Goal: Task Accomplishment & Management: Complete application form

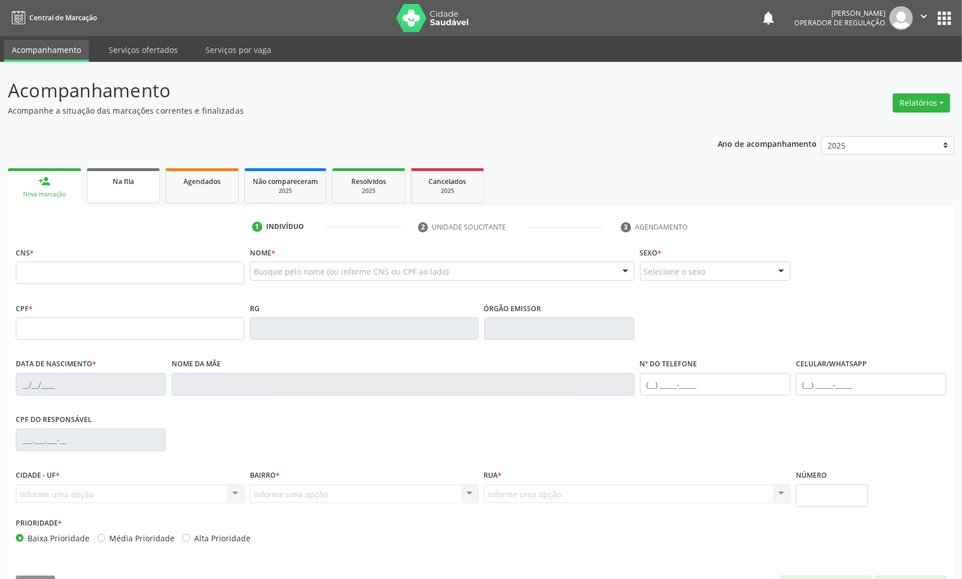
click at [117, 197] on link "Na fila" at bounding box center [123, 185] width 73 height 35
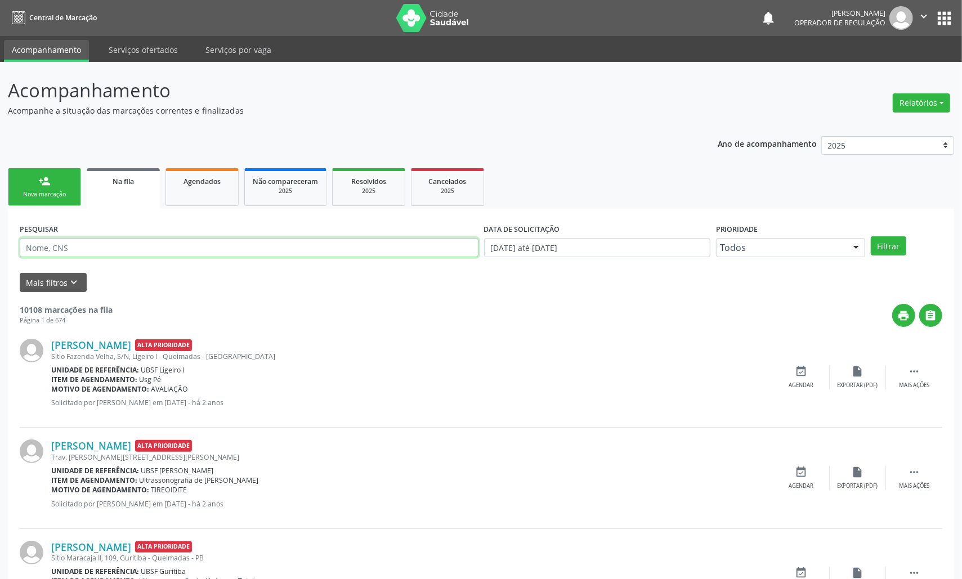
click at [117, 253] on input "text" at bounding box center [249, 247] width 459 height 19
paste input "[PERSON_NAME]"
type input "[PERSON_NAME]"
click at [871, 236] on button "Filtrar" at bounding box center [888, 245] width 35 height 19
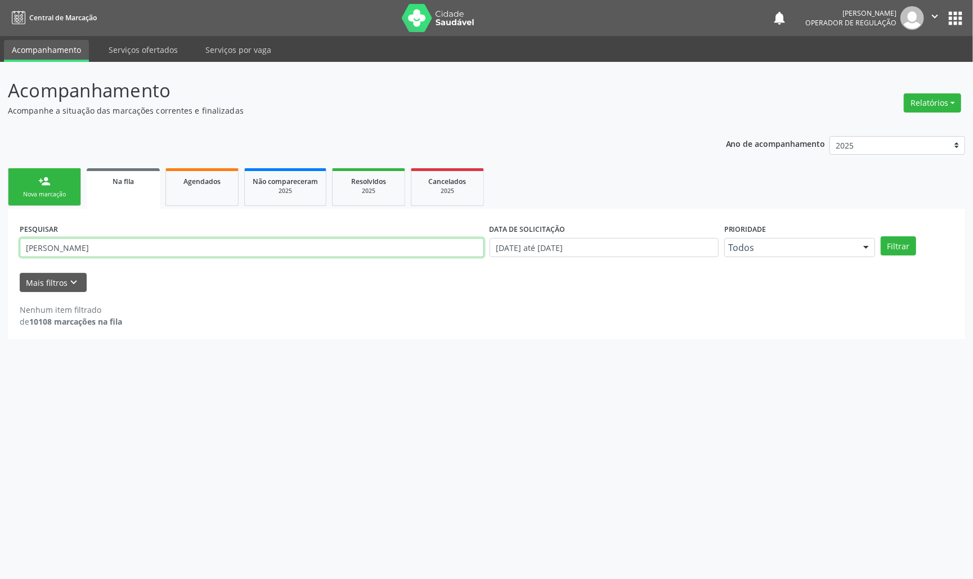
click at [84, 249] on input "[PERSON_NAME]" at bounding box center [252, 247] width 464 height 19
click at [881, 236] on button "Filtrar" at bounding box center [898, 245] width 35 height 19
click at [30, 271] on form "PESQUISAR Pedro Gabriel Bezerra Lima DATA DE SOLICITAÇÃO 01/01/2021 até 27/08/2…" at bounding box center [487, 256] width 934 height 71
click at [32, 257] on div "PESQUISAR Pedro Gabriel Bezerra Lima" at bounding box center [252, 243] width 470 height 44
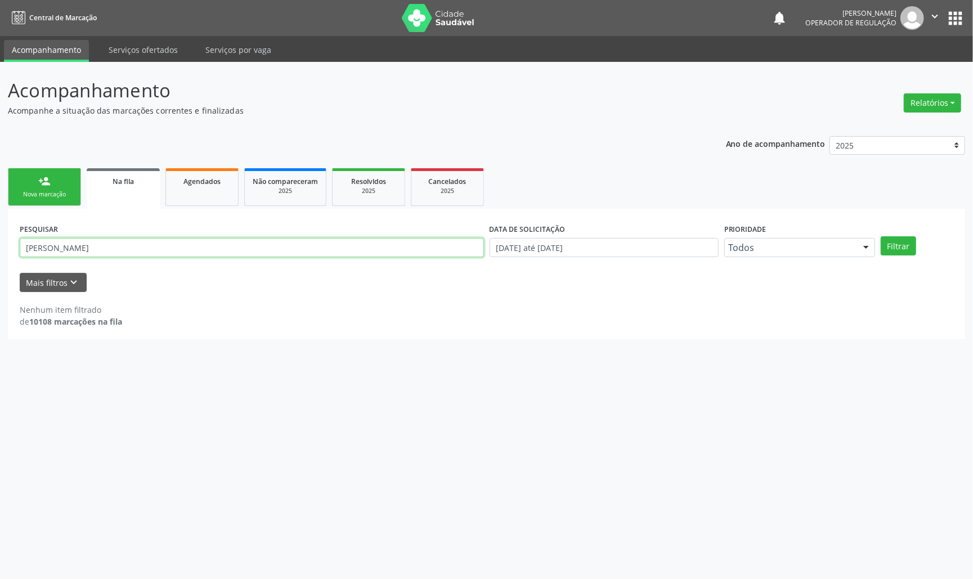
click at [32, 253] on input "[PERSON_NAME]" at bounding box center [252, 247] width 464 height 19
click at [176, 178] on div "Agendados" at bounding box center [202, 181] width 56 height 12
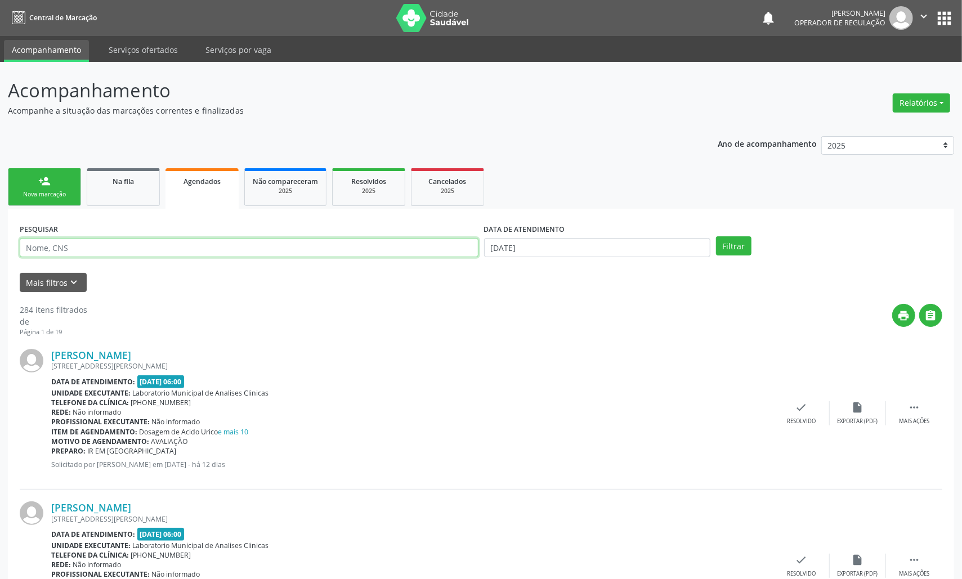
click at [140, 251] on input "text" at bounding box center [249, 247] width 459 height 19
paste input "[PERSON_NAME]"
type input "[PERSON_NAME]"
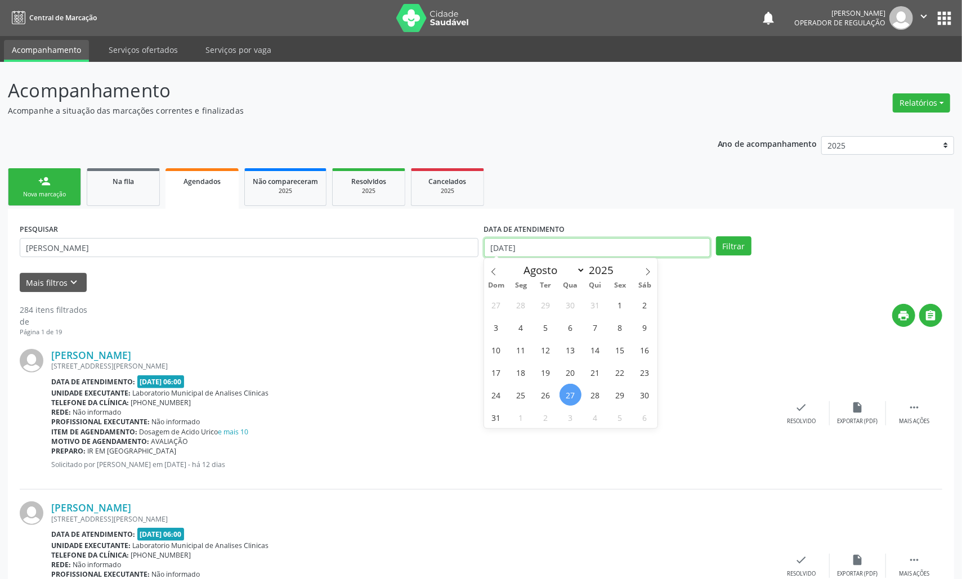
click at [610, 246] on input "2[DATE]" at bounding box center [597, 247] width 226 height 19
drag, startPoint x: 570, startPoint y: 390, endPoint x: 660, endPoint y: 300, distance: 127.4
click at [571, 390] on span "27" at bounding box center [571, 395] width 22 height 22
type input "2[DATE]"
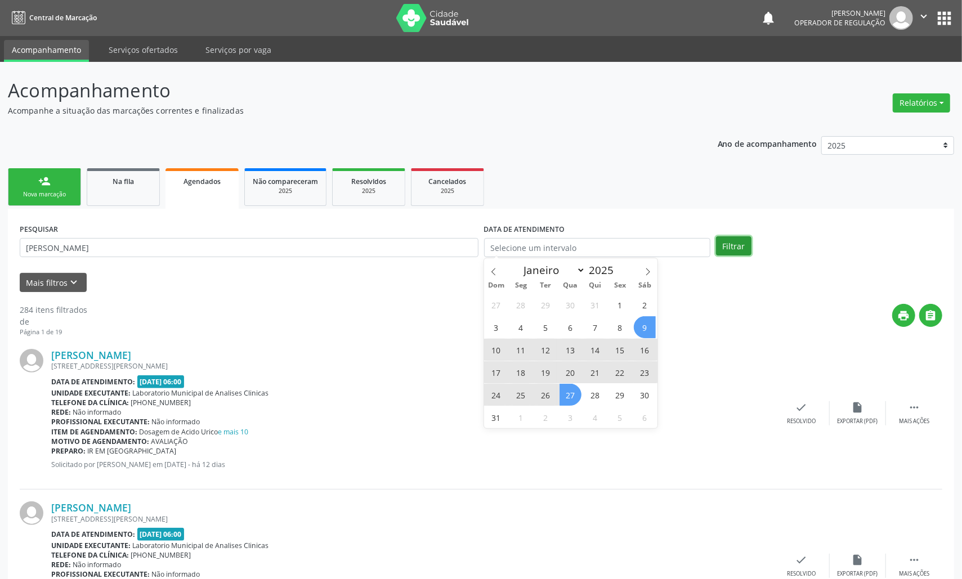
click at [734, 244] on button "Filtrar" at bounding box center [733, 245] width 35 height 19
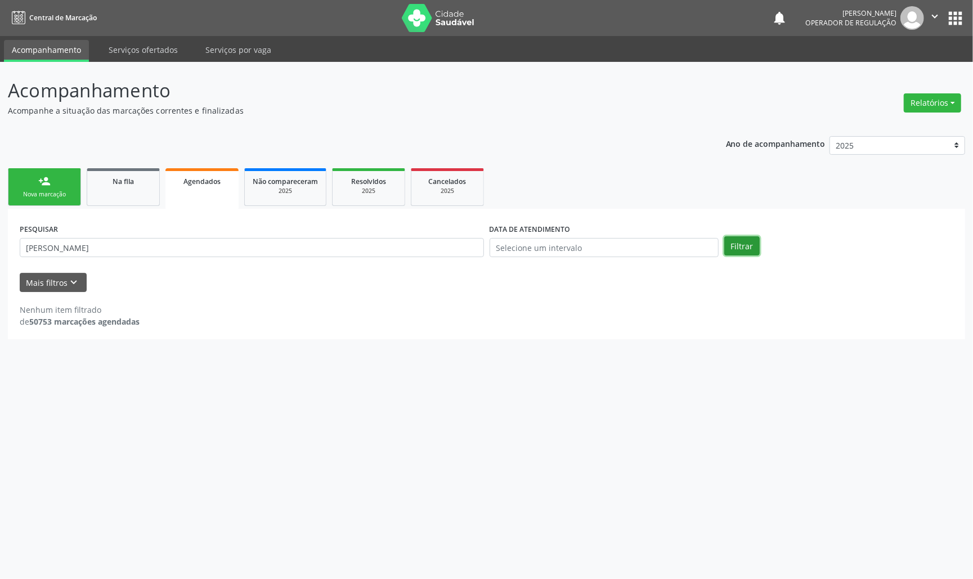
click at [726, 248] on button "Filtrar" at bounding box center [742, 245] width 35 height 19
drag, startPoint x: 410, startPoint y: 178, endPoint x: 420, endPoint y: 179, distance: 9.6
click at [412, 178] on ul "person_add Nova marcação Na fila Agendados Não compareceram 2025 Resolvidos 202…" at bounding box center [487, 187] width 958 height 43
click at [422, 179] on div "Cancelados" at bounding box center [447, 181] width 56 height 12
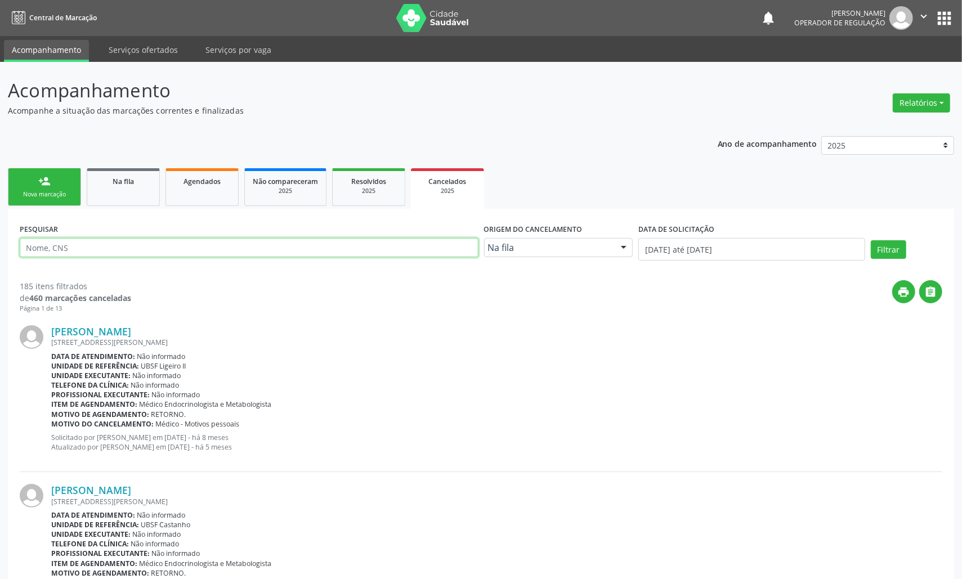
click at [273, 253] on input "text" at bounding box center [249, 247] width 459 height 19
paste input "[PERSON_NAME]"
type input "[PERSON_NAME]"
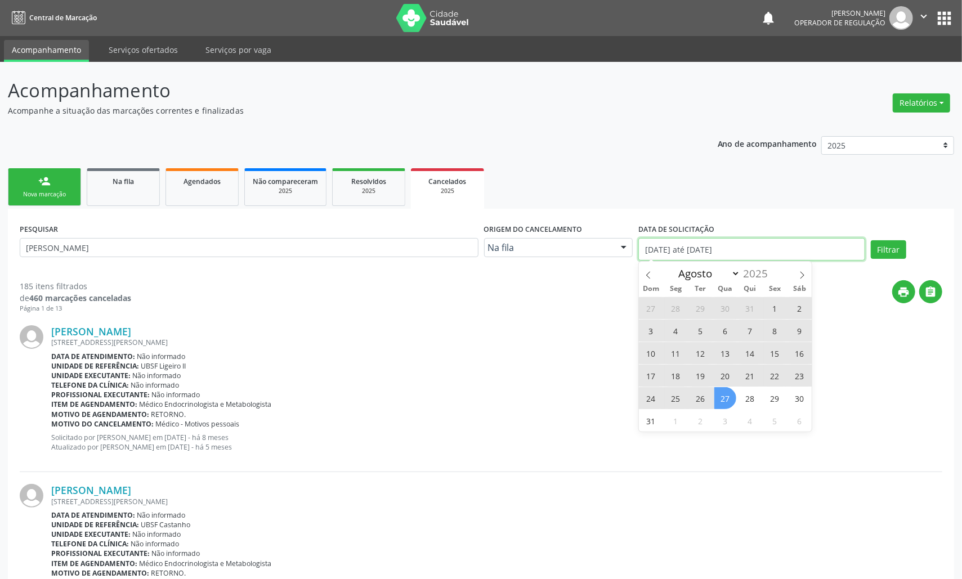
click at [659, 251] on input "01/01/2025 até 27/08/2025" at bounding box center [751, 249] width 226 height 23
click at [721, 394] on span "27" at bounding box center [725, 398] width 22 height 22
type input "2[DATE]"
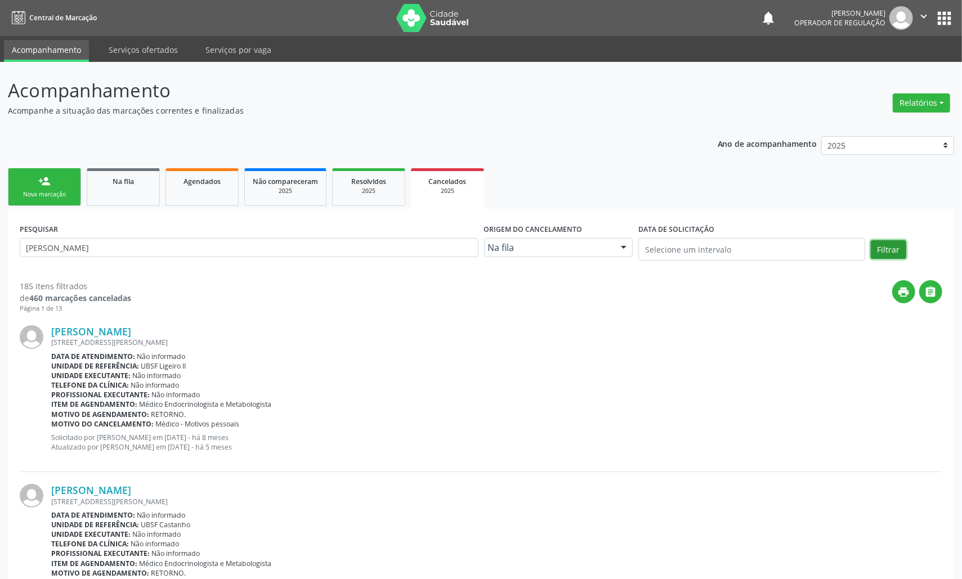
click at [885, 248] on button "Filtrar" at bounding box center [888, 249] width 35 height 19
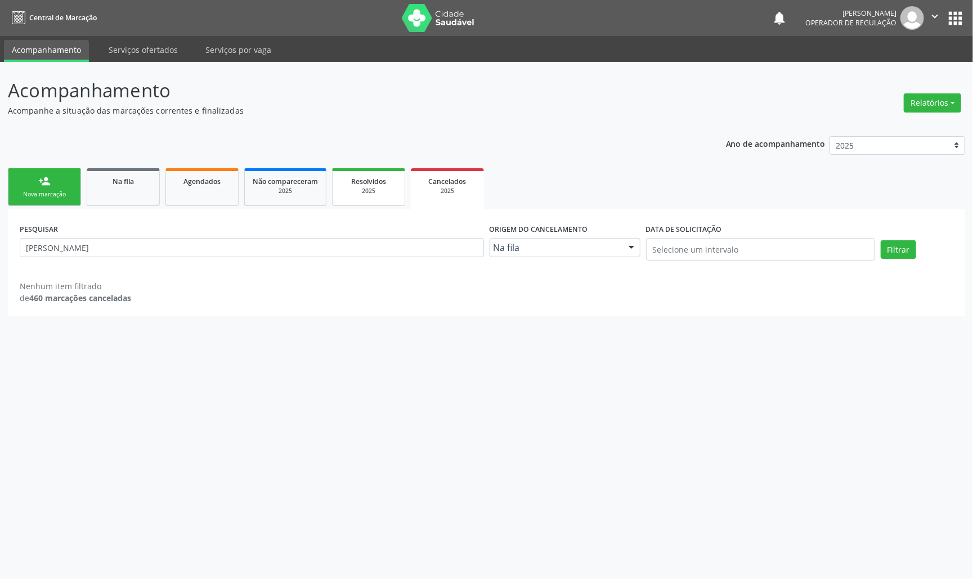
click at [382, 183] on span "Resolvidos" at bounding box center [368, 182] width 35 height 10
select select "7"
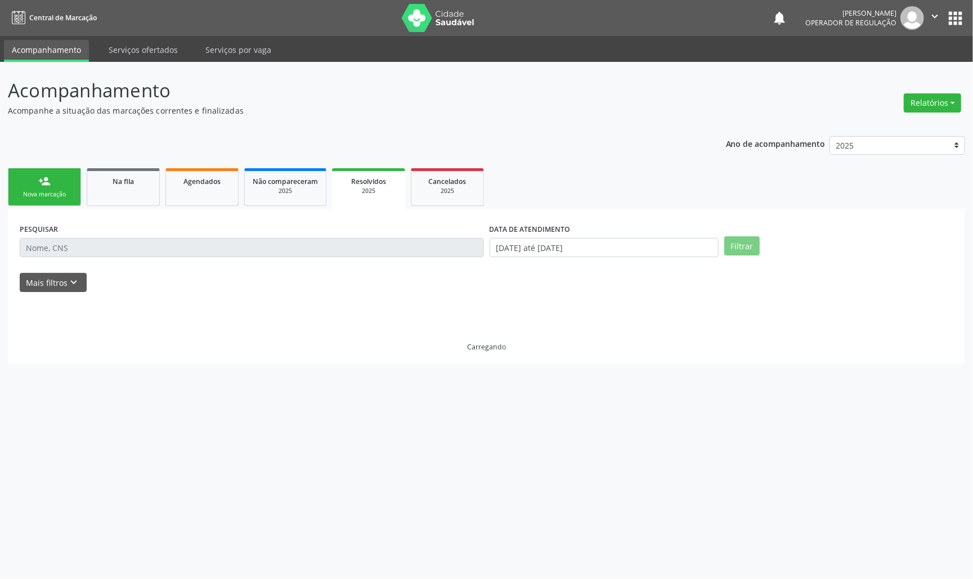
click at [97, 260] on div "PESQUISAR" at bounding box center [252, 243] width 470 height 44
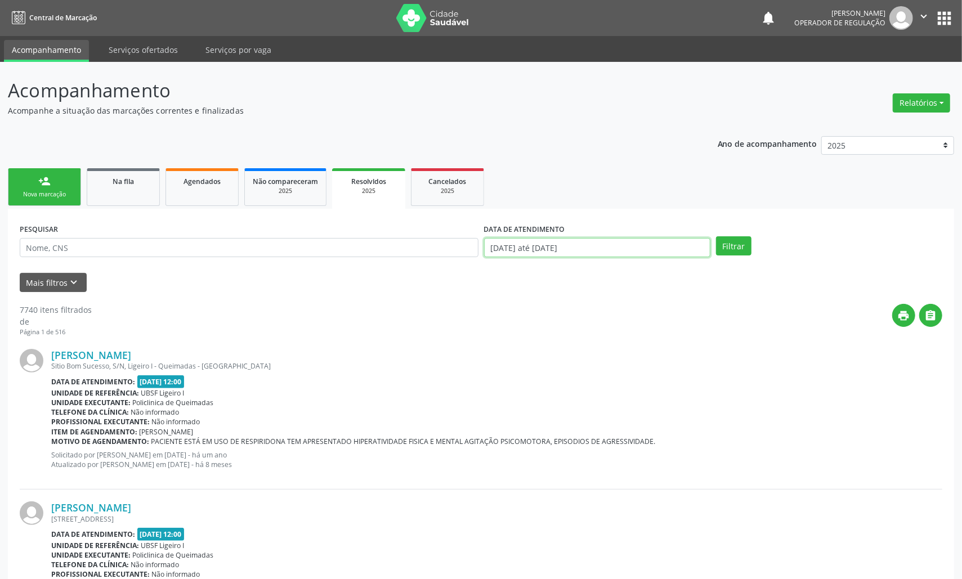
click at [531, 249] on input "01/01/2025 até 27/08/2025" at bounding box center [597, 247] width 226 height 19
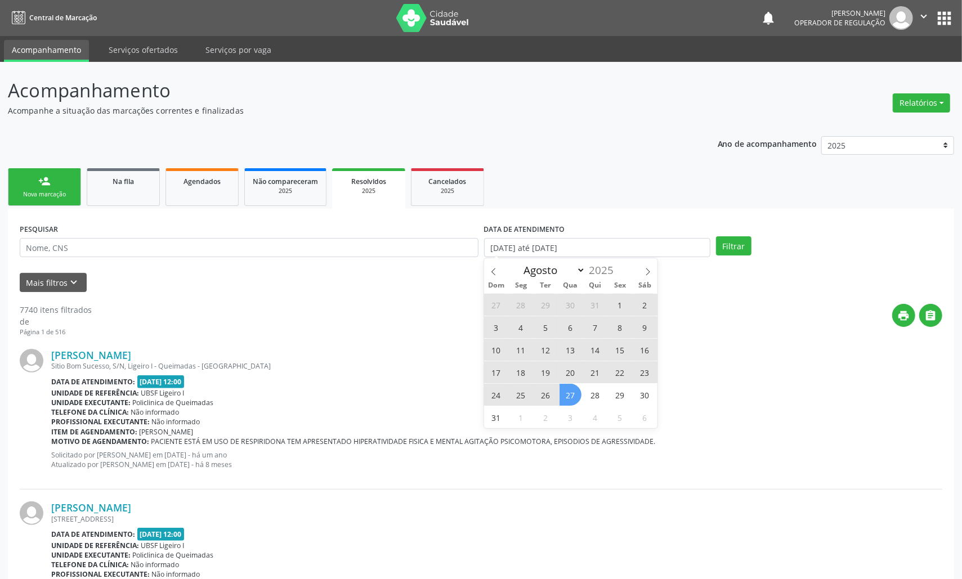
click at [566, 395] on span "27" at bounding box center [571, 395] width 22 height 22
type input "2[DATE]"
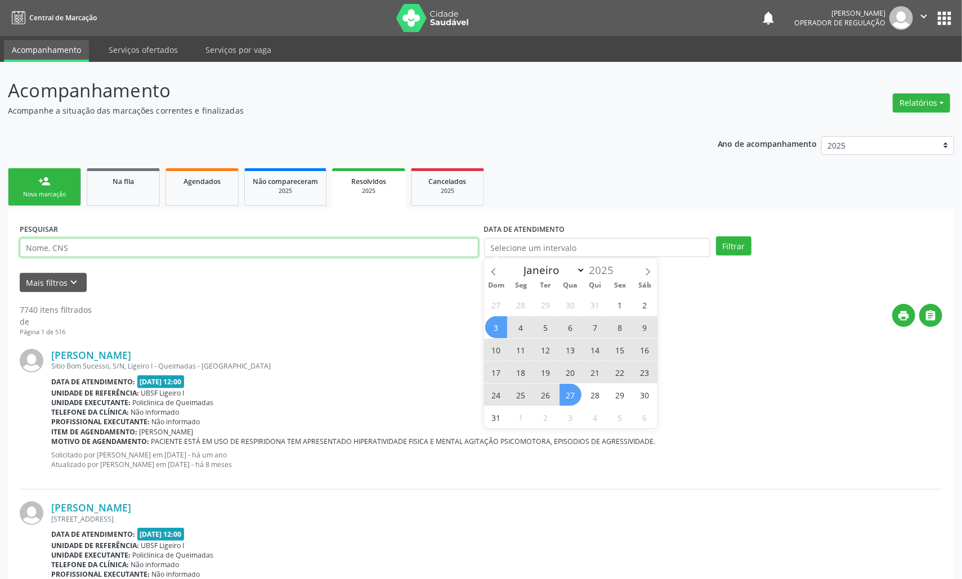
click at [347, 248] on input "text" at bounding box center [249, 247] width 459 height 19
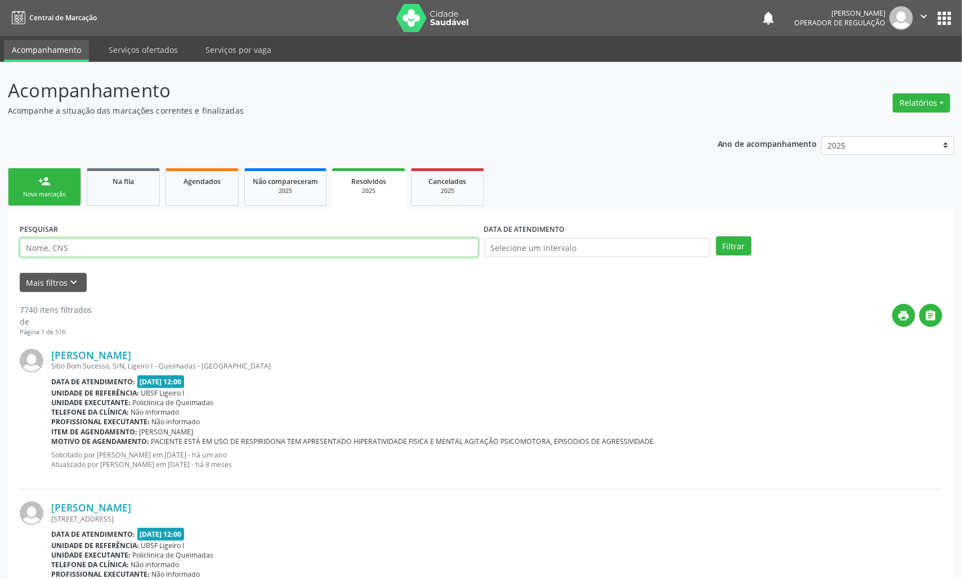
paste input "[PERSON_NAME]"
type input "[PERSON_NAME]"
click at [716, 236] on button "Filtrar" at bounding box center [733, 245] width 35 height 19
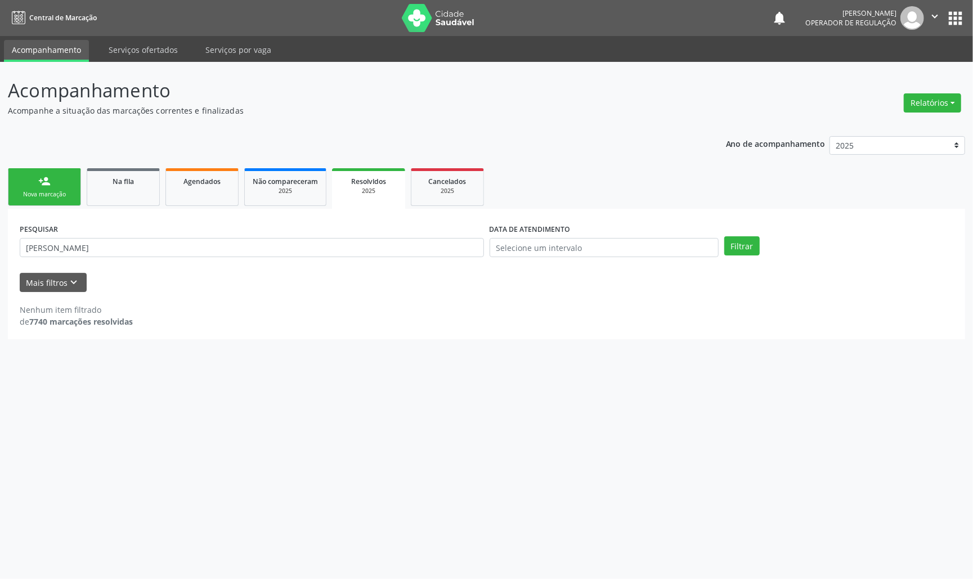
click at [68, 180] on link "person_add Nova marcação" at bounding box center [44, 187] width 73 height 38
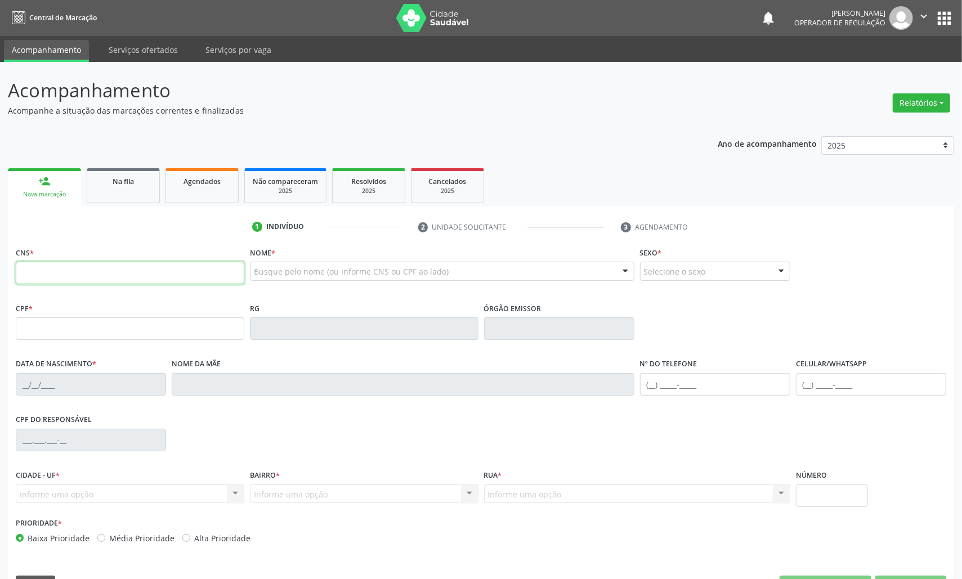
click at [77, 266] on input "text" at bounding box center [130, 273] width 229 height 23
type input "702 8096 9193 0769"
type input "078.077.854-54"
type input "14/07/1989"
type input "Creuza da Silva Marinho"
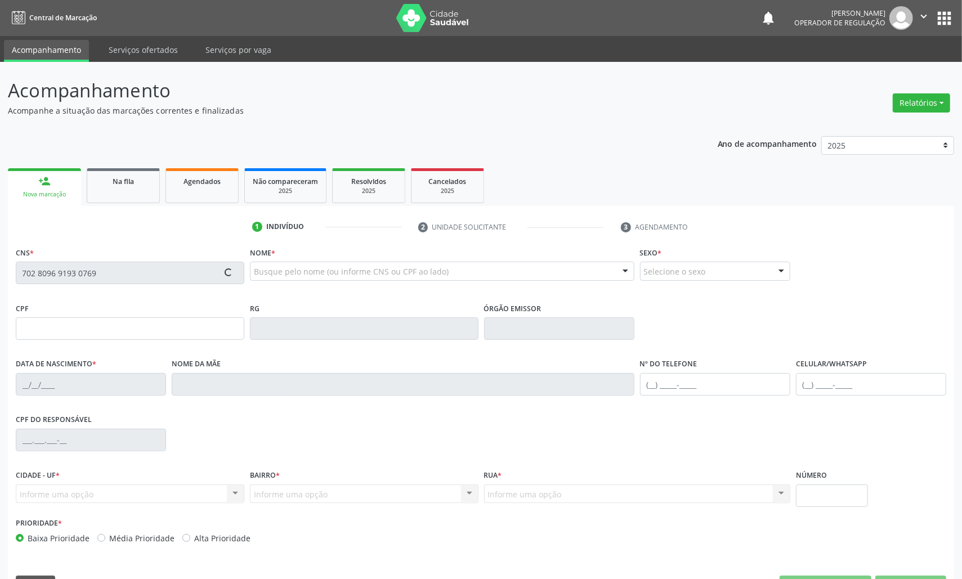
type input "(83) 99120-0962"
type input "82"
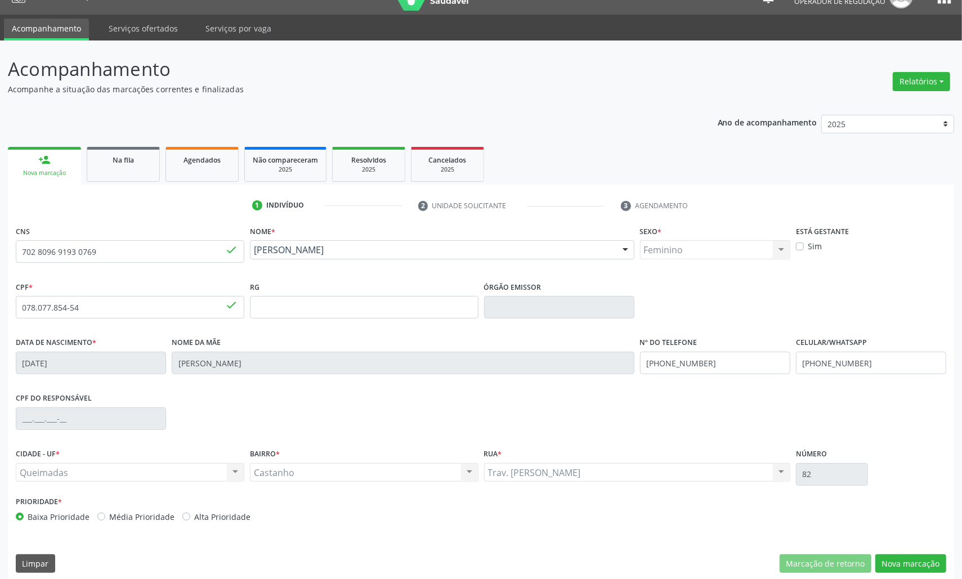
scroll to position [32, 0]
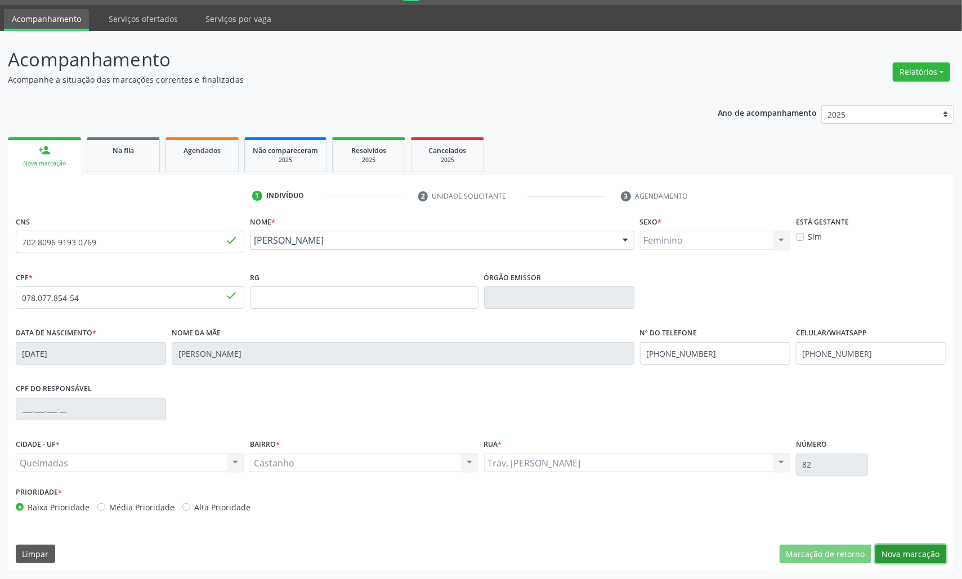
click at [917, 550] on button "Nova marcação" at bounding box center [910, 554] width 71 height 19
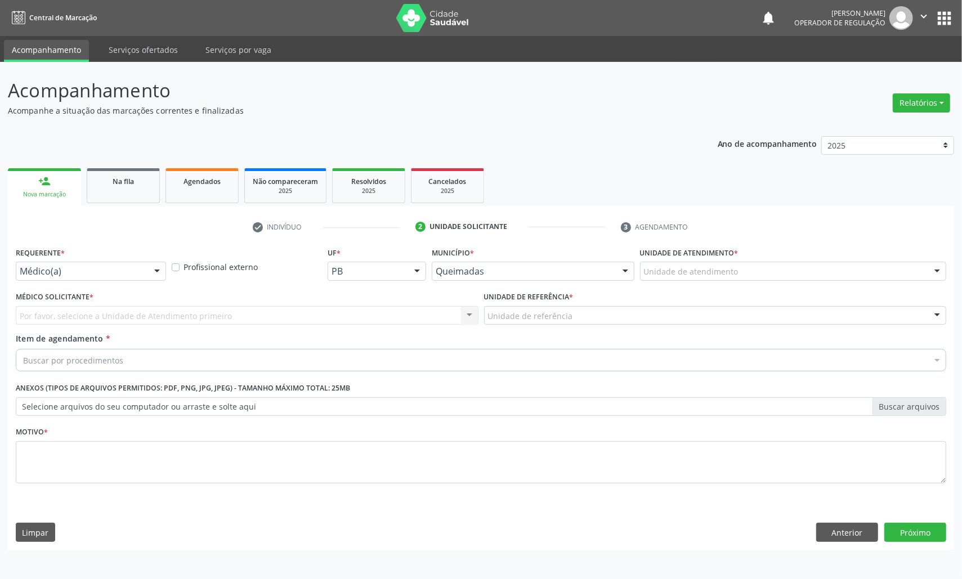
scroll to position [0, 0]
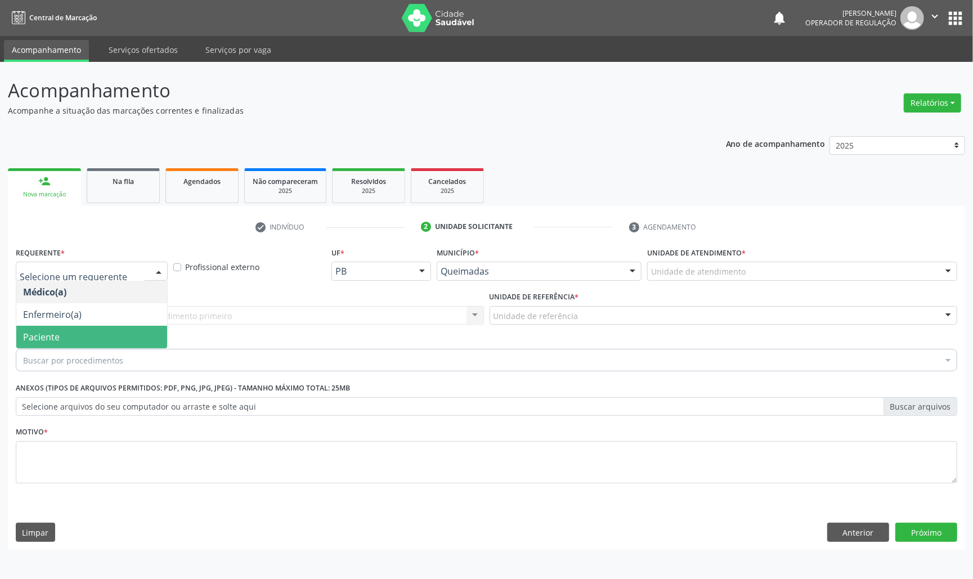
click at [77, 329] on span "Paciente" at bounding box center [91, 337] width 151 height 23
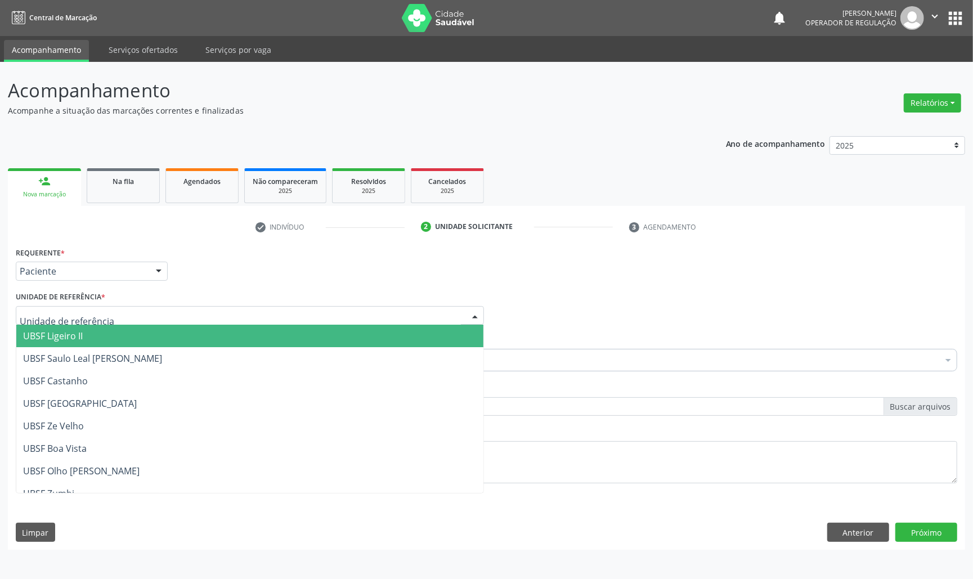
click at [111, 313] on div at bounding box center [250, 315] width 468 height 19
type input "CAS"
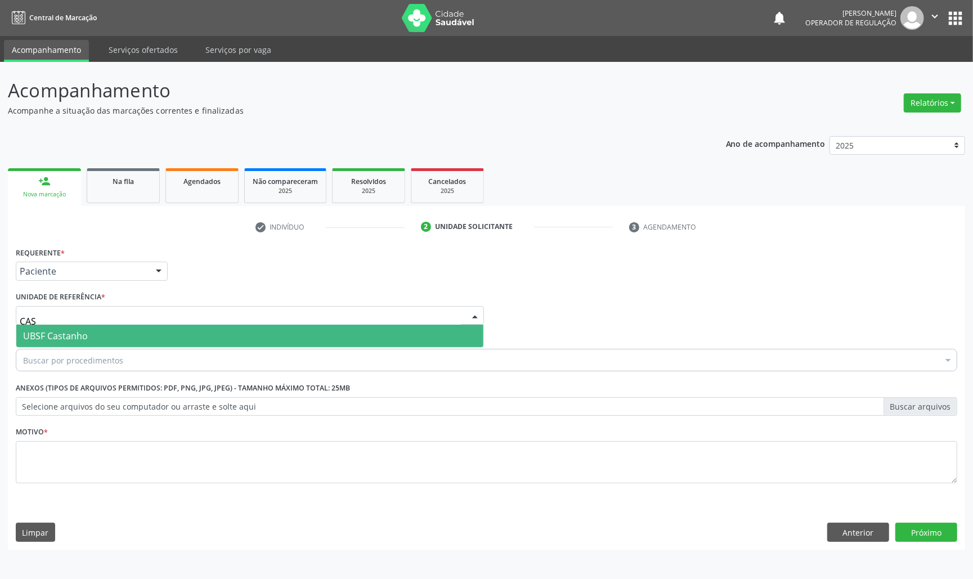
click at [102, 329] on span "UBSF Castanho" at bounding box center [249, 336] width 467 height 23
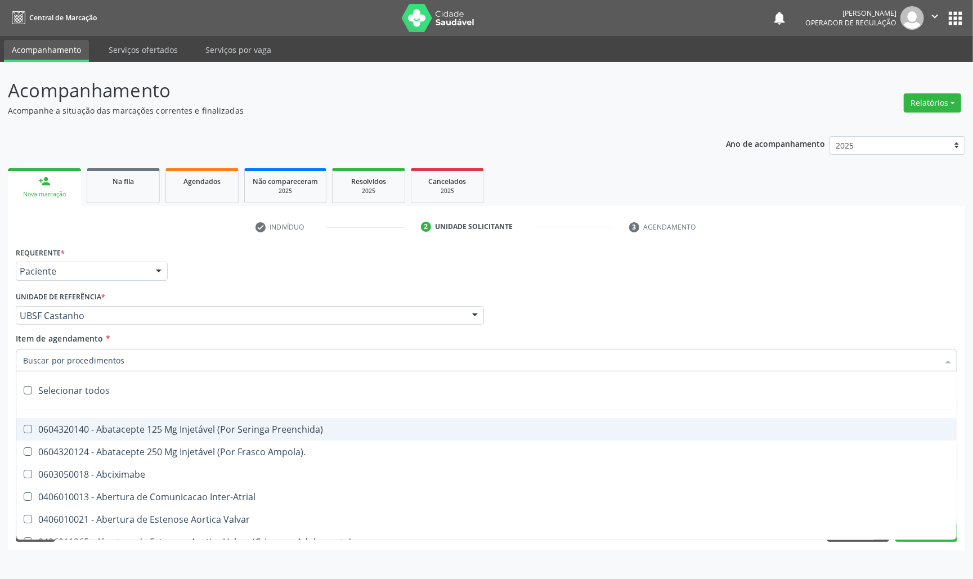
paste input "[PERSON_NAME]"
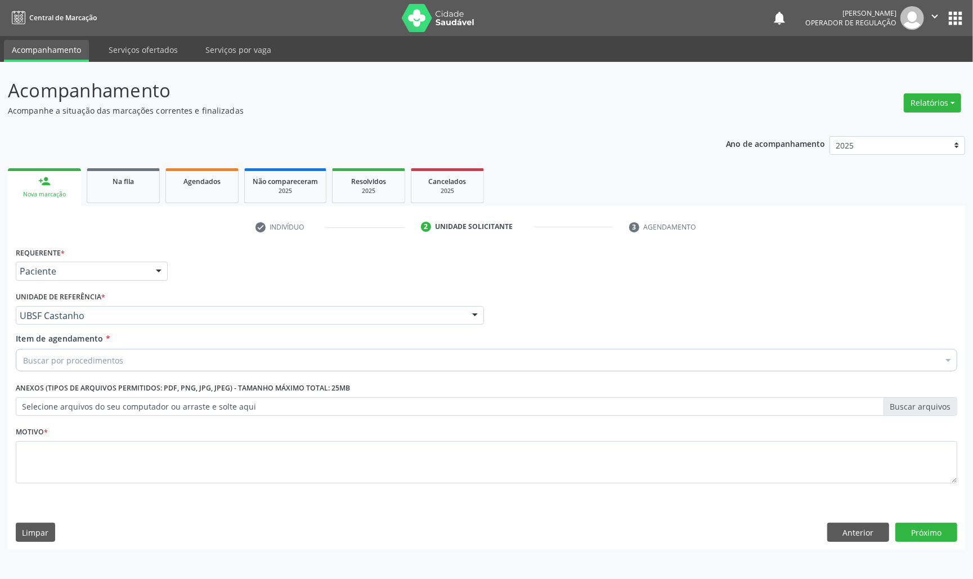
click at [379, 361] on div "Buscar por procedimentos" at bounding box center [487, 360] width 942 height 23
paste input "TRANSVAGINAL"
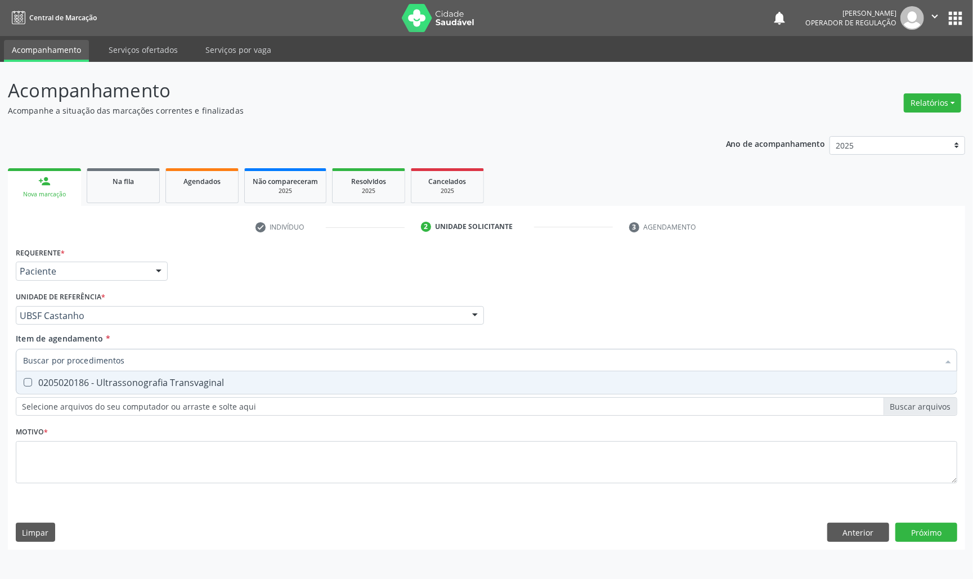
type input "TRANSVAGINAL"
click at [427, 382] on div "0205020186 - Ultrassonografia Transvaginal" at bounding box center [486, 382] width 927 height 9
checkbox Transvaginal "true"
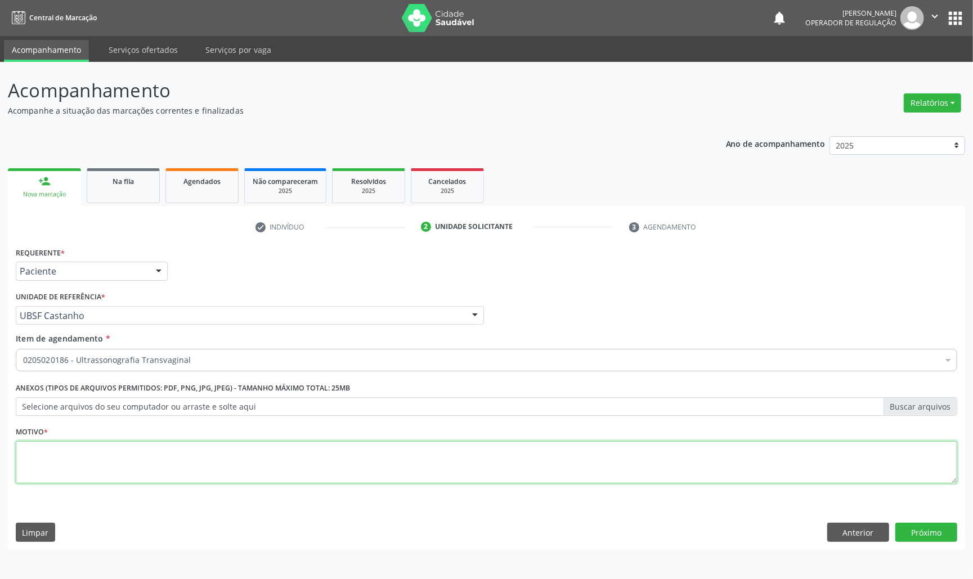
click at [293, 451] on textarea at bounding box center [487, 462] width 942 height 43
paste textarea "AVALIAÇÃO DE ROTINA 07/2025"
type textarea "AVALIAÇÃO DE ROTINA 07/2025"
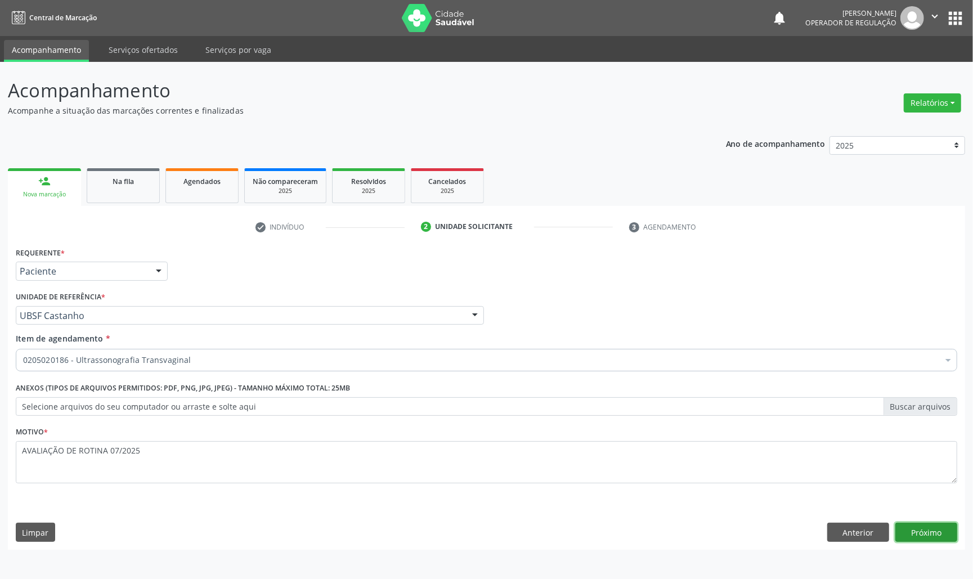
click at [910, 527] on button "Próximo" at bounding box center [927, 532] width 62 height 19
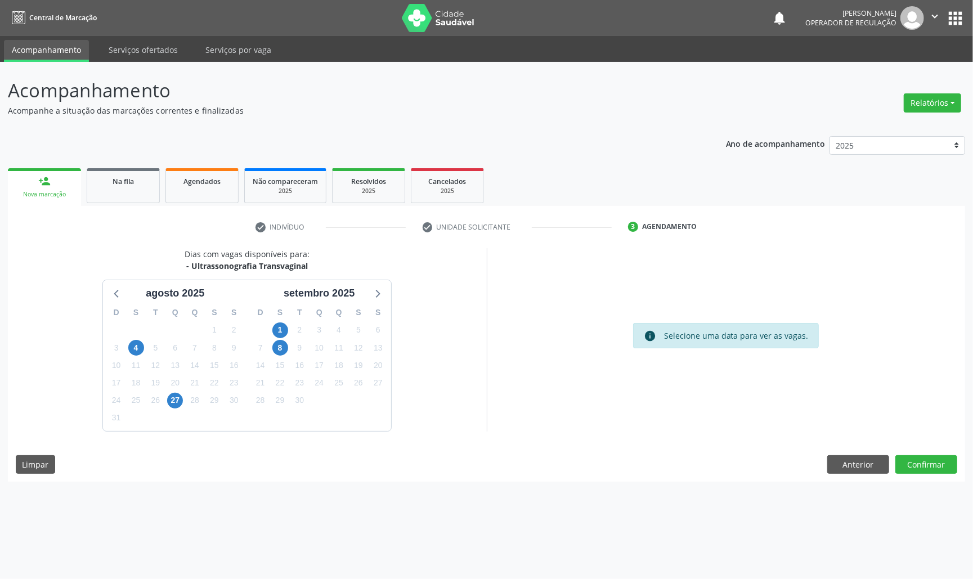
click at [937, 476] on div "Dias com vagas disponíveis para: - Ultrassonografia Transvaginal agosto 2025 D …" at bounding box center [487, 365] width 958 height 234
click at [936, 471] on button "Confirmar" at bounding box center [927, 464] width 62 height 19
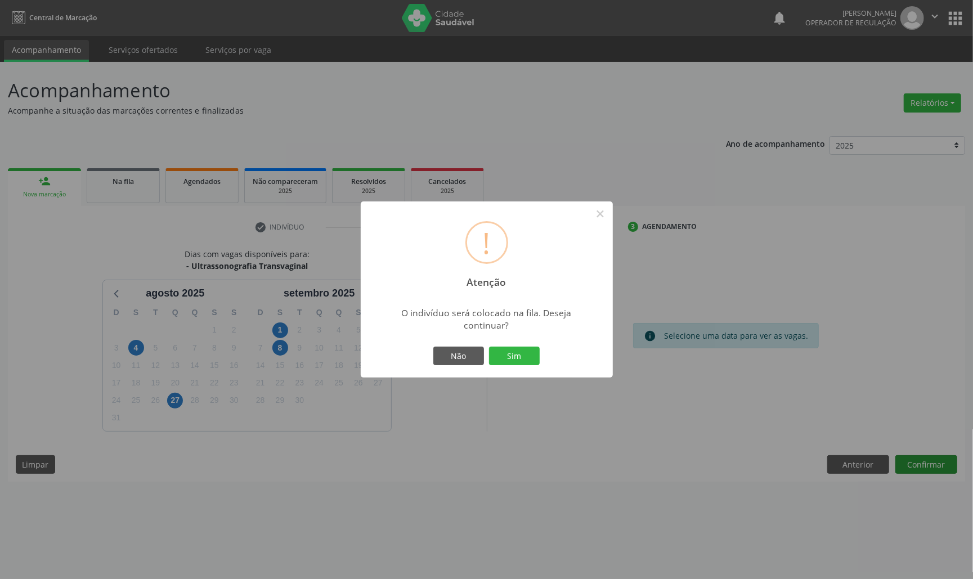
click at [489, 347] on button "Sim" at bounding box center [514, 356] width 51 height 19
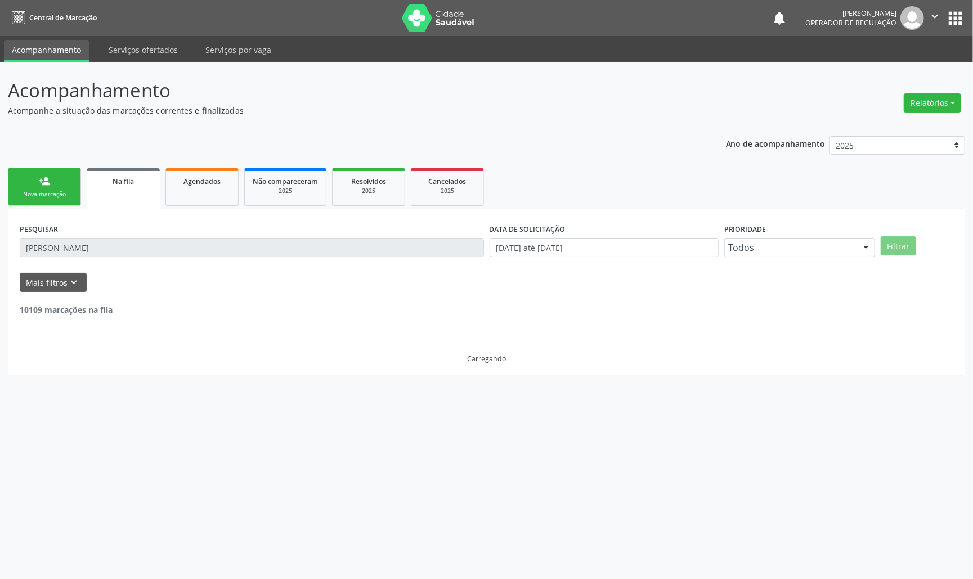
click at [57, 188] on link "person_add Nova marcação" at bounding box center [44, 187] width 73 height 38
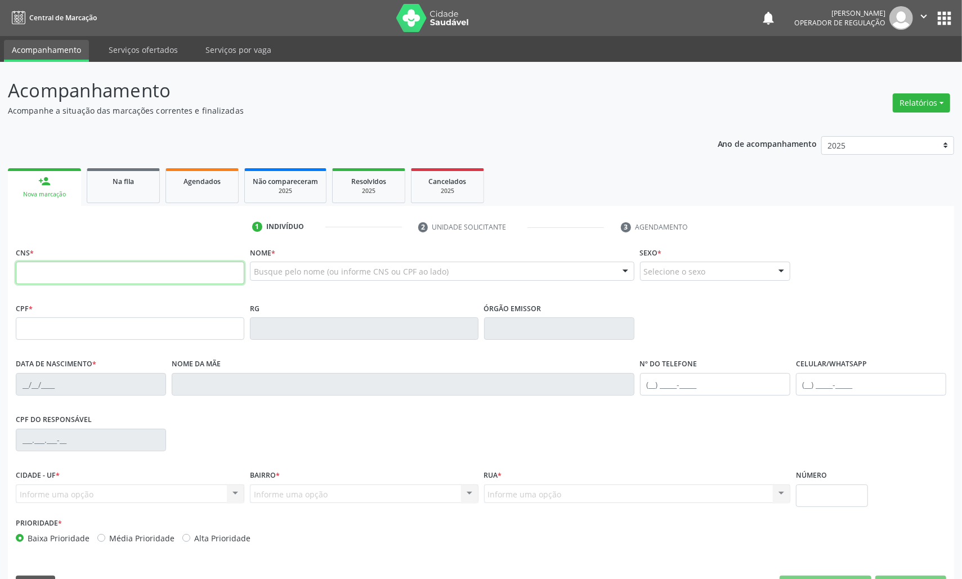
click at [70, 273] on input "text" at bounding box center [130, 273] width 229 height 23
type input "704 5073 5824 3113"
type input "28/02/1994"
type input "S/N"
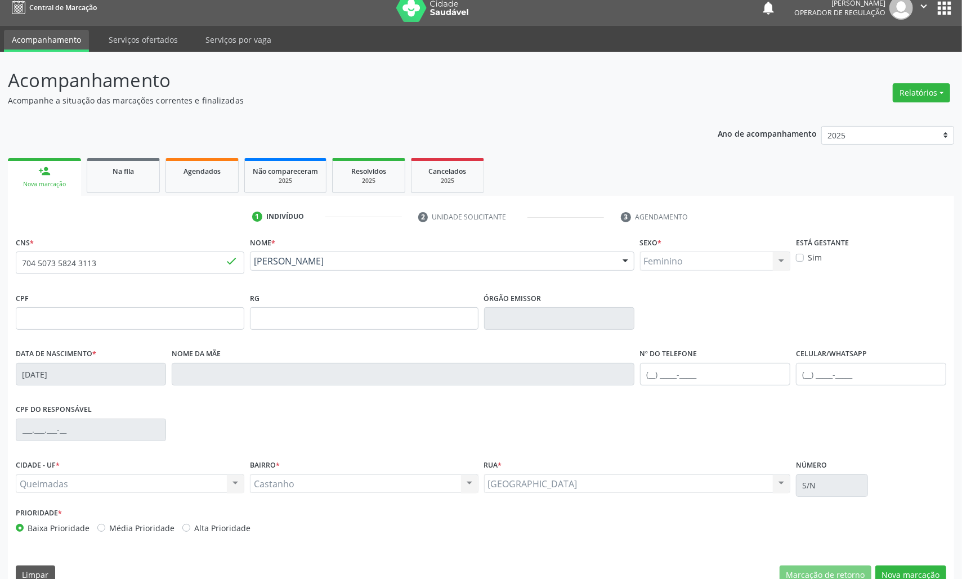
scroll to position [32, 0]
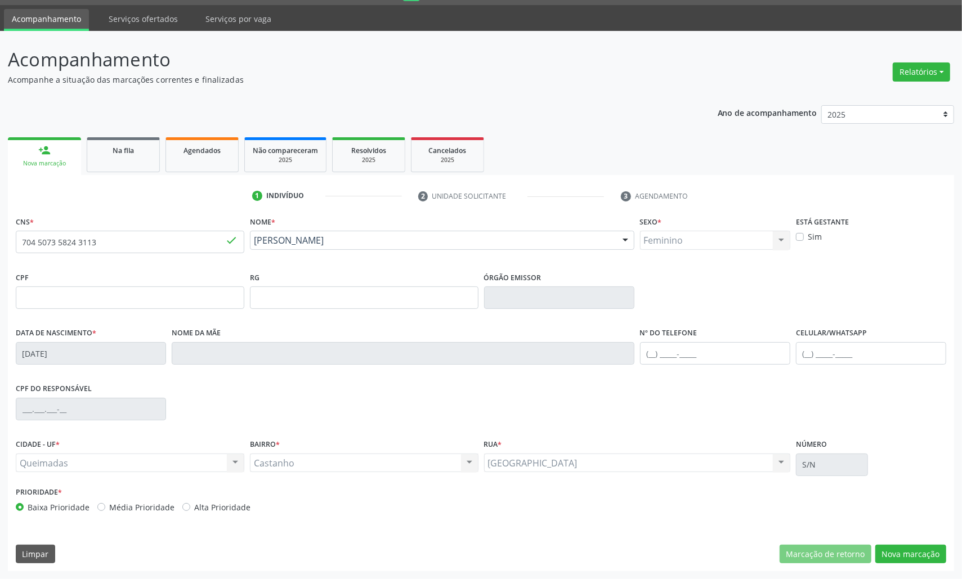
click at [948, 552] on div "CNS * 704 5073 5824 3113 done Nome * Daiane de Sousa Lima Daiane de Sousa Lima …" at bounding box center [481, 392] width 946 height 358
click at [940, 552] on button "Nova marcação" at bounding box center [910, 554] width 71 height 19
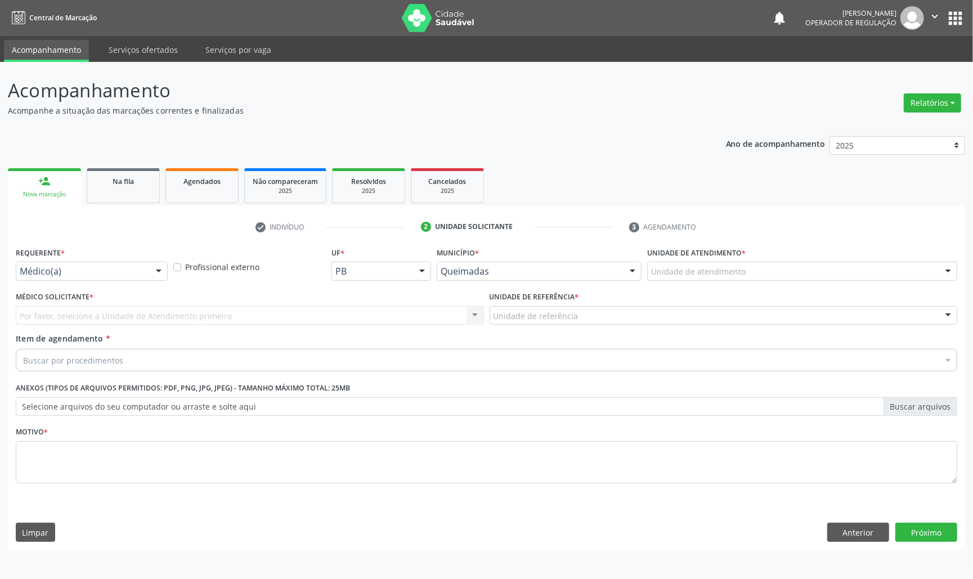
click at [104, 278] on div "Médico(a)" at bounding box center [92, 271] width 152 height 19
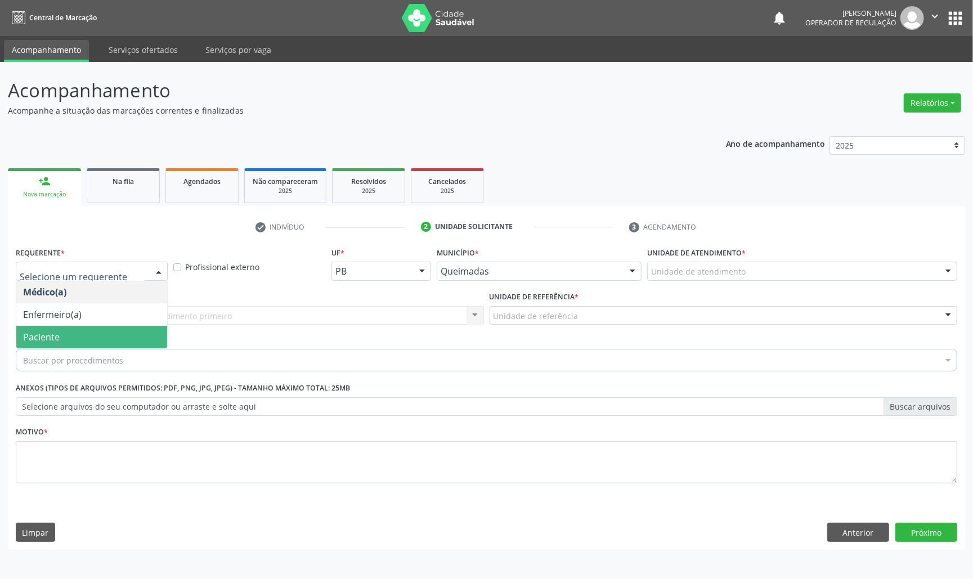
click at [90, 331] on span "Paciente" at bounding box center [91, 337] width 151 height 23
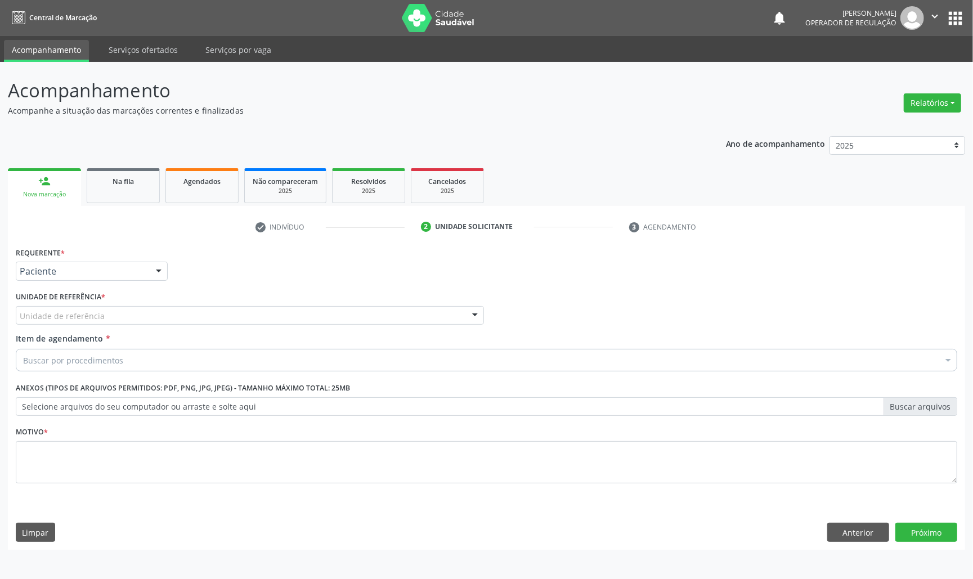
click at [131, 316] on div "C Unidade de referência" at bounding box center [250, 315] width 468 height 19
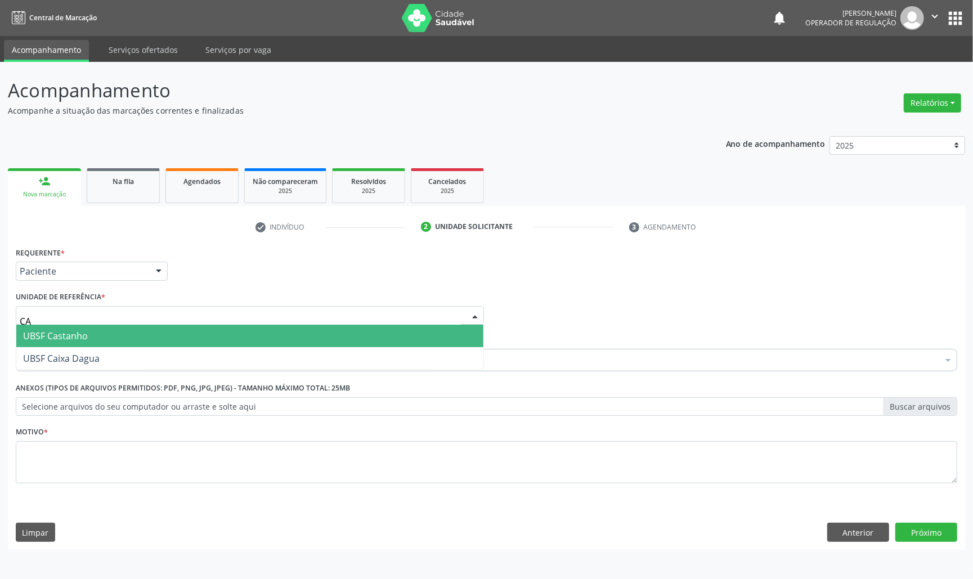
type input "CAS"
click at [122, 341] on span "UBSF Castanho" at bounding box center [249, 336] width 467 height 23
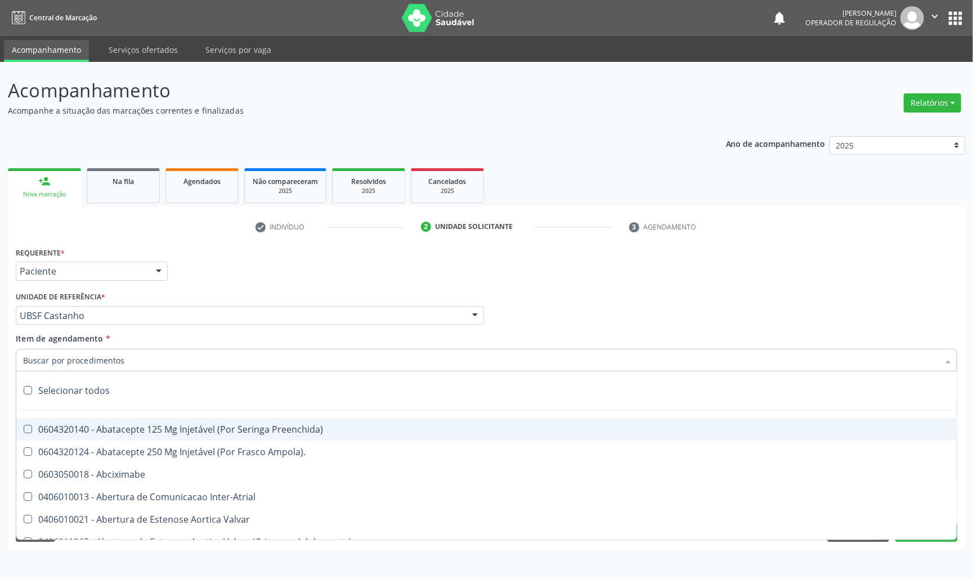
paste input "AVALIAÇÃO DE ROTINA 07/2025"
type input "AVALIAÇÃO DE ROTINA 07/2025"
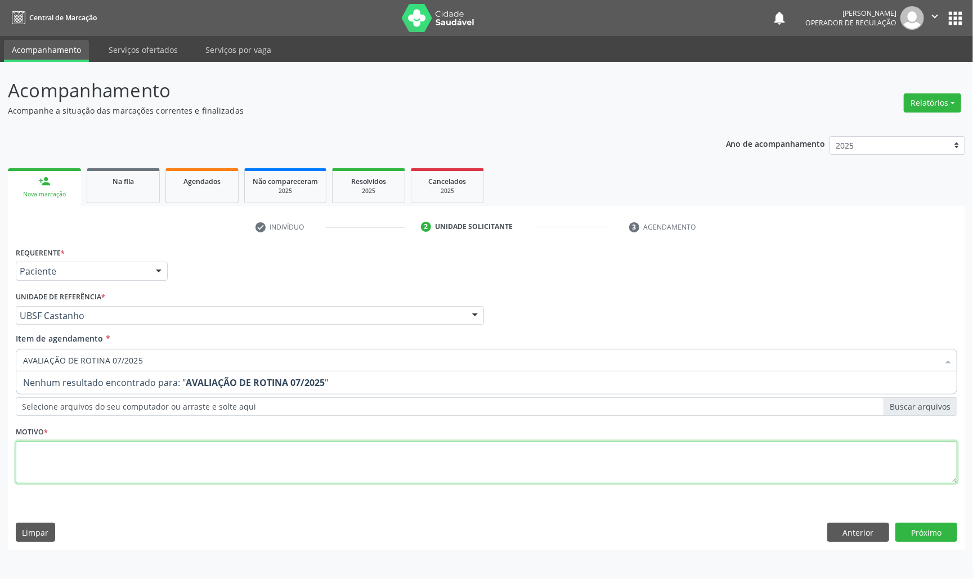
click at [154, 481] on div "Requerente * Paciente Médico(a) Enfermeiro(a) Paciente Nenhum resultado encontr…" at bounding box center [487, 371] width 942 height 255
paste textarea "AVALIAÇÃO DE ROTINA 07/2025"
type textarea "AVALIAÇÃO DE ROTINA 07/2025"
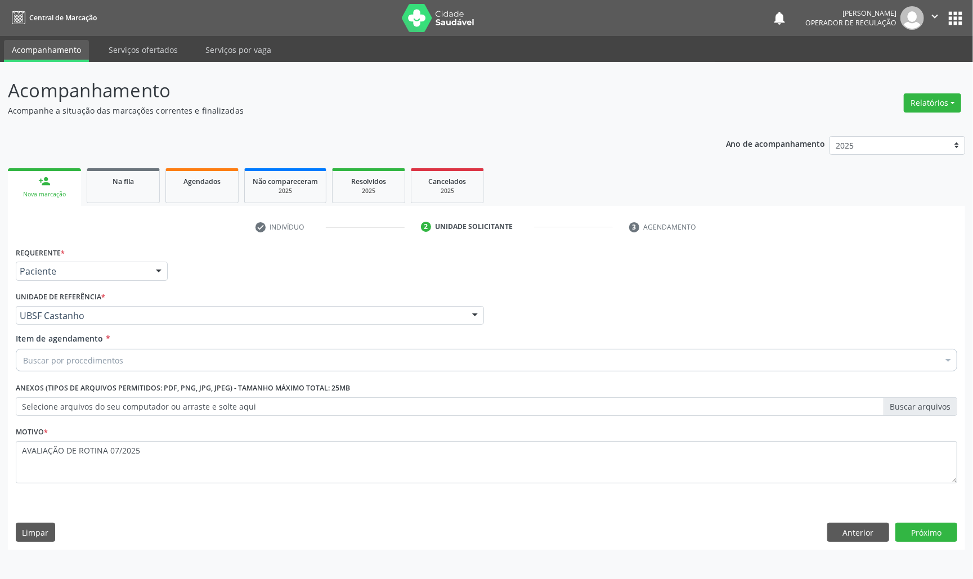
click at [70, 373] on div "Item de agendamento * Buscar por procedimentos Selecionar todos 0604320140 - Ab…" at bounding box center [487, 354] width 948 height 43
paste input "TRANSVAGINAL"
type input "TRANSVAGINAL"
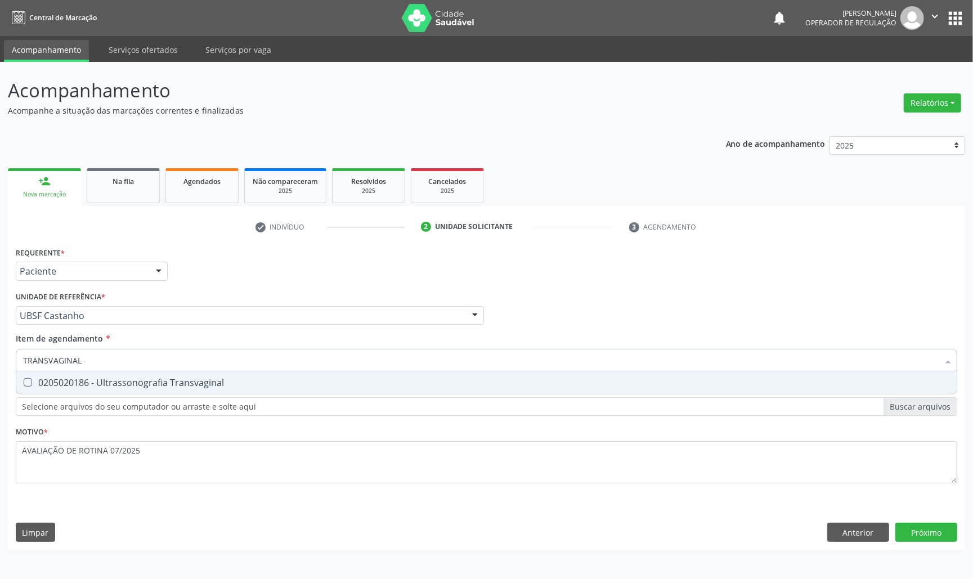
click at [100, 381] on div "0205020186 - Ultrassonografia Transvaginal" at bounding box center [486, 382] width 927 height 9
checkbox Transvaginal "true"
click at [935, 533] on div "Requerente * Paciente Médico(a) Enfermeiro(a) Paciente Nenhum resultado encontr…" at bounding box center [487, 397] width 958 height 306
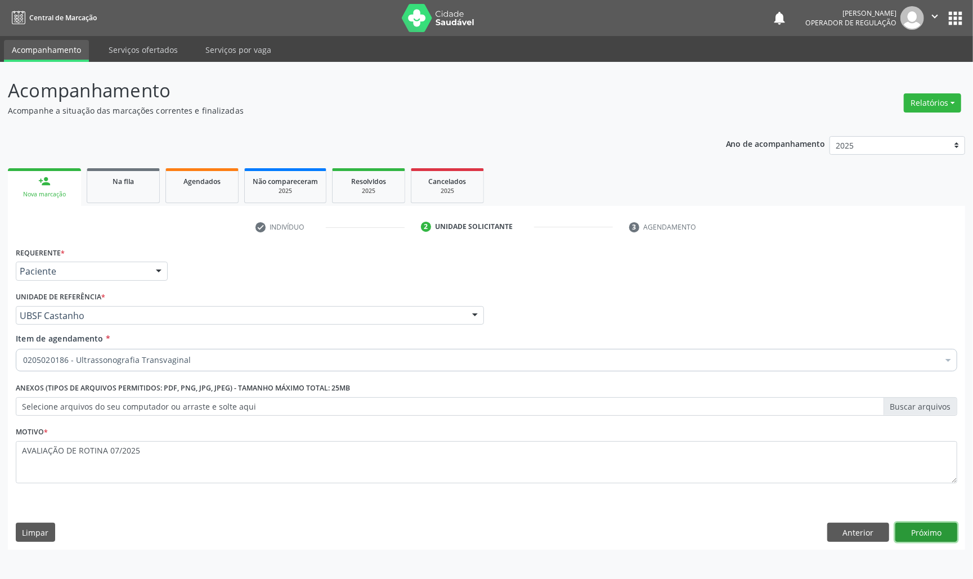
click at [933, 533] on button "Próximo" at bounding box center [927, 532] width 62 height 19
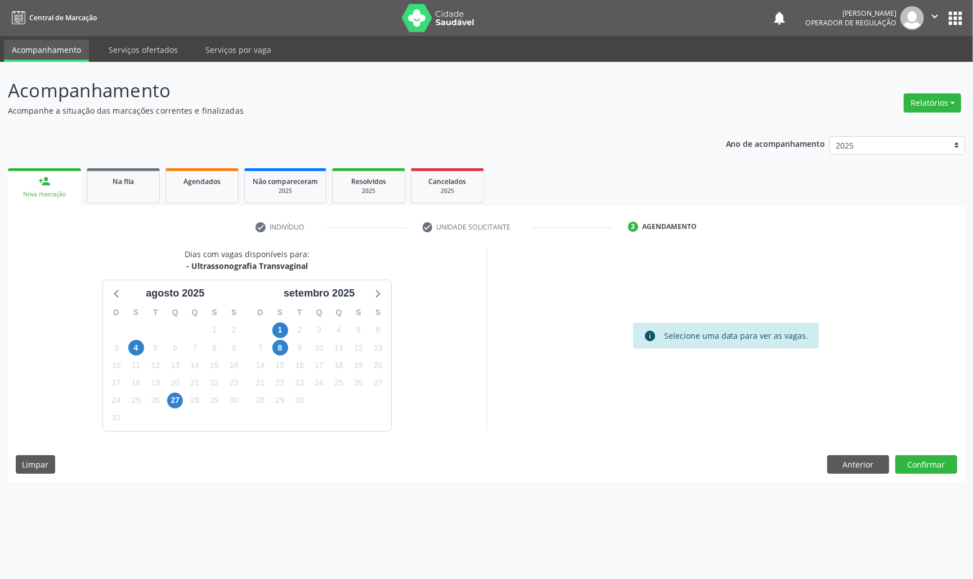
click at [341, 374] on div "25" at bounding box center [339, 382] width 16 height 17
click at [339, 376] on span "25" at bounding box center [339, 384] width 16 height 16
click at [940, 465] on button "Confirmar" at bounding box center [927, 464] width 62 height 19
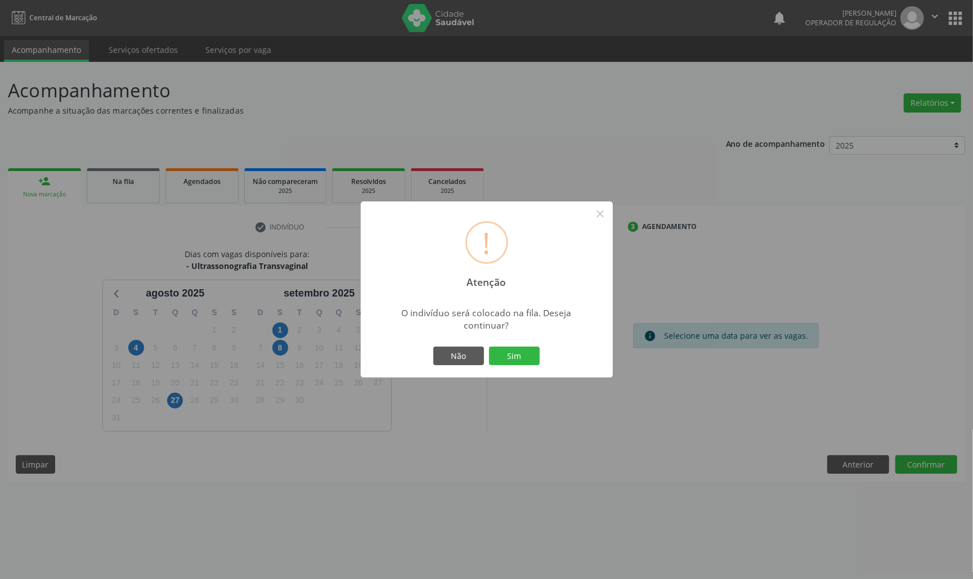
click at [489, 347] on button "Sim" at bounding box center [514, 356] width 51 height 19
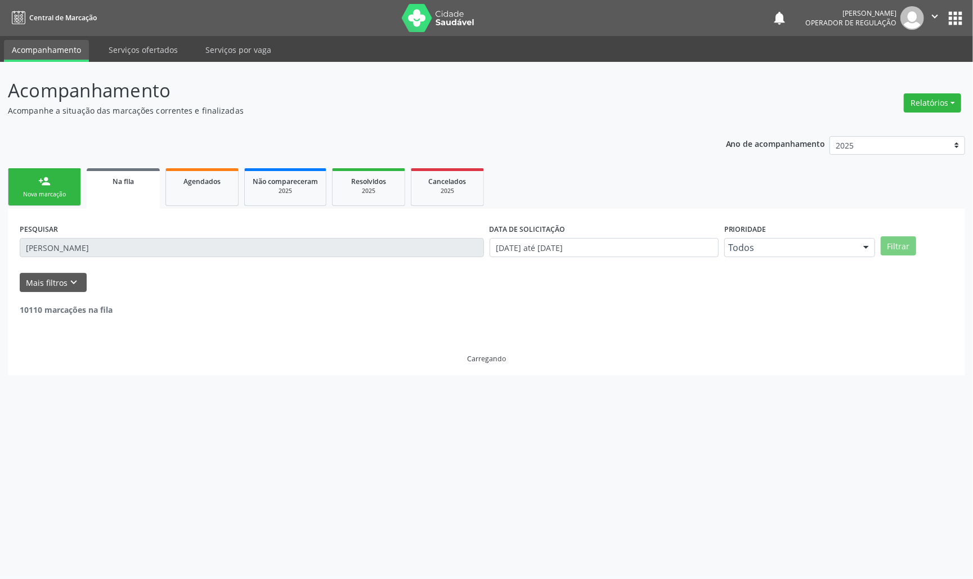
click at [34, 178] on link "person_add Nova marcação" at bounding box center [44, 187] width 73 height 38
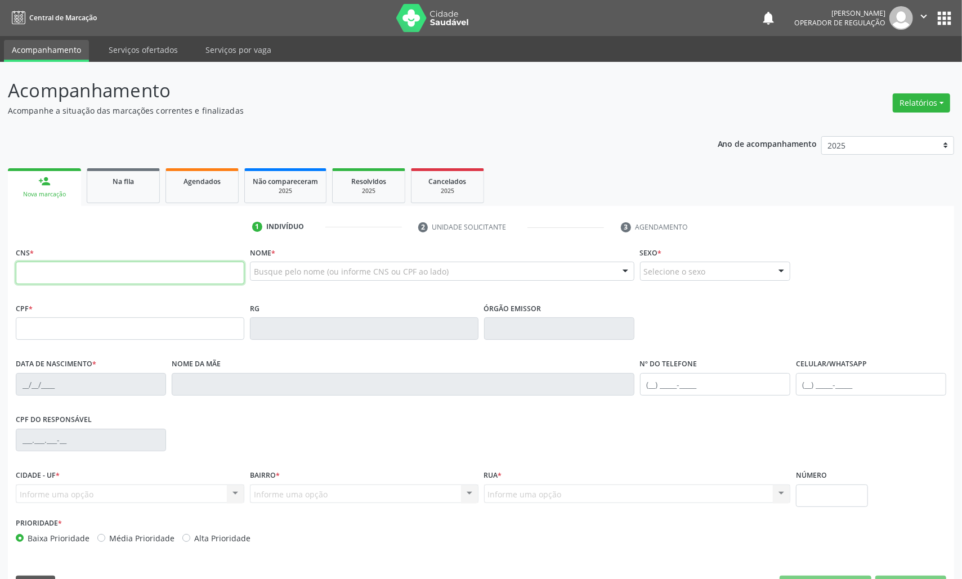
click at [95, 271] on input "text" at bounding box center [130, 273] width 229 height 23
type input "704 8000 3888 0741"
type input "069.694.207-01"
type input "18/12/1967"
type input "Josefa Araújo da Silva"
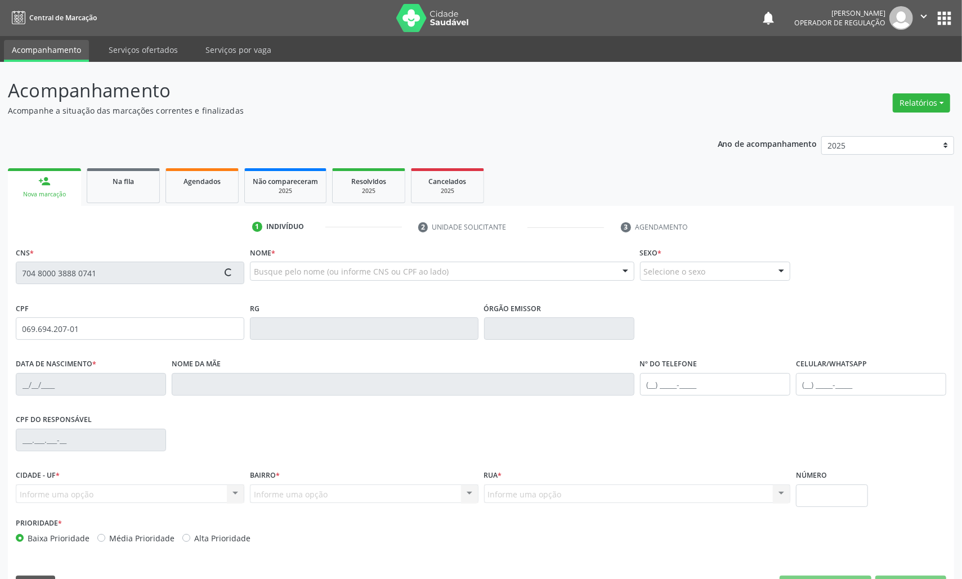
type input "(83) 99124-9467"
type input "115"
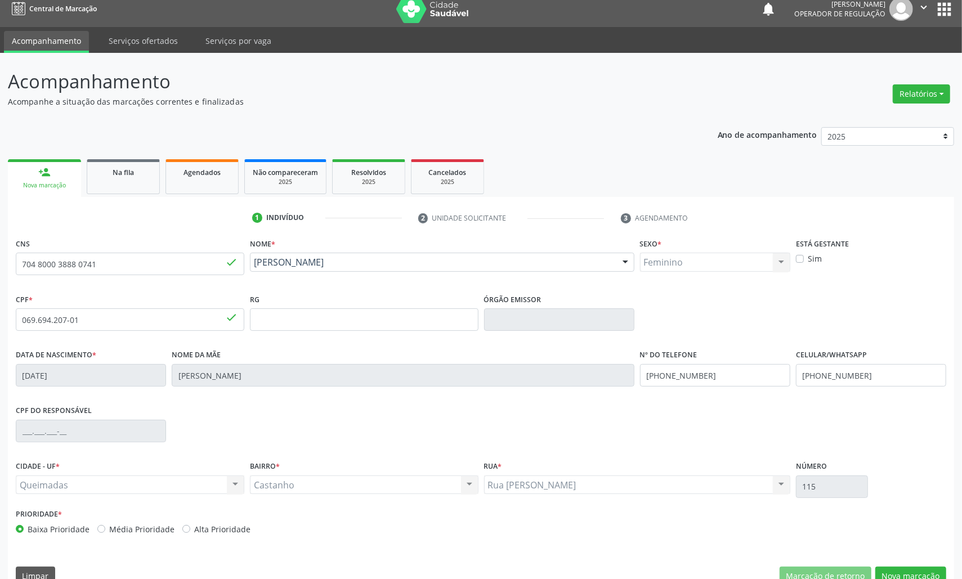
scroll to position [32, 0]
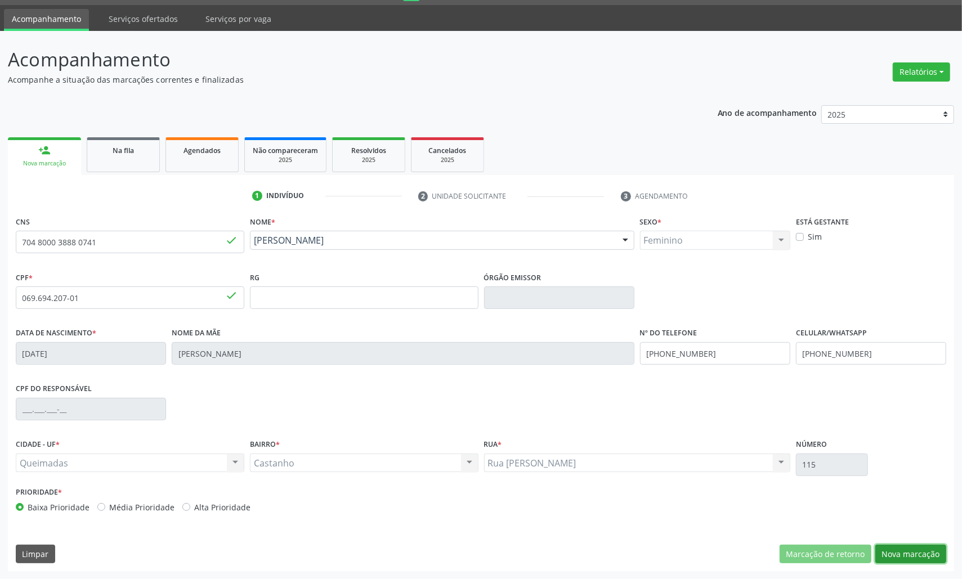
click at [911, 550] on button "Nova marcação" at bounding box center [910, 554] width 71 height 19
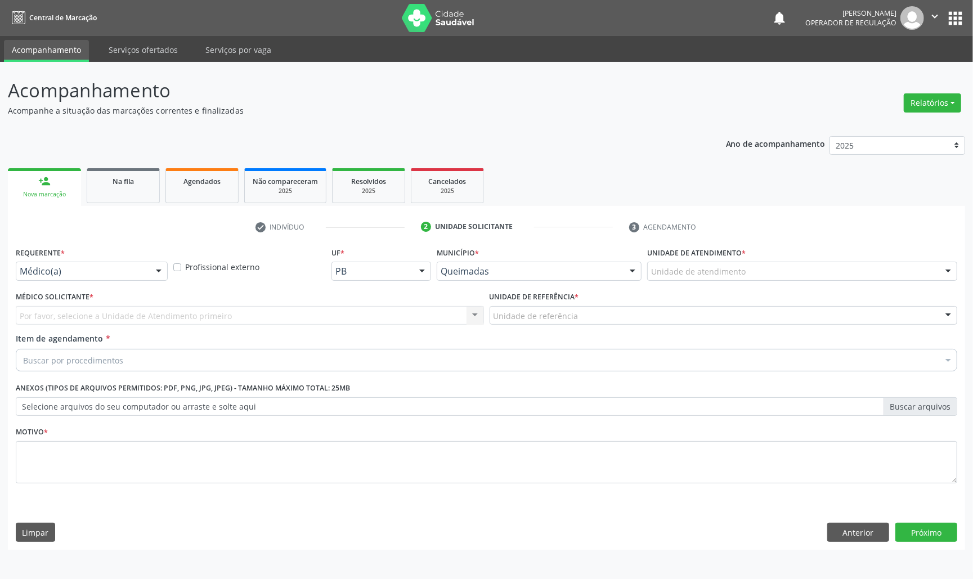
click at [131, 285] on div "Requerente * Médico(a) Médico(a) Enfermeiro(a) Paciente Nenhum resultado encont…" at bounding box center [92, 266] width 158 height 44
drag, startPoint x: 133, startPoint y: 269, endPoint x: 101, endPoint y: 339, distance: 76.8
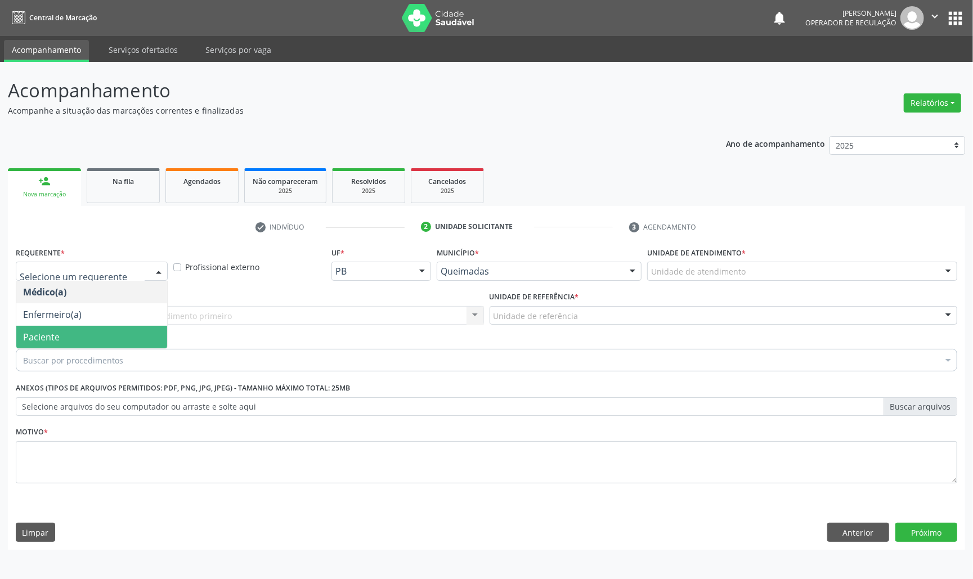
click at [106, 323] on span "Enfermeiro(a)" at bounding box center [91, 314] width 151 height 23
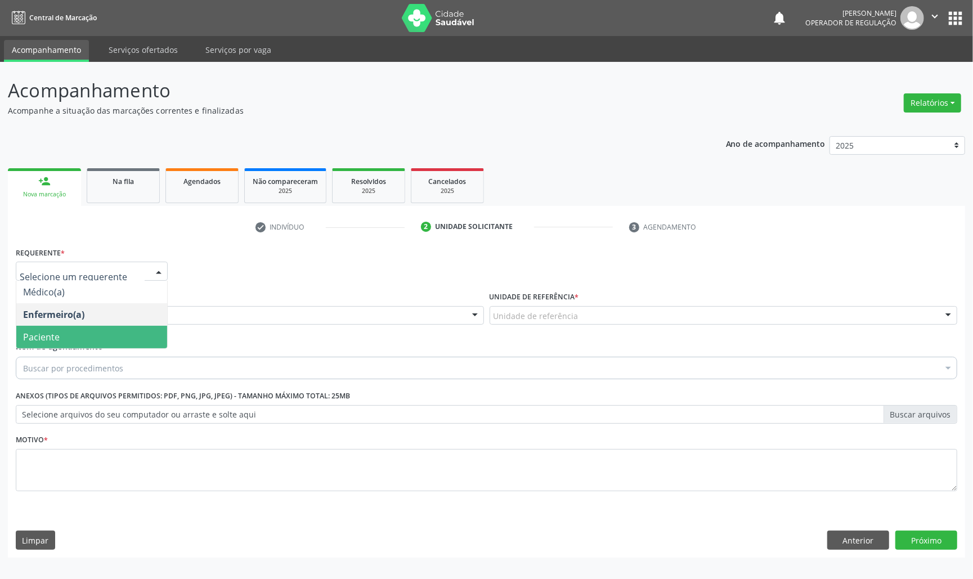
click at [123, 345] on span "Paciente" at bounding box center [91, 337] width 151 height 23
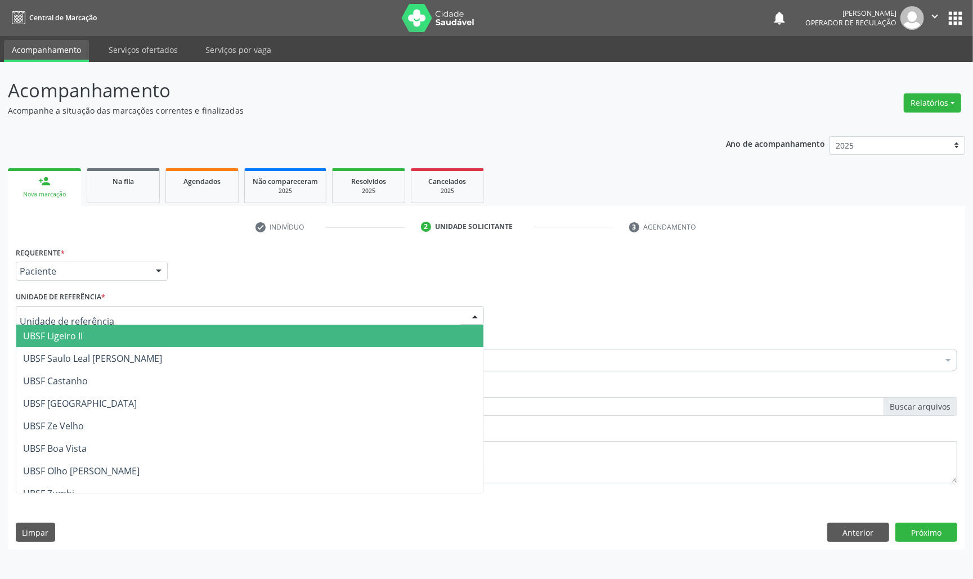
click at [145, 315] on div at bounding box center [250, 315] width 468 height 19
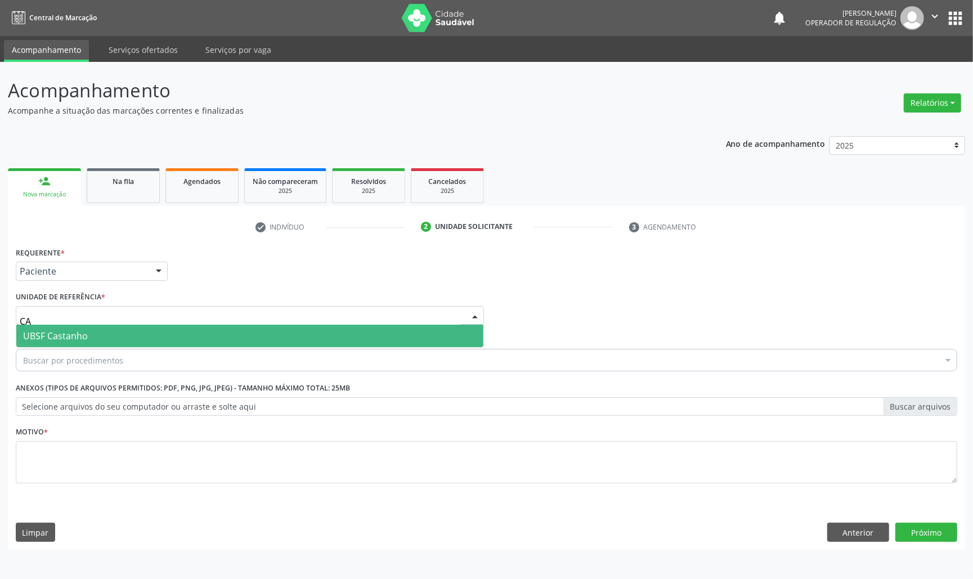
type input "CAS"
click at [133, 338] on span "UBSF Castanho" at bounding box center [249, 336] width 467 height 23
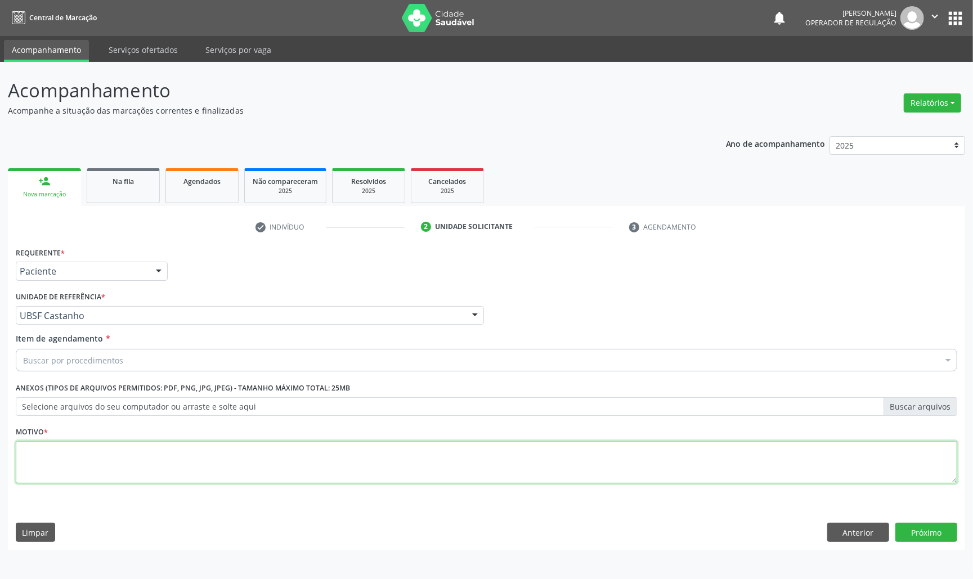
click at [159, 454] on textarea at bounding box center [487, 462] width 942 height 43
paste textarea "TRANSVAGINAL"
type textarea "TRANSVAGINAL"
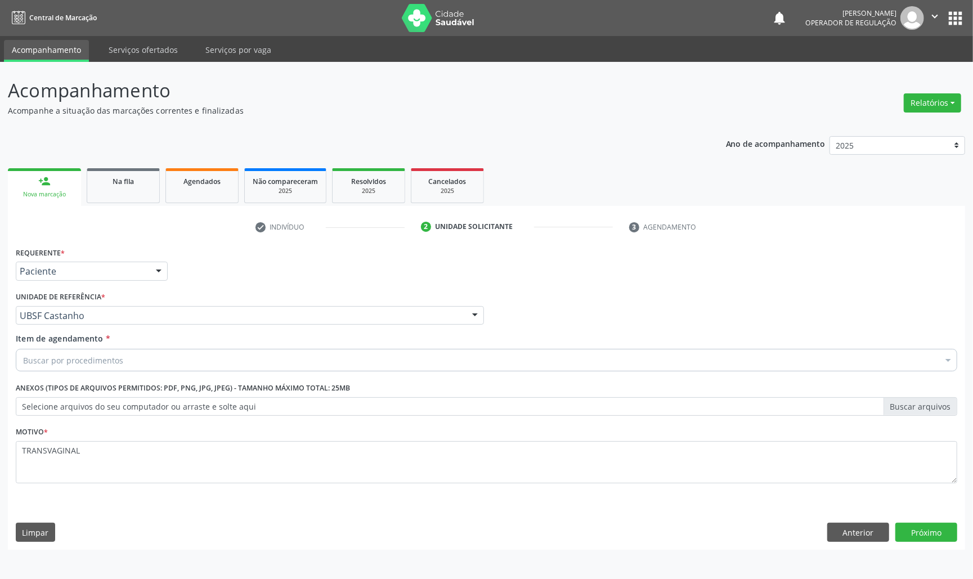
click at [134, 350] on div "Buscar por procedimentos" at bounding box center [487, 360] width 942 height 23
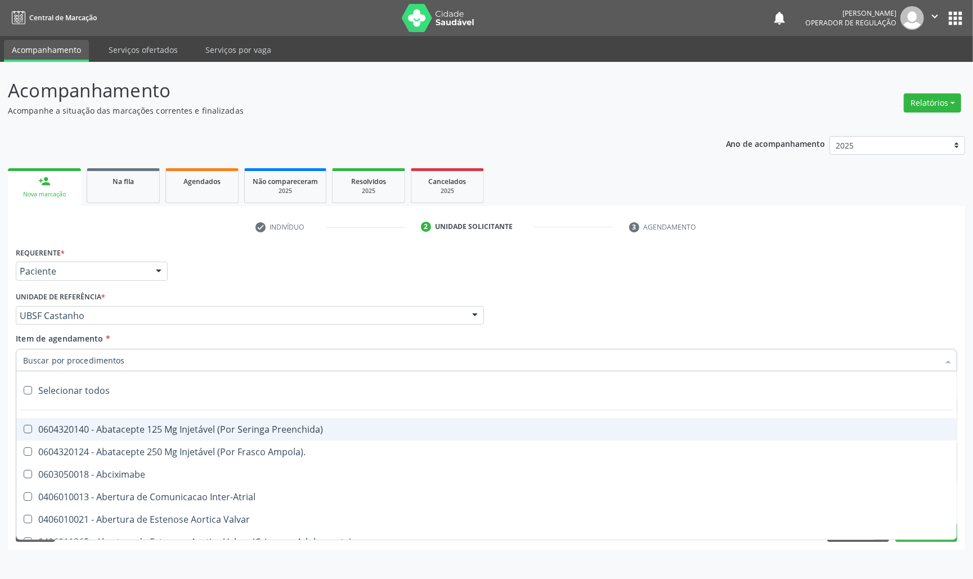
click at [136, 359] on input "Item de agendamento *" at bounding box center [481, 360] width 916 height 23
paste input "TRANSVAGINAL"
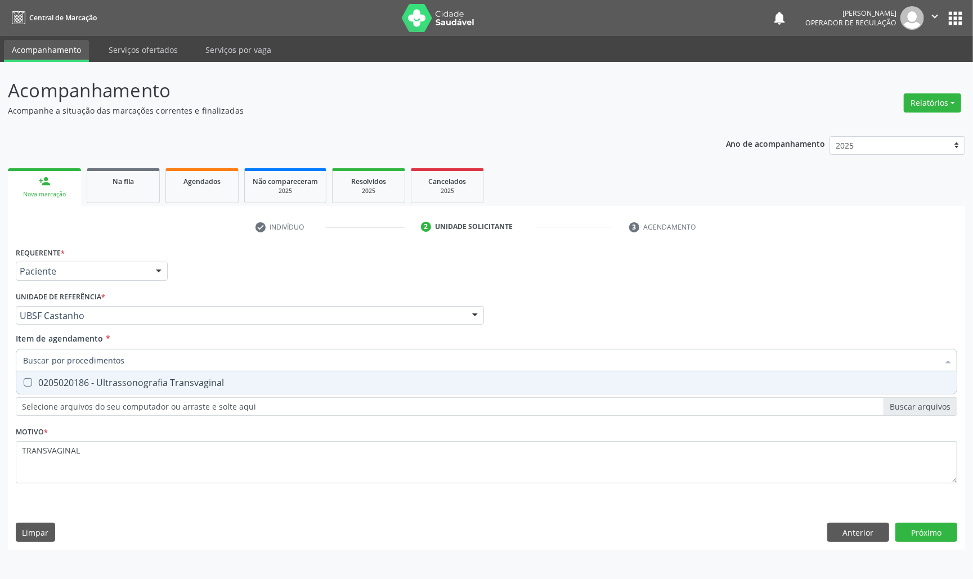
type input "TRANSVAGINAL"
drag, startPoint x: 151, startPoint y: 378, endPoint x: 134, endPoint y: 361, distance: 24.7
click at [151, 378] on div "0205020186 - Ultrassonografia Transvaginal" at bounding box center [486, 382] width 927 height 9
checkbox Transvaginal "true"
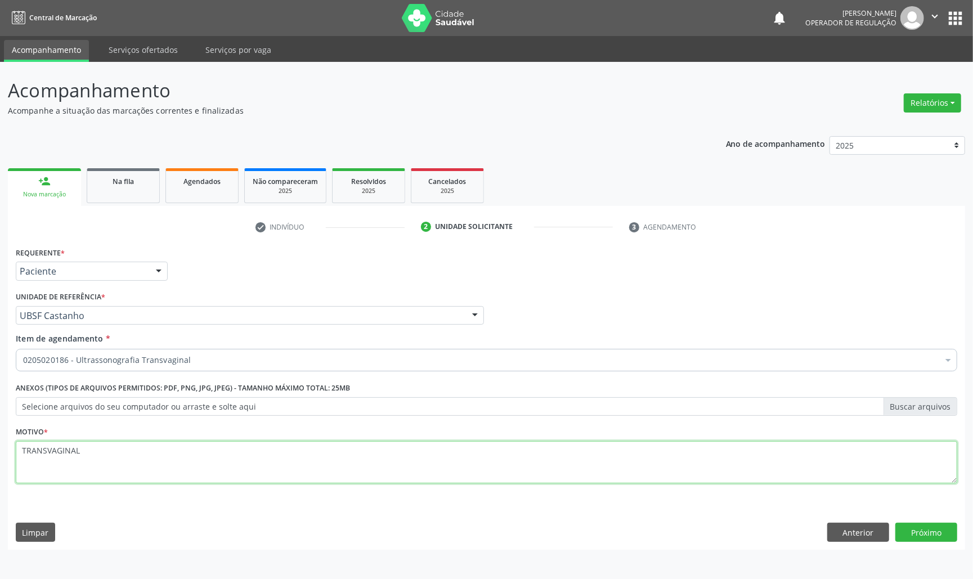
click at [127, 462] on textarea "TRANSVAGINAL" at bounding box center [487, 462] width 942 height 43
paste textarea "AVALIAÇÃO DE ROTINA 07/2025"
type textarea "AVALIAÇÃO DE ROTINA 07/2025,"
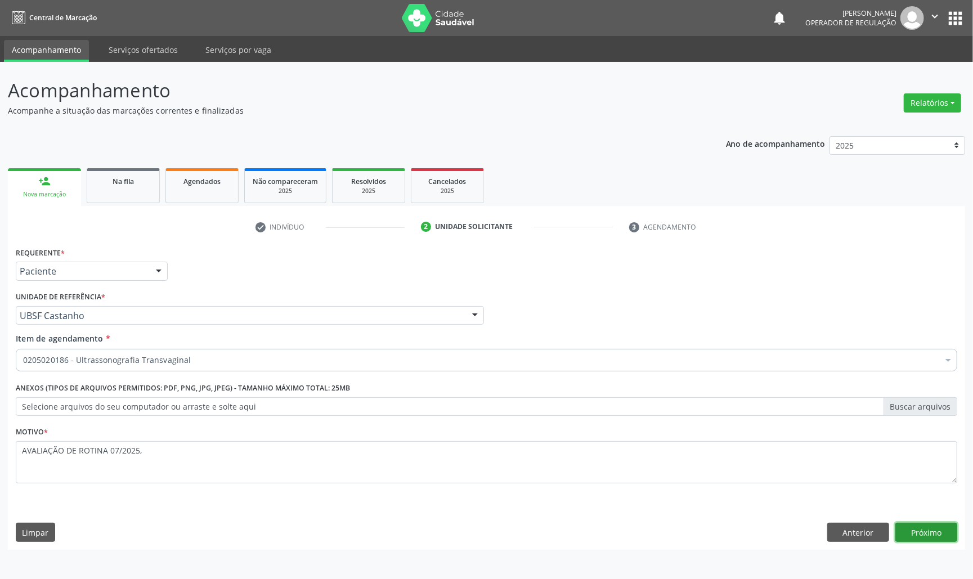
click at [951, 528] on button "Próximo" at bounding box center [927, 532] width 62 height 19
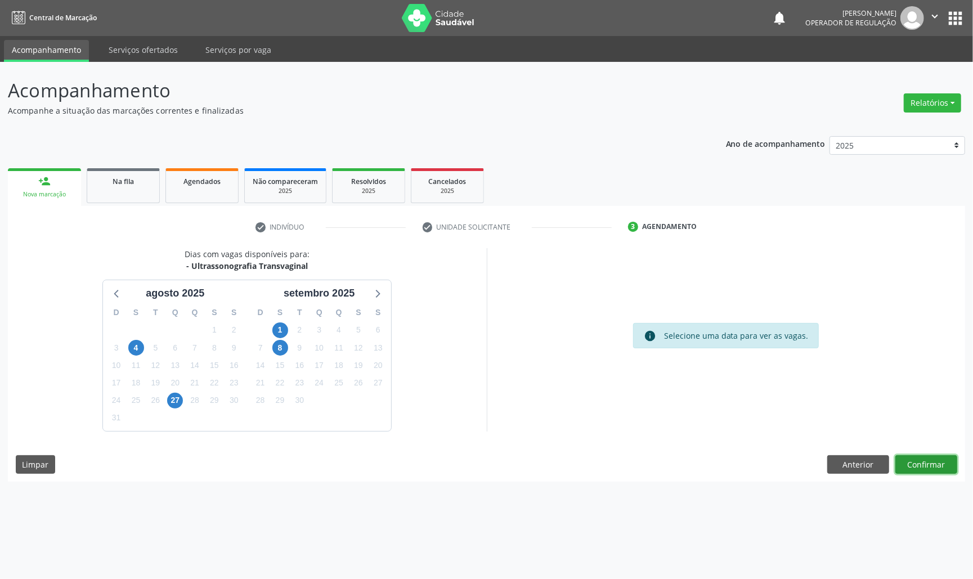
click at [937, 465] on button "Confirmar" at bounding box center [927, 464] width 62 height 19
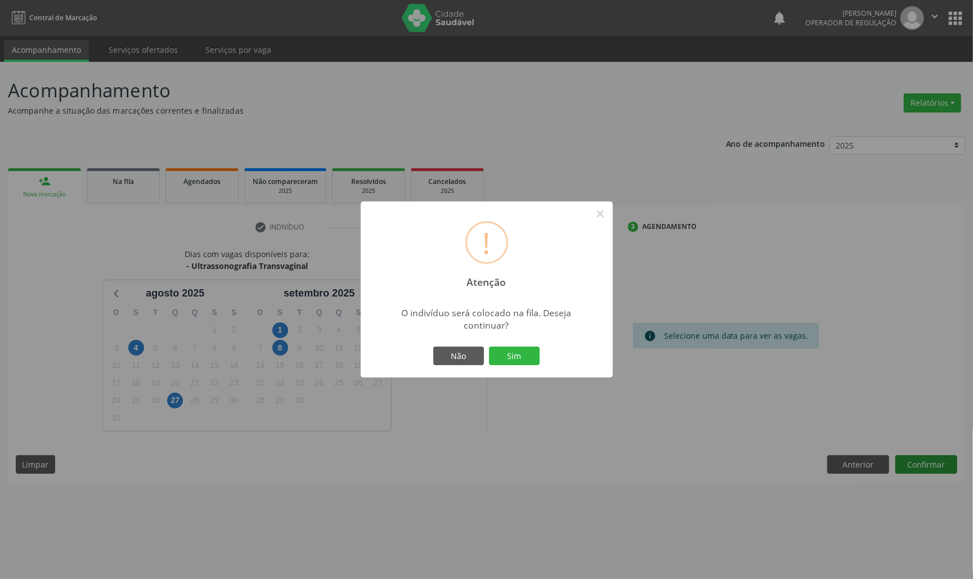
click at [489, 347] on button "Sim" at bounding box center [514, 356] width 51 height 19
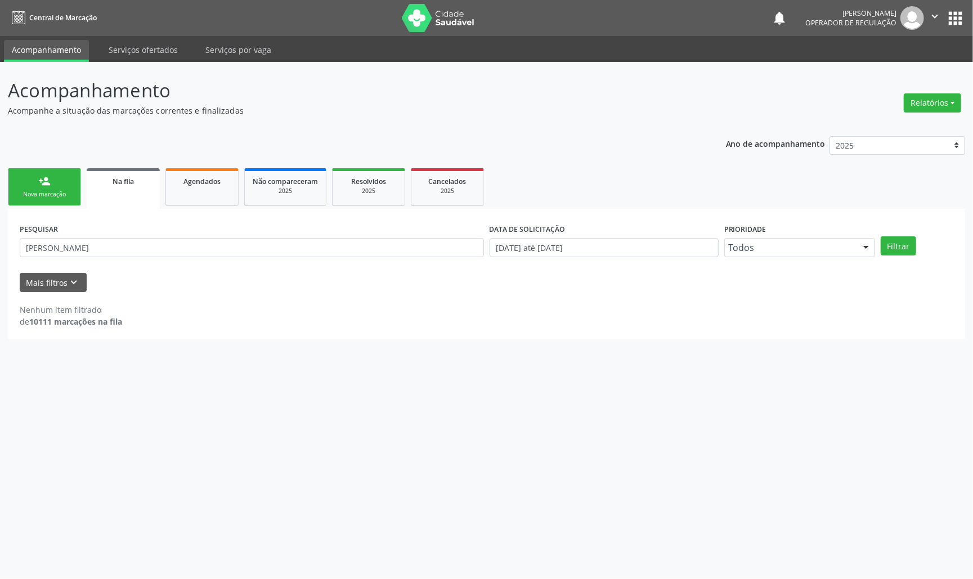
click at [37, 182] on link "person_add Nova marcação" at bounding box center [44, 187] width 73 height 38
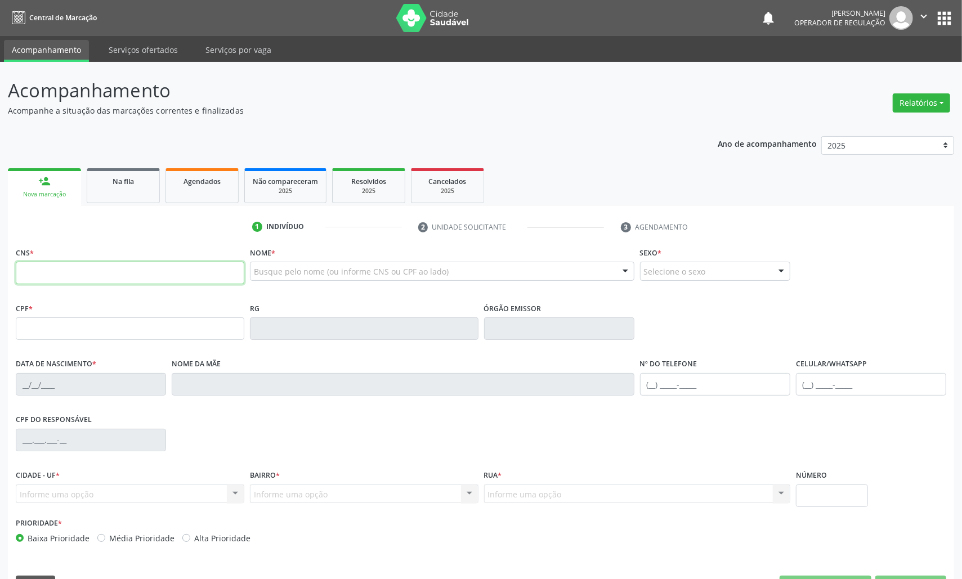
click at [59, 275] on input "text" at bounding box center [130, 273] width 229 height 23
type input "708 2031 1180 7345"
type input "159.196.534-93"
type input "11/04/1999"
type input "Luvildnr dos Santos Alves"
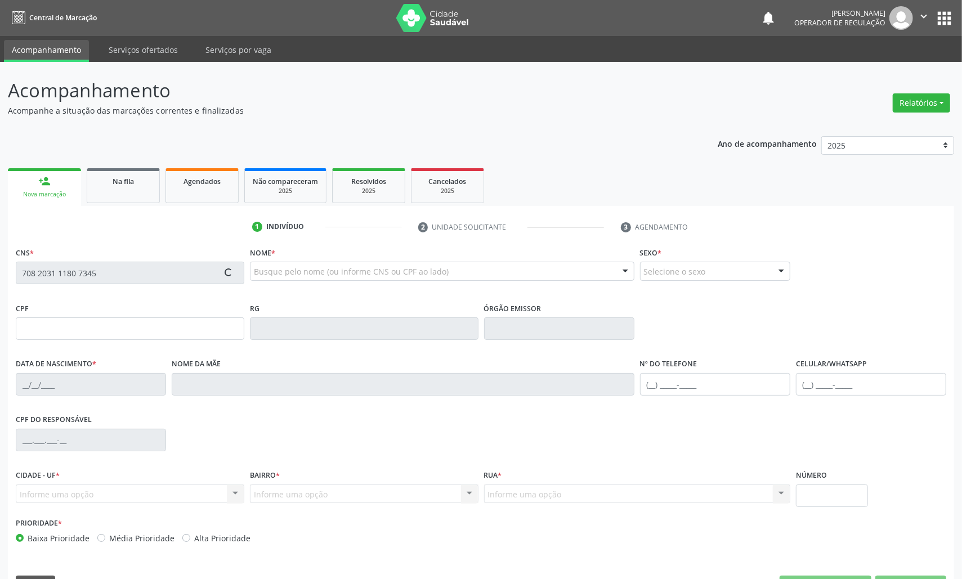
type input "(83) 99124-9467"
type input "267"
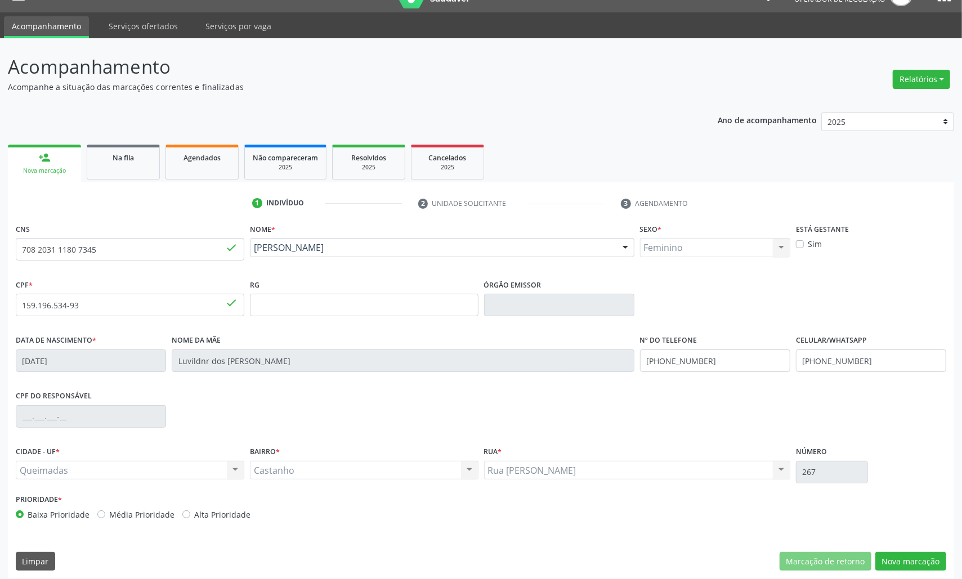
scroll to position [32, 0]
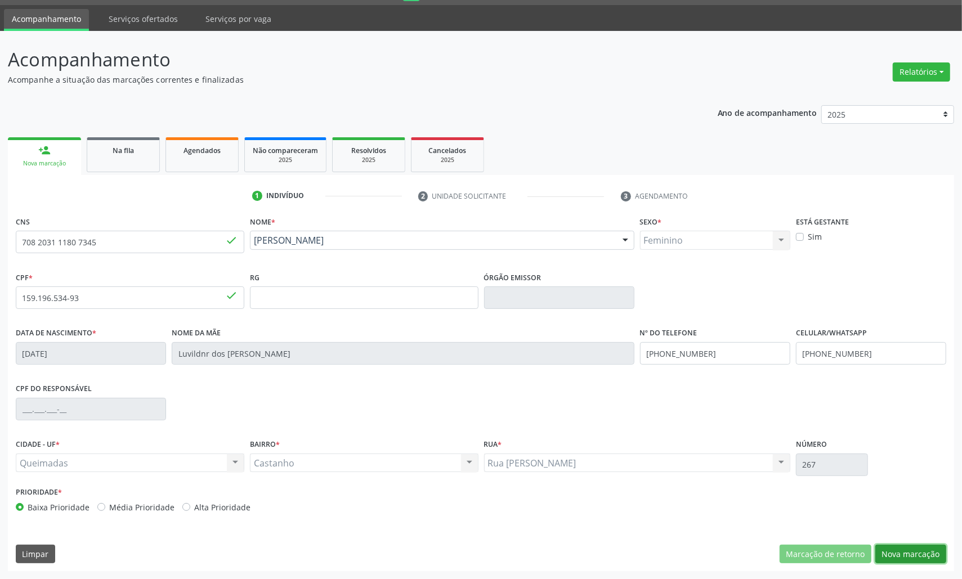
click at [893, 552] on button "Nova marcação" at bounding box center [910, 554] width 71 height 19
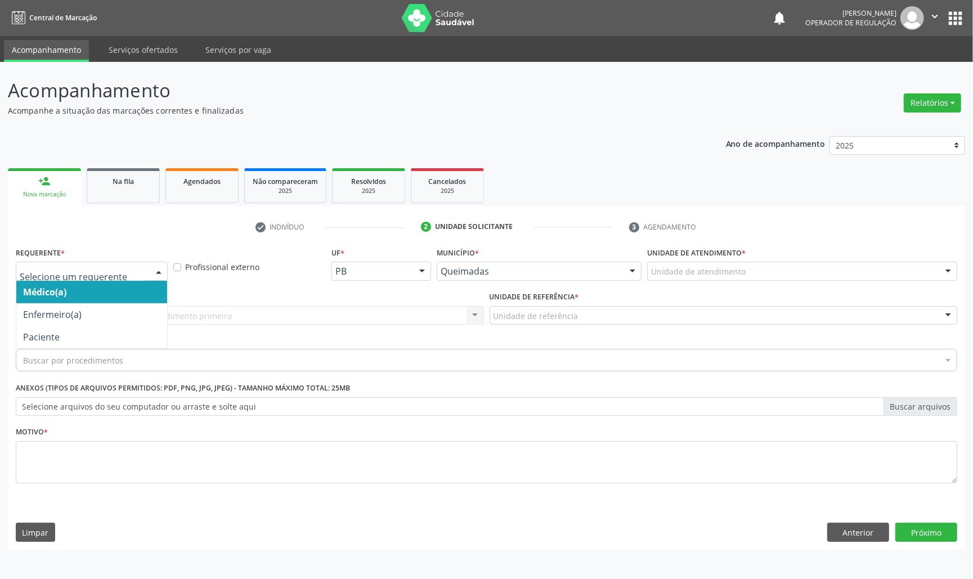
drag, startPoint x: 34, startPoint y: 273, endPoint x: 41, endPoint y: 310, distance: 37.2
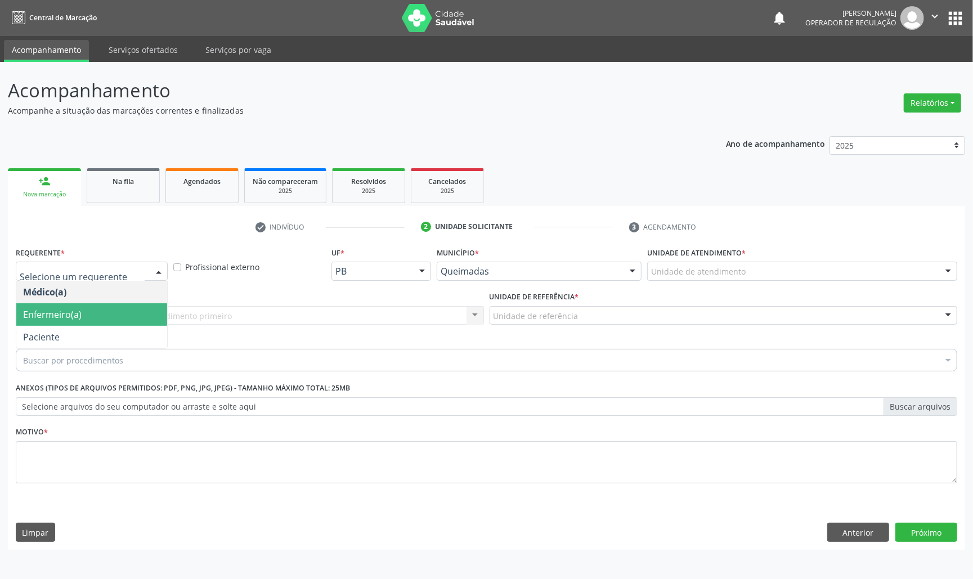
click at [46, 323] on span "Enfermeiro(a)" at bounding box center [91, 314] width 151 height 23
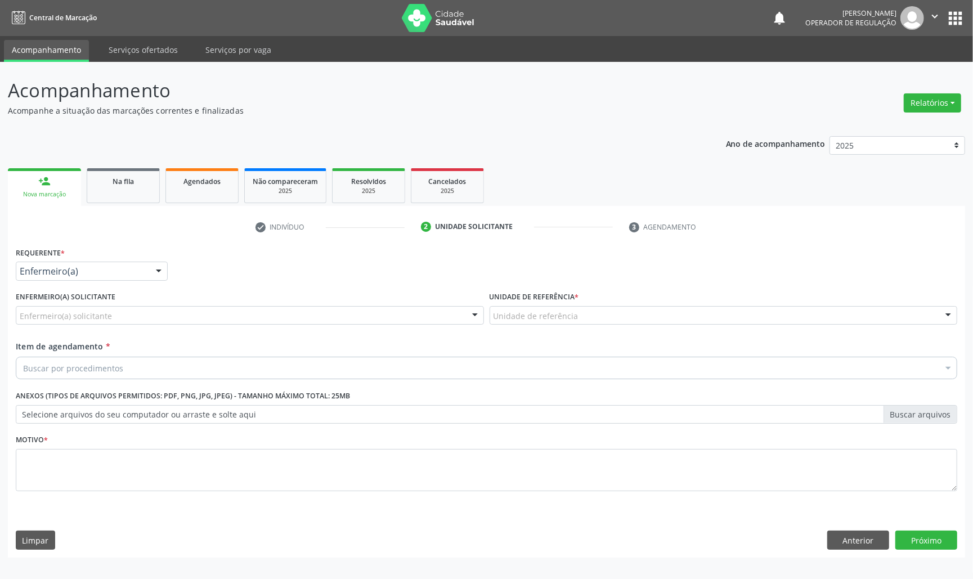
click at [53, 282] on div "Requerente * Enfermeiro(a) Médico(a) Enfermeiro(a) Paciente Nenhum resultado en…" at bounding box center [92, 266] width 158 height 44
drag, startPoint x: 52, startPoint y: 269, endPoint x: 45, endPoint y: 305, distance: 36.2
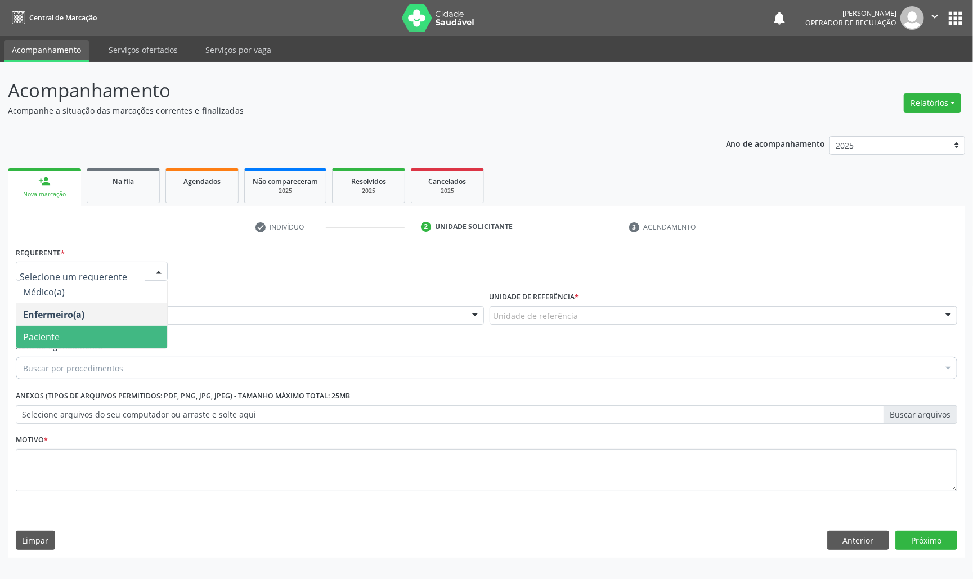
click at [46, 338] on span "Paciente" at bounding box center [41, 337] width 37 height 12
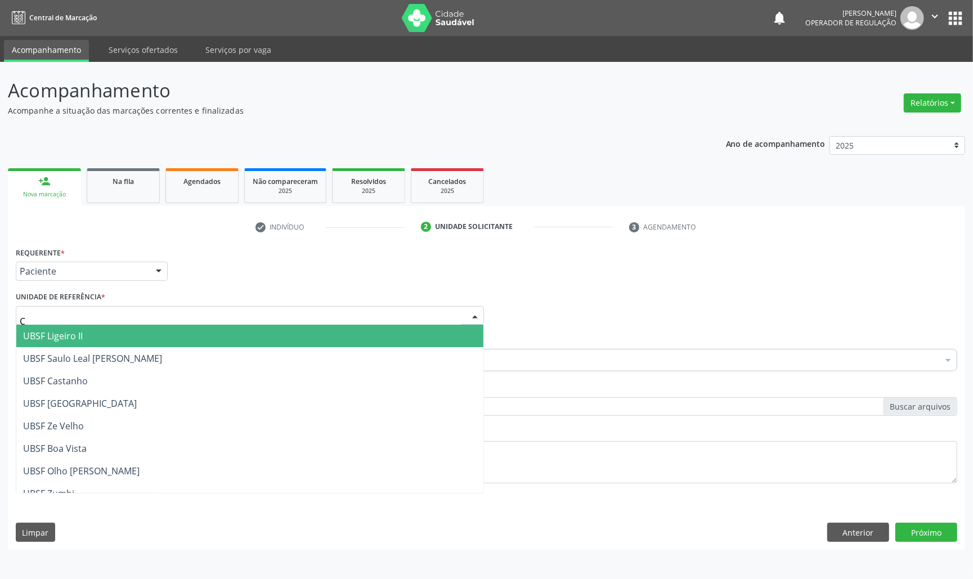
click at [66, 309] on div "C" at bounding box center [250, 315] width 468 height 19
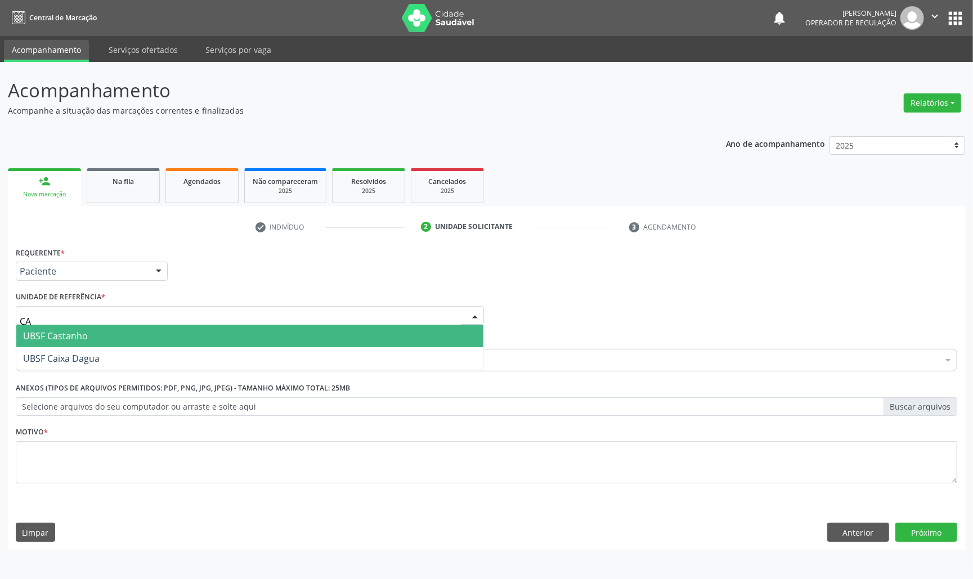
type input "CAS"
click at [64, 329] on span "UBSF Castanho" at bounding box center [249, 336] width 467 height 23
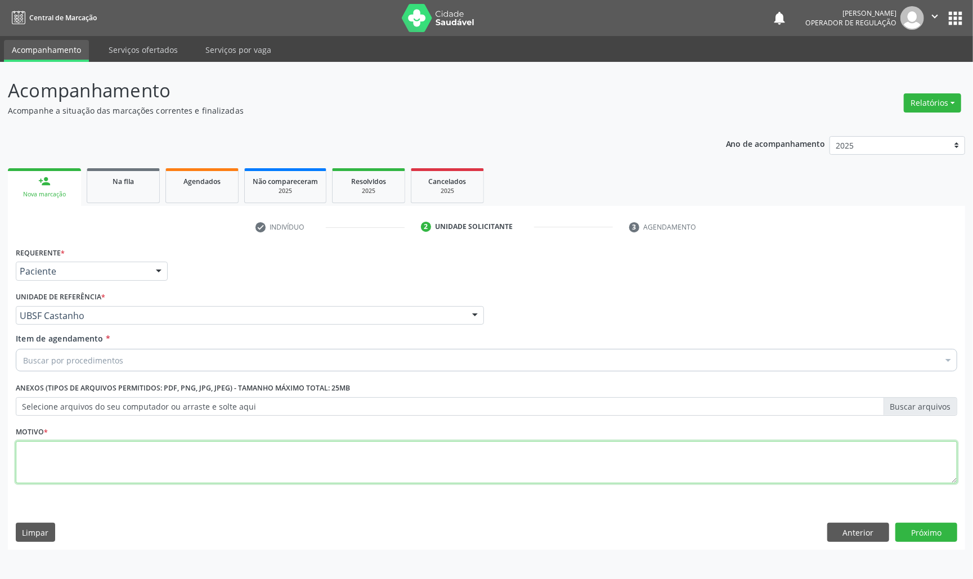
click at [70, 465] on textarea at bounding box center [487, 462] width 942 height 43
paste textarea "AVALIAÇÃO DE ROTINA 07/2025"
type textarea "AVALIAÇÃO DE ROTINA 07/2025"
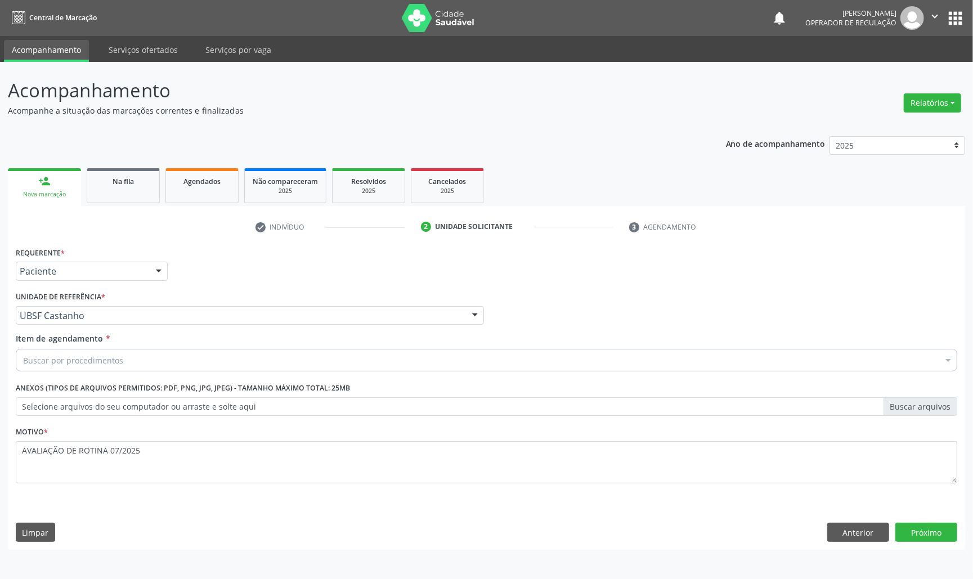
click at [62, 351] on div "Buscar por procedimentos" at bounding box center [487, 360] width 942 height 23
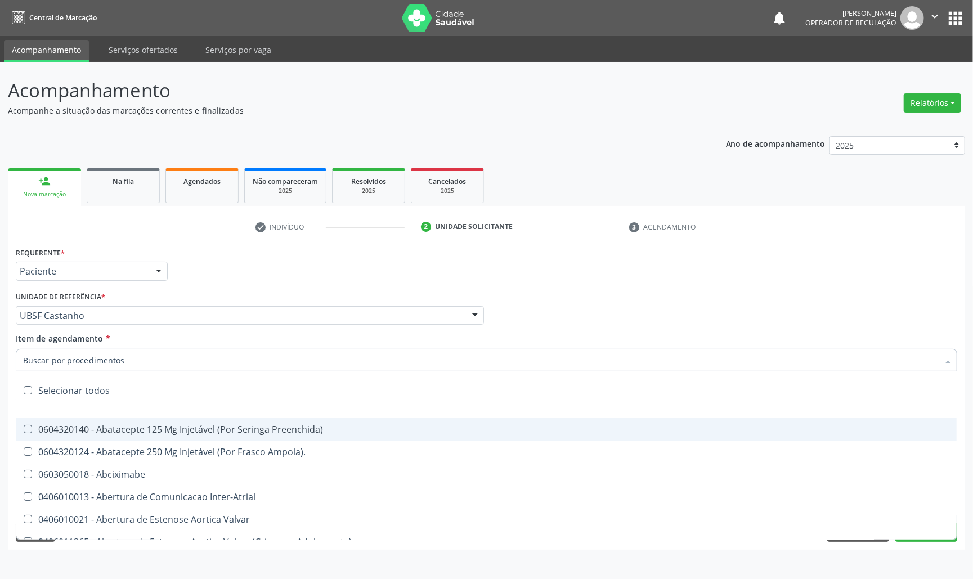
paste input "TRANSVAGINAL"
type input "TRANSVAGINAL"
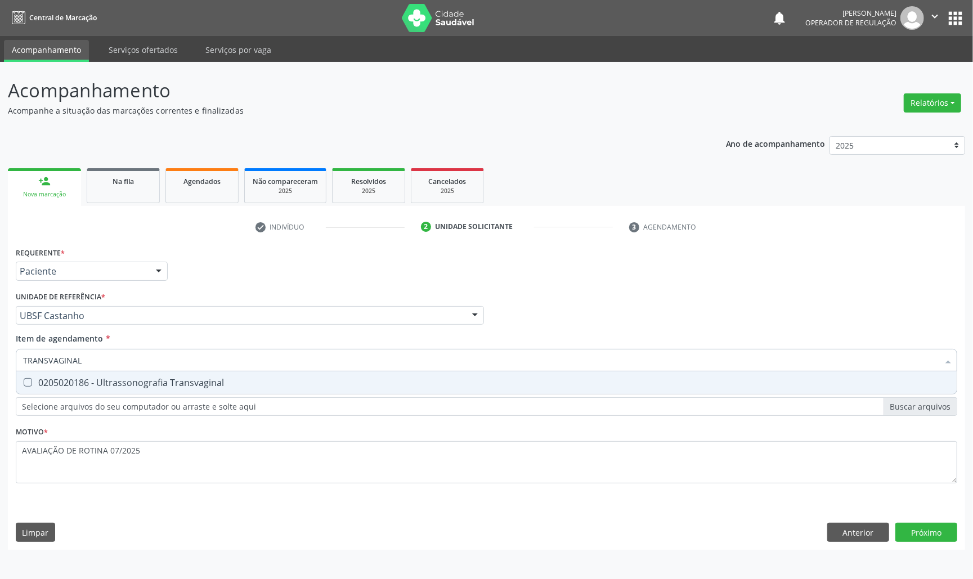
click at [109, 381] on div "0205020186 - Ultrassonografia Transvaginal" at bounding box center [486, 382] width 927 height 9
checkbox Transvaginal "true"
click at [932, 539] on div "Requerente * Paciente Médico(a) Enfermeiro(a) Paciente Nenhum resultado encontr…" at bounding box center [487, 397] width 958 height 306
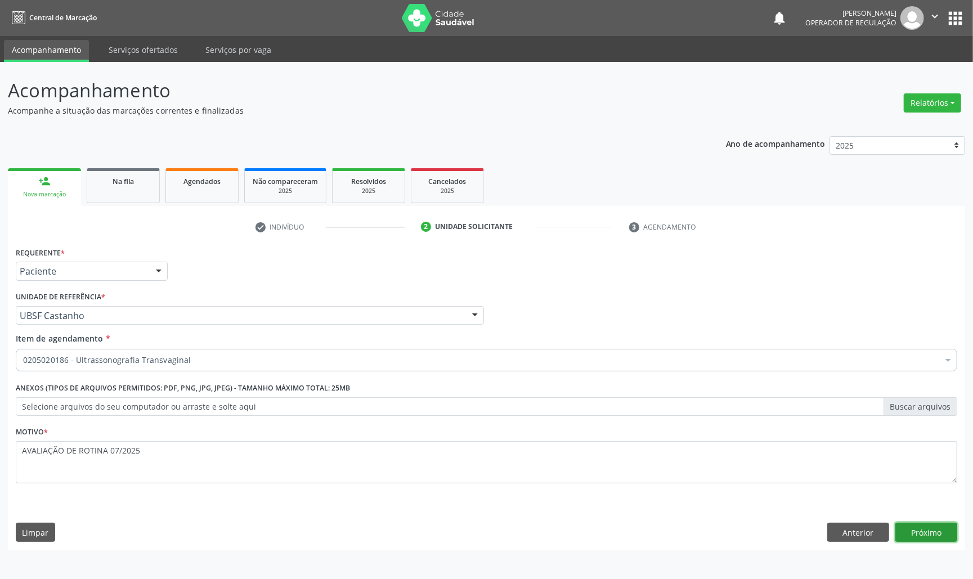
click at [931, 528] on button "Próximo" at bounding box center [927, 532] width 62 height 19
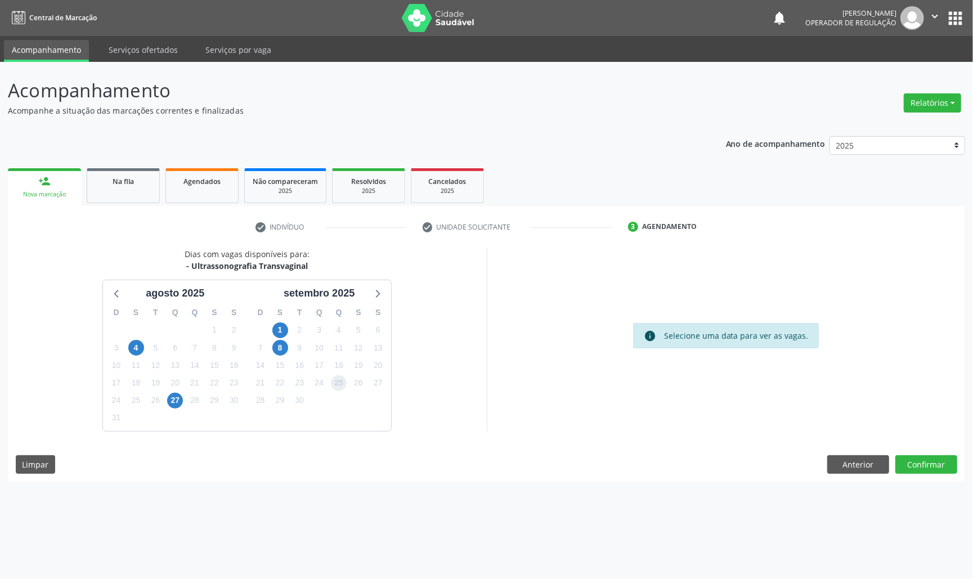
click at [339, 386] on span "25" at bounding box center [339, 384] width 16 height 16
click at [945, 472] on button "Confirmar" at bounding box center [927, 464] width 62 height 19
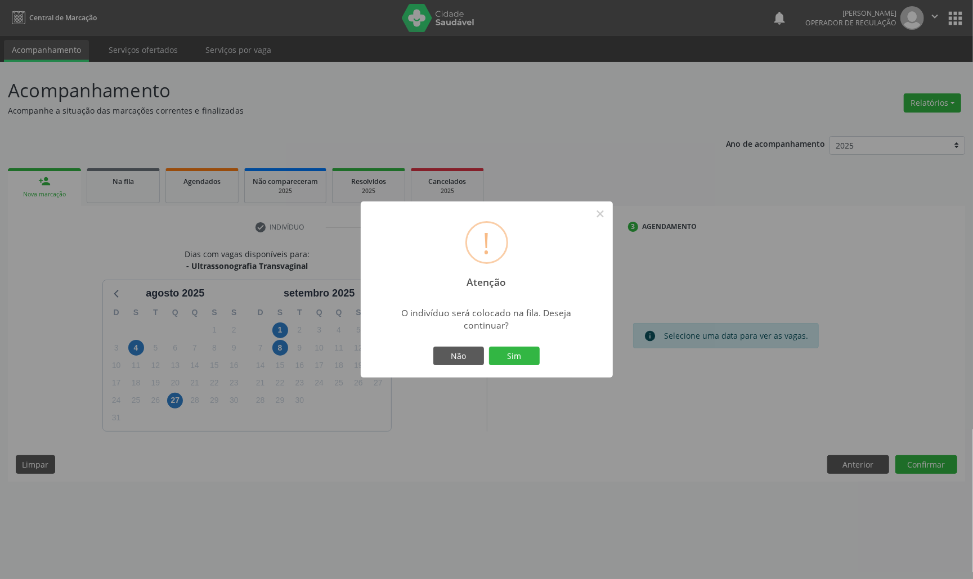
click at [489, 347] on button "Sim" at bounding box center [514, 356] width 51 height 19
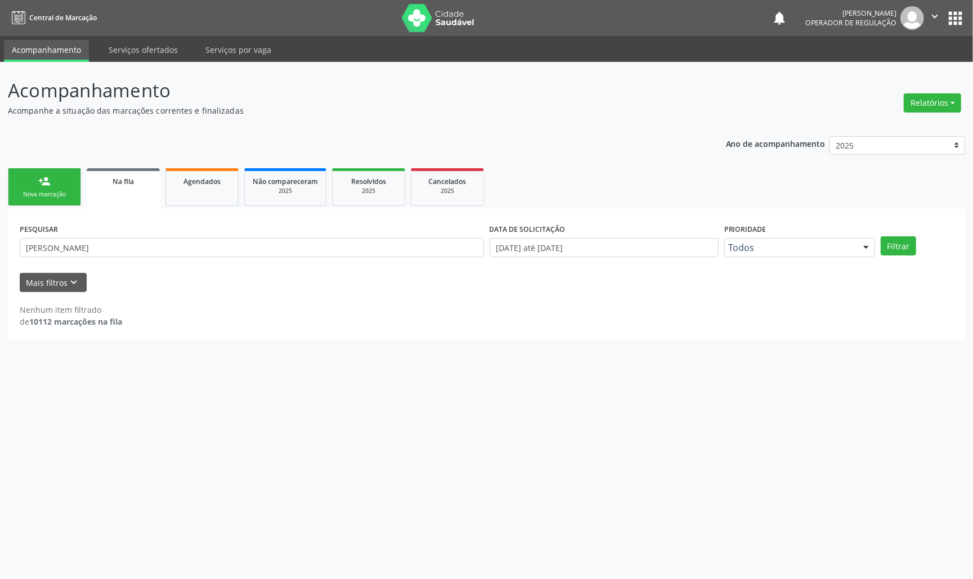
click at [86, 203] on ul "person_add Nova marcação Na fila Agendados Não compareceram 2025 Resolvidos 202…" at bounding box center [487, 187] width 958 height 43
click at [63, 196] on div "Nova marcação" at bounding box center [44, 194] width 56 height 8
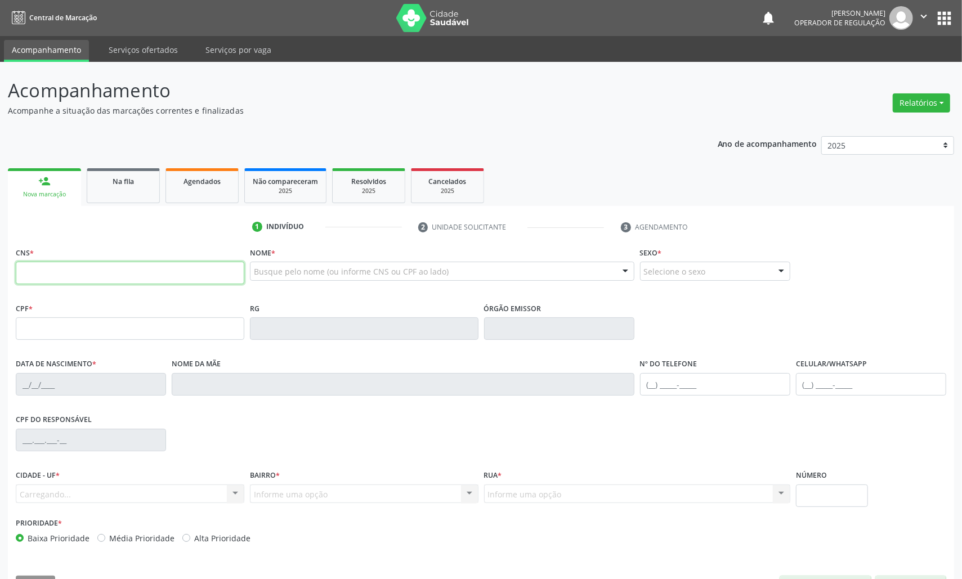
click at [93, 277] on input "text" at bounding box center [130, 273] width 229 height 23
type input "706 3001 9906 1980"
type input "148.183.644-79"
type input "18/08/2001"
type input "Maria Aparecida Machado Pereira da Conceiçao"
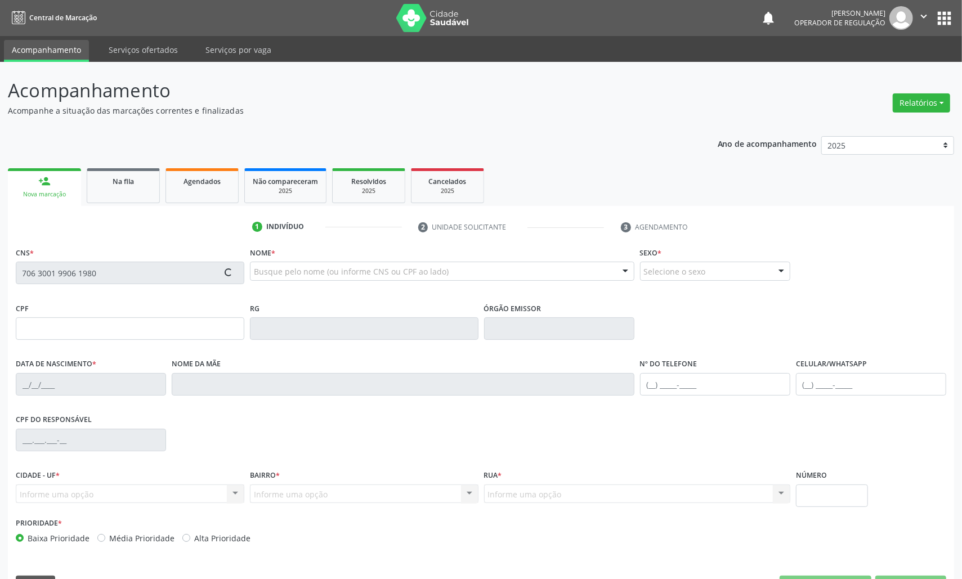
type input "(83) 99415-3513"
type input "149.168.334-14"
type input "79"
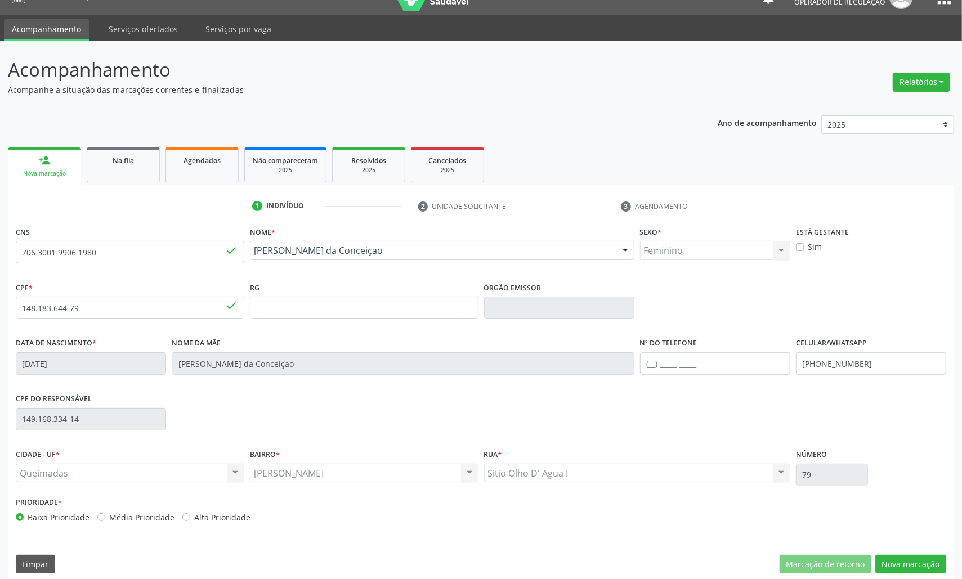
scroll to position [32, 0]
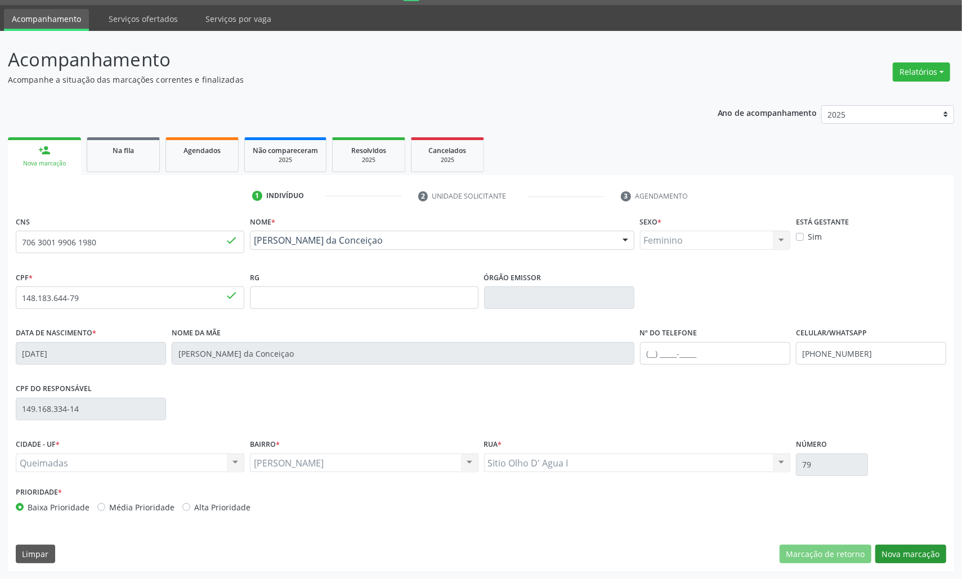
drag, startPoint x: 939, startPoint y: 542, endPoint x: 933, endPoint y: 545, distance: 6.6
click at [936, 543] on div "CNS 706 3001 9906 1980 done Nome * Eliza Aparecida da Conceiçao Eliza Aparecida…" at bounding box center [481, 392] width 946 height 358
click at [921, 549] on button "Nova marcação" at bounding box center [910, 554] width 71 height 19
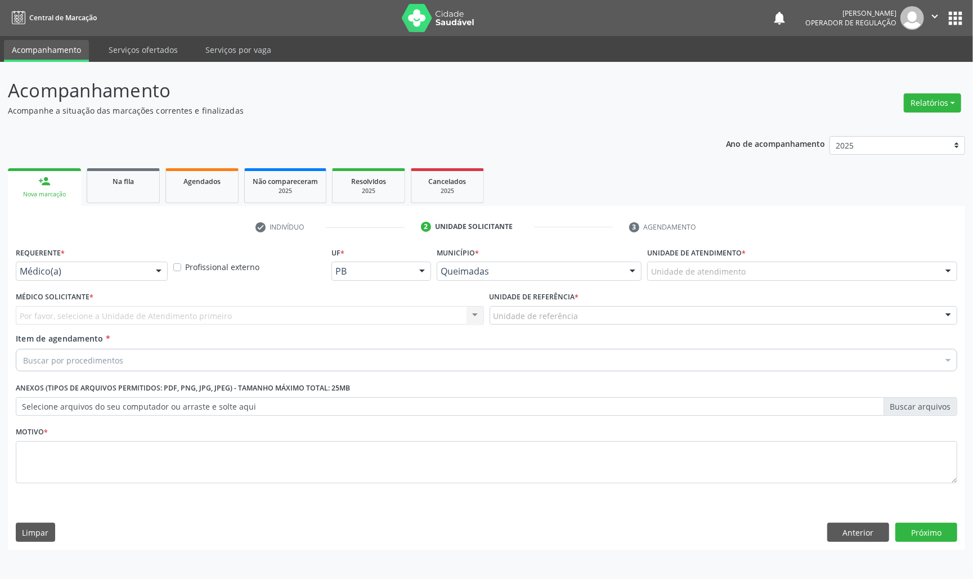
click at [23, 260] on label "Requerente *" at bounding box center [40, 252] width 49 height 17
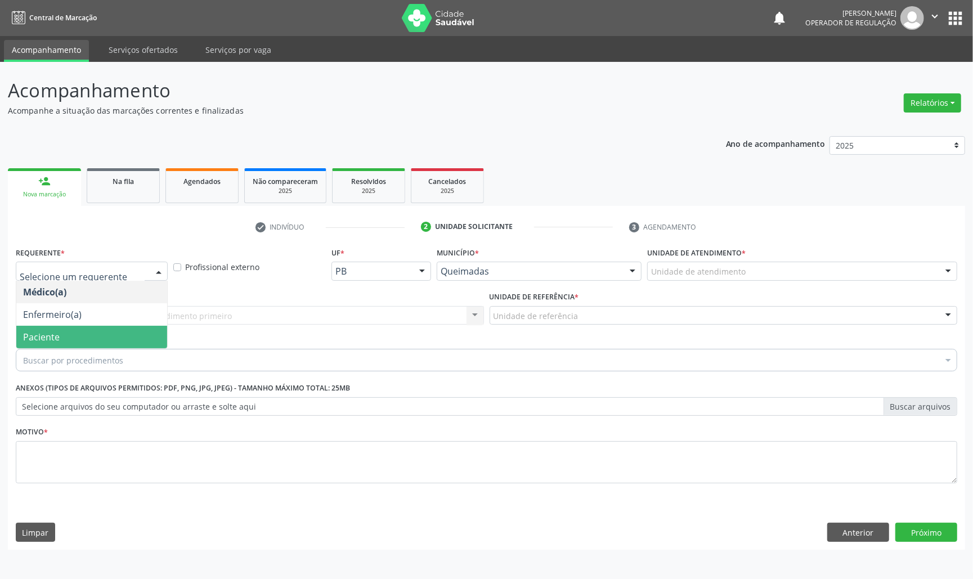
click at [46, 342] on span "Paciente" at bounding box center [41, 337] width 37 height 12
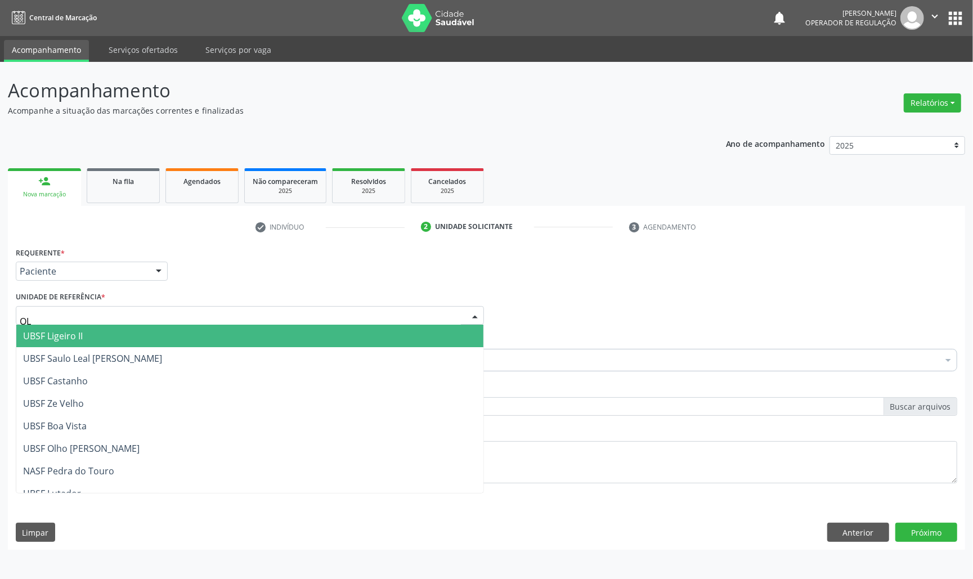
type input "OLH"
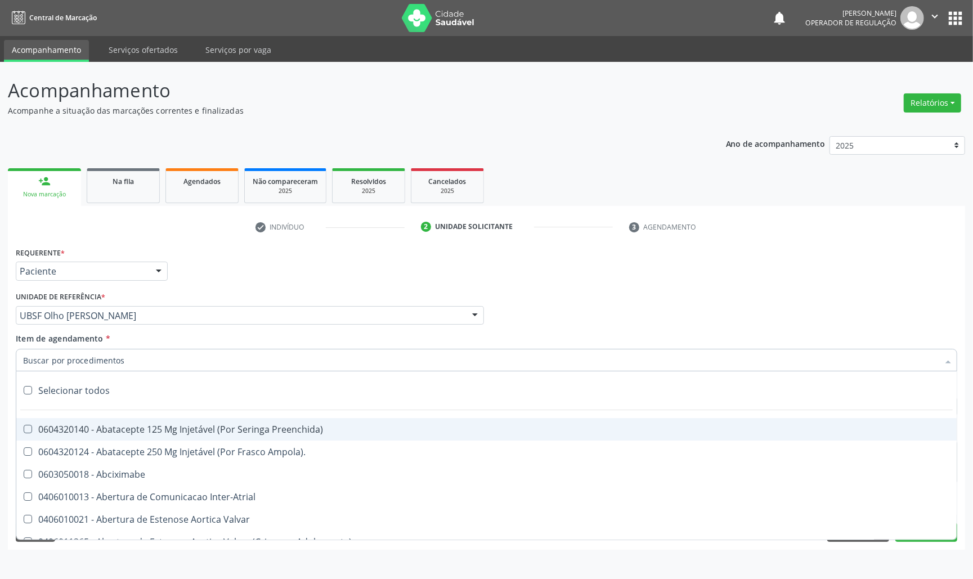
paste input "TRANSVAGINAL"
type input "TRANSVAGINAL"
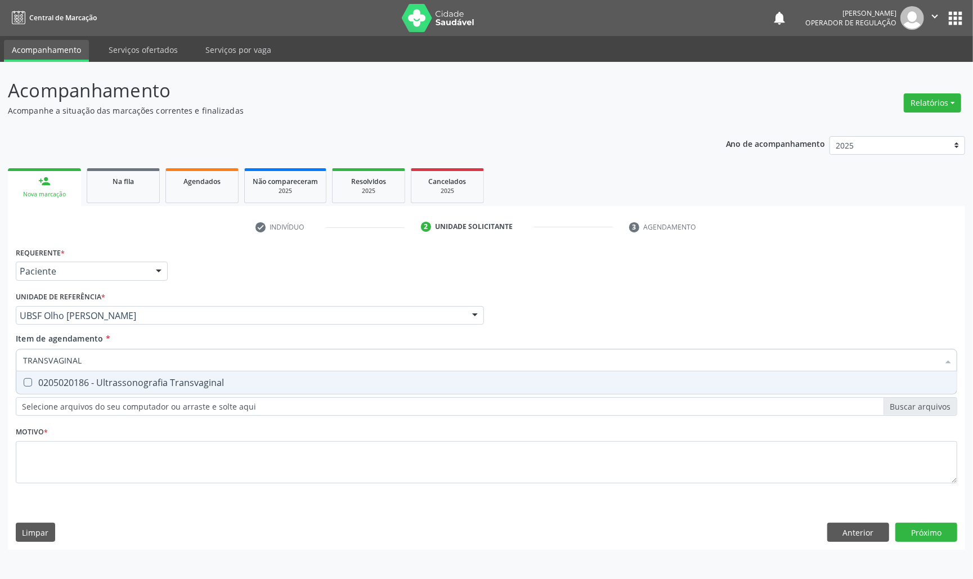
click at [70, 387] on div "0205020186 - Ultrassonografia Transvaginal" at bounding box center [486, 382] width 927 height 9
checkbox Transvaginal "true"
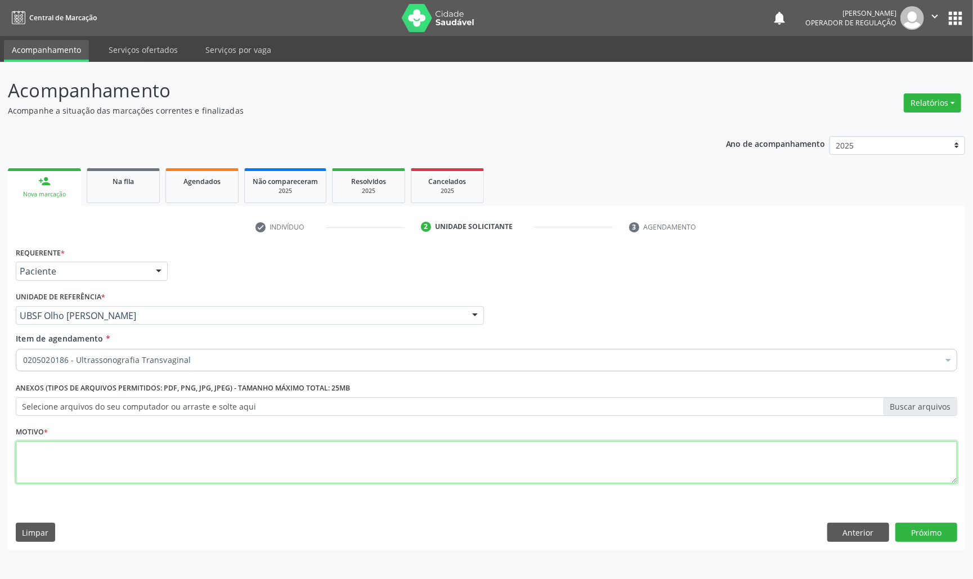
click at [528, 465] on textarea at bounding box center [487, 462] width 942 height 43
paste textarea "AVALIAÇÃO DE ROTINA 07/2025"
type textarea "AVALIAÇÃO DE ROTINA 07/2025 INSERÇÃO DE DIU"
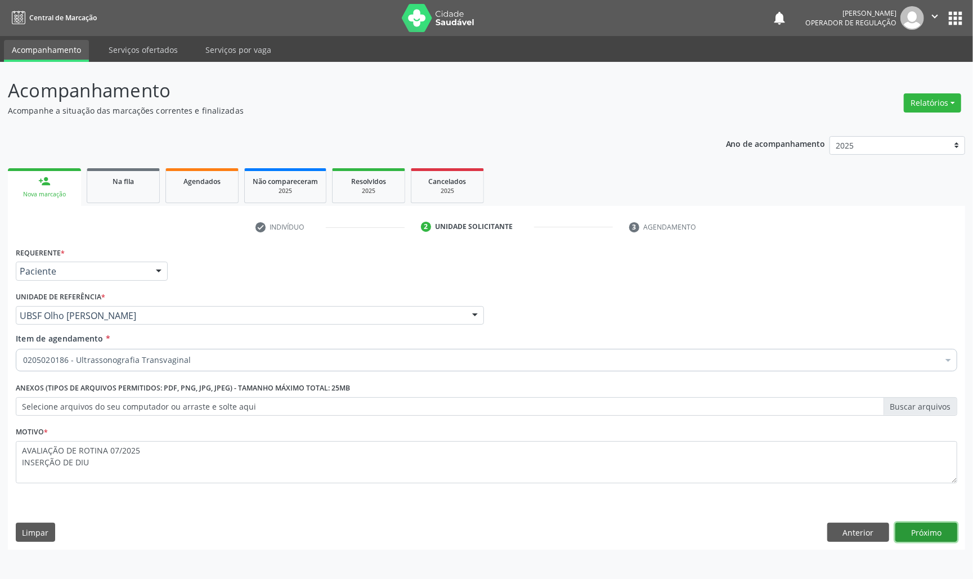
click button "Próximo" at bounding box center [927, 532] width 62 height 19
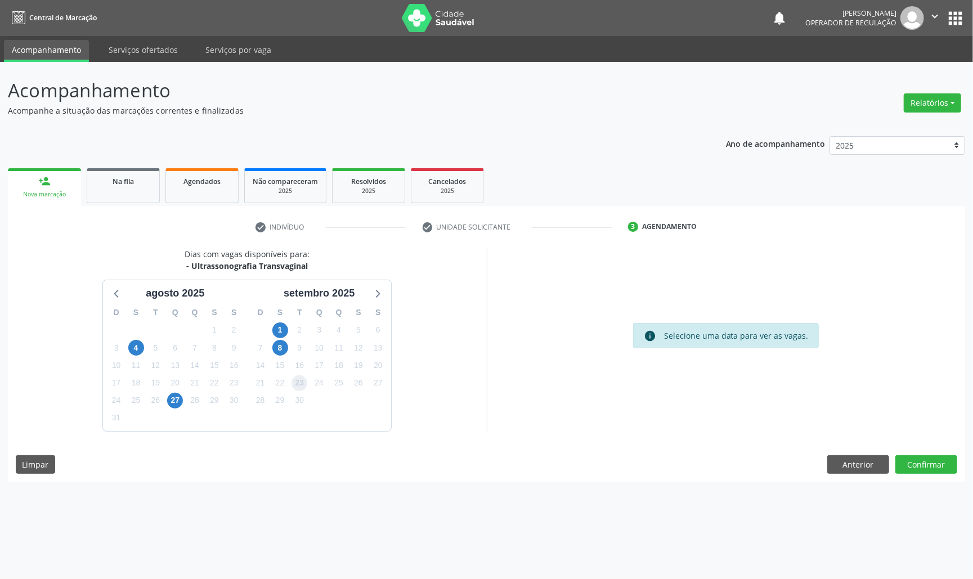
click at [296, 383] on span "23" at bounding box center [300, 384] width 16 height 16
click at [928, 473] on button "Confirmar" at bounding box center [927, 464] width 62 height 19
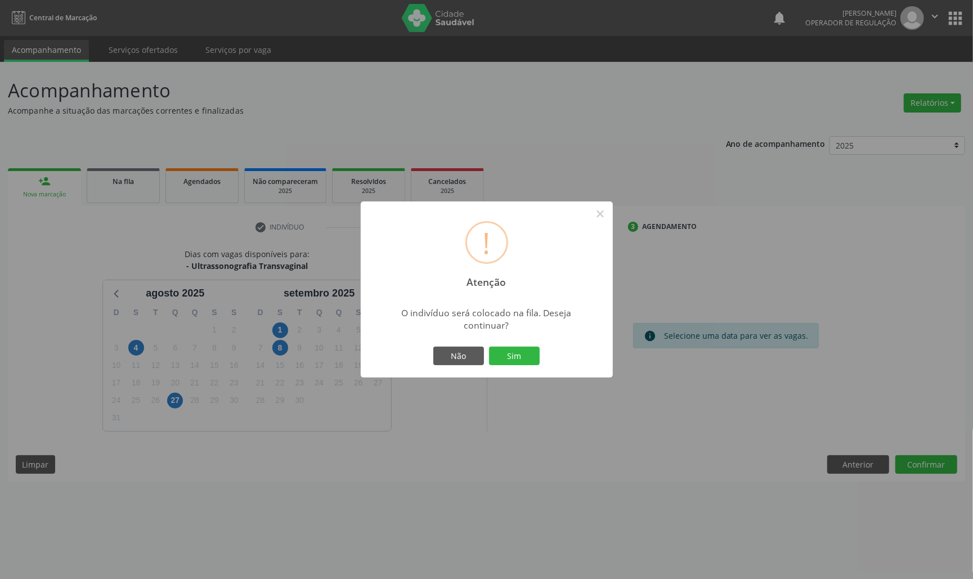
click at [489, 347] on button "Sim" at bounding box center [514, 356] width 51 height 19
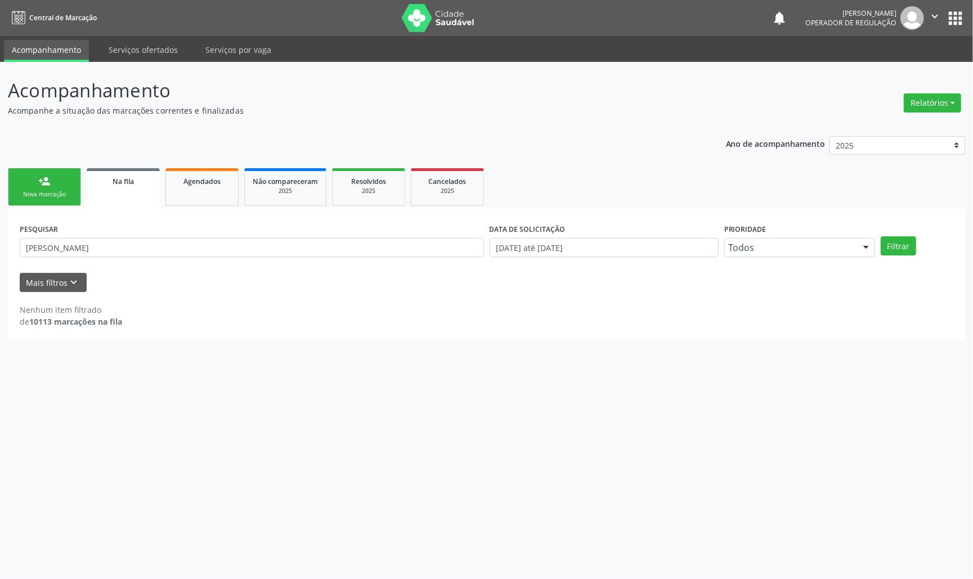
click at [30, 183] on link "person_add Nova marcação" at bounding box center [44, 187] width 73 height 38
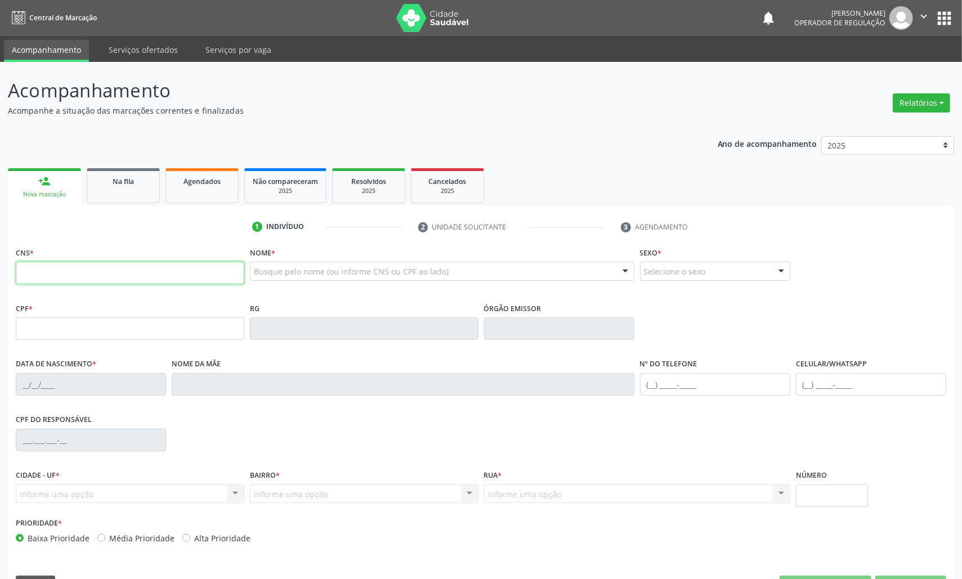
click at [48, 282] on input "text" at bounding box center [130, 273] width 229 height 23
type input "700 6014 9045 7568"
type input "106.677.444-79"
type input "06/04/1994"
type input "Marcia Lucia Samuel da Silva"
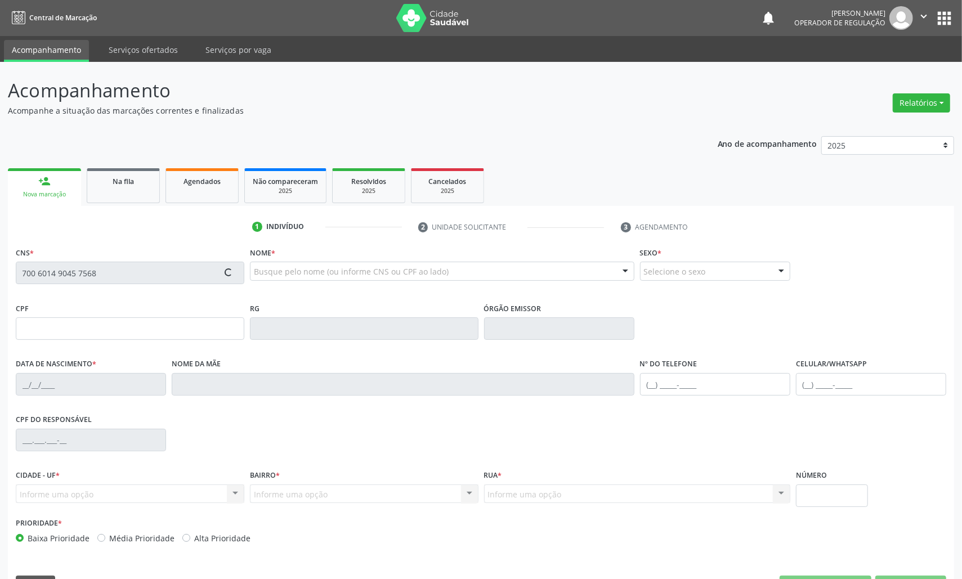
type input "(83) 99158-5134"
type input "41"
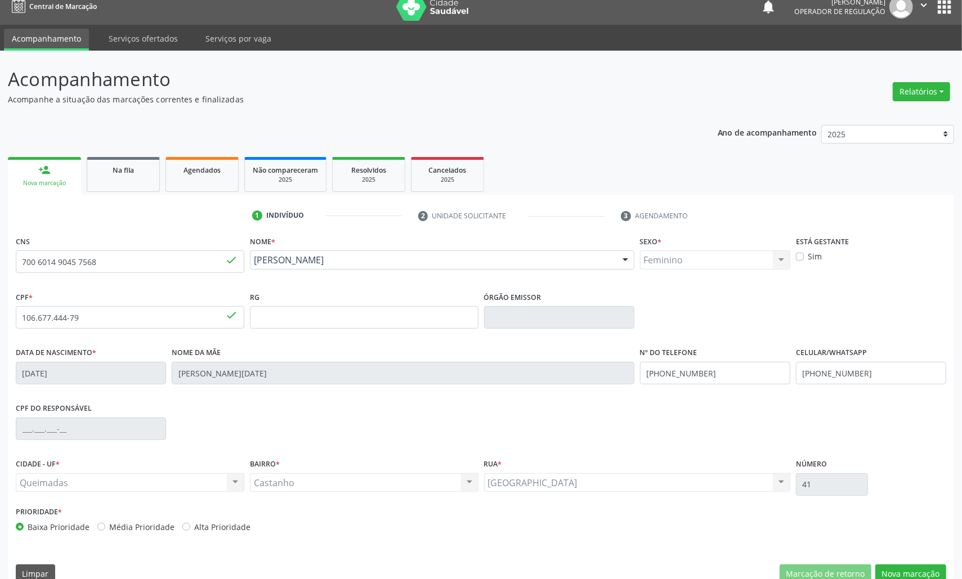
scroll to position [32, 0]
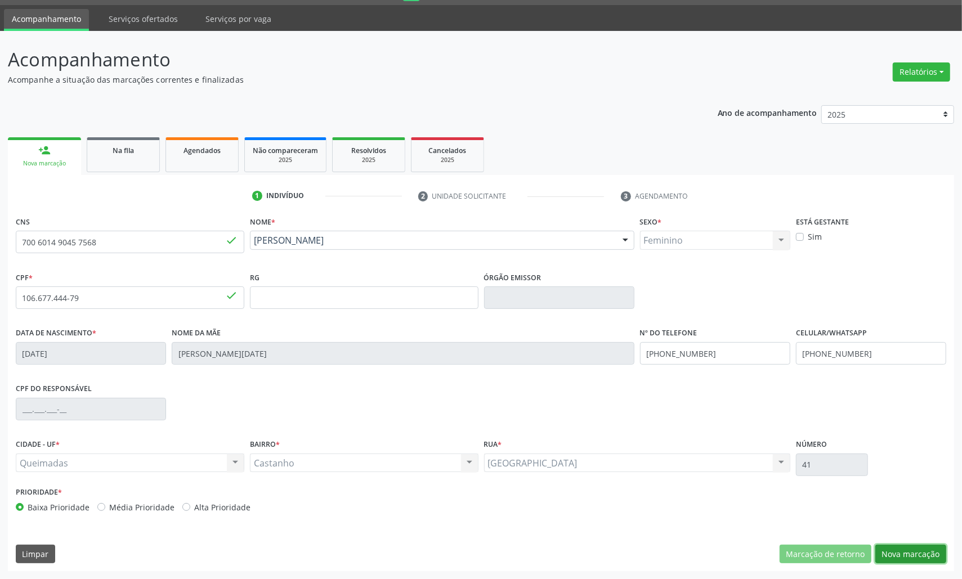
click at [906, 558] on button "Nova marcação" at bounding box center [910, 554] width 71 height 19
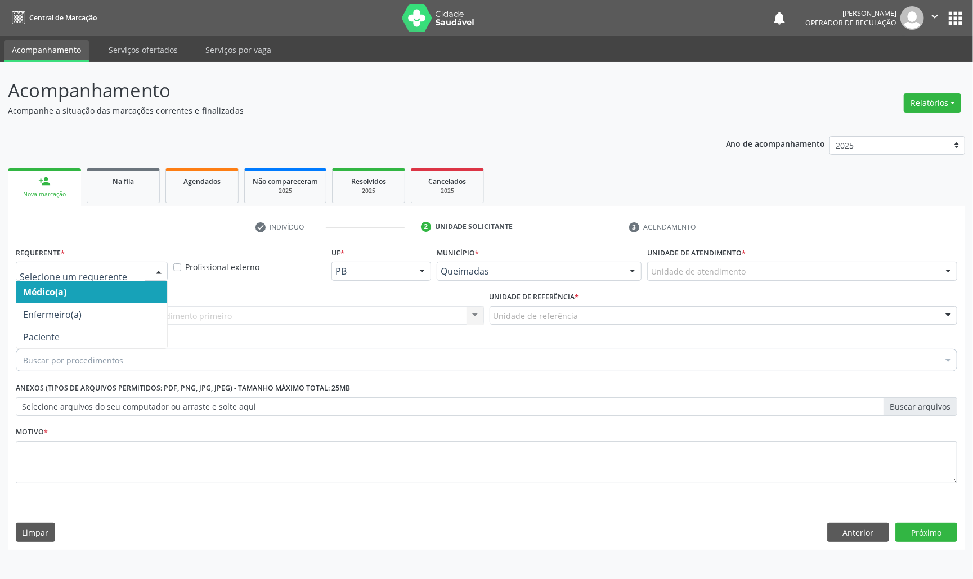
drag, startPoint x: 133, startPoint y: 280, endPoint x: 107, endPoint y: 314, distance: 42.6
click at [132, 280] on div "Médico(a) Enfermeiro(a) Paciente Nenhum resultado encontrado para: " " Não há n…" at bounding box center [92, 271] width 152 height 19
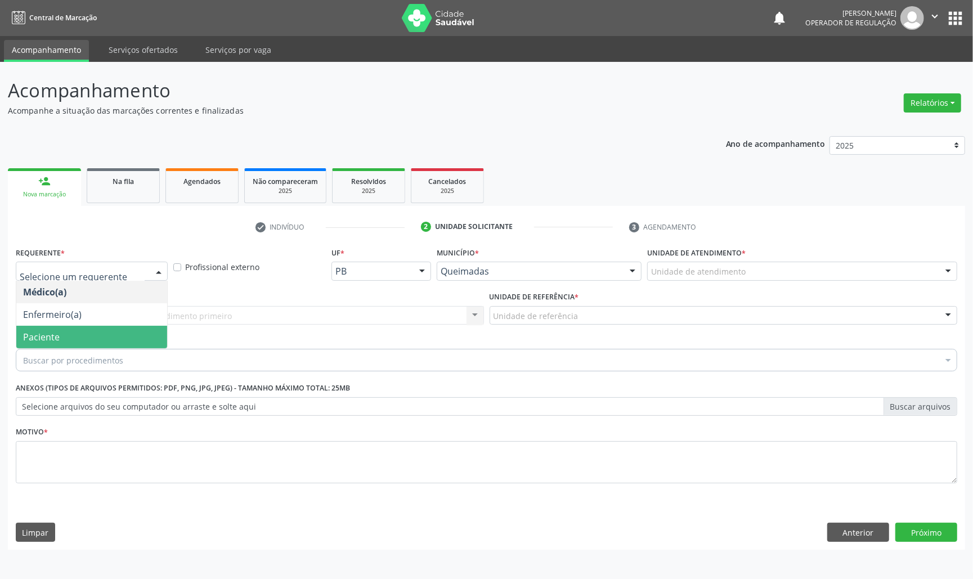
click at [102, 345] on span "Paciente" at bounding box center [91, 337] width 151 height 23
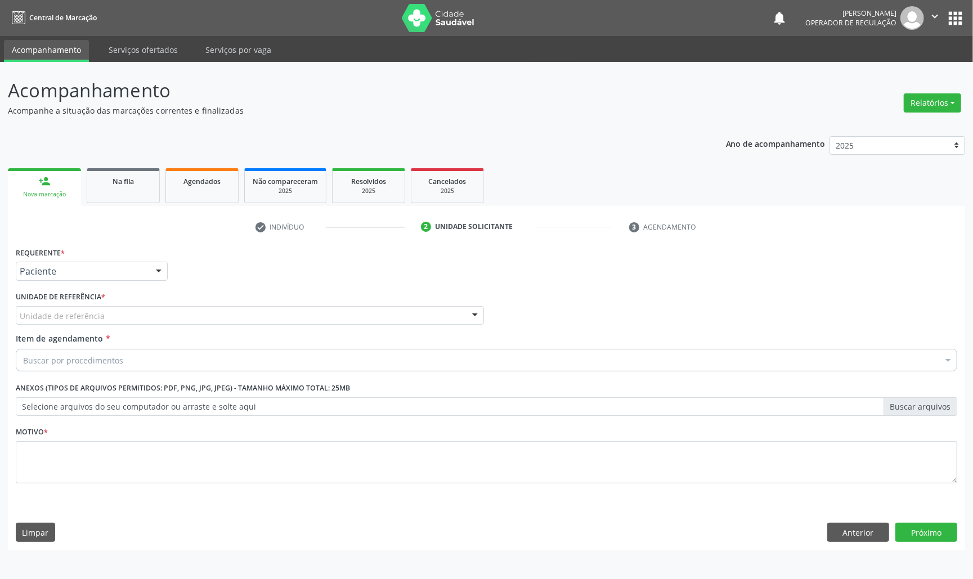
click at [127, 318] on div "Unidade de referência" at bounding box center [250, 315] width 468 height 19
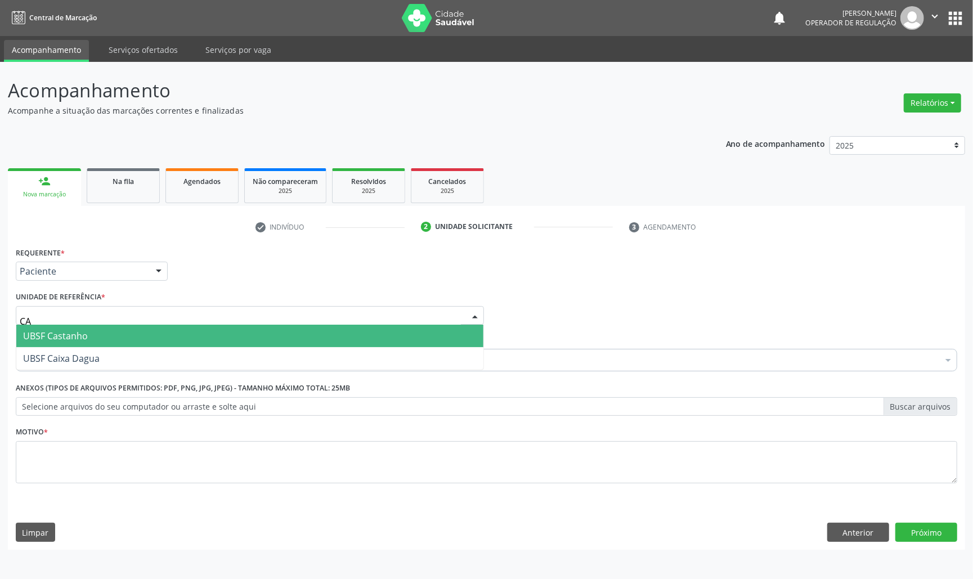
type input "CAS"
click at [128, 337] on span "UBSF Castanho" at bounding box center [249, 336] width 467 height 23
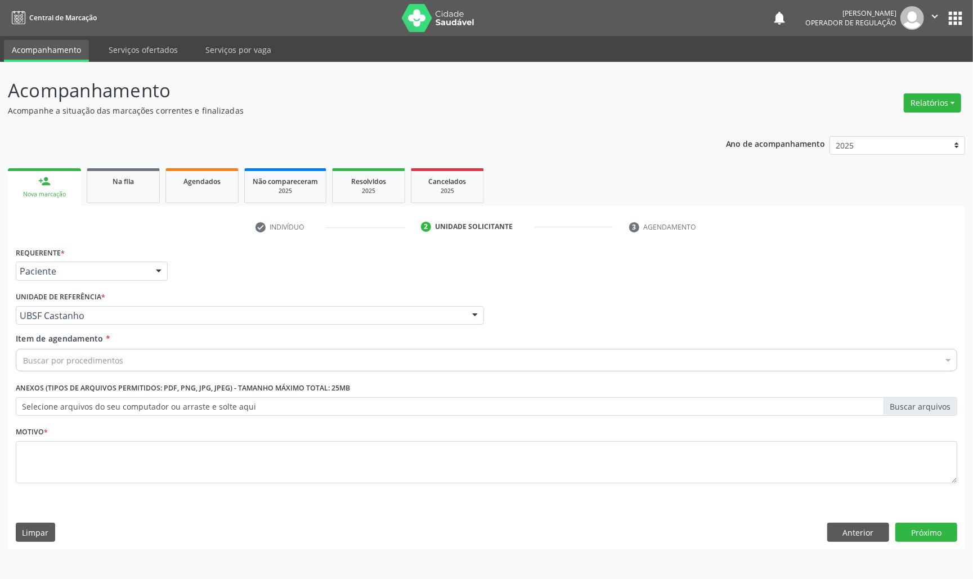
click at [127, 361] on div "Buscar por procedimentos" at bounding box center [487, 360] width 942 height 23
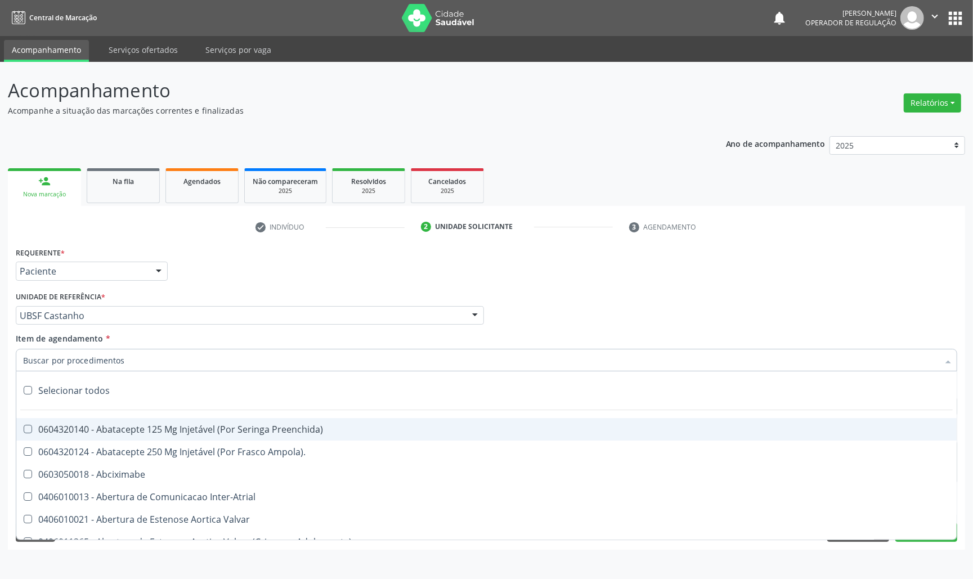
paste input "AVALIAÇÃO DE ROTINA 07/2025"
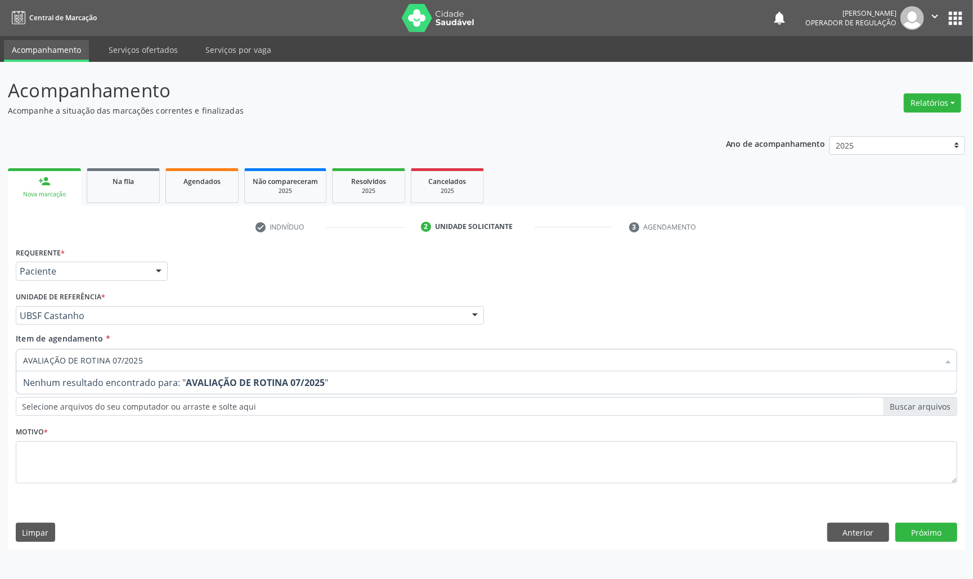
type input "AVALIAÇÃO DE ROTINA 07/2025"
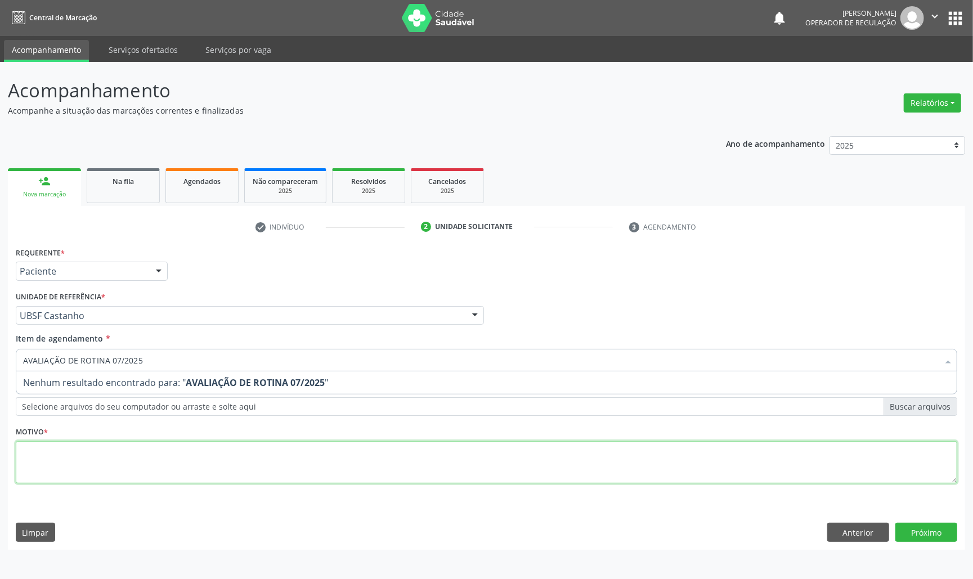
click at [111, 473] on div "Requerente * Paciente Médico(a) Enfermeiro(a) Paciente Nenhum resultado encontr…" at bounding box center [487, 371] width 942 height 255
paste textarea "AVALIAÇÃO DE ROTINA 07/2025"
type textarea "AVALIAÇÃO DE ROTINA 07/2025"
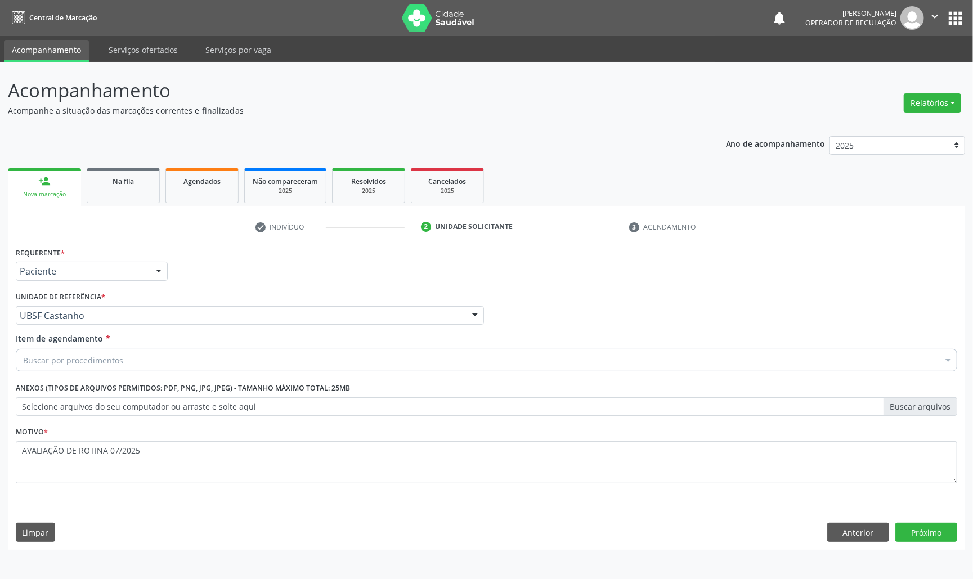
paste input "TRANSVAGINAL"
type input "TRANSVAGINAL"
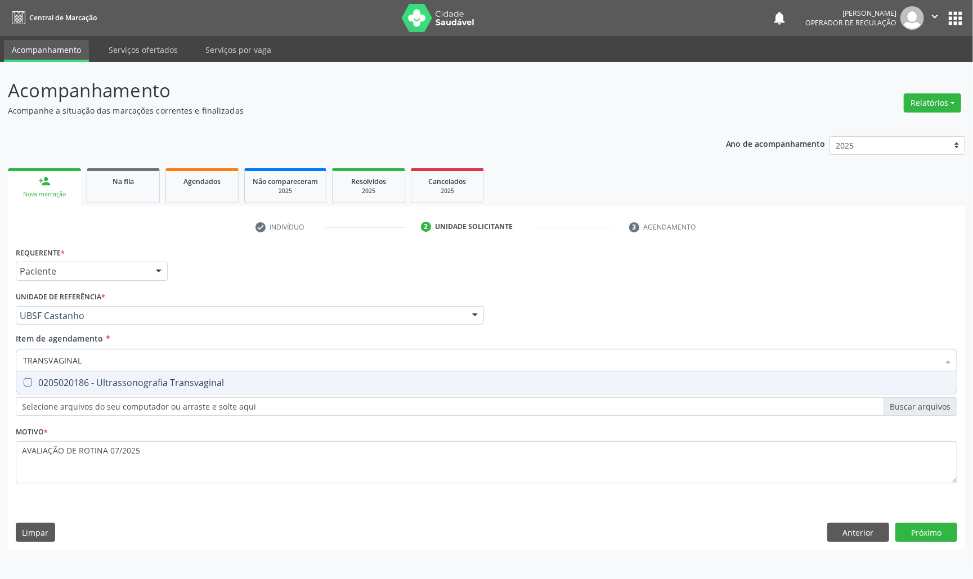
click at [131, 383] on div "0205020186 - Ultrassonografia Transvaginal" at bounding box center [486, 382] width 927 height 9
checkbox Transvaginal "true"
click at [944, 534] on div "Requerente * Paciente Médico(a) Enfermeiro(a) Paciente Nenhum resultado encontr…" at bounding box center [487, 397] width 958 height 306
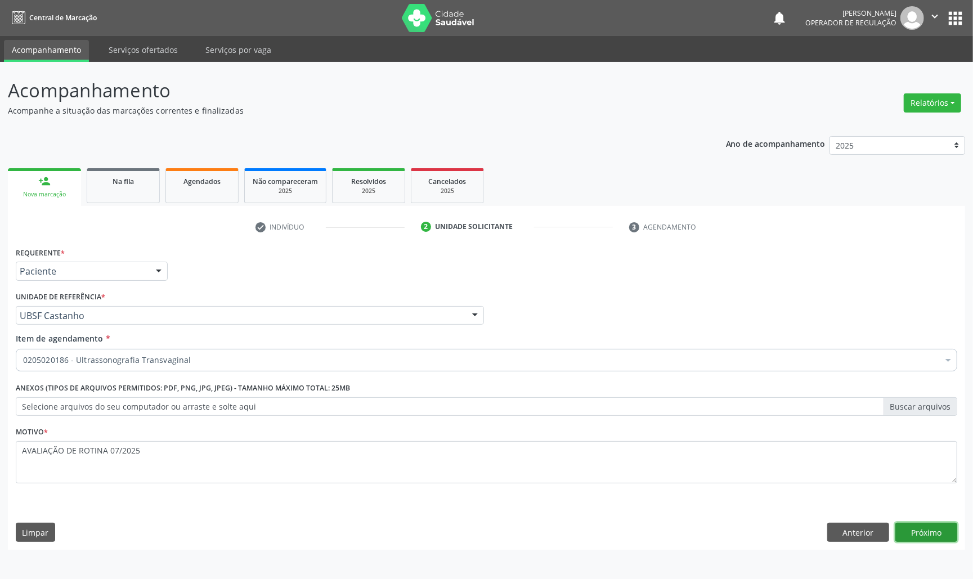
click at [935, 537] on button "Próximo" at bounding box center [927, 532] width 62 height 19
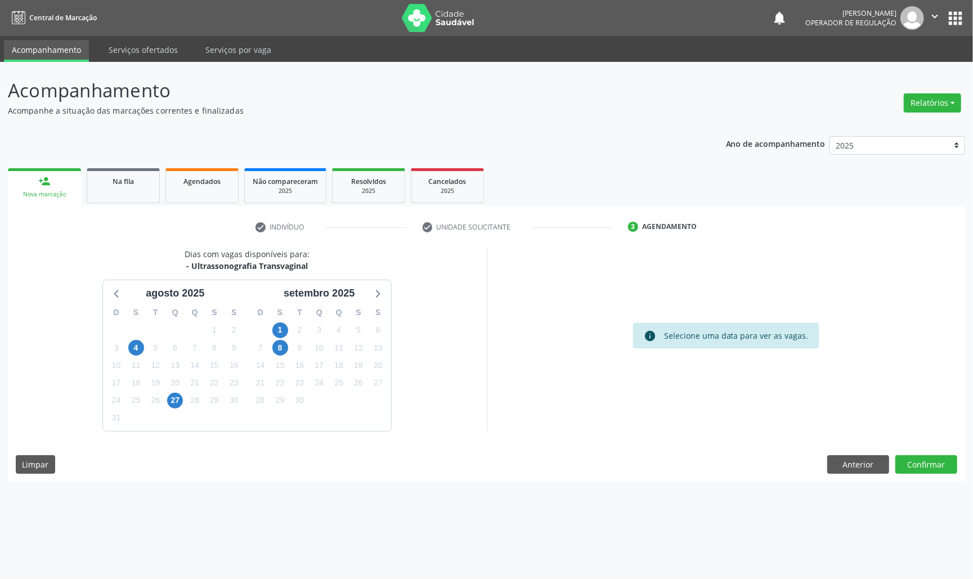
click at [349, 381] on div "26" at bounding box center [359, 382] width 20 height 17
click at [345, 383] on span "25" at bounding box center [339, 384] width 16 height 16
click at [940, 465] on button "Confirmar" at bounding box center [927, 464] width 62 height 19
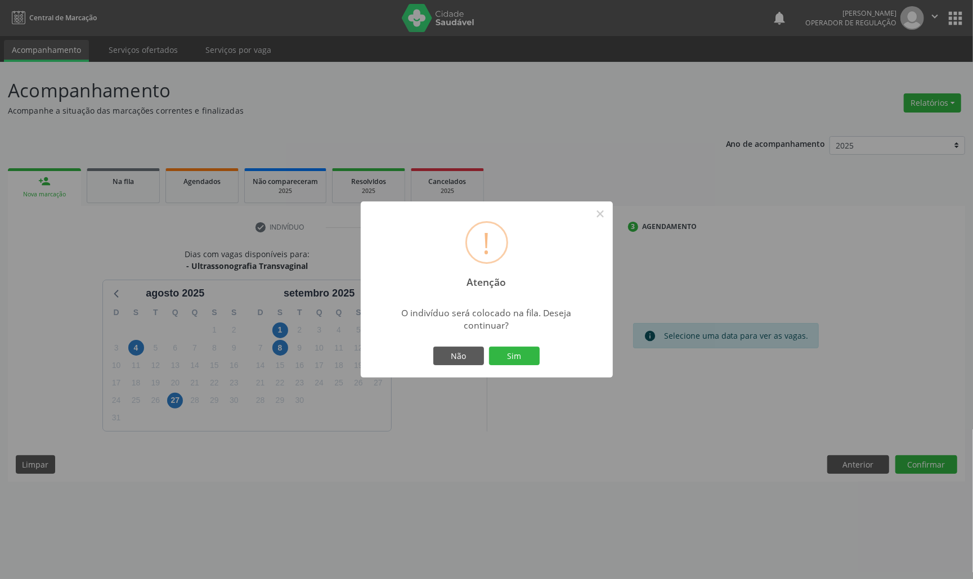
click at [489, 347] on button "Sim" at bounding box center [514, 356] width 51 height 19
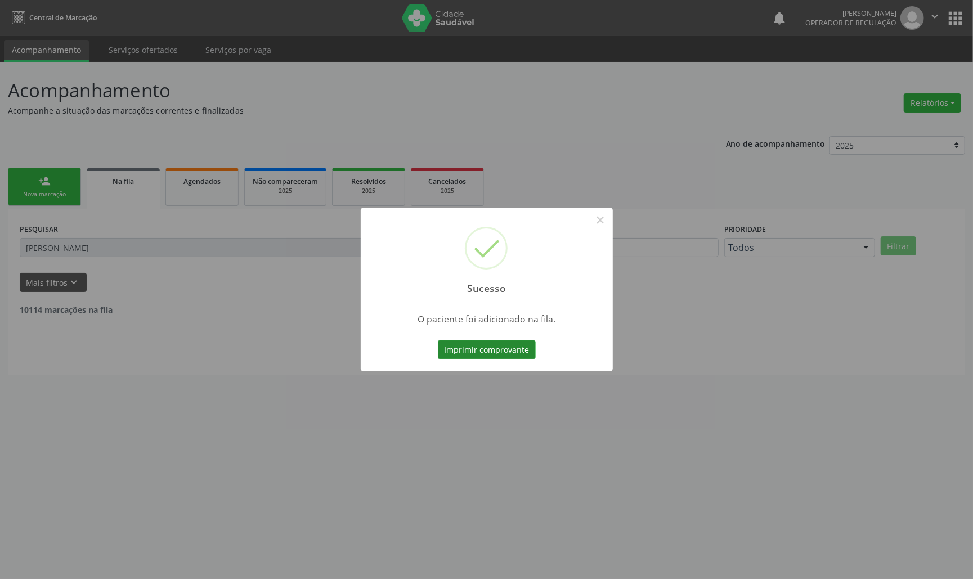
click at [485, 345] on button "Imprimir comprovante" at bounding box center [487, 350] width 98 height 19
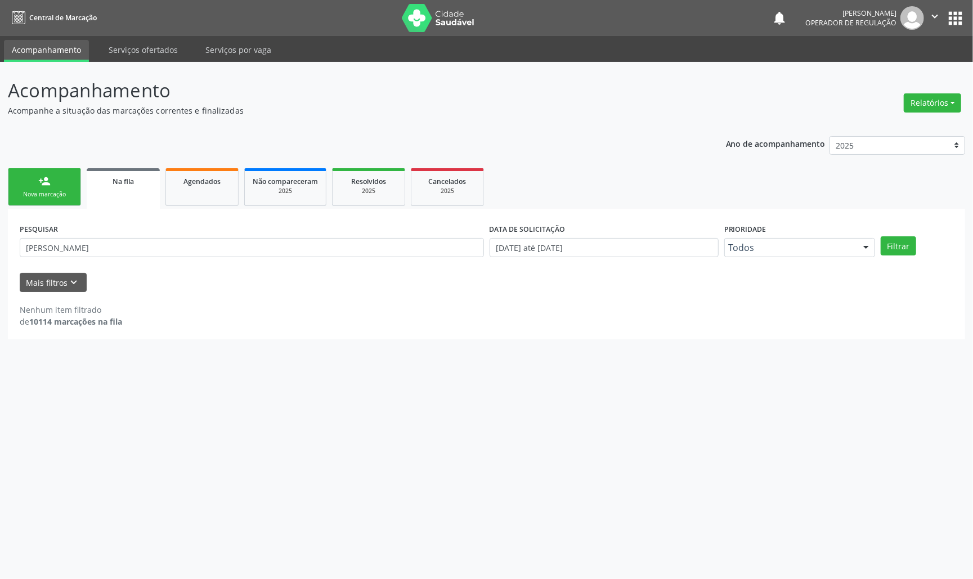
click at [25, 199] on link "person_add Nova marcação" at bounding box center [44, 187] width 73 height 38
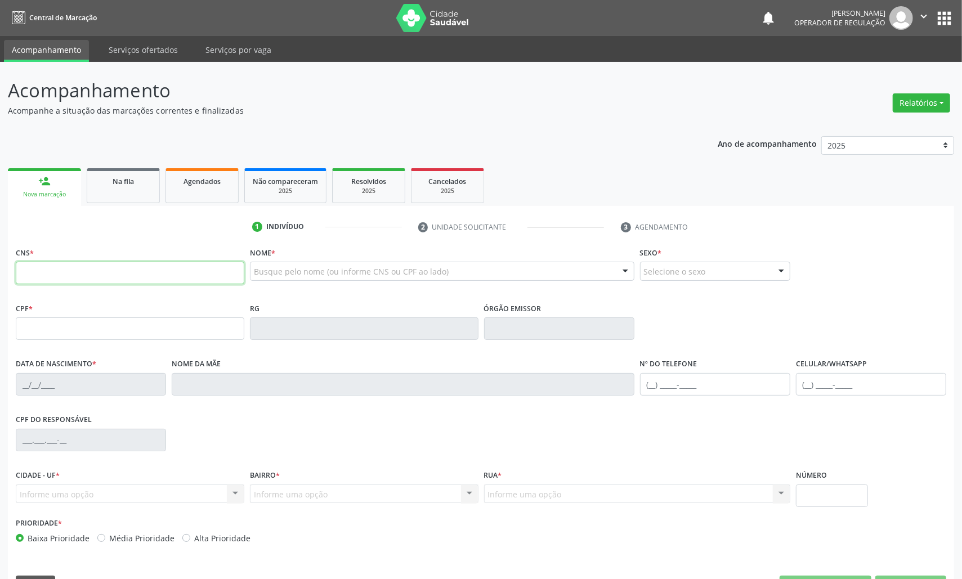
click at [39, 284] on input "text" at bounding box center [130, 273] width 229 height 23
type input "700 1019 3925 9111"
type input "063.389.264-59"
type input "30/04/1977"
type input "Maria Jose dos Santos Rego"
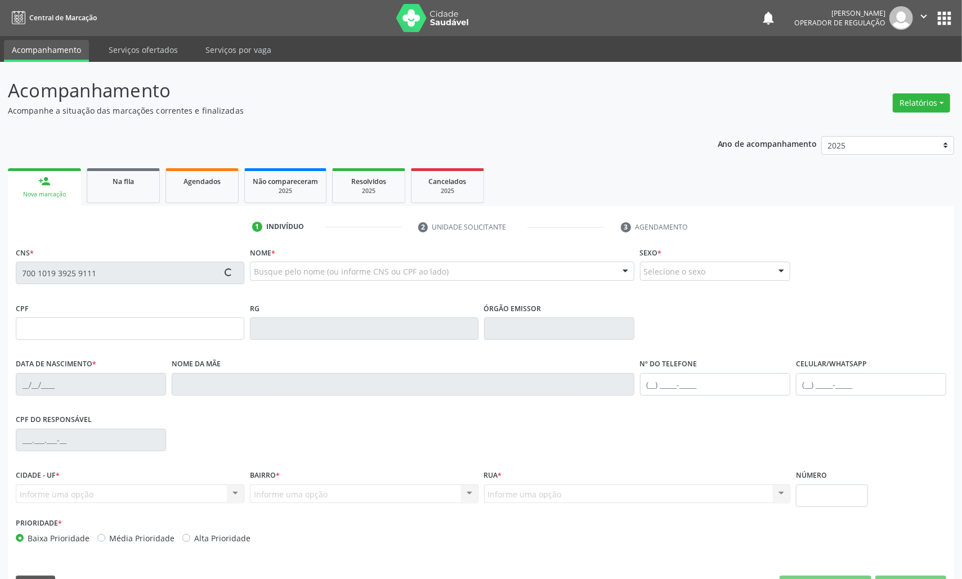
type input "(83) 99169-4894"
type input "39"
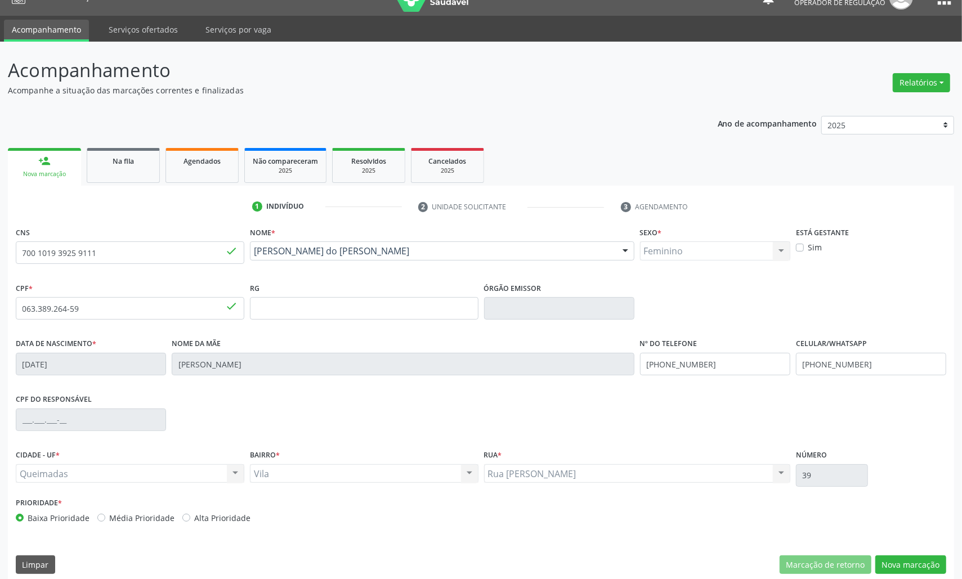
scroll to position [32, 0]
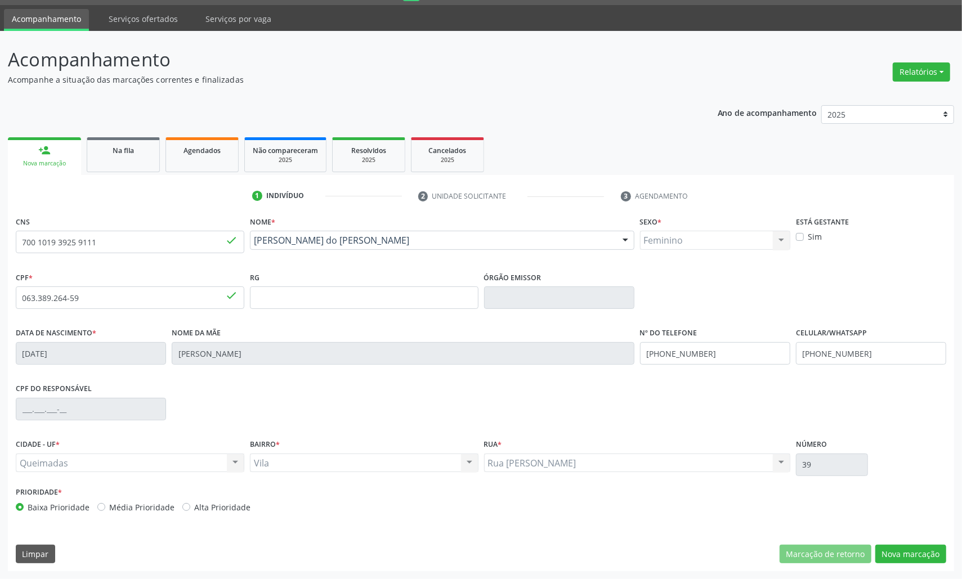
click at [911, 537] on div "CNS 700 1019 3925 9111 done Nome * Rita de Cassia do Rego Tavares Rita de Cassi…" at bounding box center [481, 392] width 946 height 358
drag, startPoint x: 908, startPoint y: 552, endPoint x: 777, endPoint y: 534, distance: 131.2
click at [906, 552] on button "Nova marcação" at bounding box center [910, 554] width 71 height 19
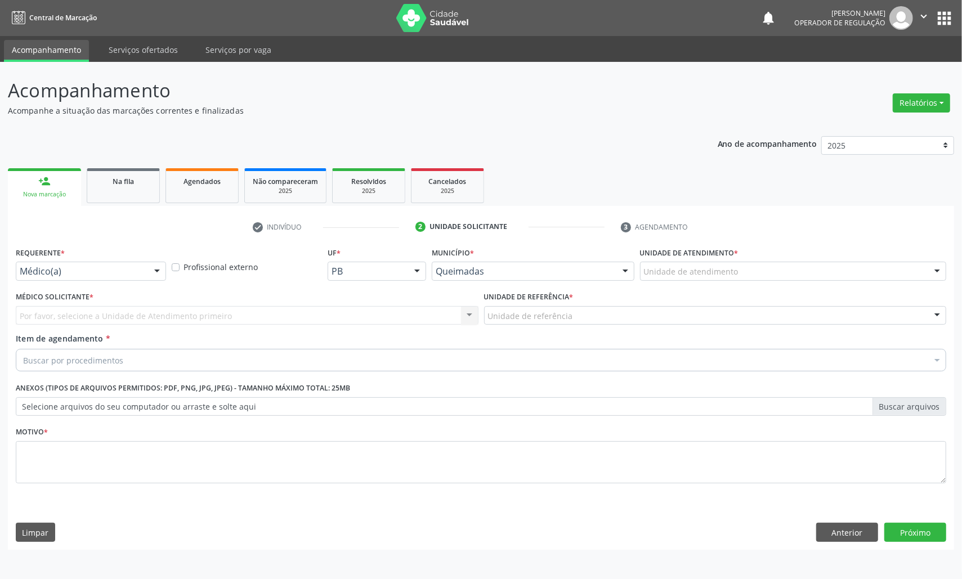
scroll to position [0, 0]
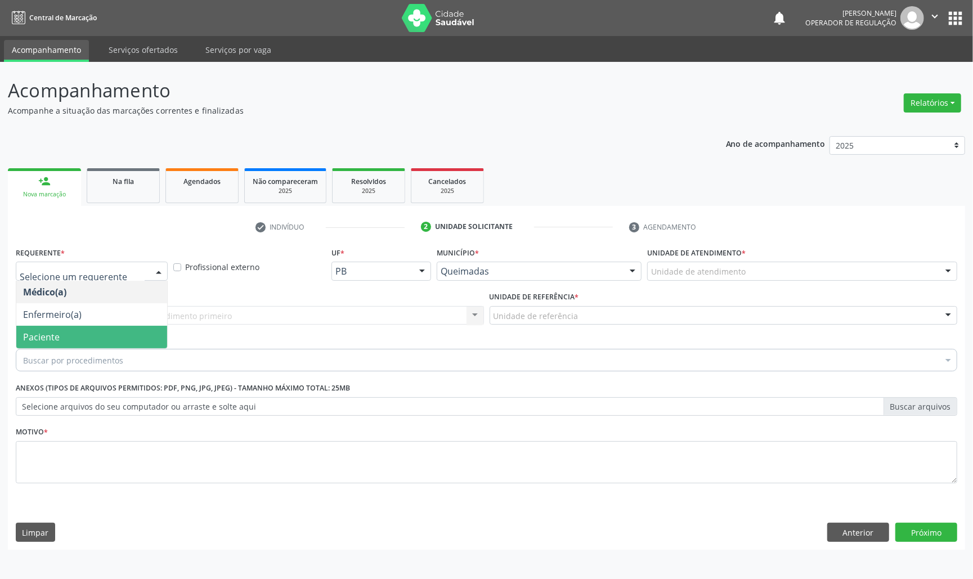
click at [52, 333] on span "Paciente" at bounding box center [41, 337] width 37 height 12
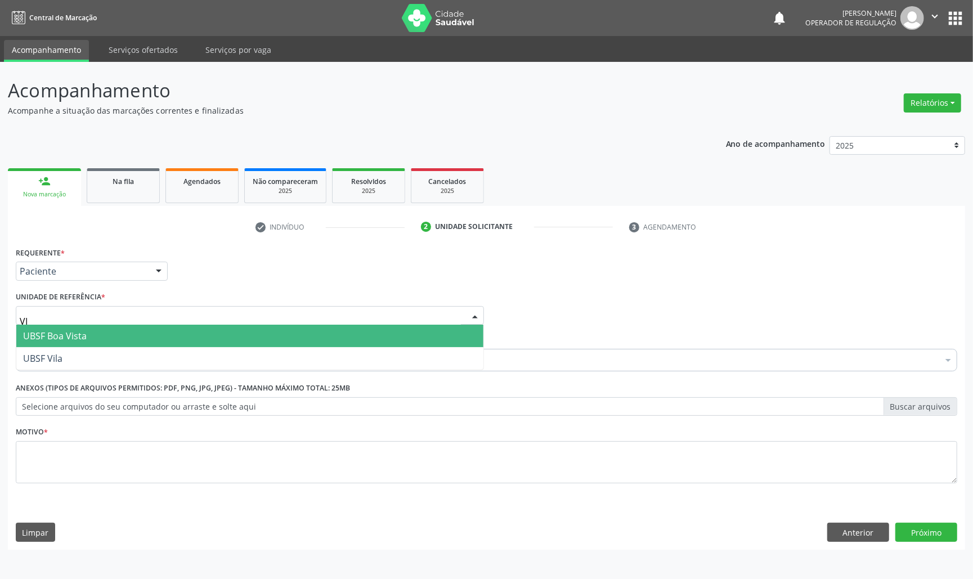
type input "VIL"
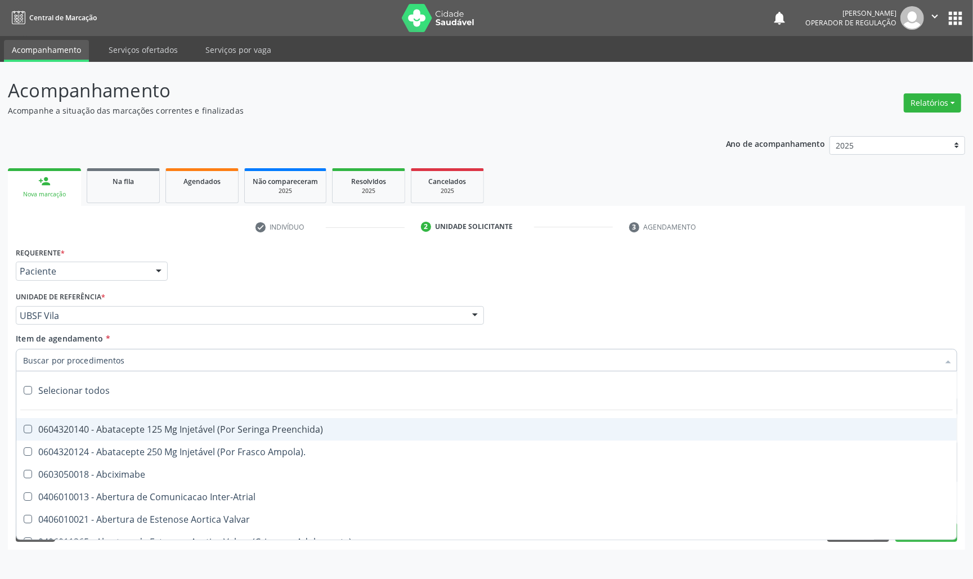
paste input "TRANSVAGINAL"
type input "TRANSVAGINAL"
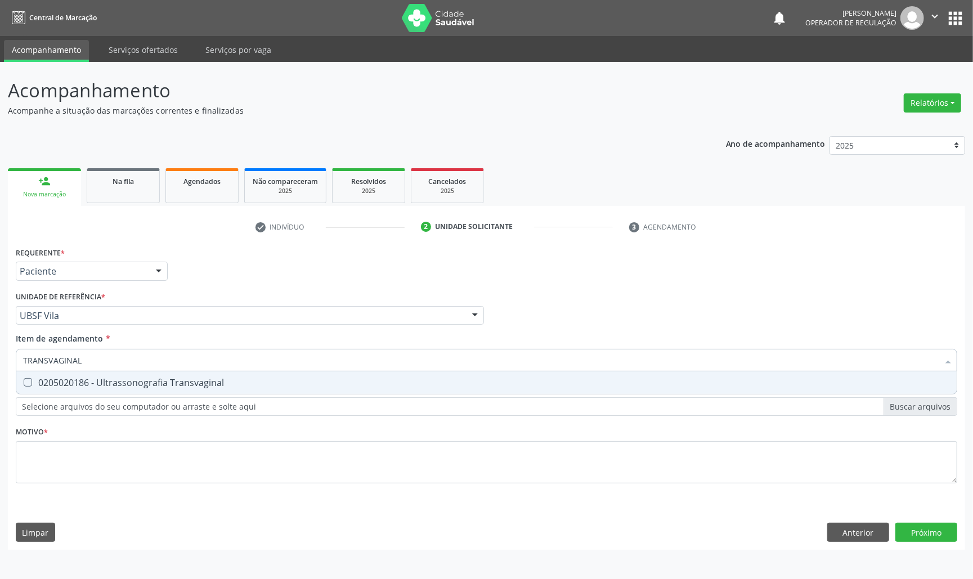
click at [83, 379] on div "0205020186 - Ultrassonografia Transvaginal" at bounding box center [486, 382] width 927 height 9
checkbox Transvaginal "true"
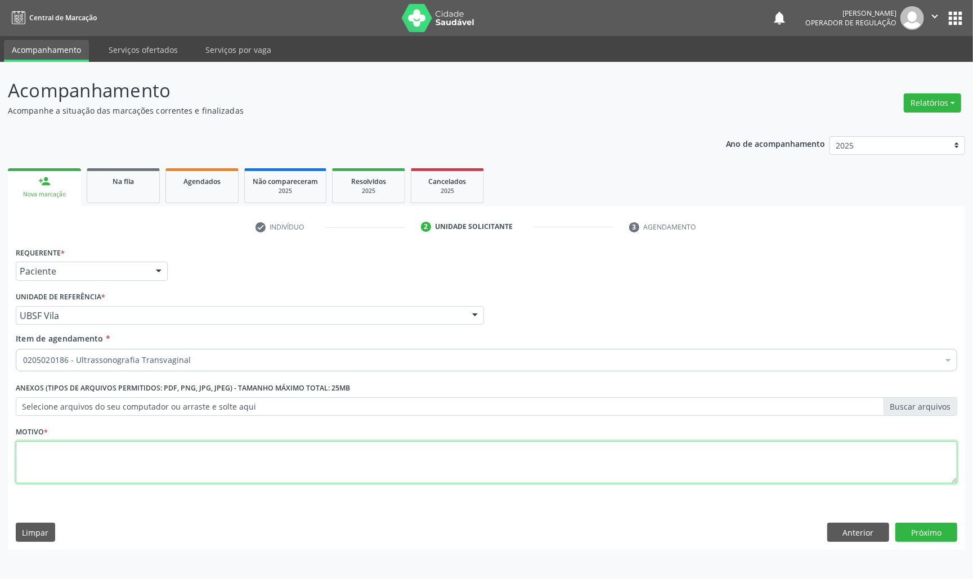
click at [227, 467] on textarea at bounding box center [487, 462] width 942 height 43
paste textarea "AVALIAÇÃO DE ROTINA 07/2025"
type textarea "AVALIAÇÃO DE ROTINA 07/2025"
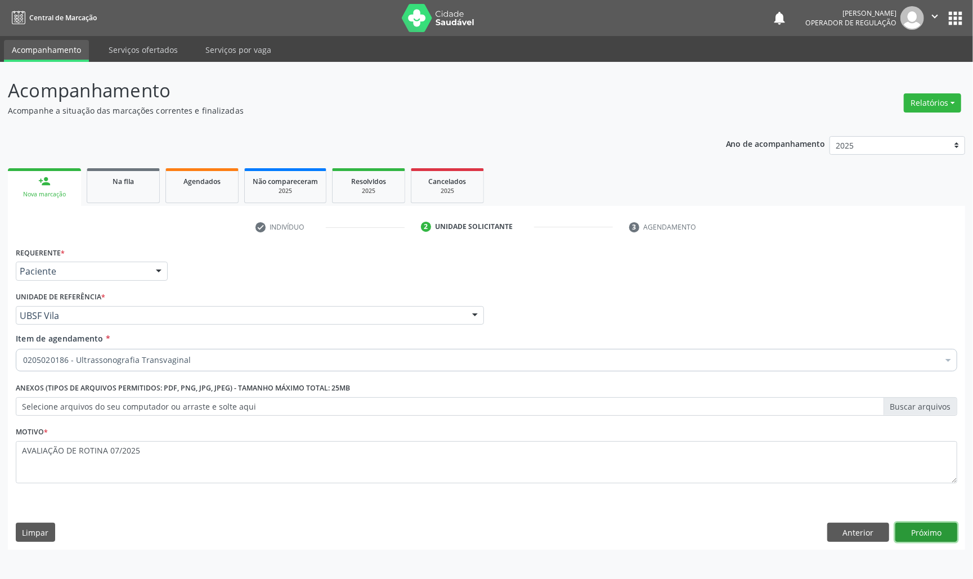
click at [932, 542] on button "Próximo" at bounding box center [927, 532] width 62 height 19
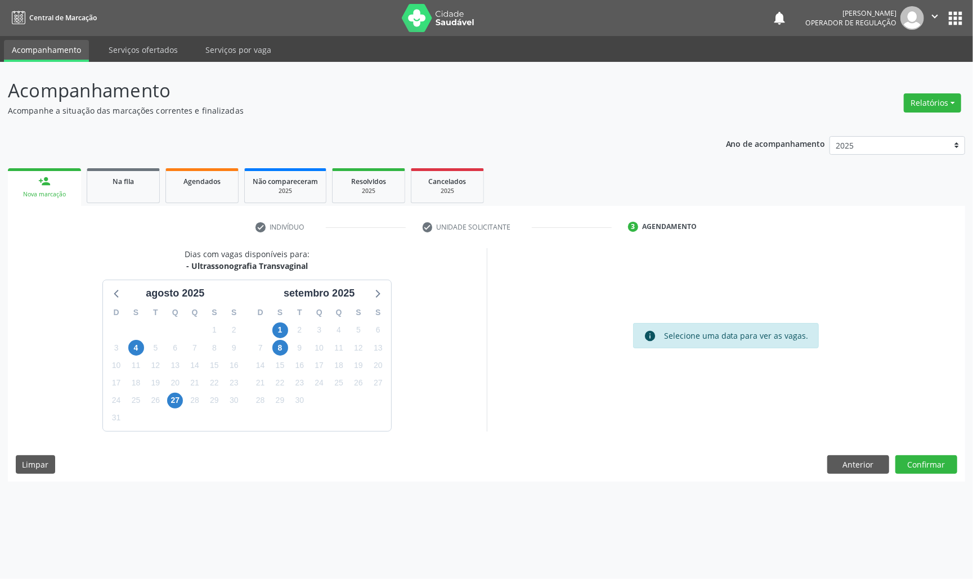
click at [289, 383] on div "22" at bounding box center [280, 382] width 20 height 17
click at [285, 384] on span "22" at bounding box center [280, 384] width 16 height 16
click at [931, 464] on button "Confirmar" at bounding box center [927, 464] width 62 height 19
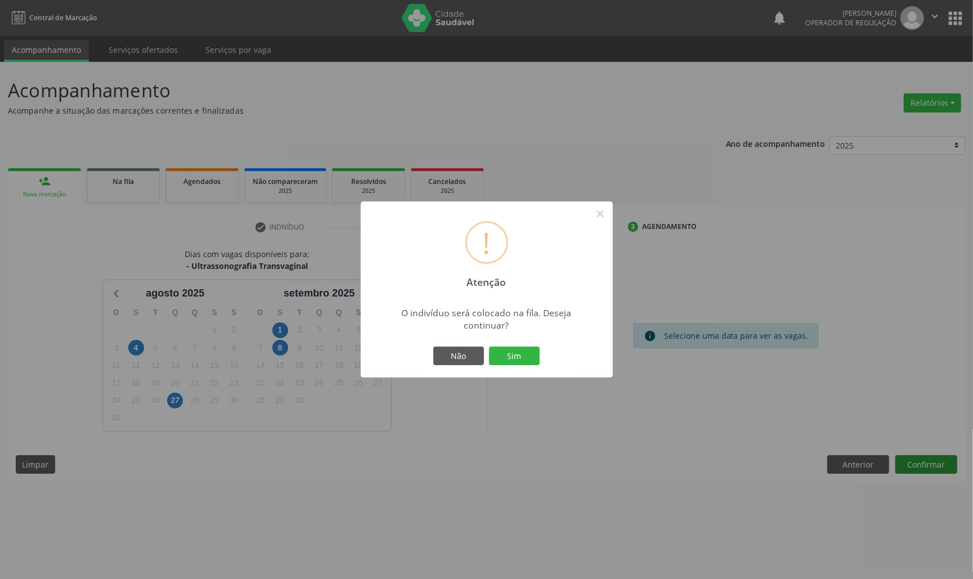
click at [489, 347] on button "Sim" at bounding box center [514, 356] width 51 height 19
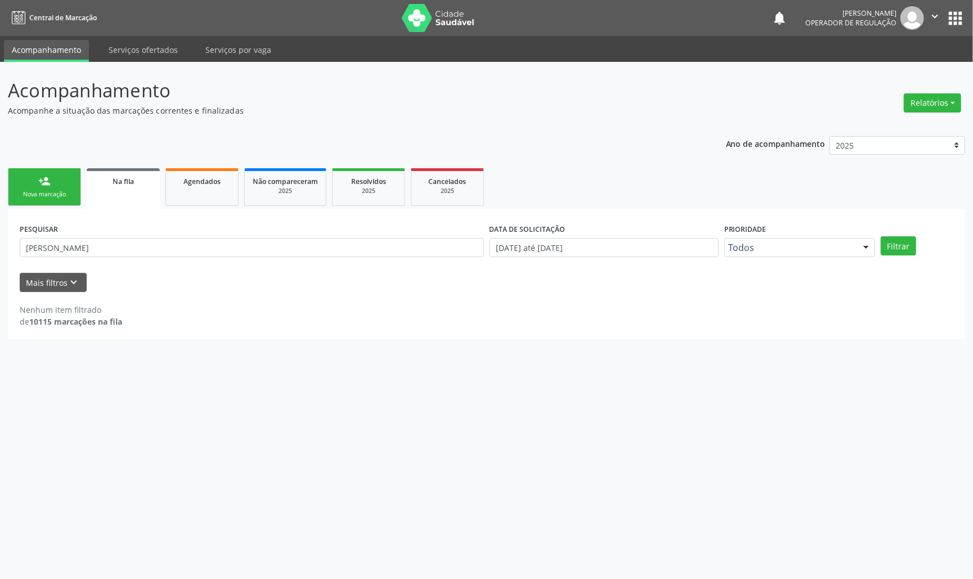
click at [44, 195] on div "Nova marcação" at bounding box center [44, 194] width 56 height 8
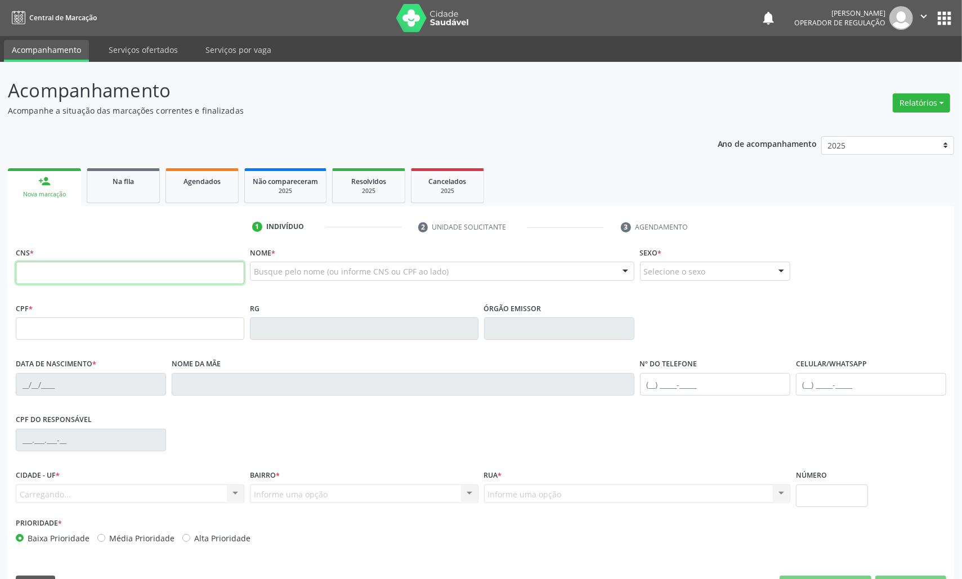
click at [93, 278] on input "text" at bounding box center [130, 273] width 229 height 23
type input "702 6057 3914 9547"
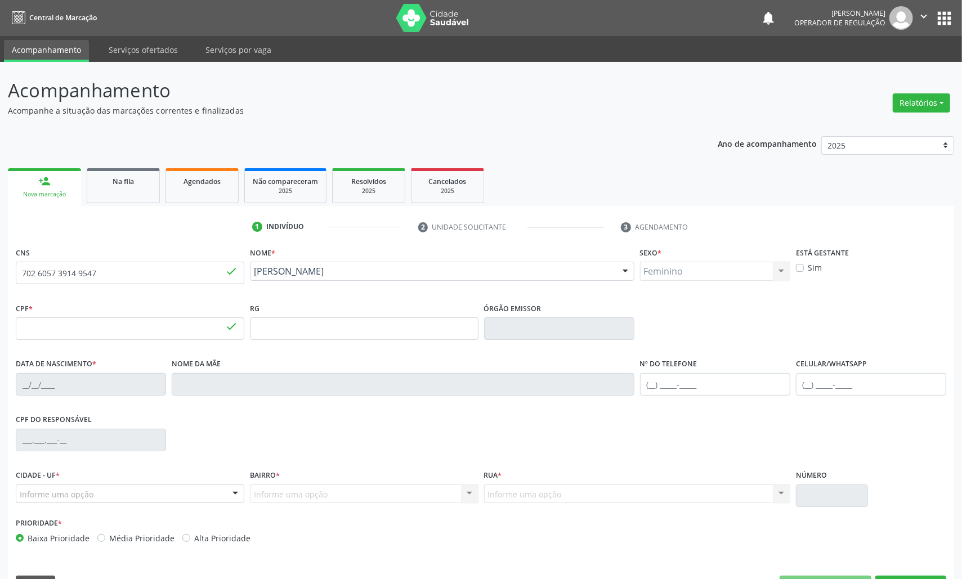
type input "015.022.894-58"
type input "08/08/1987"
type input "Francisca Pereira da Silva"
type input "(83) 99182-6928"
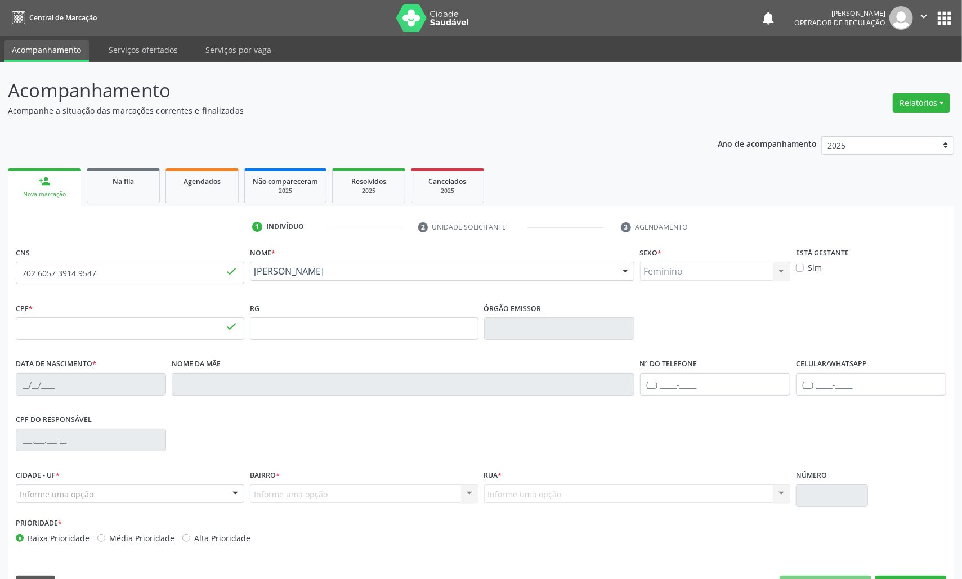
type input "S/N"
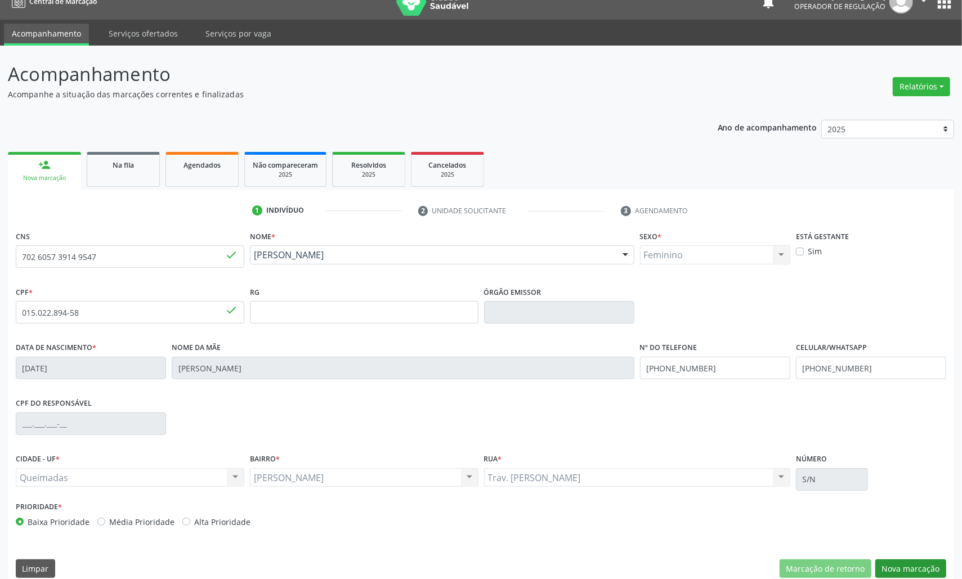
scroll to position [32, 0]
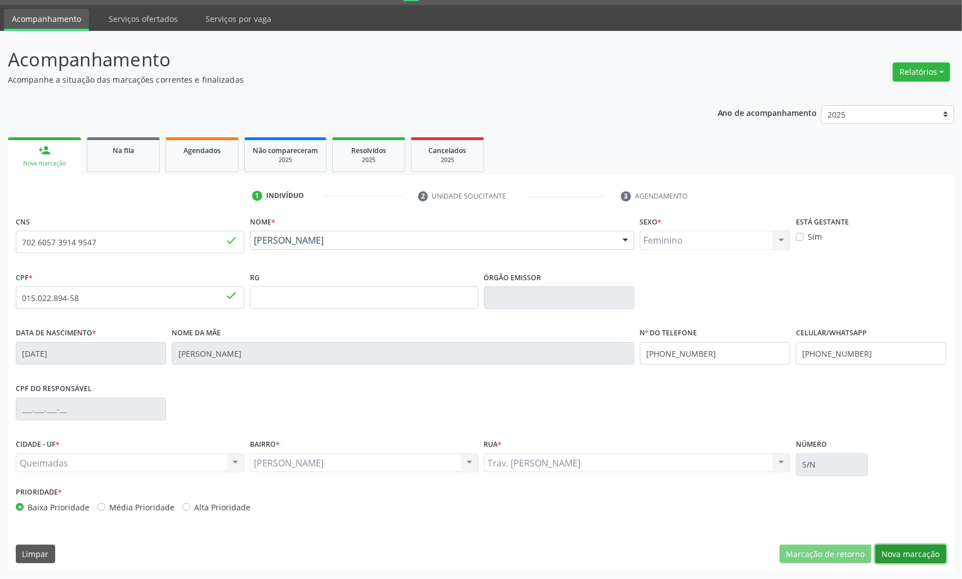
click at [919, 562] on button "Nova marcação" at bounding box center [910, 554] width 71 height 19
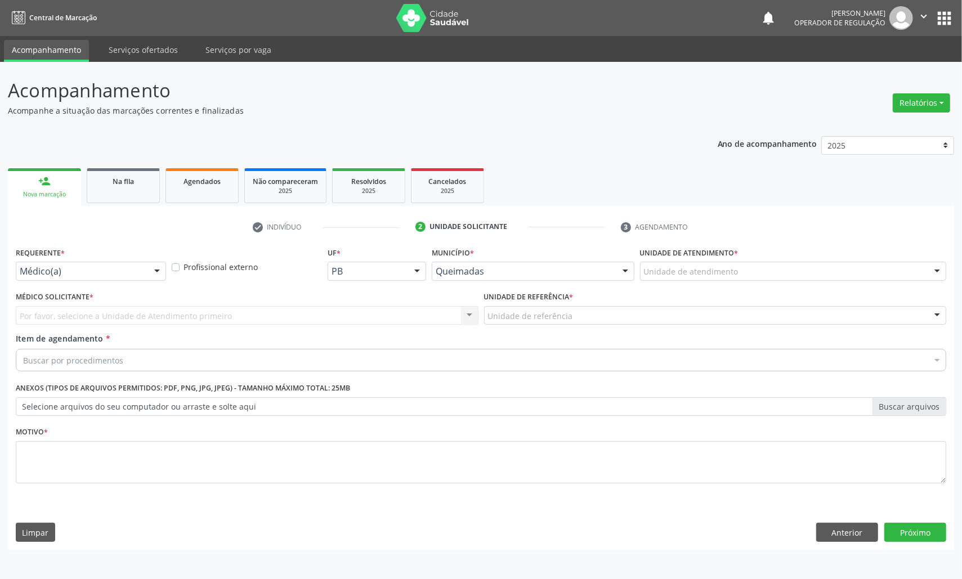
scroll to position [0, 0]
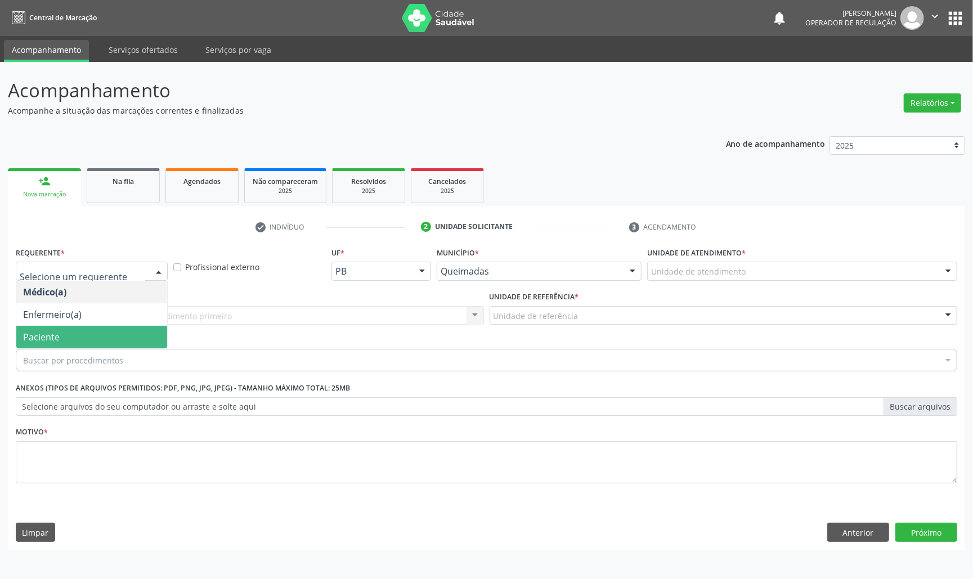
click at [59, 338] on span "Paciente" at bounding box center [41, 337] width 37 height 12
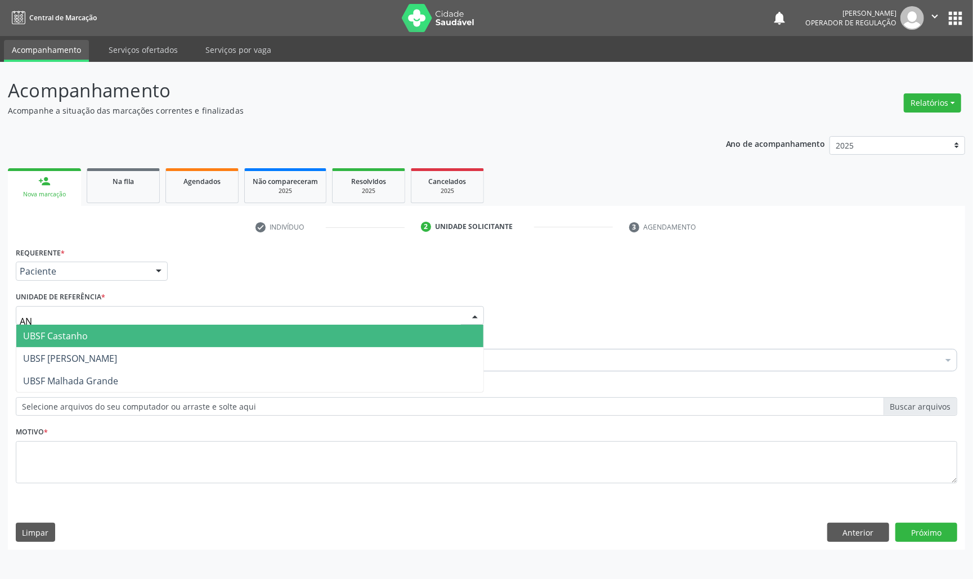
click at [93, 333] on span "UBSF Castanho" at bounding box center [249, 336] width 467 height 23
type input "AN"
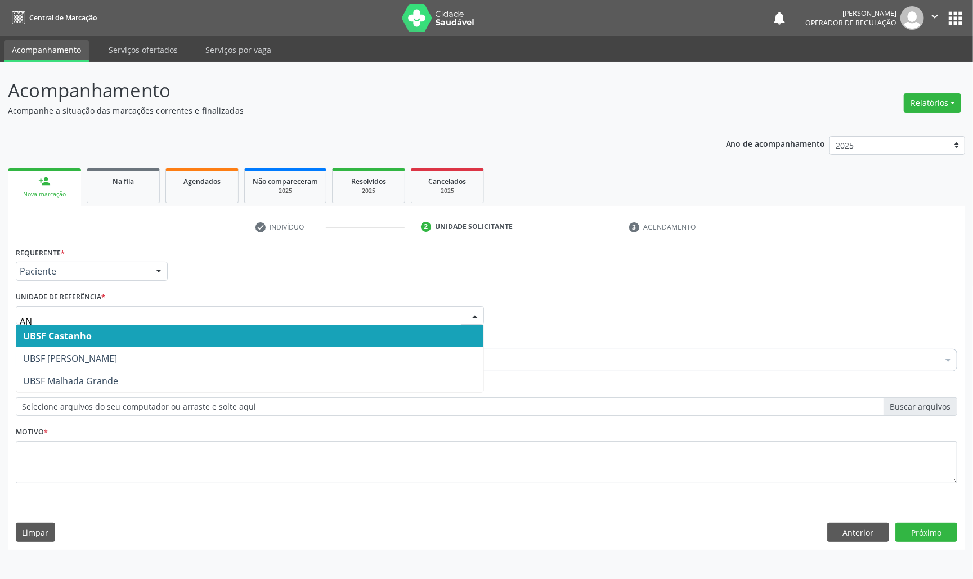
type input "ANI"
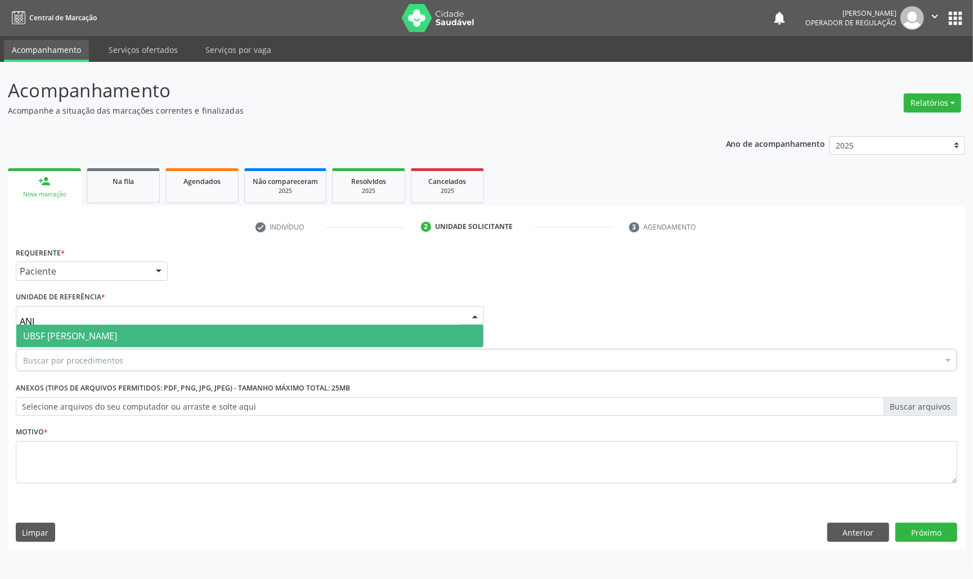
click at [92, 338] on span "UBSF [PERSON_NAME]" at bounding box center [70, 336] width 94 height 12
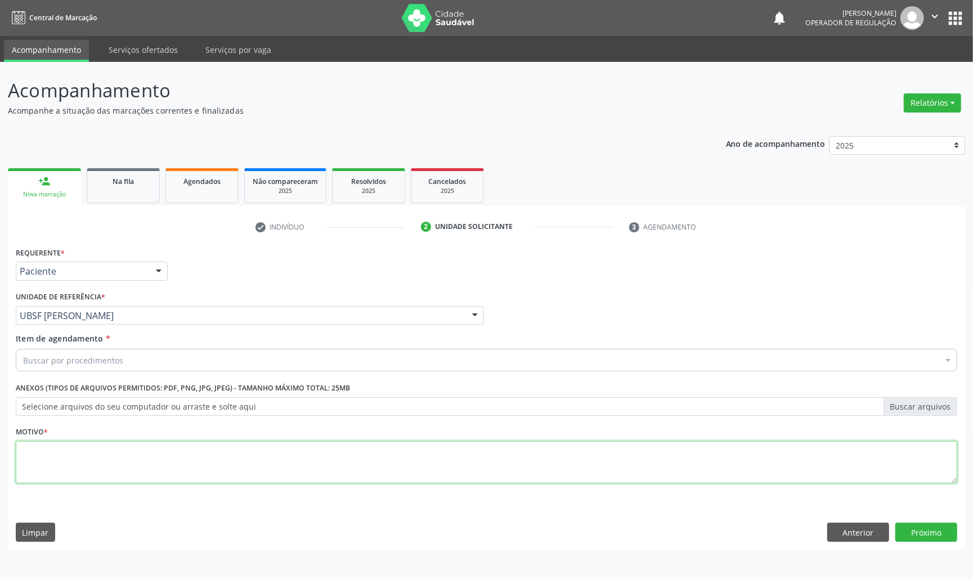
click at [111, 448] on textarea at bounding box center [487, 462] width 942 height 43
paste textarea "AVALIAÇÃO DE ROTINA 07/2025"
type textarea "AVALIAÇÃO DE ROTINA 07/2025"
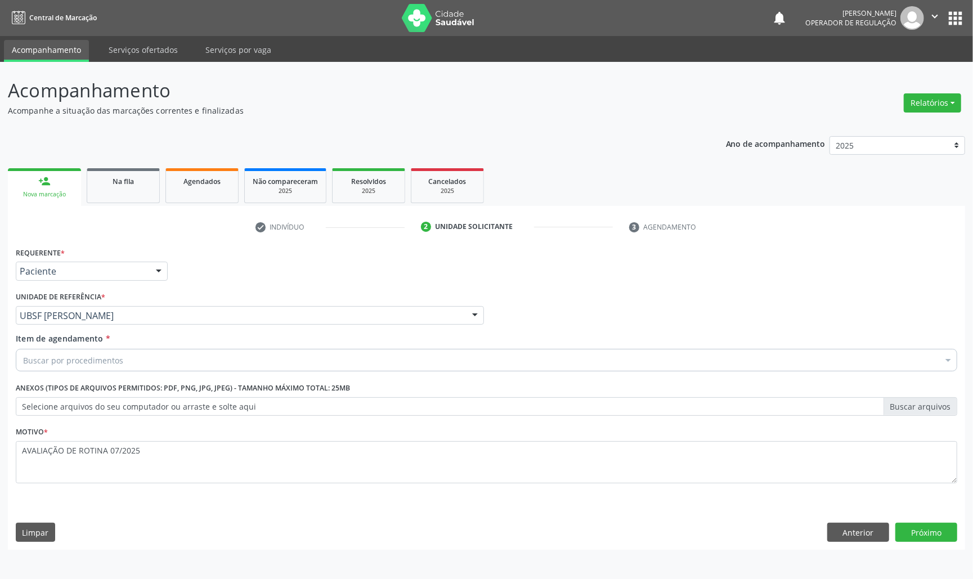
click at [142, 346] on div "Item de agendamento * Buscar por procedimentos Selecionar todos 0604320140 - Ab…" at bounding box center [487, 350] width 942 height 35
click at [146, 358] on div "Buscar por procedimentos" at bounding box center [487, 360] width 942 height 23
paste input "TRANSVAGINAL"
type input "TRANSVAGINAL"
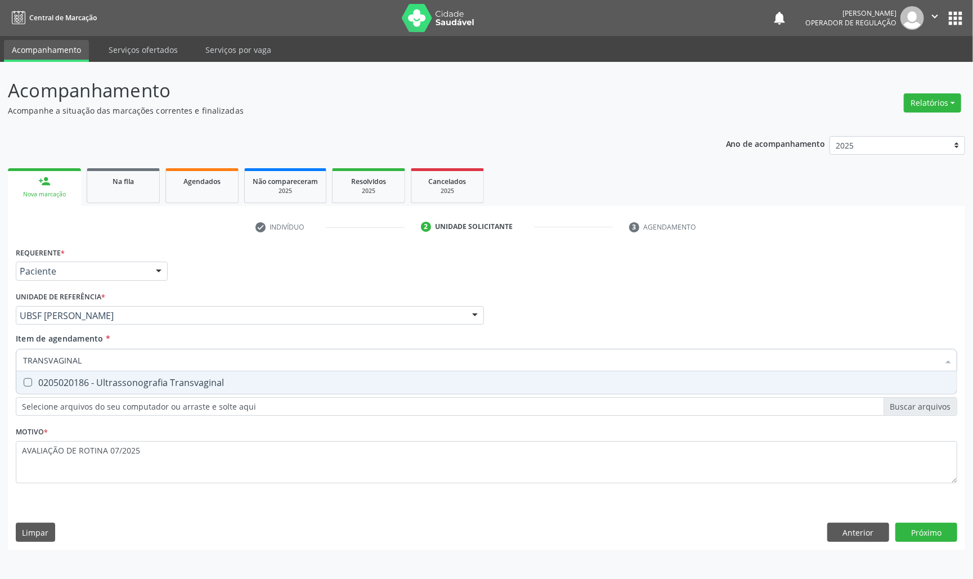
click at [141, 392] on span "0205020186 - Ultrassonografia Transvaginal" at bounding box center [486, 383] width 941 height 23
checkbox Transvaginal "true"
click at [937, 532] on div "Requerente * Paciente Médico(a) Enfermeiro(a) Paciente Nenhum resultado encontr…" at bounding box center [487, 397] width 958 height 306
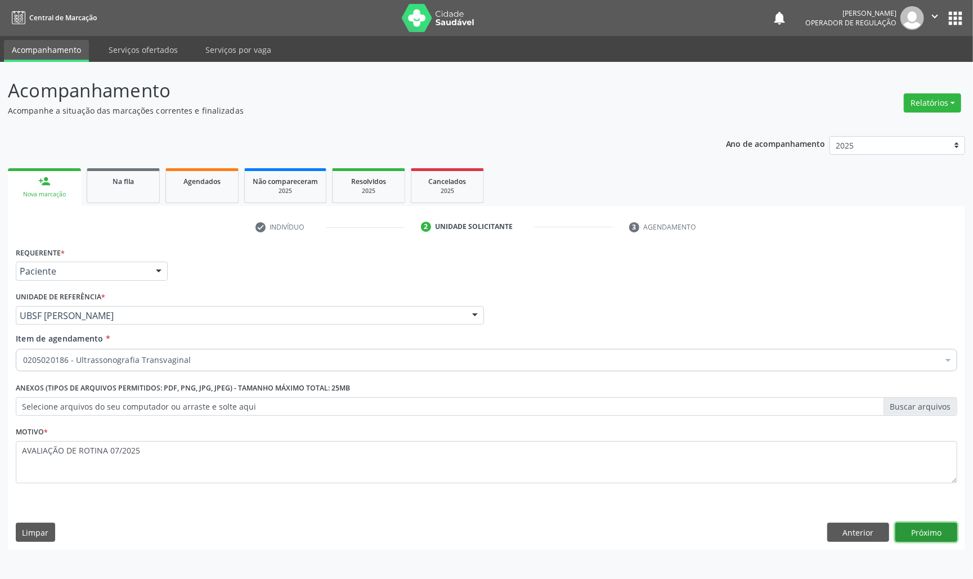
click at [935, 525] on button "Próximo" at bounding box center [927, 532] width 62 height 19
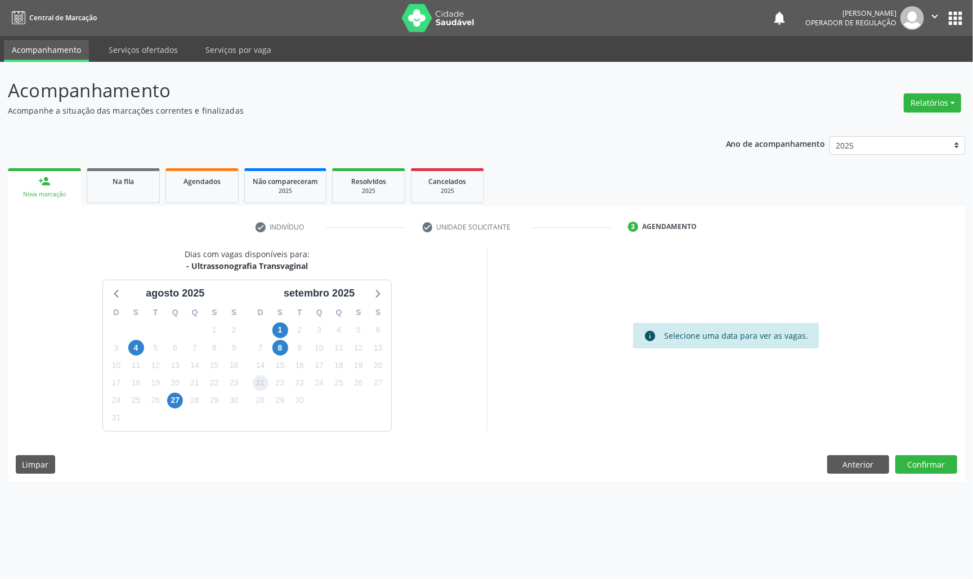
click at [263, 379] on span "21" at bounding box center [261, 384] width 16 height 16
click at [336, 382] on span "25" at bounding box center [339, 384] width 16 height 16
click at [935, 462] on button "Confirmar" at bounding box center [927, 464] width 62 height 19
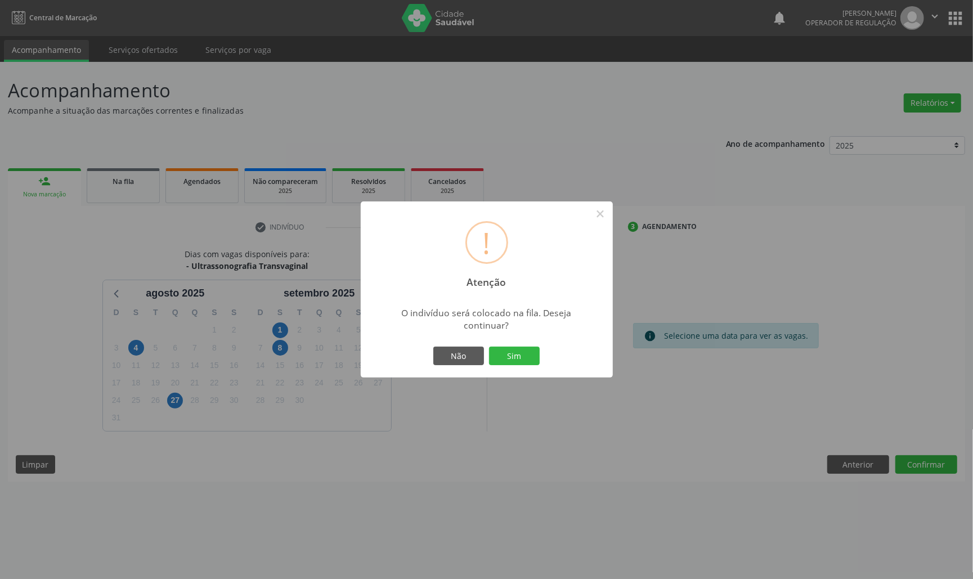
click at [489, 347] on button "Sim" at bounding box center [514, 356] width 51 height 19
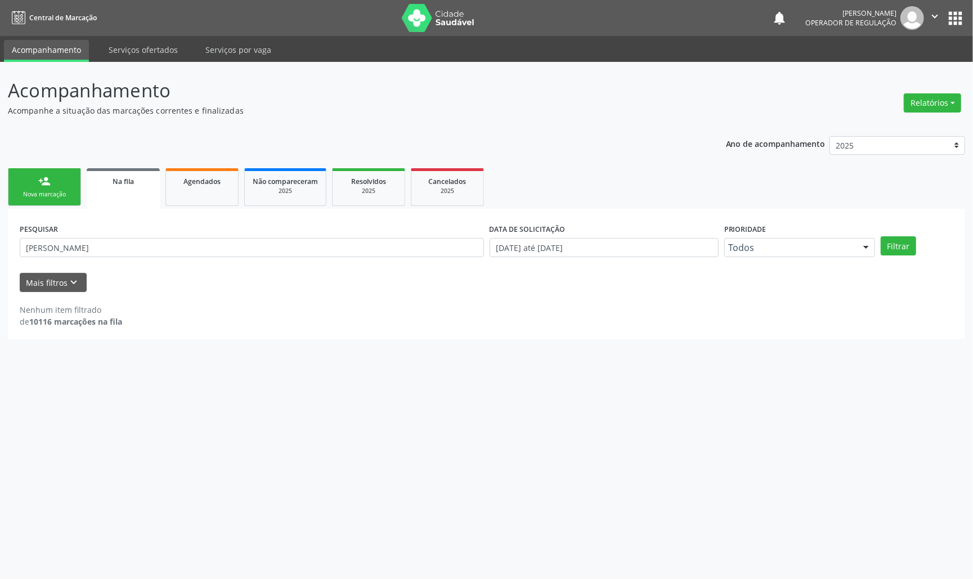
click at [47, 172] on link "person_add Nova marcação" at bounding box center [44, 187] width 73 height 38
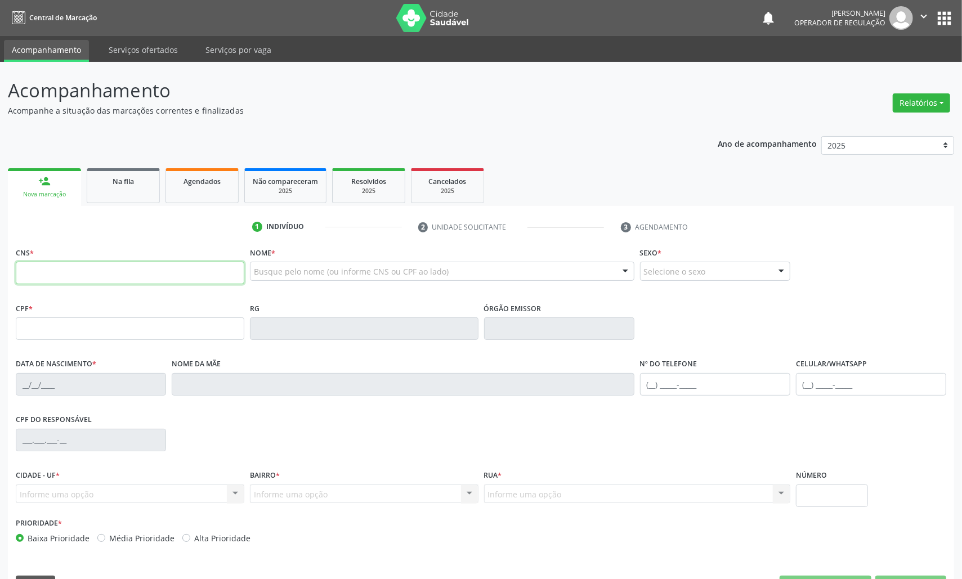
click at [107, 275] on input "text" at bounding box center [130, 273] width 229 height 23
type input "700 0049 3906 5310"
type input "052.658.494-75"
type input "17/02/1983"
type input "Cosma Leda Silva Farias"
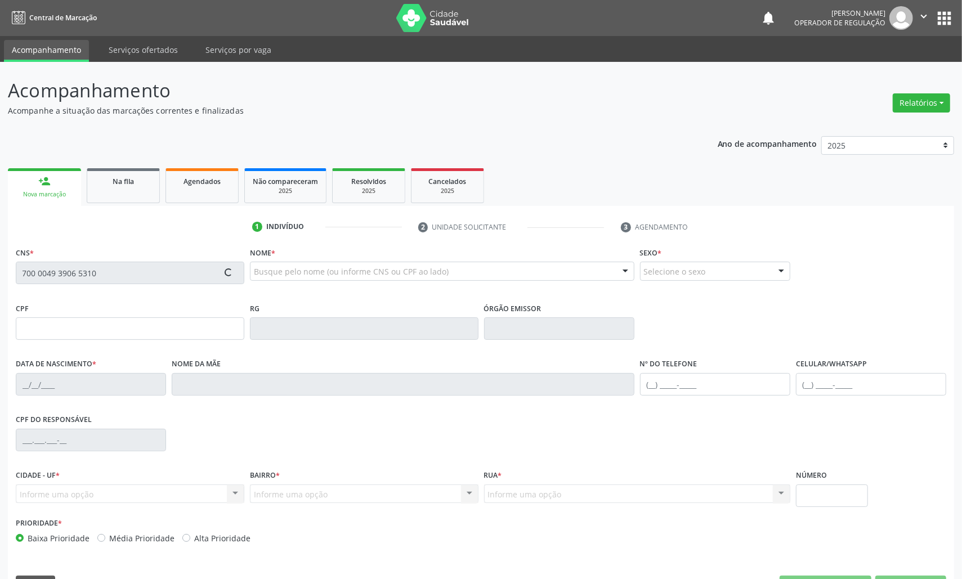
type input "(83) 99106-0235"
type input "245"
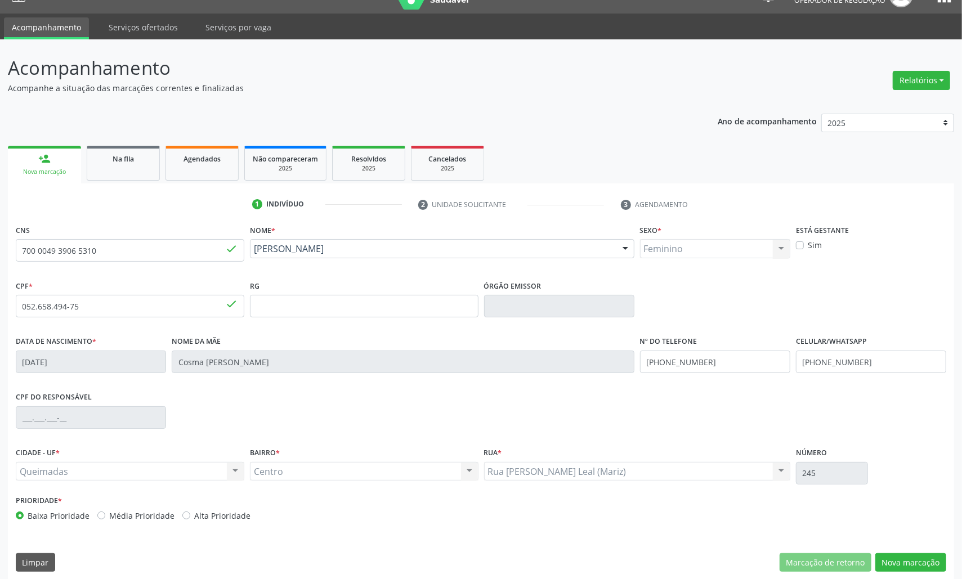
scroll to position [32, 0]
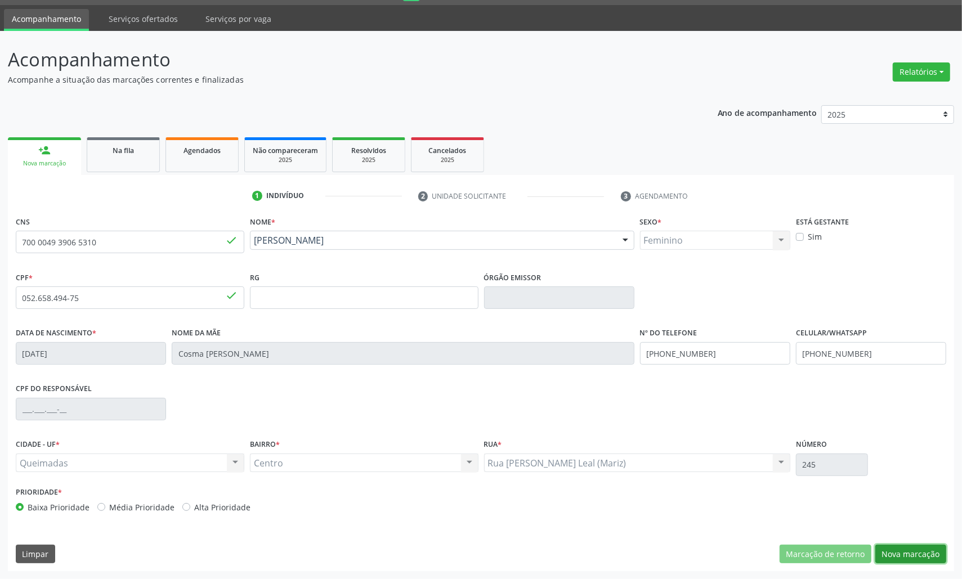
click at [926, 554] on button "Nova marcação" at bounding box center [910, 554] width 71 height 19
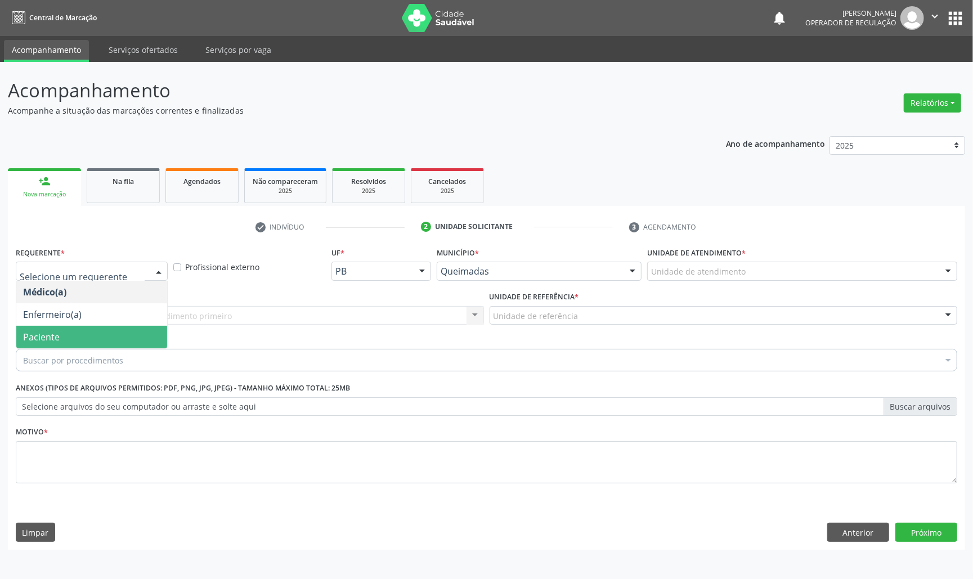
click at [52, 342] on span "Paciente" at bounding box center [41, 337] width 37 height 12
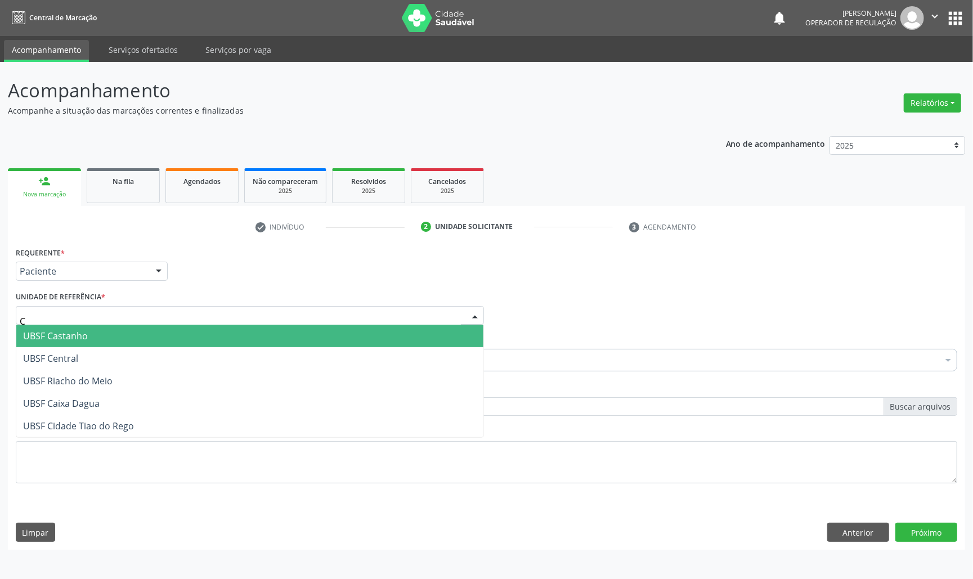
type input "CE"
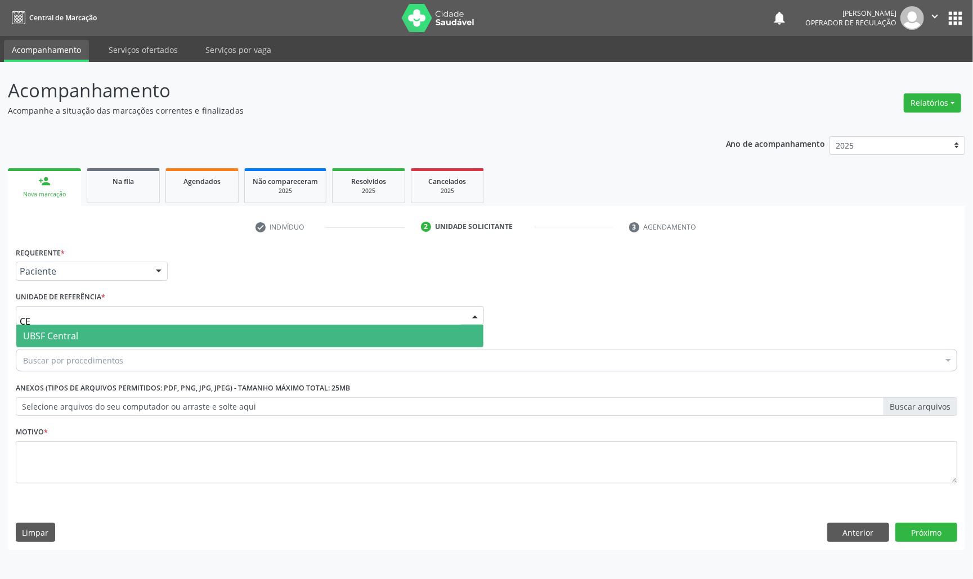
click at [77, 340] on span "UBSF Central" at bounding box center [50, 336] width 55 height 12
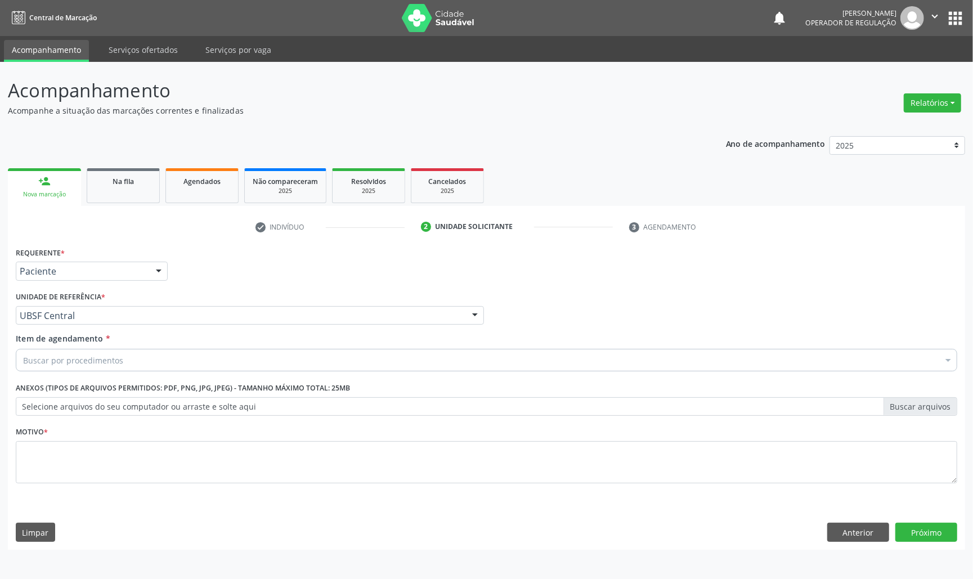
paste input "TRANSVAGINAL"
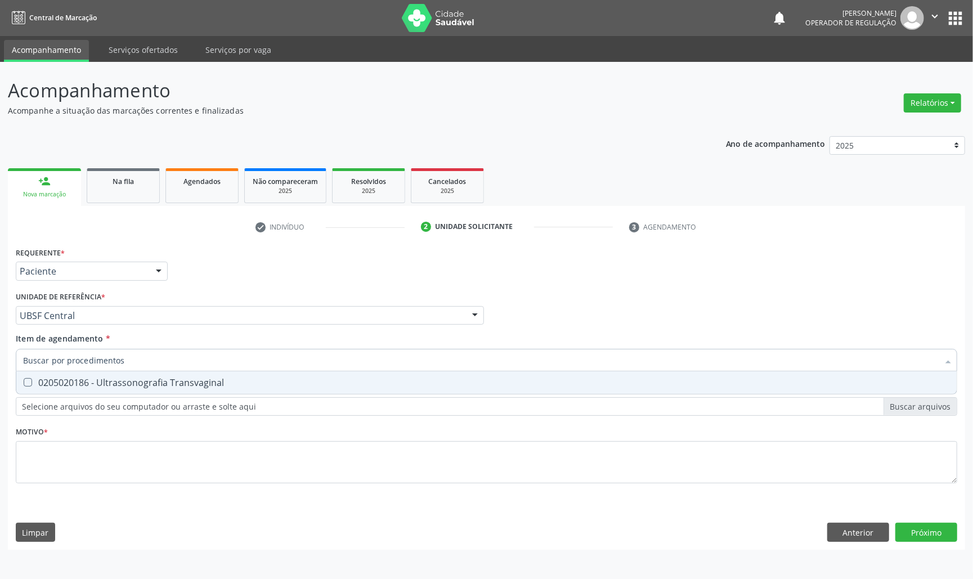
type input "TRANSVAGINAL"
click at [84, 385] on div "0205020186 - Ultrassonografia Transvaginal" at bounding box center [486, 382] width 927 height 9
checkbox Transvaginal "true"
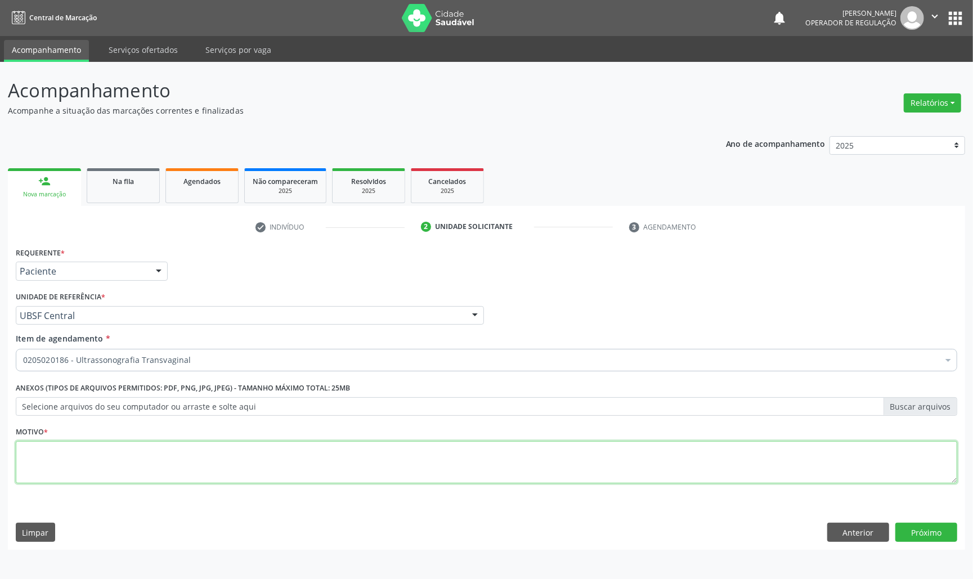
click at [169, 474] on textarea at bounding box center [487, 462] width 942 height 43
paste textarea "AVALIAÇÃO DE ROTINA 07/2025"
type textarea "AVALIAÇÃO DE ROTINA 07/2025 NÓDULOS"
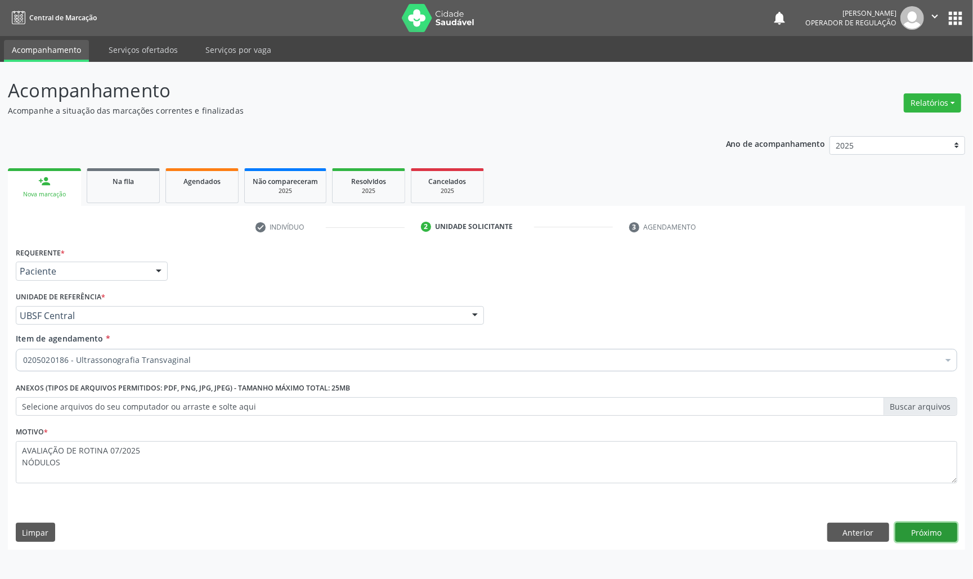
click button "Próximo" at bounding box center [927, 532] width 62 height 19
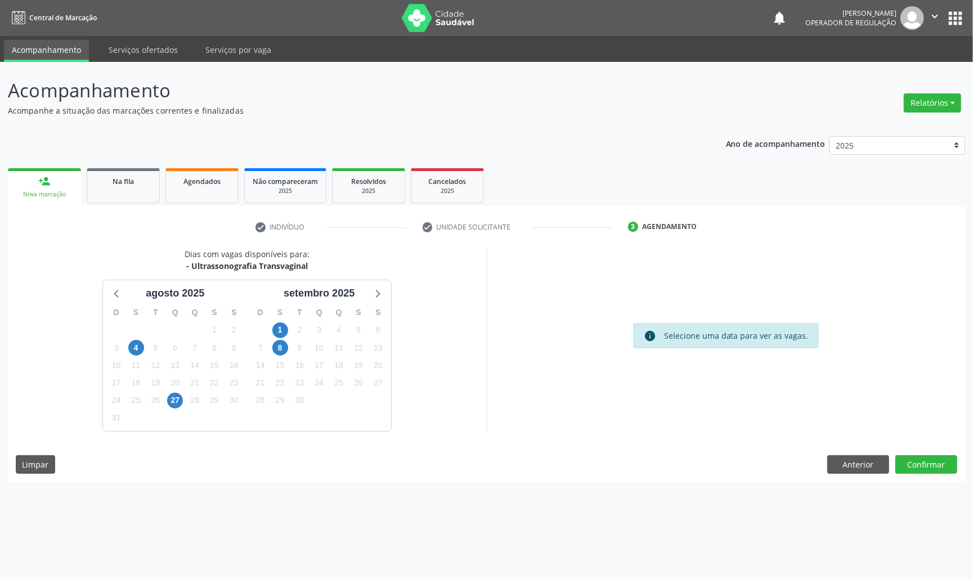
drag, startPoint x: 311, startPoint y: 413, endPoint x: 304, endPoint y: 408, distance: 8.4
click at [310, 412] on div "8" at bounding box center [320, 417] width 20 height 17
click at [298, 405] on span "30" at bounding box center [300, 401] width 16 height 16
click at [911, 458] on button "Confirmar" at bounding box center [927, 464] width 62 height 19
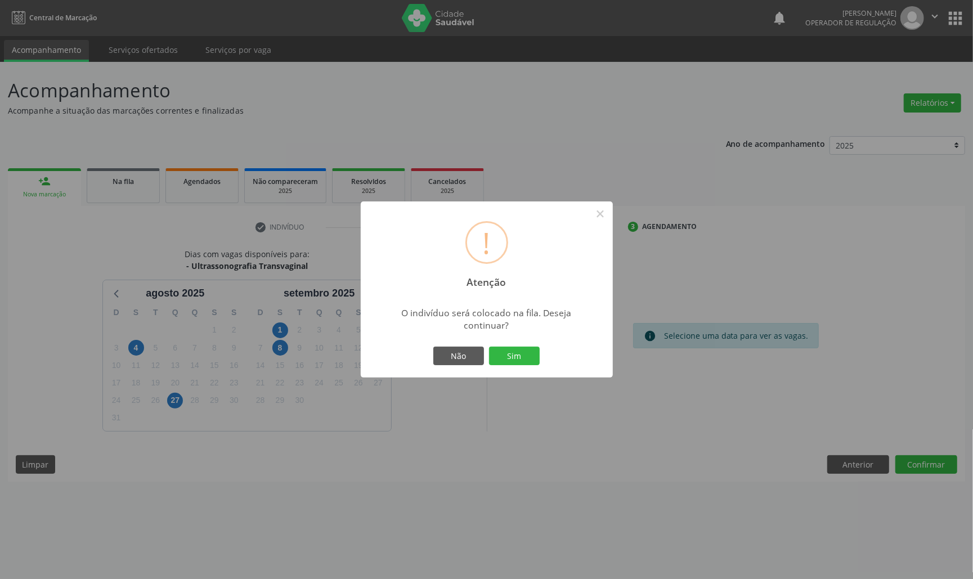
click at [489, 347] on button "Sim" at bounding box center [514, 356] width 51 height 19
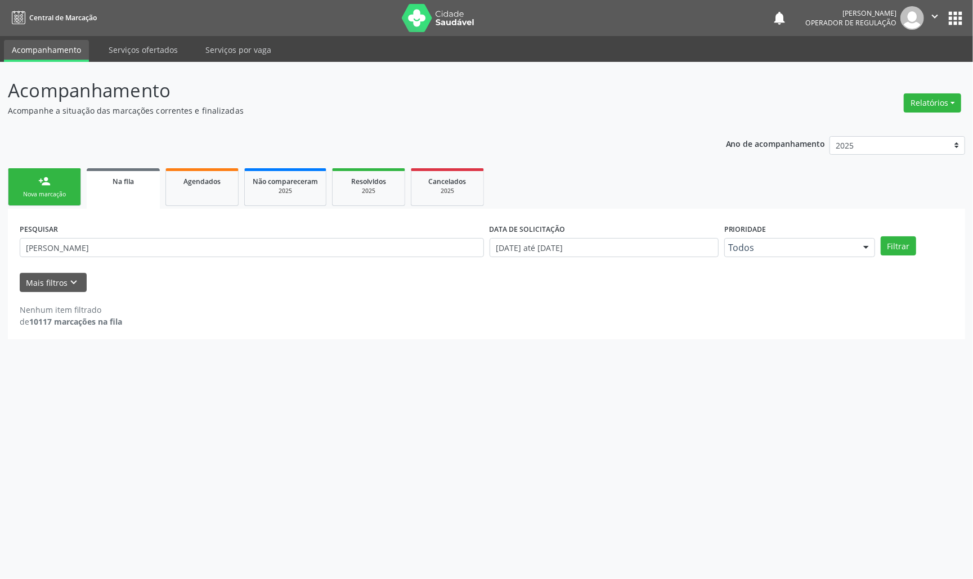
click at [37, 202] on link "person_add Nova marcação" at bounding box center [44, 187] width 73 height 38
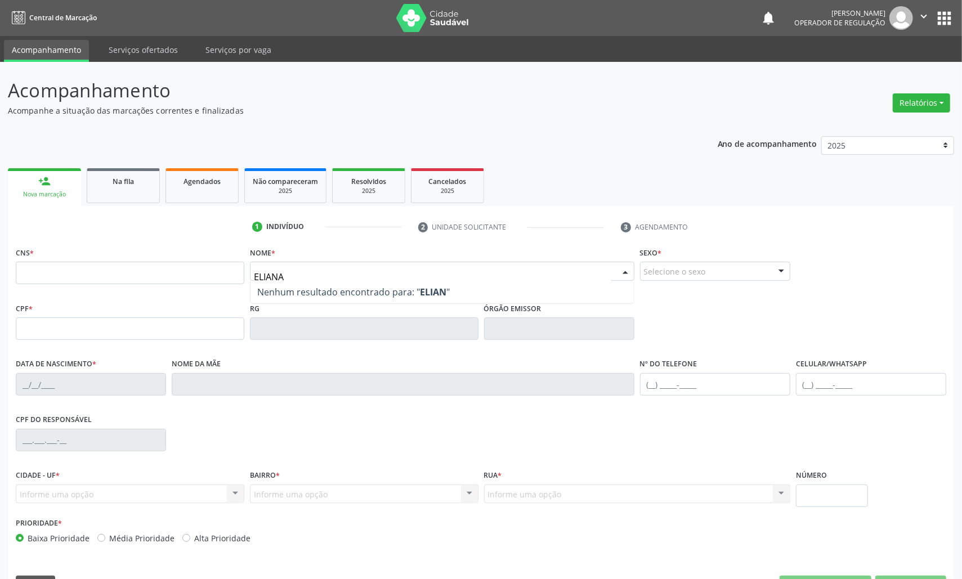
type input "ELIANA"
type input "[PERSON_NAME]"
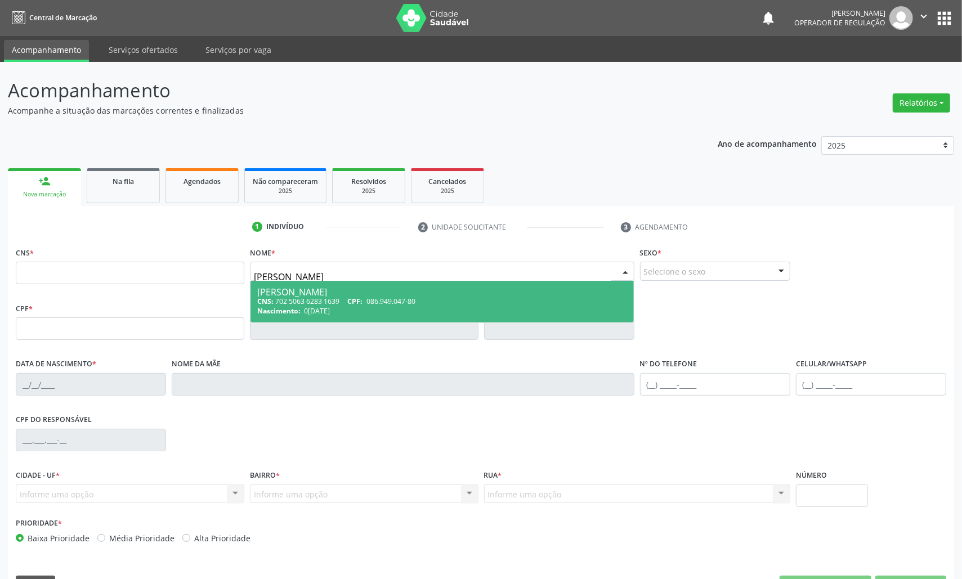
click at [325, 314] on span "0[DATE]" at bounding box center [317, 311] width 26 height 10
type input "702 5063 6283 1639"
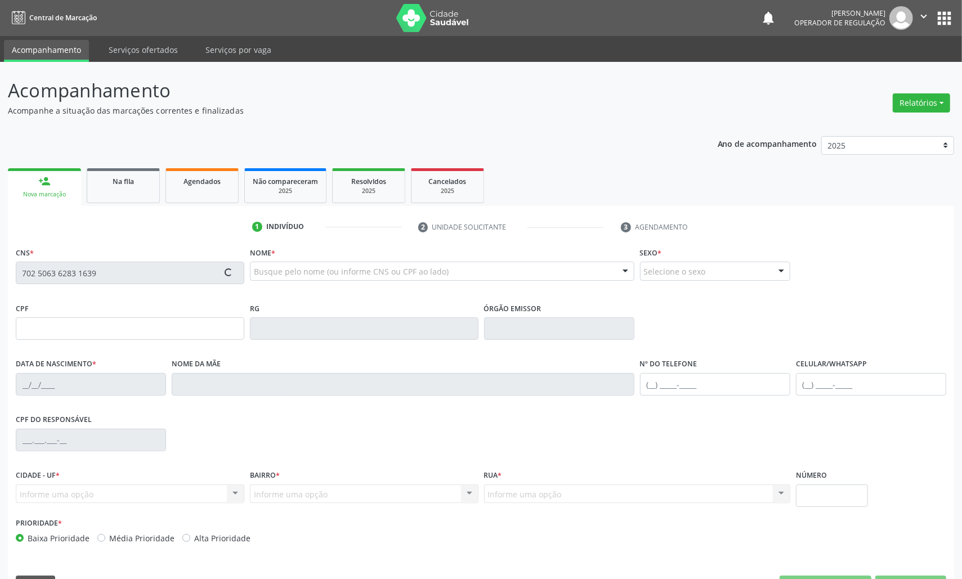
type input "086.949.047-80"
type input "0[DATE]"
type input "[PERSON_NAME]"
type input "[PHONE_NUMBER]"
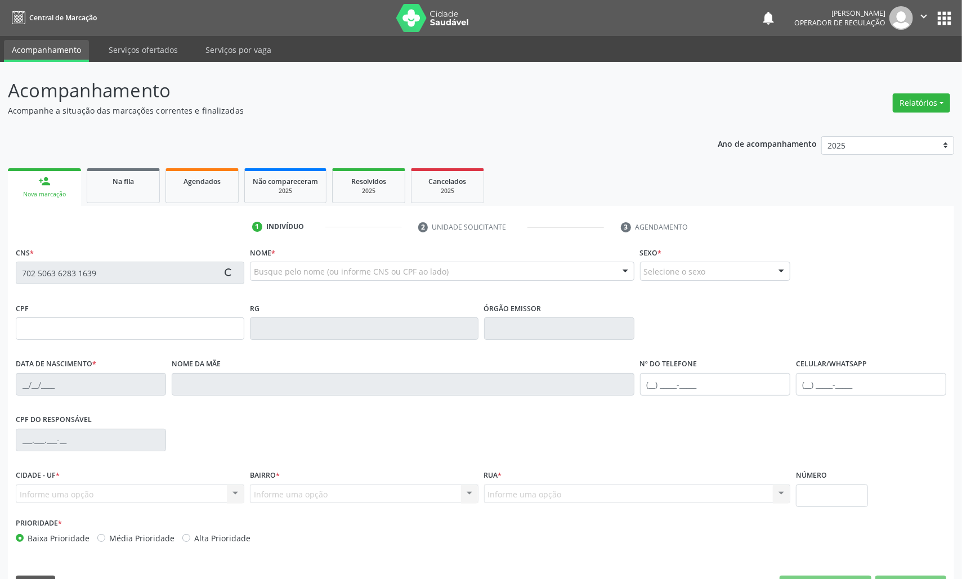
type input "20"
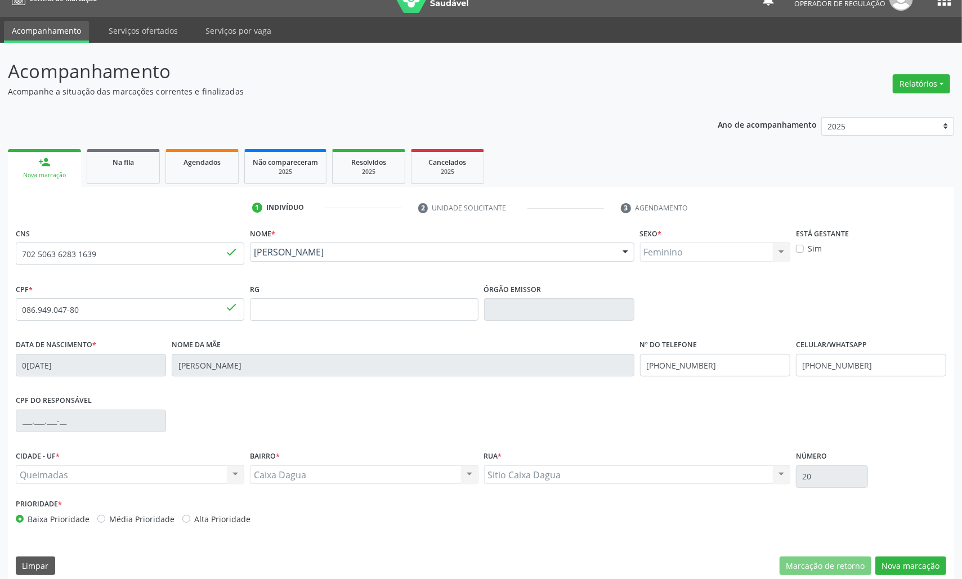
scroll to position [32, 0]
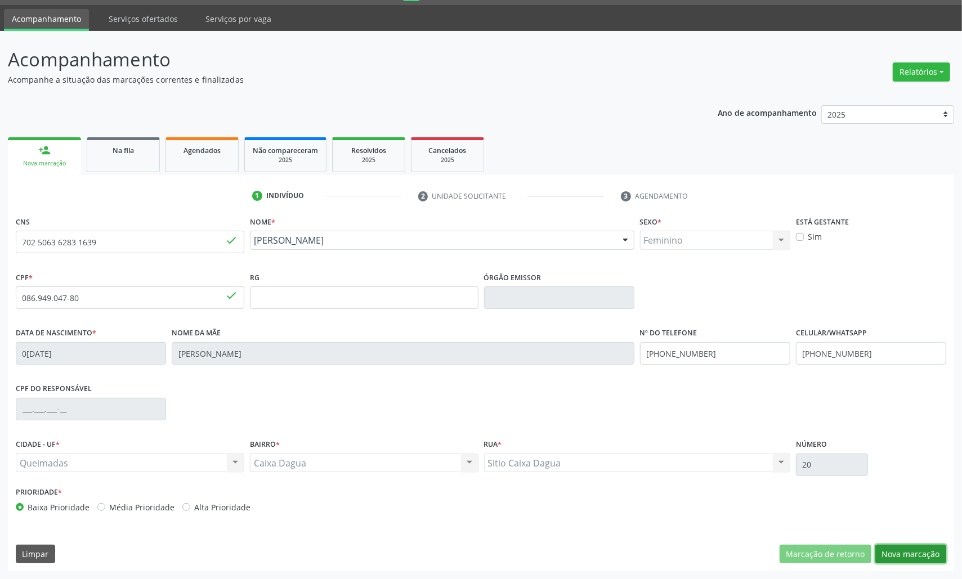
click at [902, 547] on button "Nova marcação" at bounding box center [910, 554] width 71 height 19
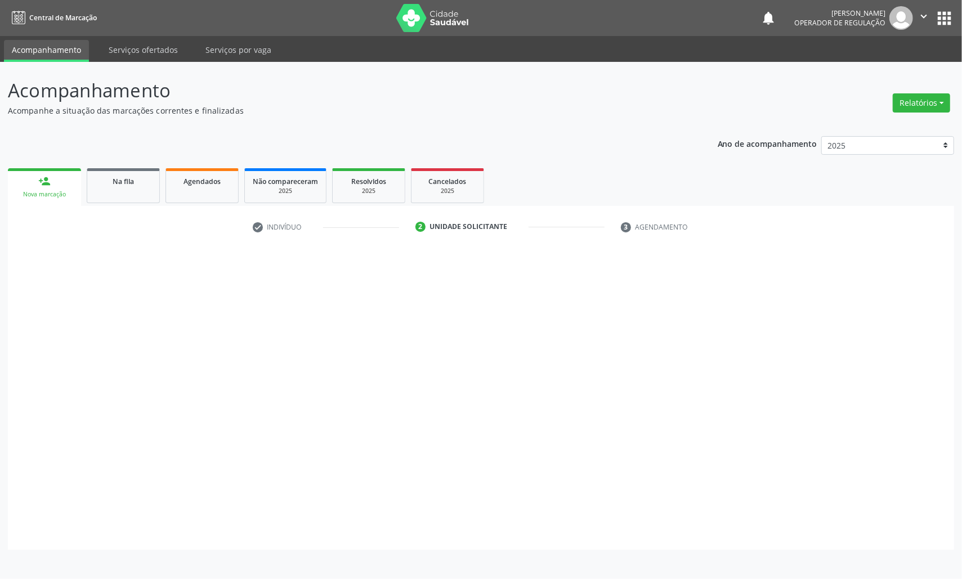
scroll to position [0, 0]
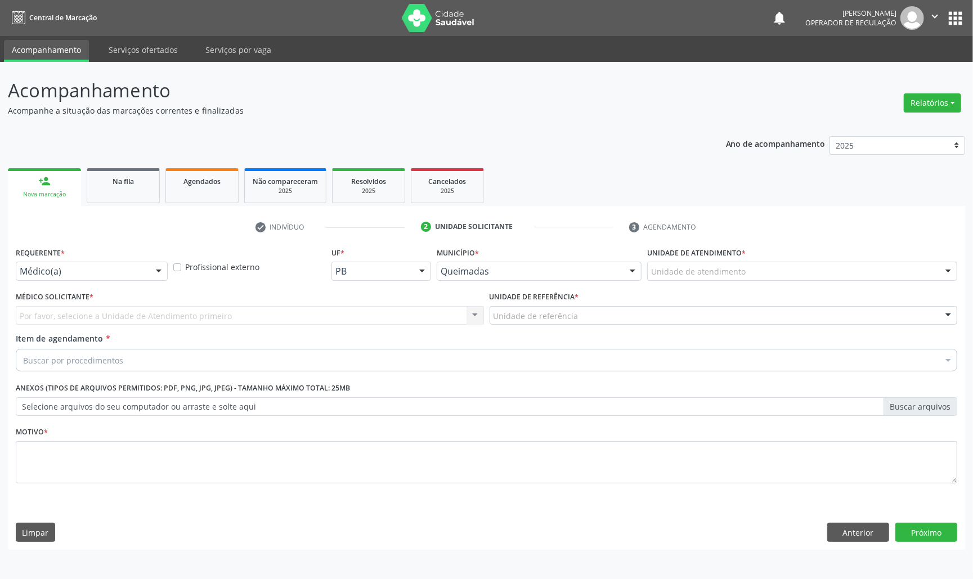
drag, startPoint x: 96, startPoint y: 271, endPoint x: 73, endPoint y: 332, distance: 65.4
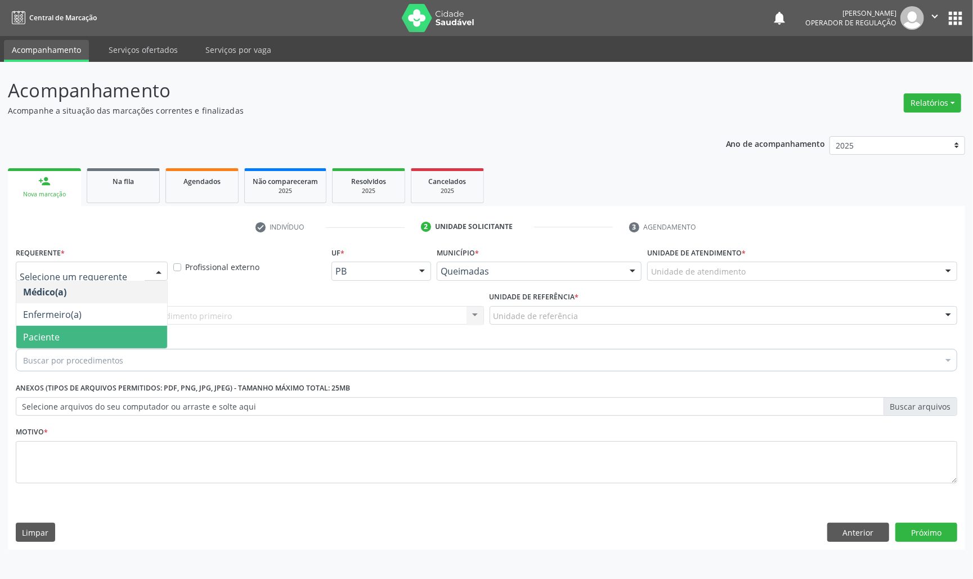
click at [73, 342] on span "Paciente" at bounding box center [91, 337] width 151 height 23
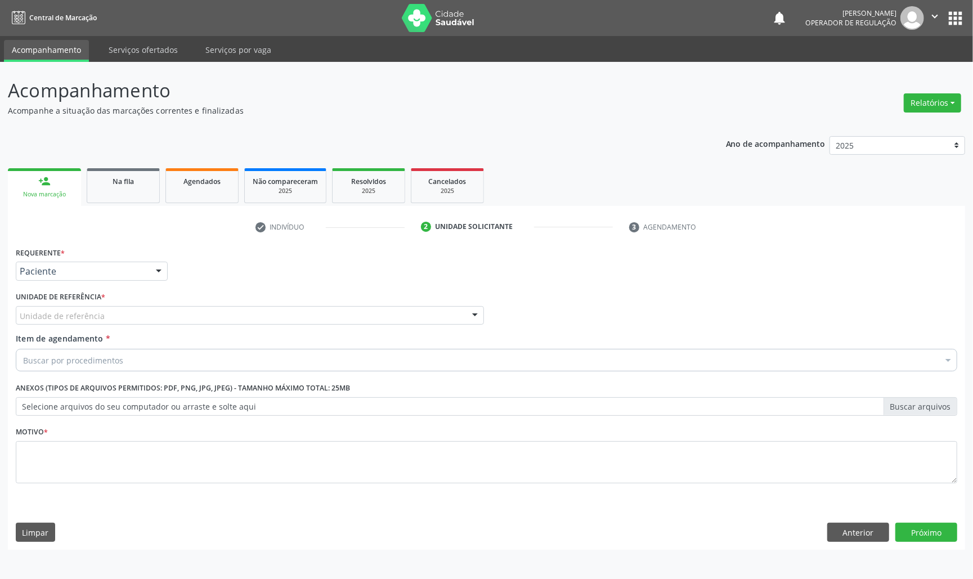
click at [117, 311] on div "Unidade de referência" at bounding box center [250, 315] width 468 height 19
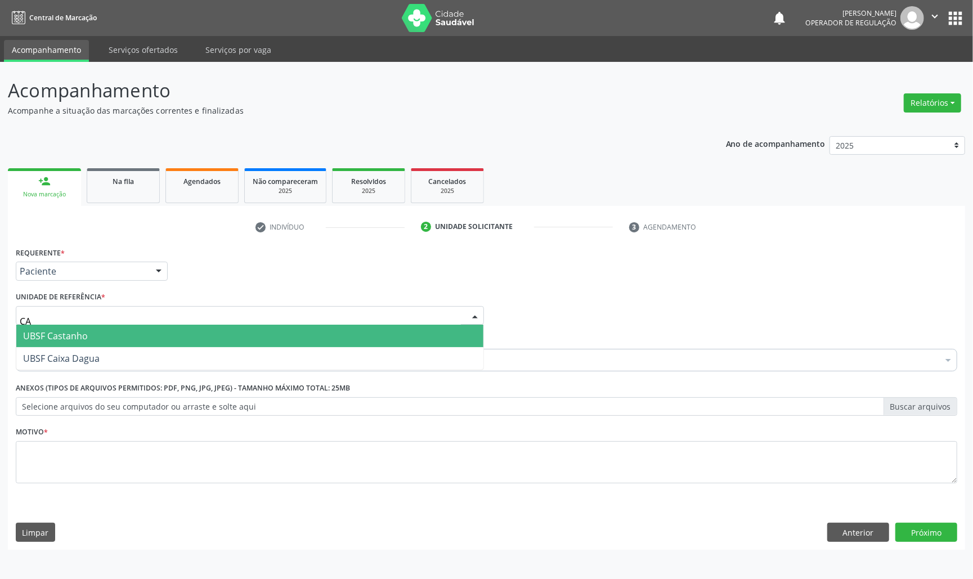
click at [110, 331] on span "UBSF Castanho" at bounding box center [249, 336] width 467 height 23
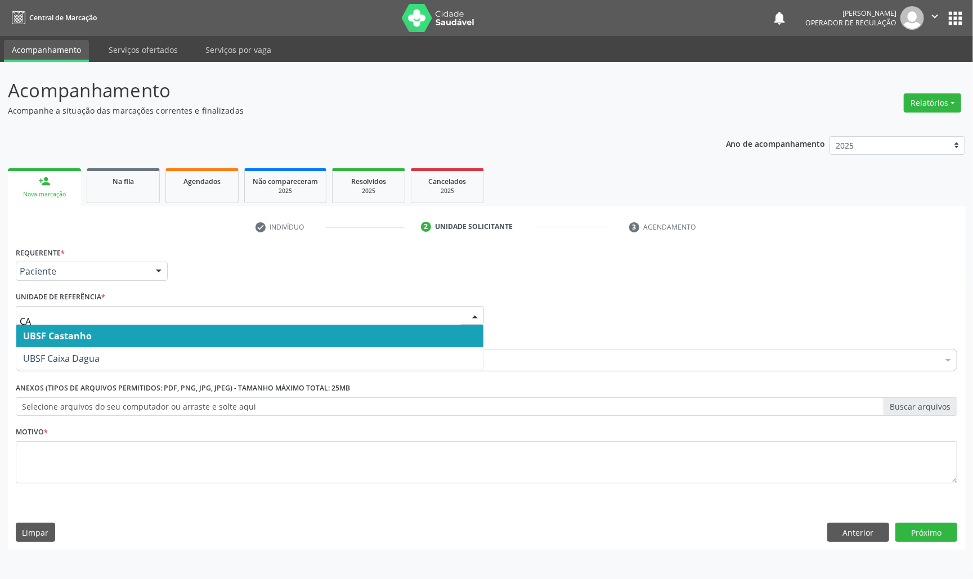
type input "CAI"
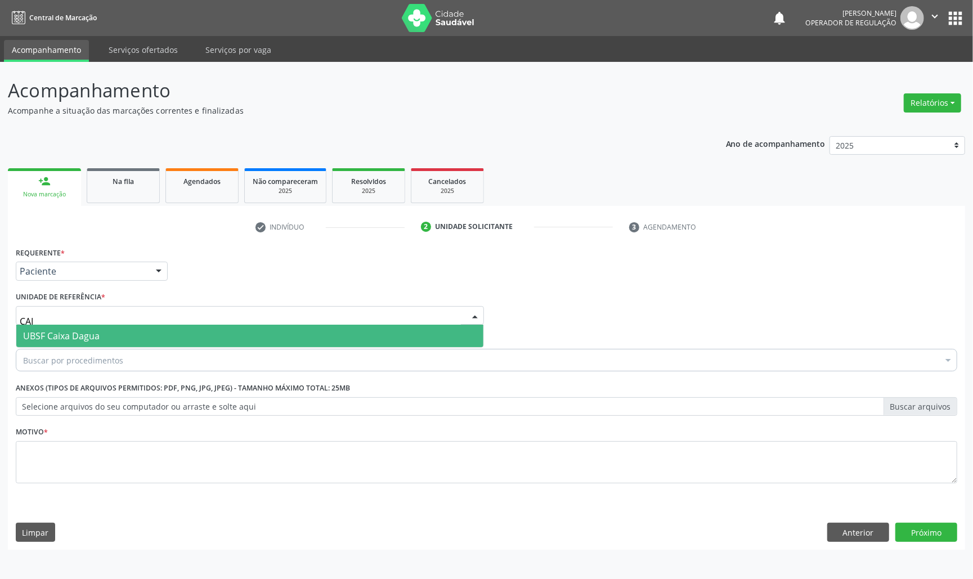
click at [100, 343] on span "UBSF Caixa Dagua" at bounding box center [249, 336] width 467 height 23
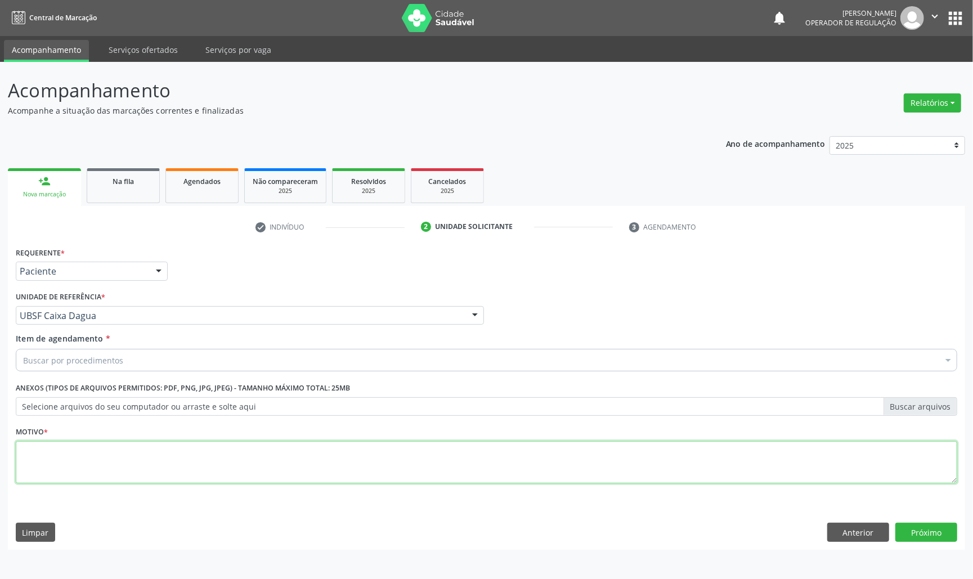
click at [303, 472] on textarea at bounding box center [487, 462] width 942 height 43
paste textarea "AVALIAÇÃO DE ROTINA 07/2025"
type textarea "AVALIAÇÃO DE ROTINA 07/2025"
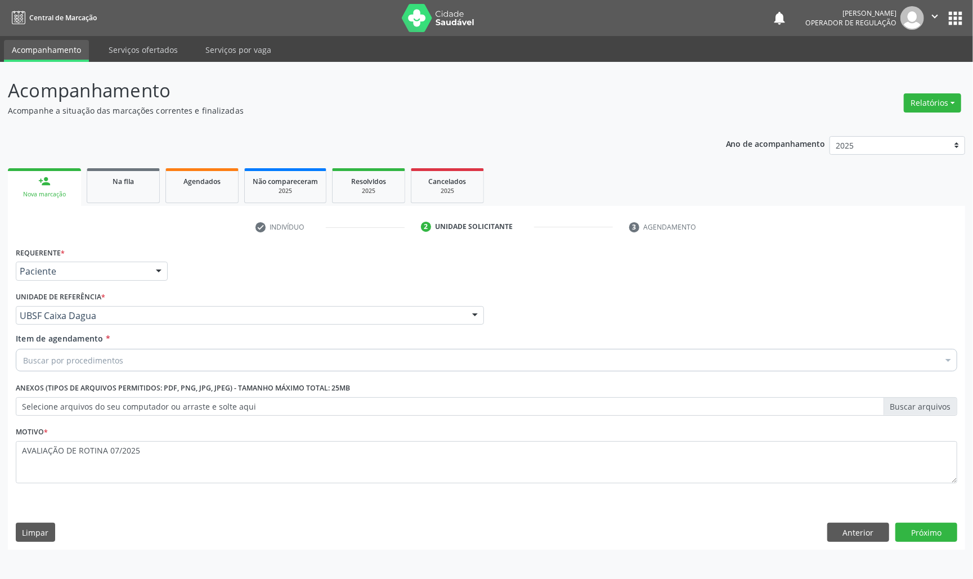
drag, startPoint x: 145, startPoint y: 361, endPoint x: 140, endPoint y: 364, distance: 5.8
click at [145, 361] on div "Buscar por procedimentos" at bounding box center [487, 360] width 942 height 23
paste input "TRANSVAGINAL"
type input "TRANSVAGINAL"
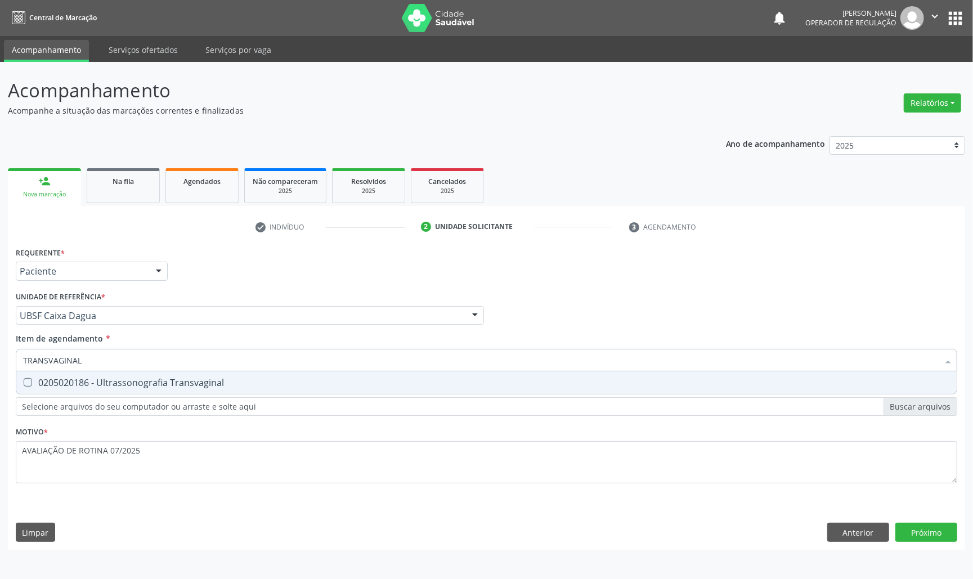
click at [120, 394] on span "0205020186 - Ultrassonografia Transvaginal" at bounding box center [486, 383] width 941 height 23
checkbox Transvaginal "true"
click at [208, 437] on div "Requerente * Paciente Médico(a) Enfermeiro(a) Paciente Nenhum resultado encontr…" at bounding box center [487, 371] width 942 height 255
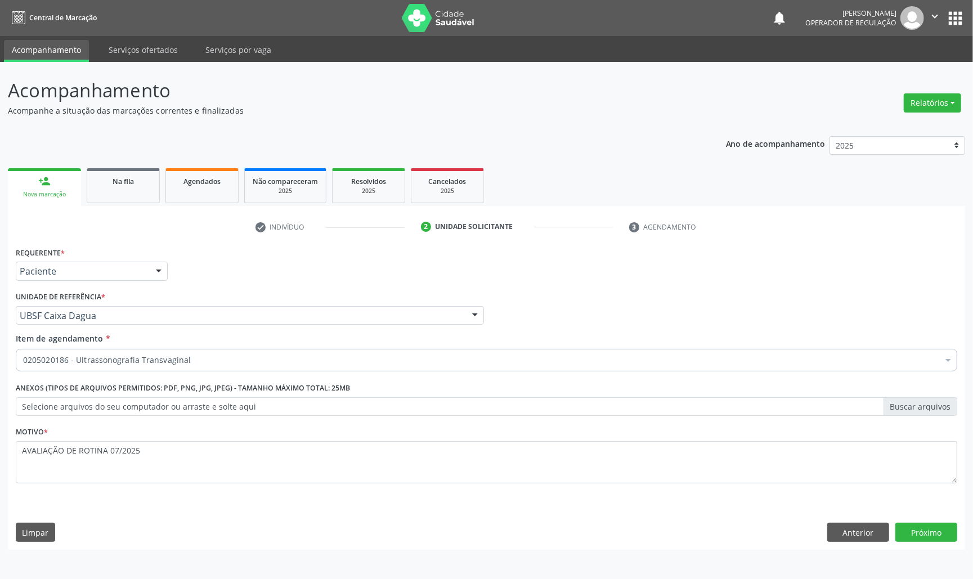
click at [212, 449] on div "Requerente * Paciente Médico(a) Enfermeiro(a) Paciente Nenhum resultado encontr…" at bounding box center [487, 371] width 942 height 255
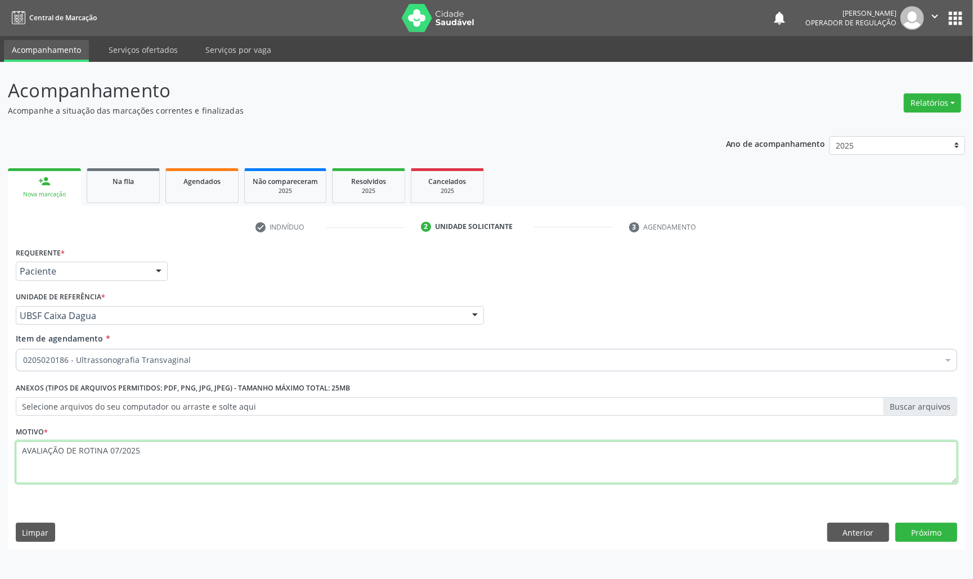
click at [214, 449] on textarea "AVALIAÇÃO DE ROTINA 07/2025" at bounding box center [487, 462] width 942 height 43
type textarea "AVALIAÇÃO DE ROTINA 07/2025 MIOMAS"
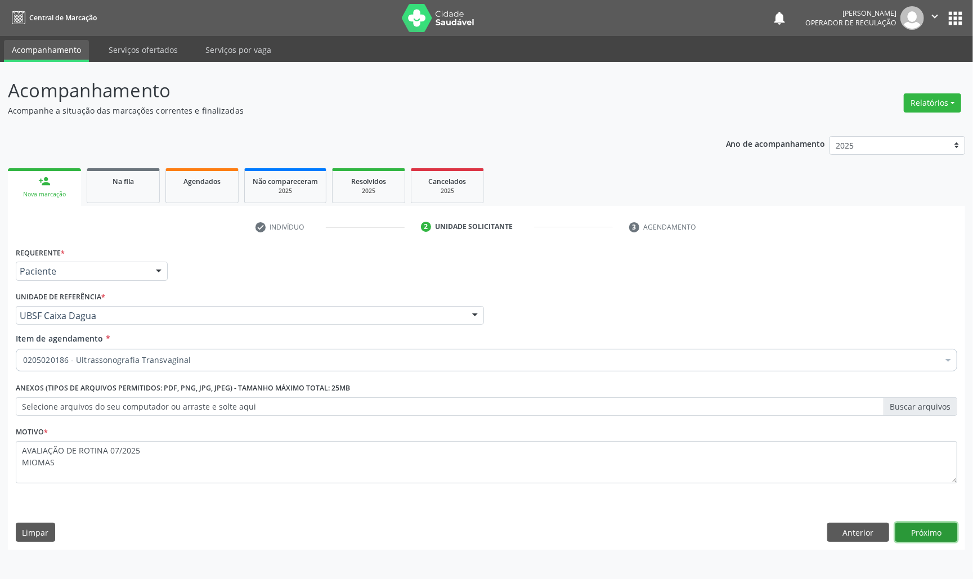
click at [913, 527] on button "Próximo" at bounding box center [927, 532] width 62 height 19
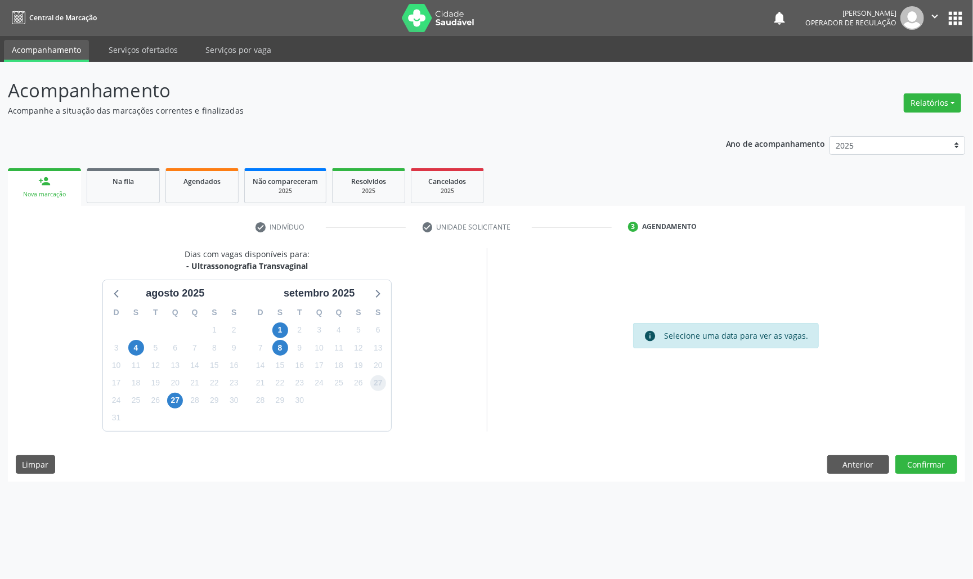
click at [376, 383] on span "27" at bounding box center [378, 384] width 16 height 16
click at [936, 464] on button "Confirmar" at bounding box center [927, 464] width 62 height 19
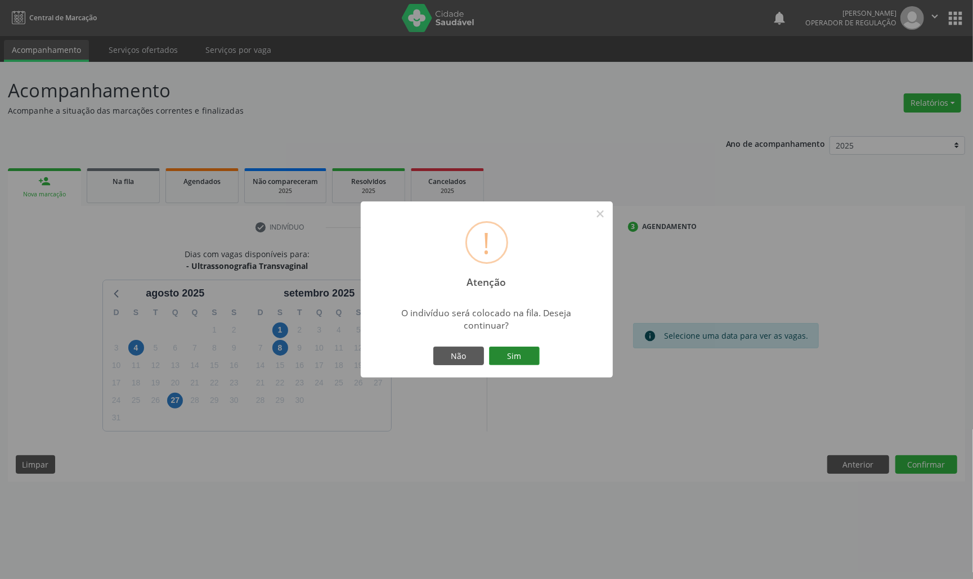
click at [489, 347] on button "Sim" at bounding box center [514, 356] width 51 height 19
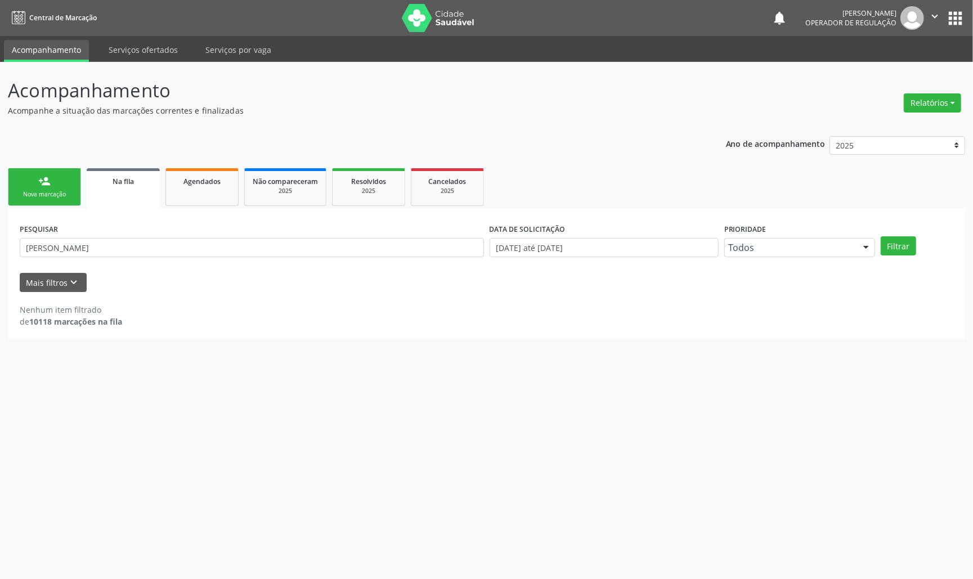
click at [34, 179] on link "person_add Nova marcação" at bounding box center [44, 187] width 73 height 38
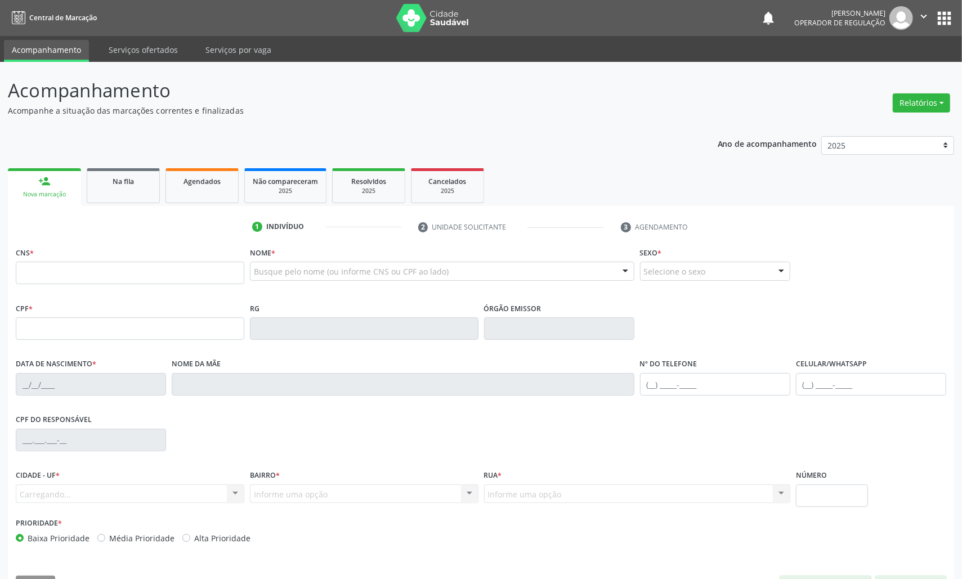
click at [138, 260] on div "CNS *" at bounding box center [130, 264] width 229 height 40
click at [150, 271] on input "text" at bounding box center [130, 273] width 229 height 23
type input "702 8045 6517 9370"
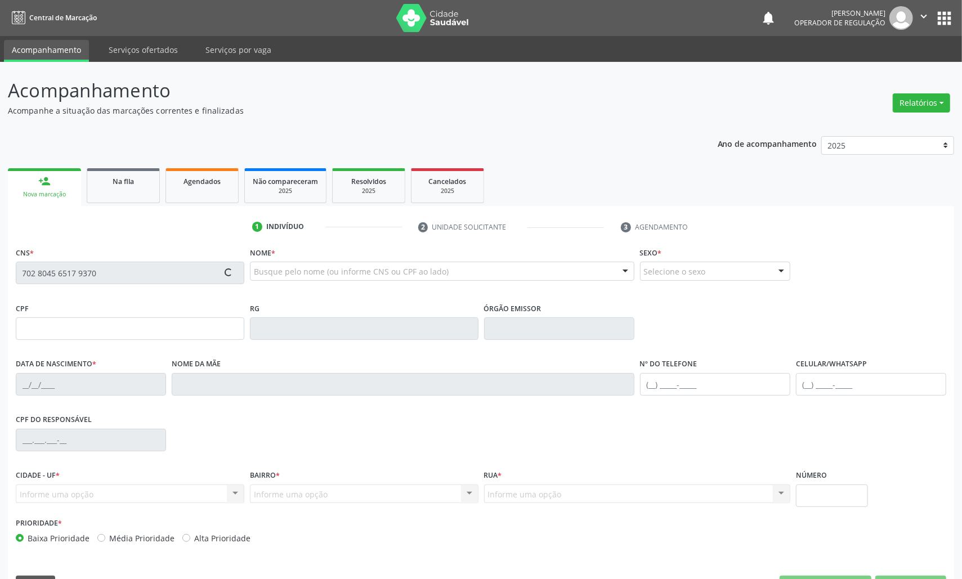
type input "089.937.164-71"
type input "2[DATE]"
type input "Geni [PERSON_NAME]"
type input "[PHONE_NUMBER]"
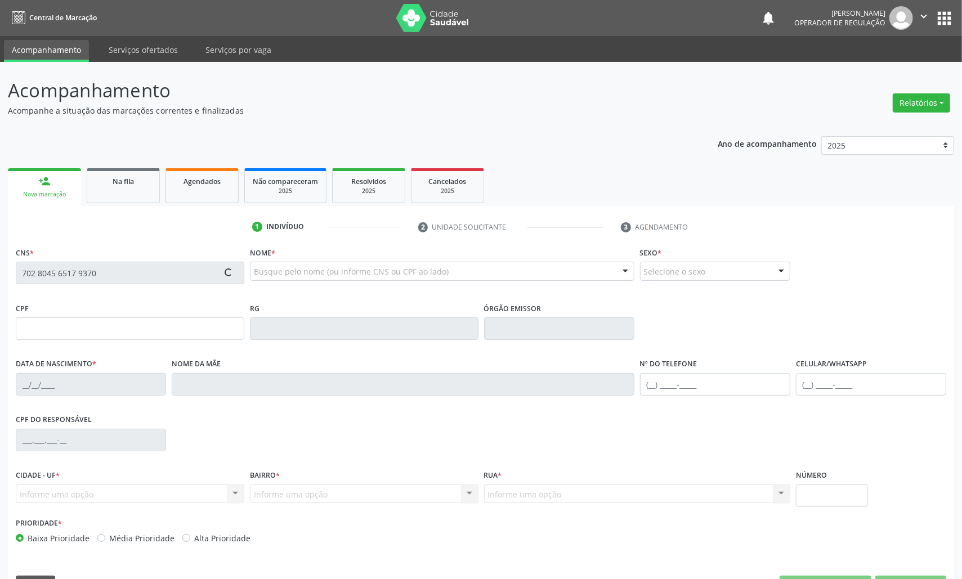
type input "72"
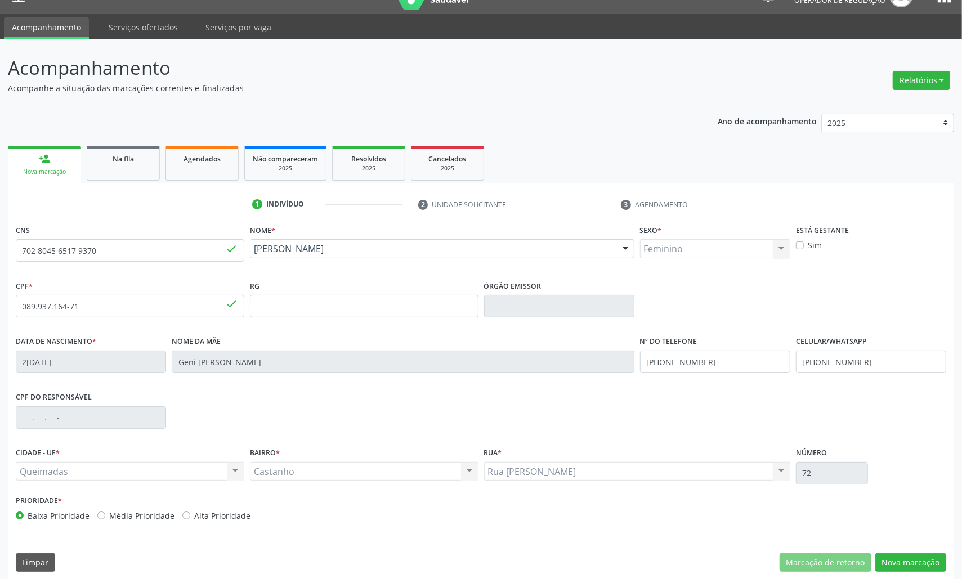
scroll to position [32, 0]
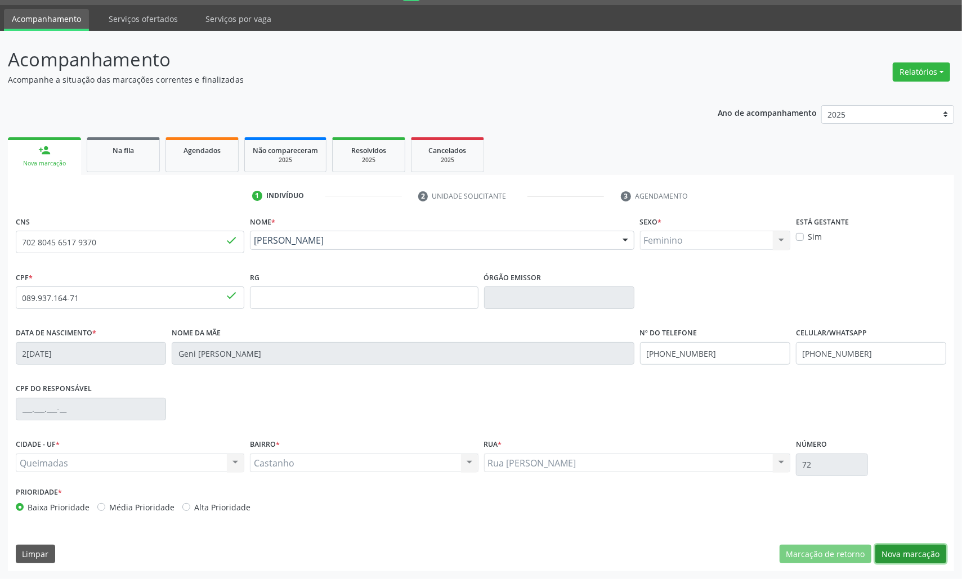
drag, startPoint x: 935, startPoint y: 546, endPoint x: 944, endPoint y: 549, distance: 9.8
click at [941, 548] on button "Nova marcação" at bounding box center [910, 554] width 71 height 19
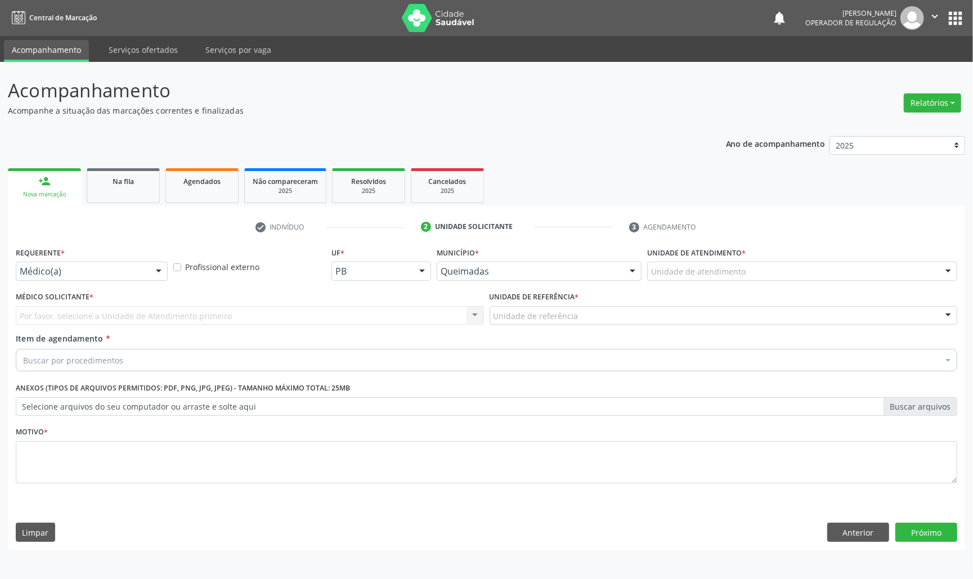
drag, startPoint x: 88, startPoint y: 287, endPoint x: 88, endPoint y: 278, distance: 9.0
click at [89, 287] on div "Requerente * Médico(a) Médico(a) Enfermeiro(a) Paciente Nenhum resultado encont…" at bounding box center [92, 266] width 158 height 44
drag, startPoint x: 87, startPoint y: 272, endPoint x: 69, endPoint y: 316, distance: 46.9
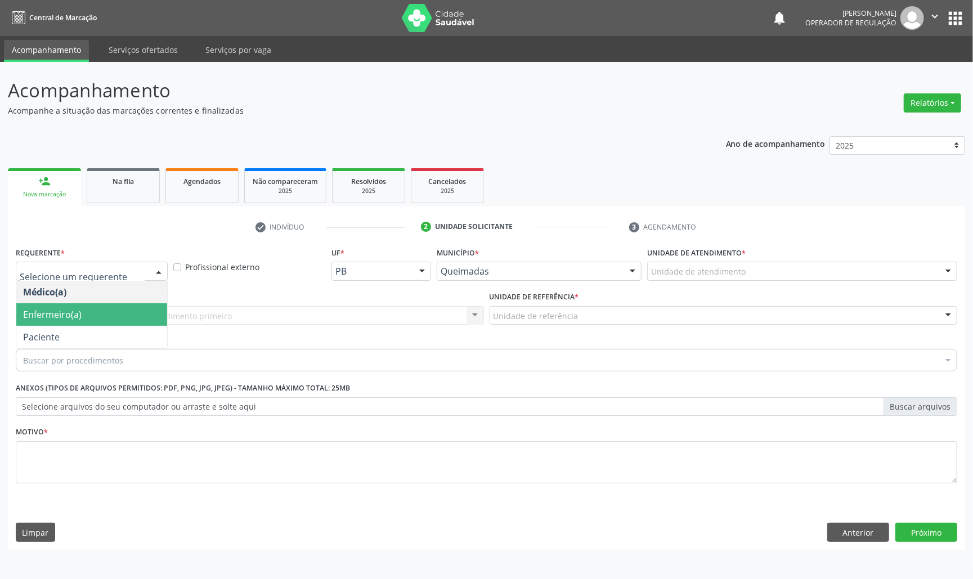
click at [69, 321] on span "Enfermeiro(a)" at bounding box center [91, 314] width 151 height 23
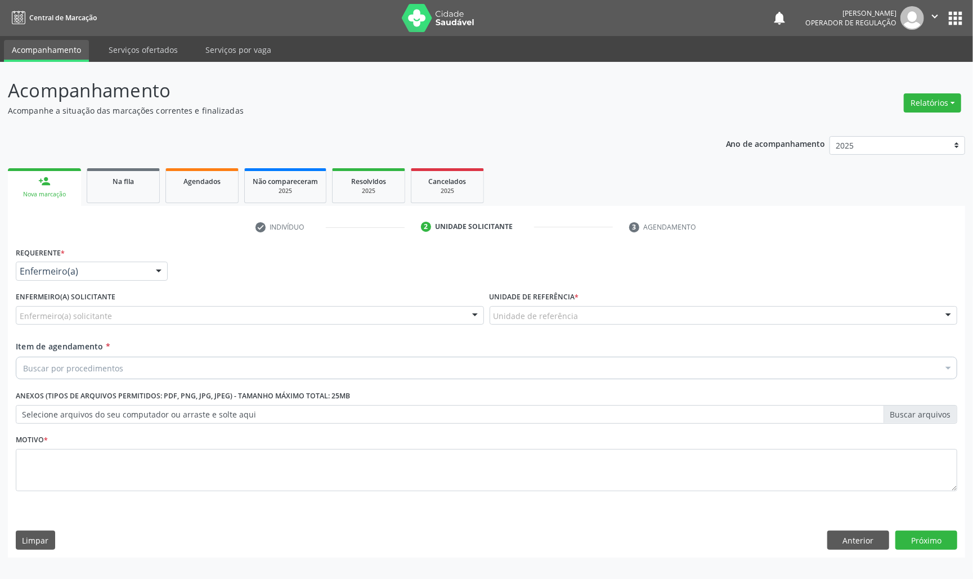
drag, startPoint x: 91, startPoint y: 271, endPoint x: 73, endPoint y: 309, distance: 41.3
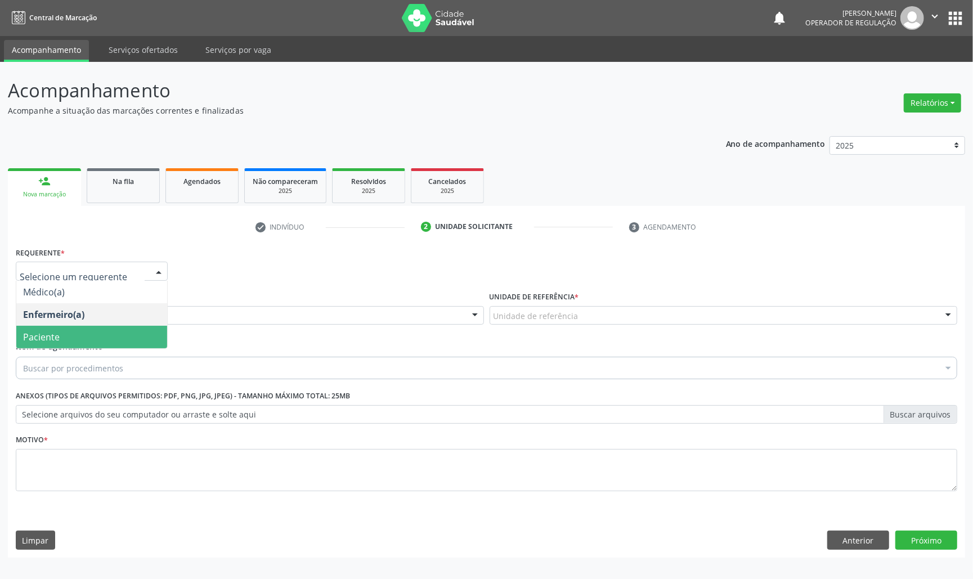
click at [71, 334] on span "Paciente" at bounding box center [91, 337] width 151 height 23
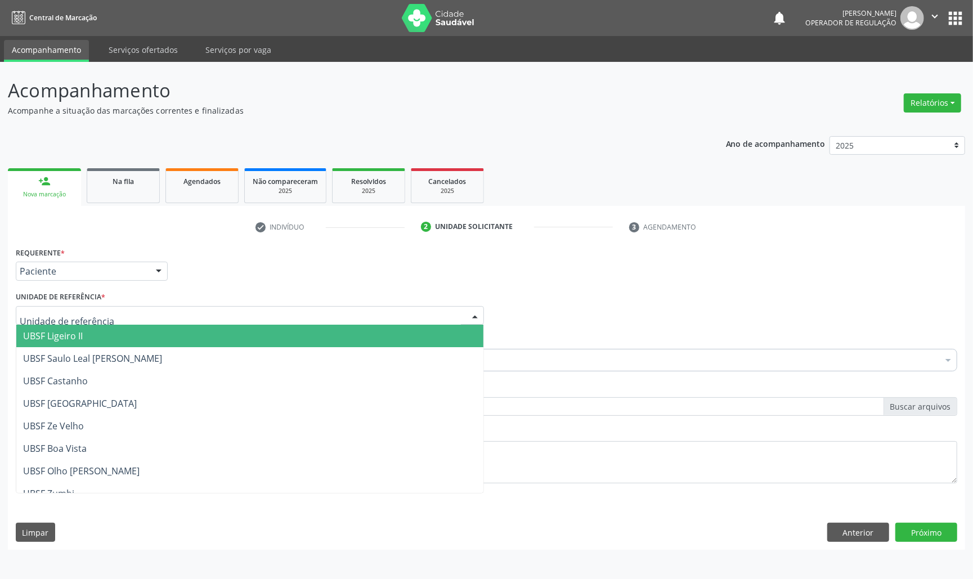
click at [199, 311] on div at bounding box center [250, 315] width 468 height 19
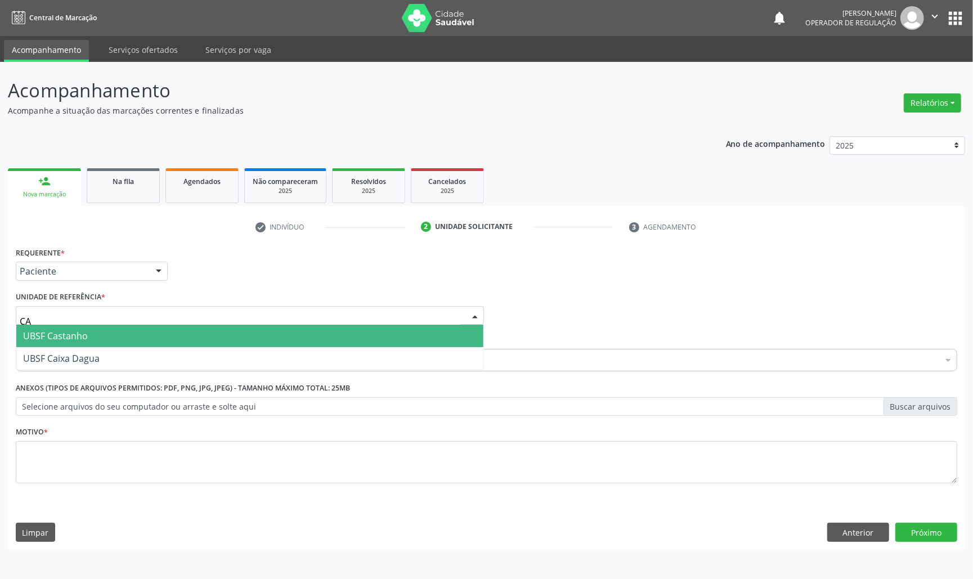
type input "CAS"
click at [160, 334] on span "UBSF Castanho" at bounding box center [249, 336] width 467 height 23
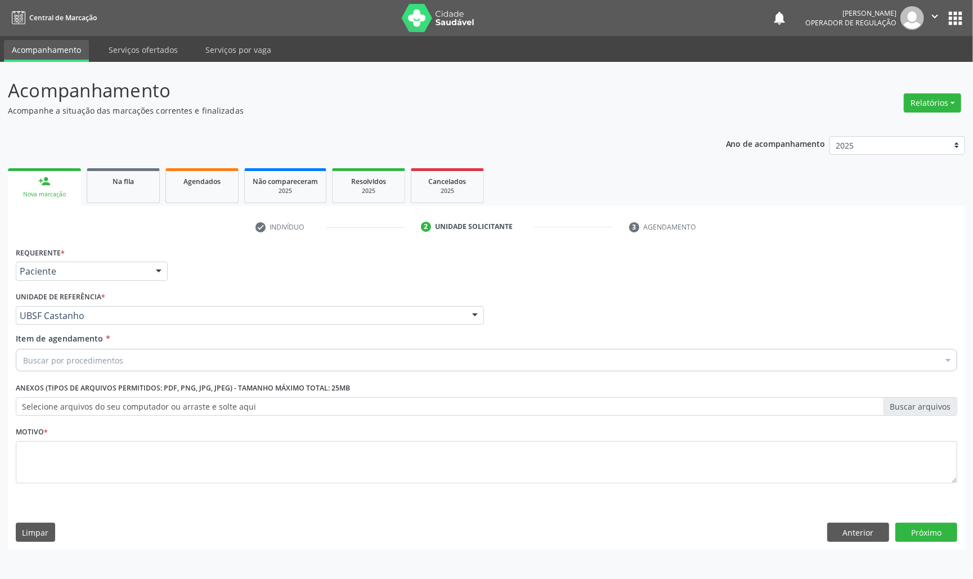
click at [142, 367] on div "Buscar por procedimentos" at bounding box center [487, 360] width 942 height 23
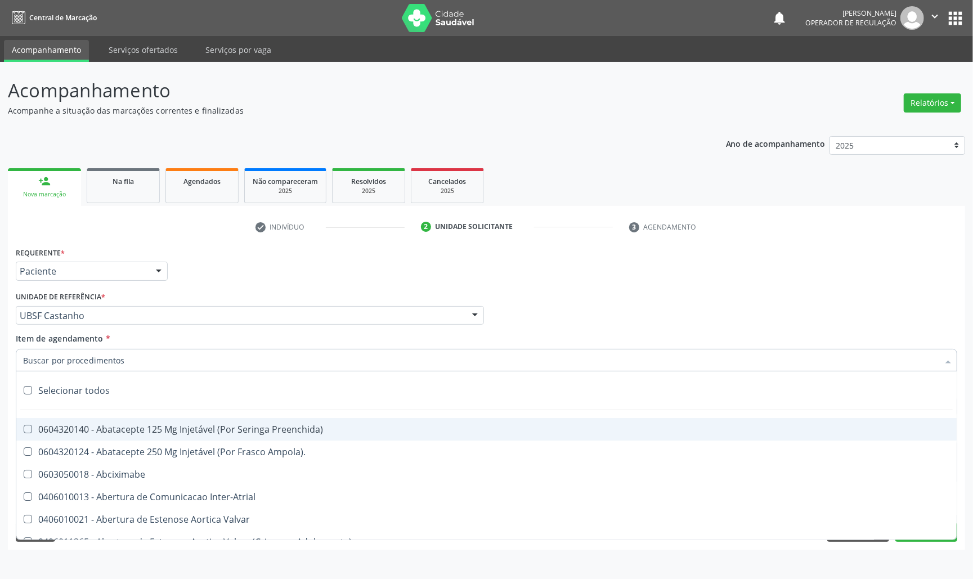
paste input "TRANSVAGINAL"
type input "TRANSVAGINAL"
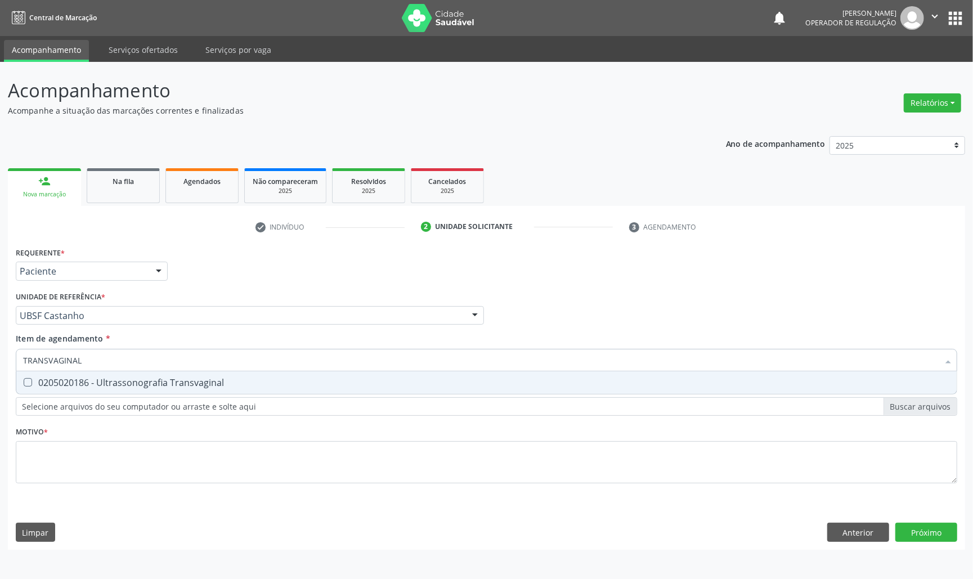
drag, startPoint x: 149, startPoint y: 381, endPoint x: 134, endPoint y: 354, distance: 30.7
click at [147, 381] on div "0205020186 - Ultrassonografia Transvaginal" at bounding box center [486, 382] width 927 height 9
checkbox Transvaginal "true"
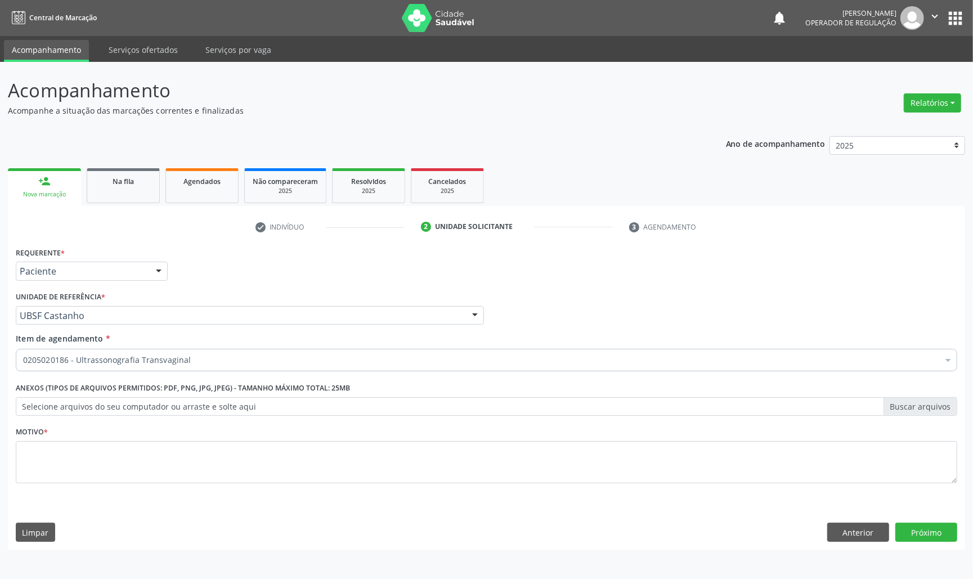
click at [100, 430] on div "Motivo *" at bounding box center [487, 454] width 942 height 60
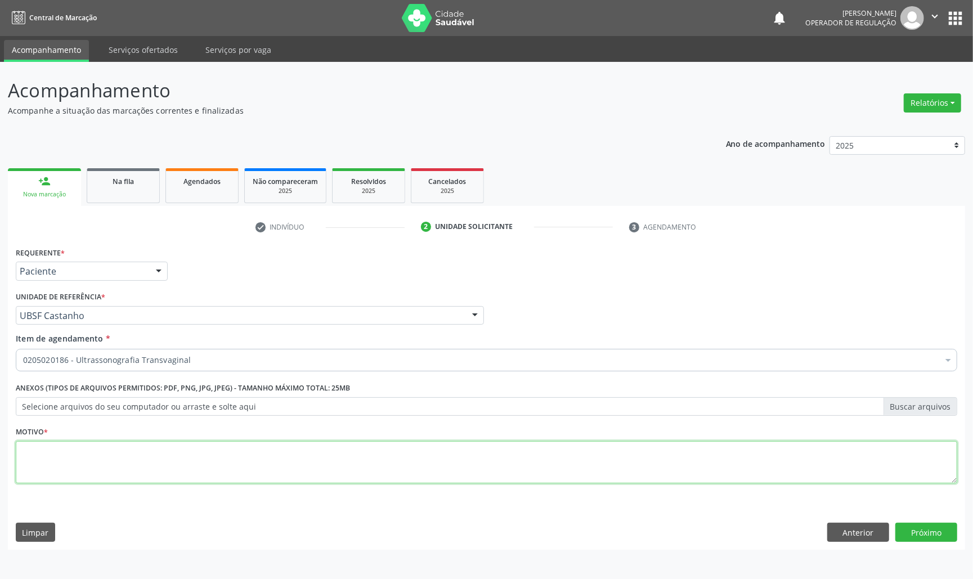
click at [101, 450] on textarea at bounding box center [487, 462] width 942 height 43
paste textarea "AVALIAÇÃO DE ROTINA 07/2025"
type textarea "AVALIAÇÃO DE ROTINA 07/2025"
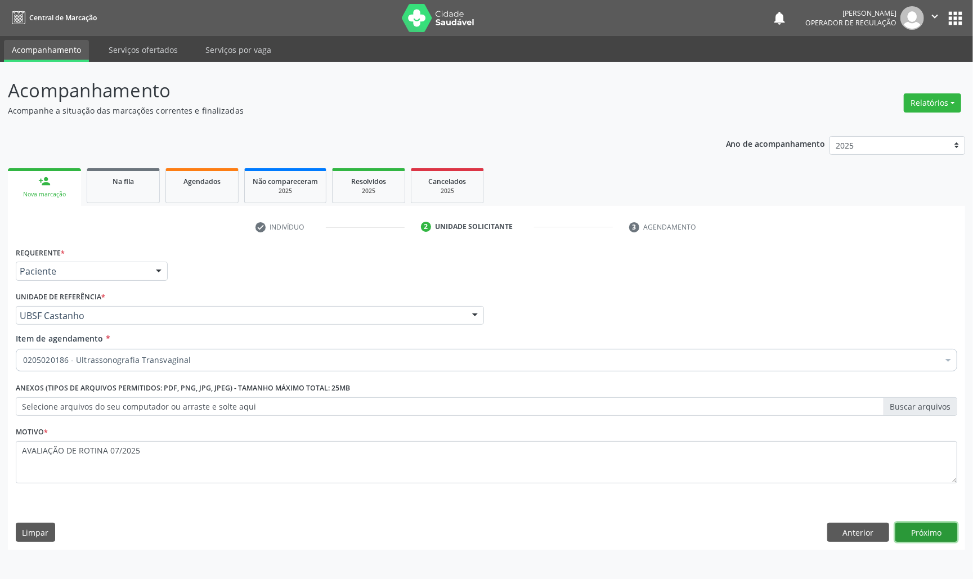
click at [938, 539] on button "Próximo" at bounding box center [927, 532] width 62 height 19
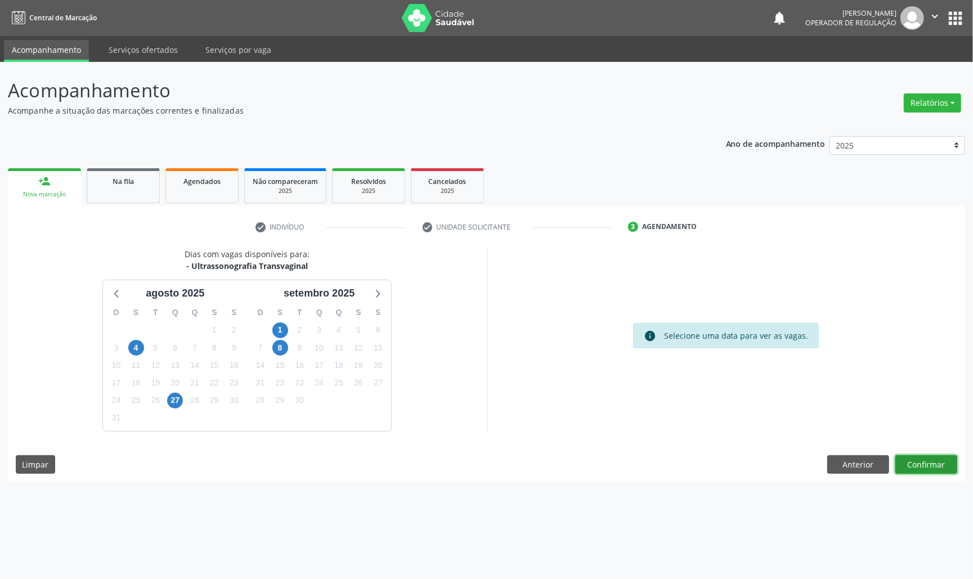
click at [947, 470] on button "Confirmar" at bounding box center [927, 464] width 62 height 19
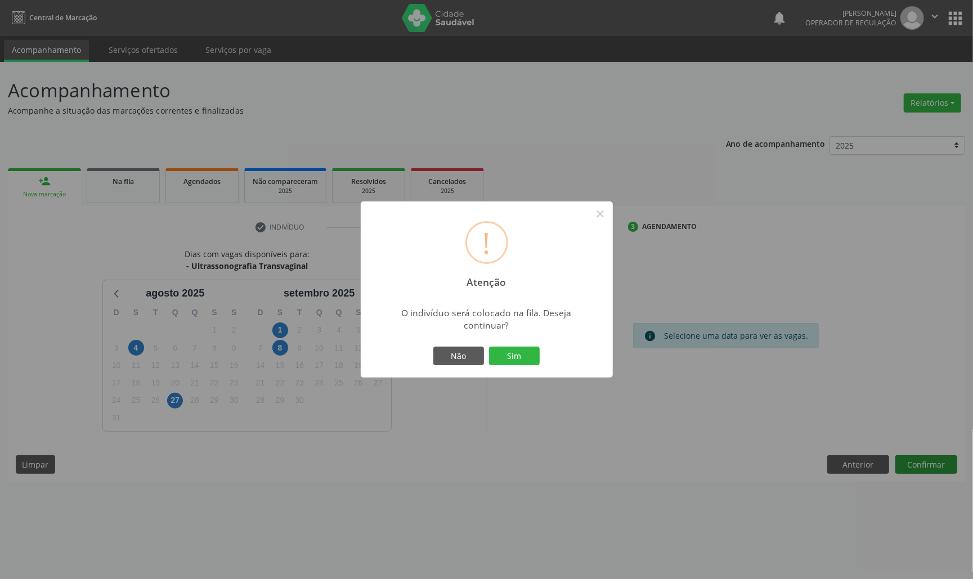
click at [489, 347] on button "Sim" at bounding box center [514, 356] width 51 height 19
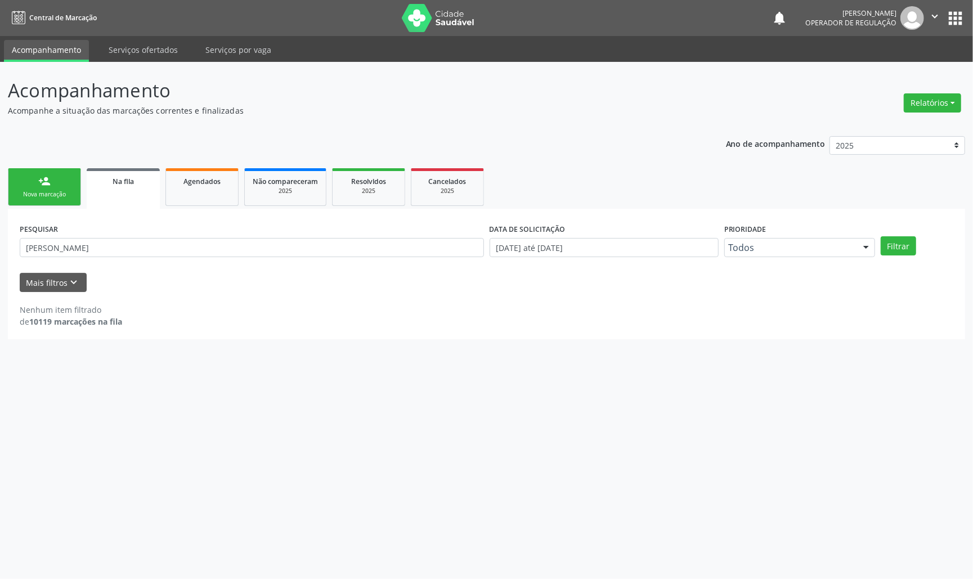
click at [21, 191] on div "Nova marcação" at bounding box center [44, 194] width 56 height 8
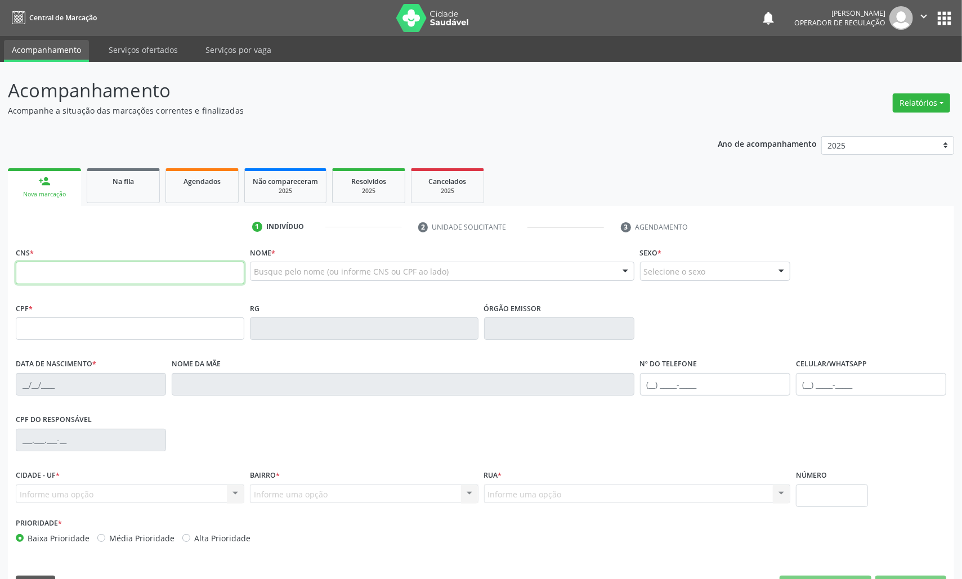
click at [79, 273] on input "text" at bounding box center [130, 273] width 229 height 23
click at [111, 271] on input "text" at bounding box center [130, 273] width 229 height 23
type input "708 4022 2232 8760"
type input "146.638.664-92"
type input "1[DATE]"
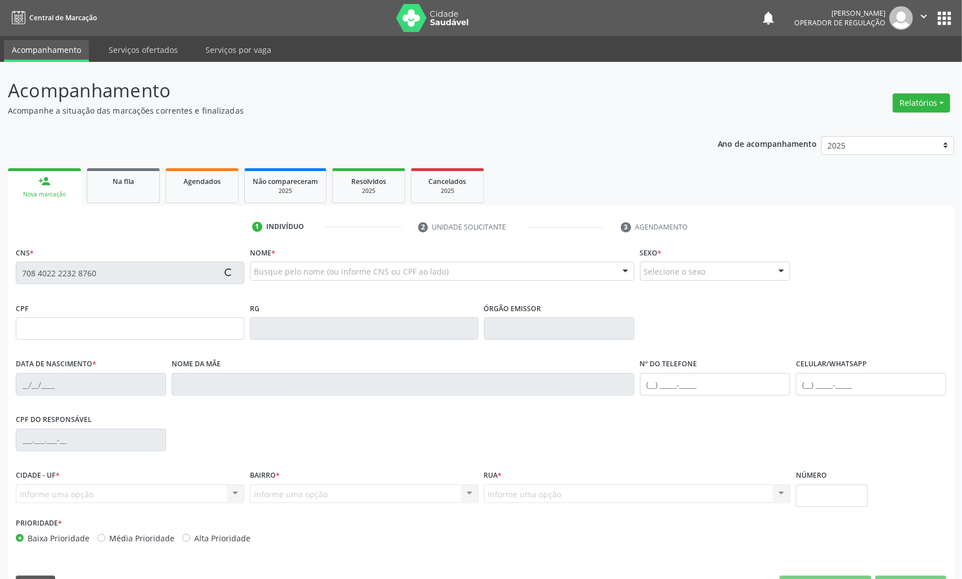
type input "[PERSON_NAME]"
type input "[PHONE_NUMBER]"
type input "50"
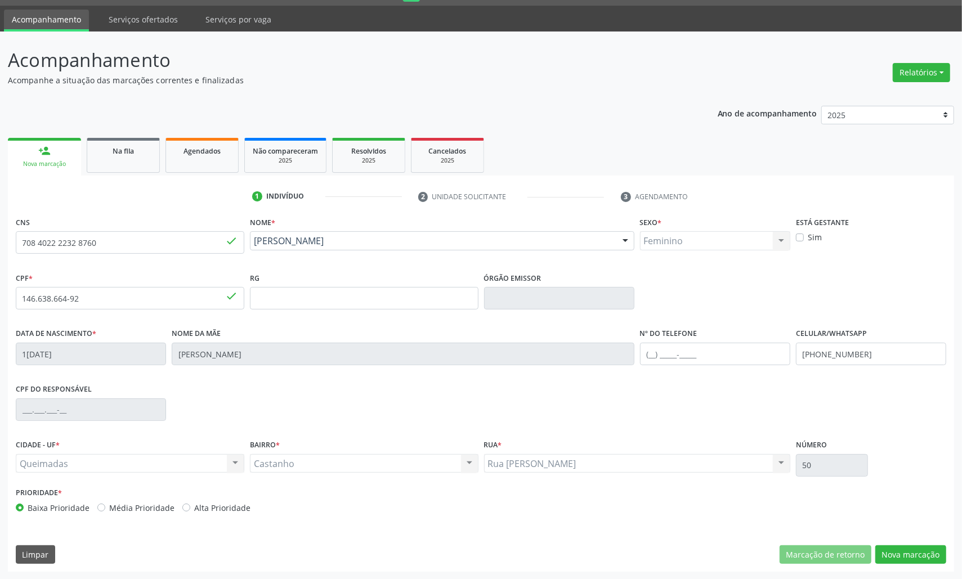
scroll to position [32, 0]
click at [911, 555] on button "Nova marcação" at bounding box center [910, 554] width 71 height 19
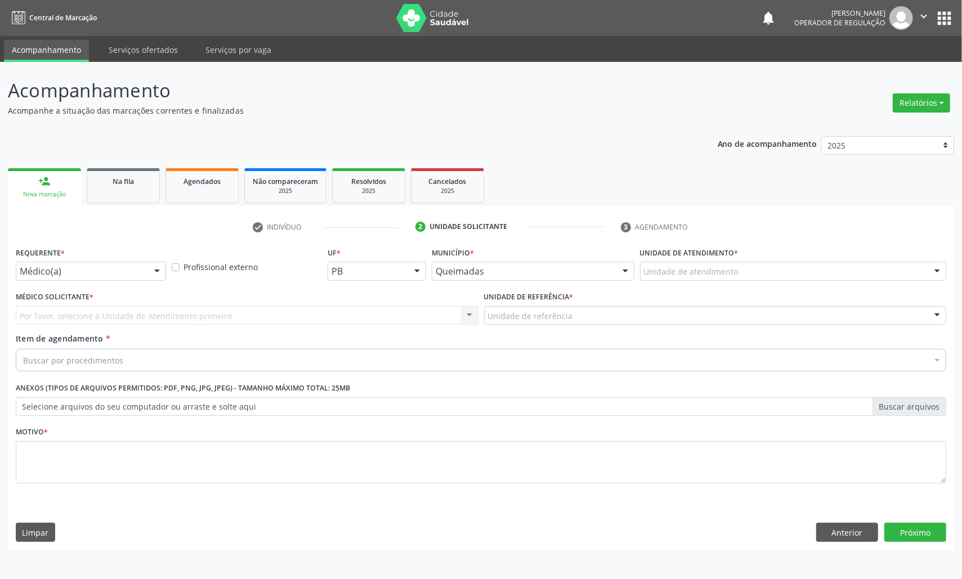
scroll to position [0, 0]
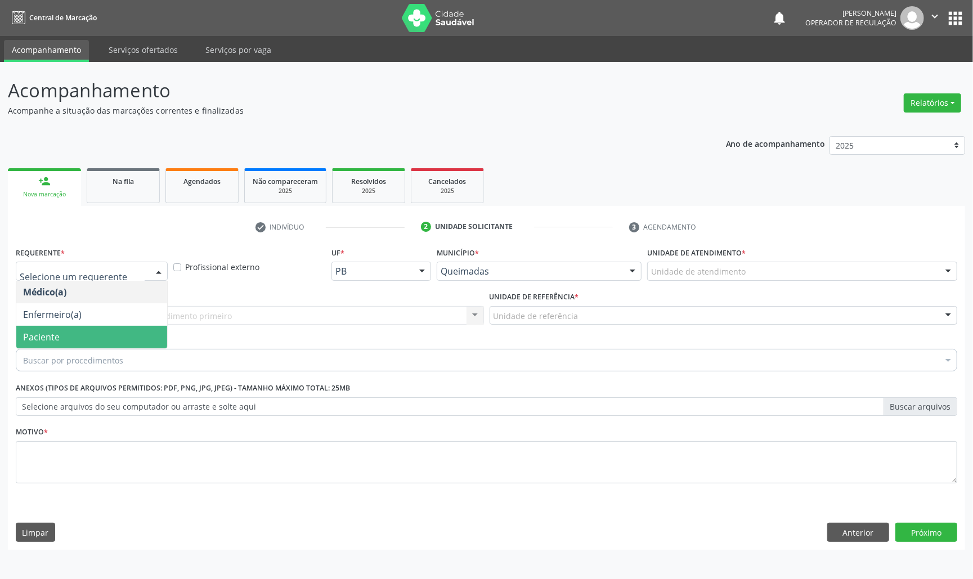
click at [60, 332] on span "Paciente" at bounding box center [91, 337] width 151 height 23
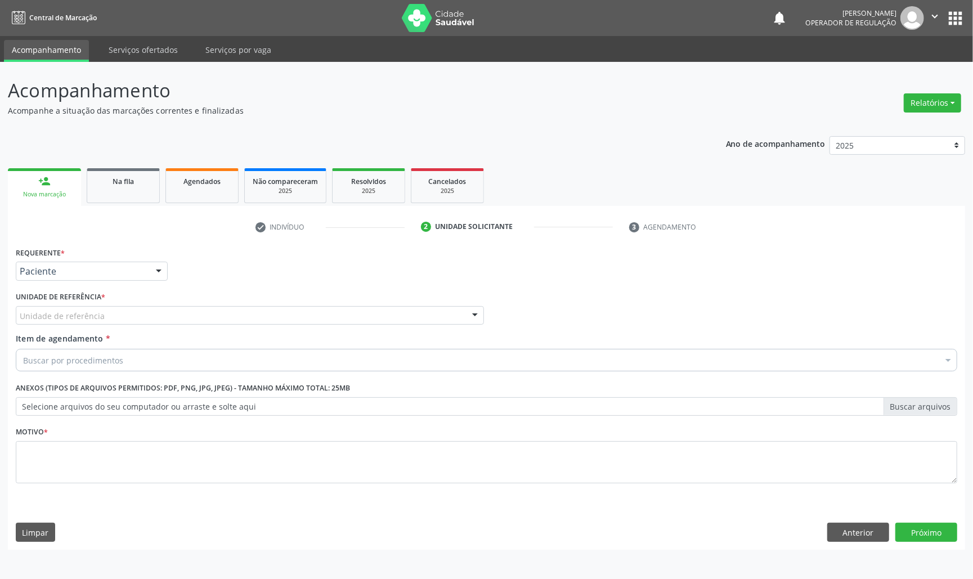
click at [90, 305] on label "Unidade de referência *" at bounding box center [61, 297] width 90 height 17
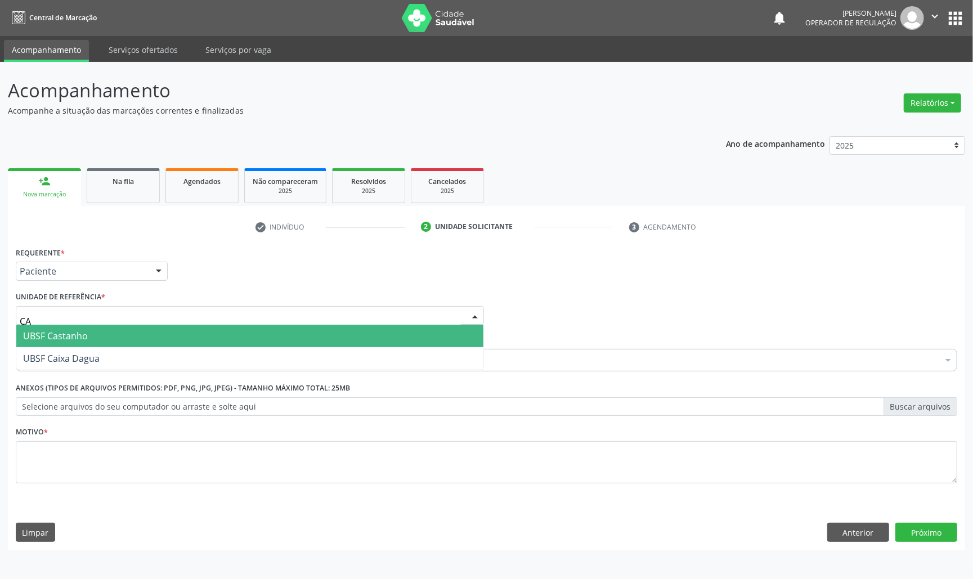
type input "CAS"
click at [81, 332] on span "UBSF Castanho" at bounding box center [55, 336] width 65 height 12
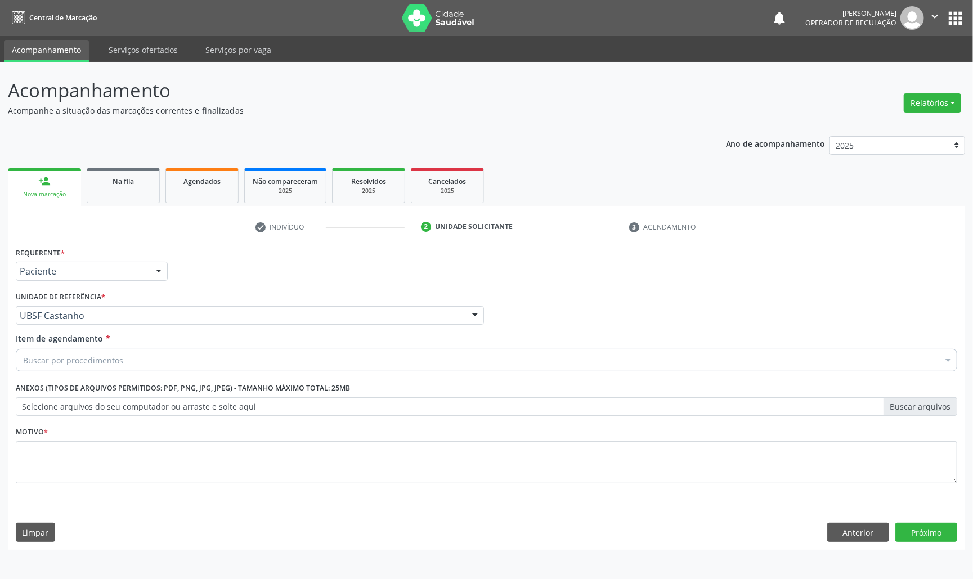
paste input "AVALIAÇÃO DE ROTINA 07/2025"
type input "AVALIAÇÃO DE ROTINA 07/2025"
click at [101, 482] on div "Requerente * Paciente Médico(a) Enfermeiro(a) Paciente Nenhum resultado encontr…" at bounding box center [487, 371] width 942 height 255
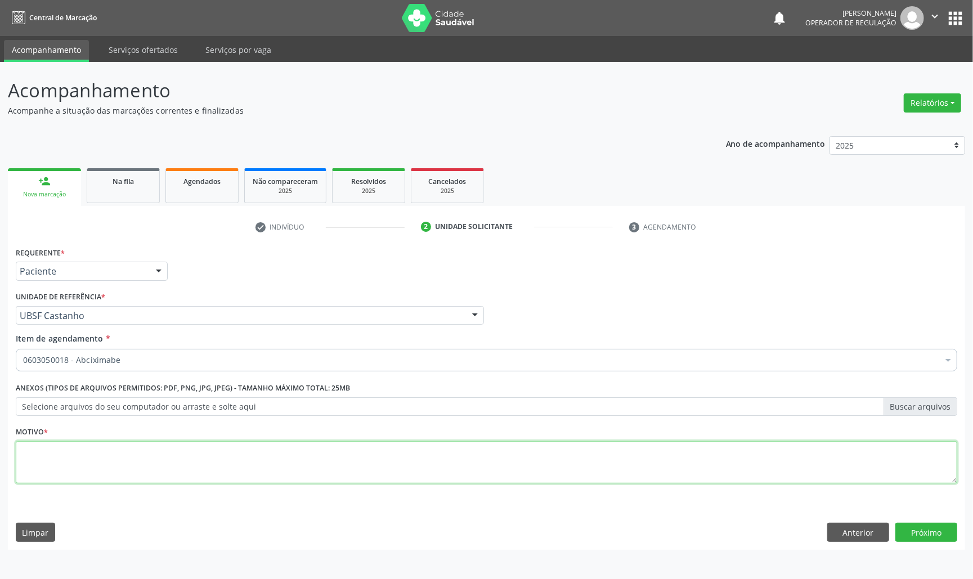
click at [102, 468] on textarea at bounding box center [487, 462] width 942 height 43
paste textarea "AVALIAÇÃO DE ROTINA 07/2025"
type textarea "AVALIAÇÃO DE ROTINA 07/2025"
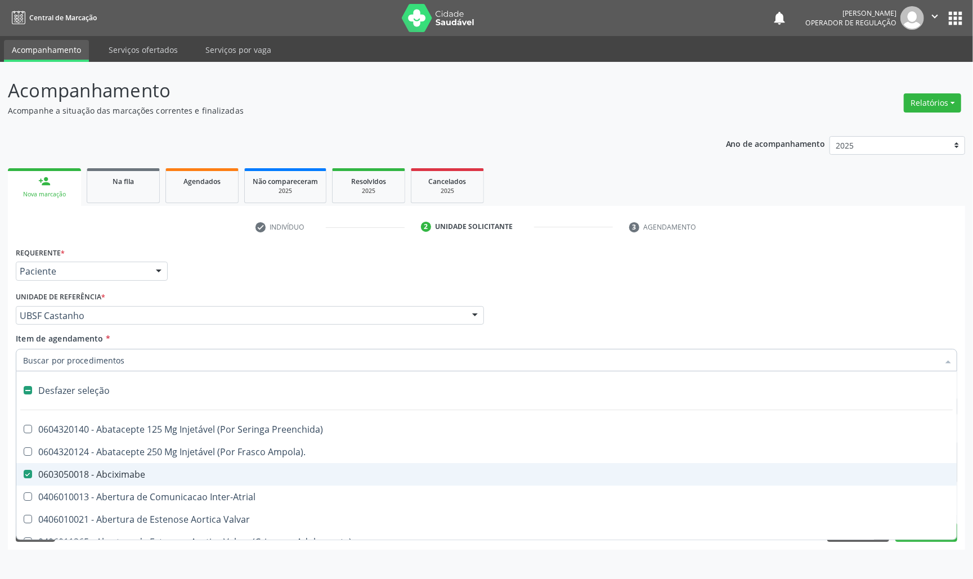
click at [115, 357] on input "Item de agendamento *" at bounding box center [481, 360] width 916 height 23
click at [41, 465] on span "0603050018 - Abciximabe" at bounding box center [486, 474] width 941 height 23
checkbox Abciximabe "false"
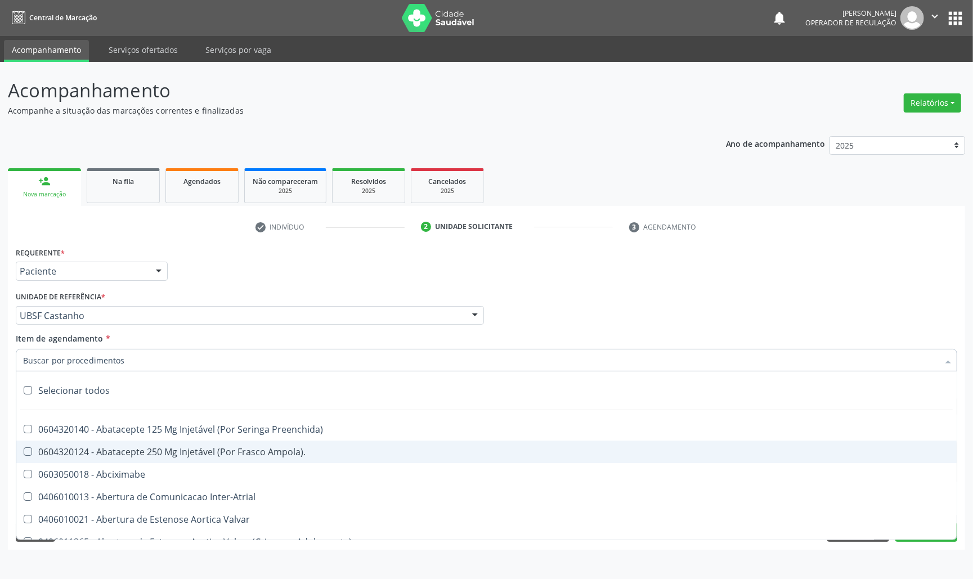
type input "TRANSVAGINAL"
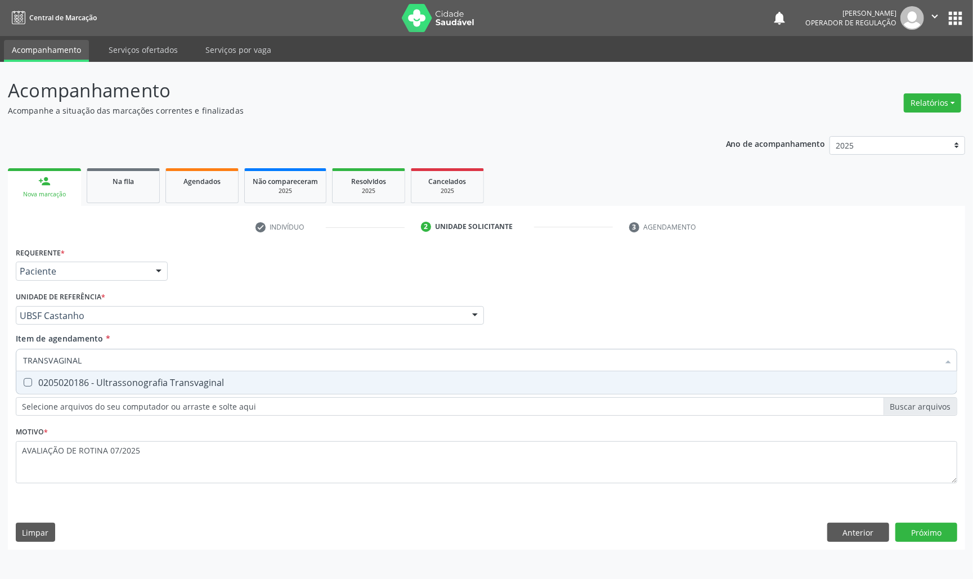
click at [99, 379] on div "0205020186 - Ultrassonografia Transvaginal" at bounding box center [486, 382] width 927 height 9
checkbox Transvaginal "true"
click at [68, 512] on div "Requerente * Paciente Médico(a) Enfermeiro(a) Paciente Nenhum resultado encontr…" at bounding box center [487, 397] width 958 height 306
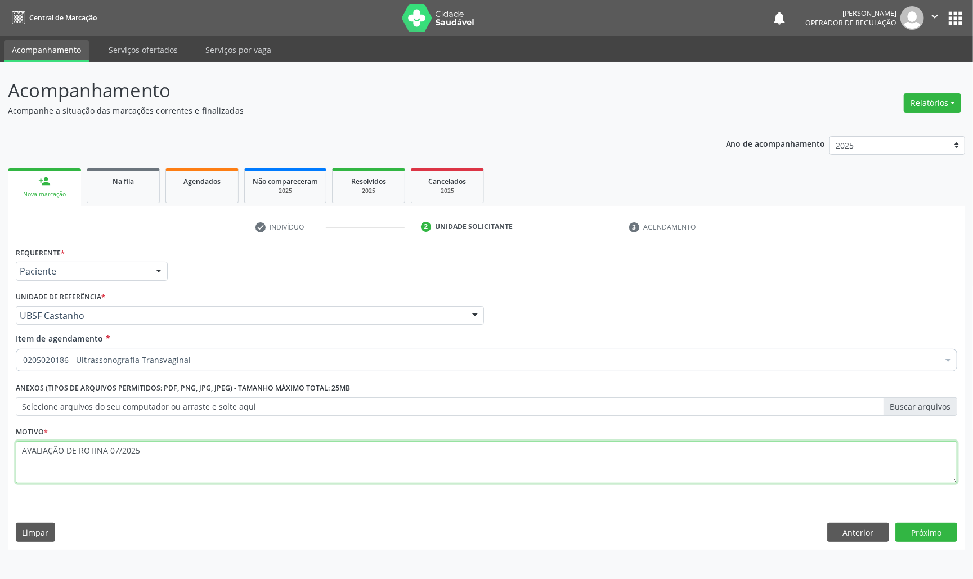
click at [173, 465] on textarea "AVALIAÇÃO DE ROTINA 07/2025" at bounding box center [487, 462] width 942 height 43
click at [25, 460] on textarea "AVALIAÇÃO DE ROTINA 07/2025 CNTROLE SOP" at bounding box center [487, 462] width 942 height 43
type textarea "AVALIAÇÃO DE ROTINA 07/2025 CONTROLE SOP"
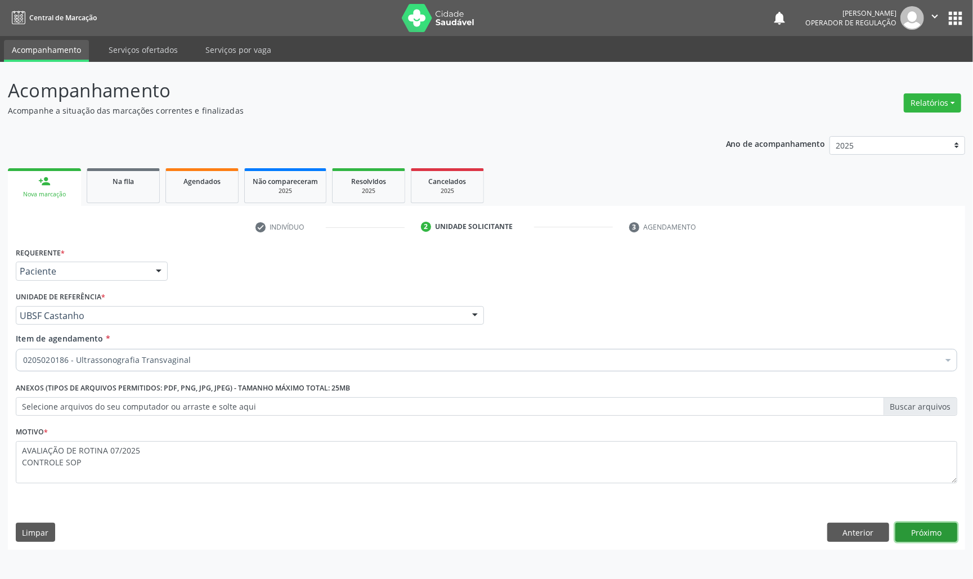
click at [933, 537] on button "Próximo" at bounding box center [927, 532] width 62 height 19
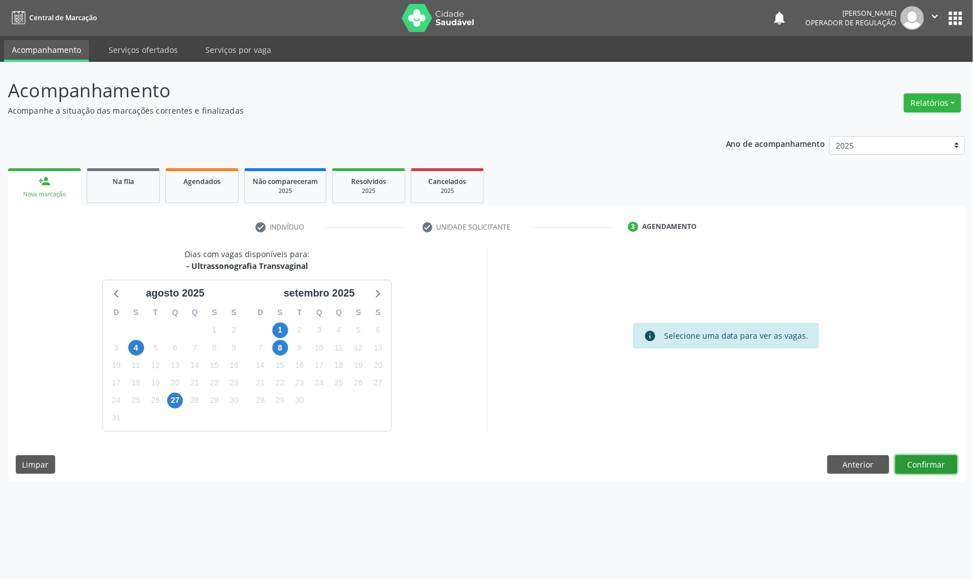
click at [931, 465] on button "Confirmar" at bounding box center [927, 464] width 62 height 19
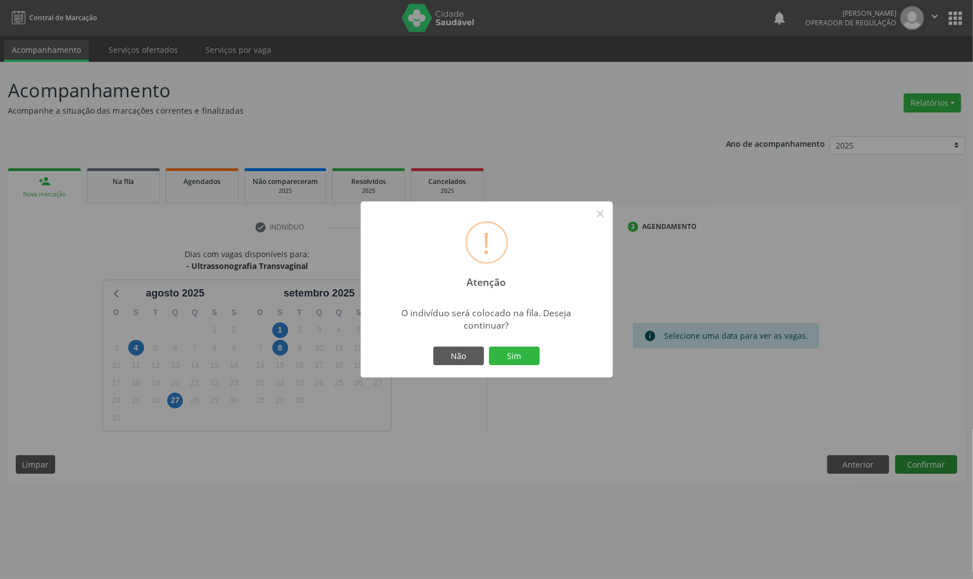
click at [489, 347] on button "Sim" at bounding box center [514, 356] width 51 height 19
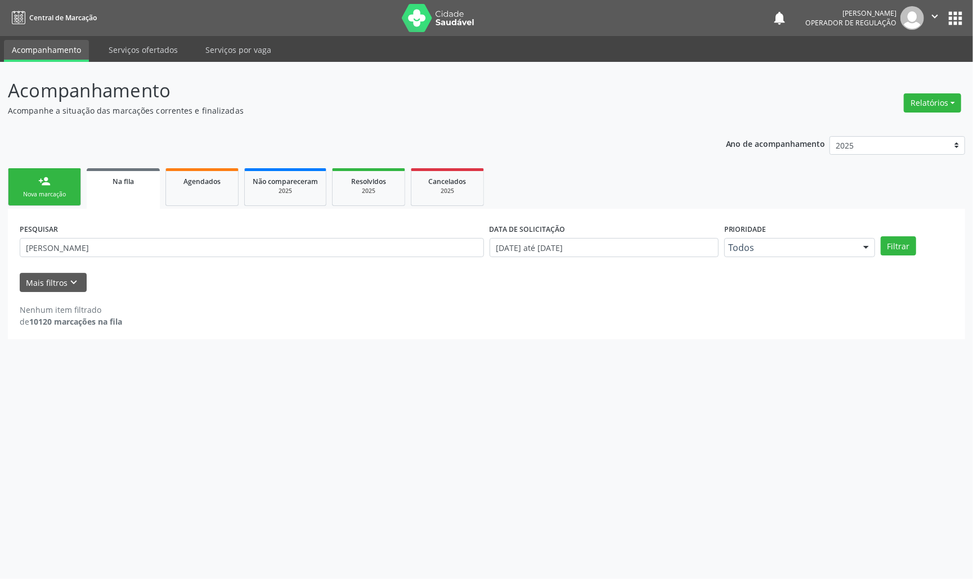
click at [34, 182] on link "person_add Nova marcação" at bounding box center [44, 187] width 73 height 38
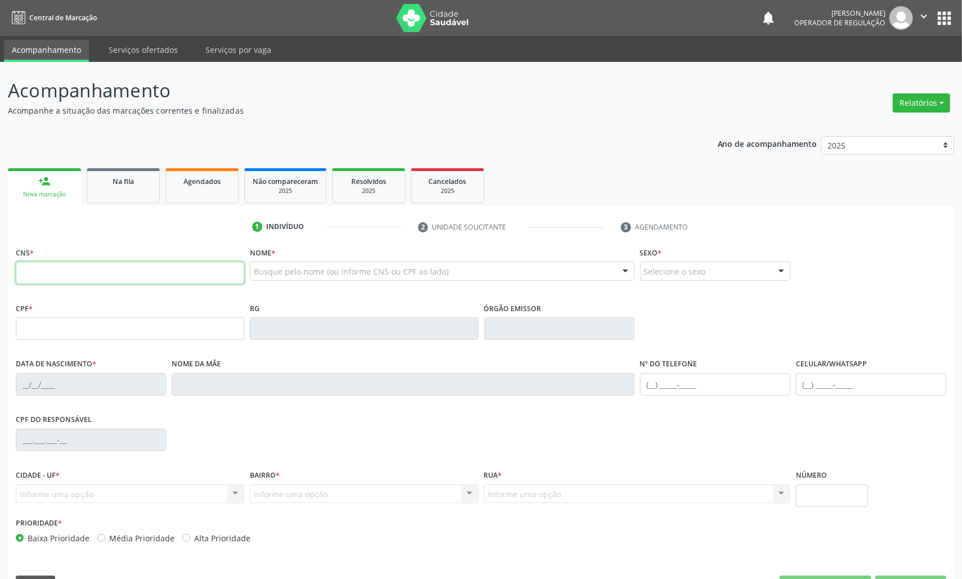
click at [64, 270] on input "text" at bounding box center [130, 273] width 229 height 23
type input "700 0049 4756 5904"
type input "005.393.603-50"
type input "1[DATE]"
type input "[PERSON_NAME]"
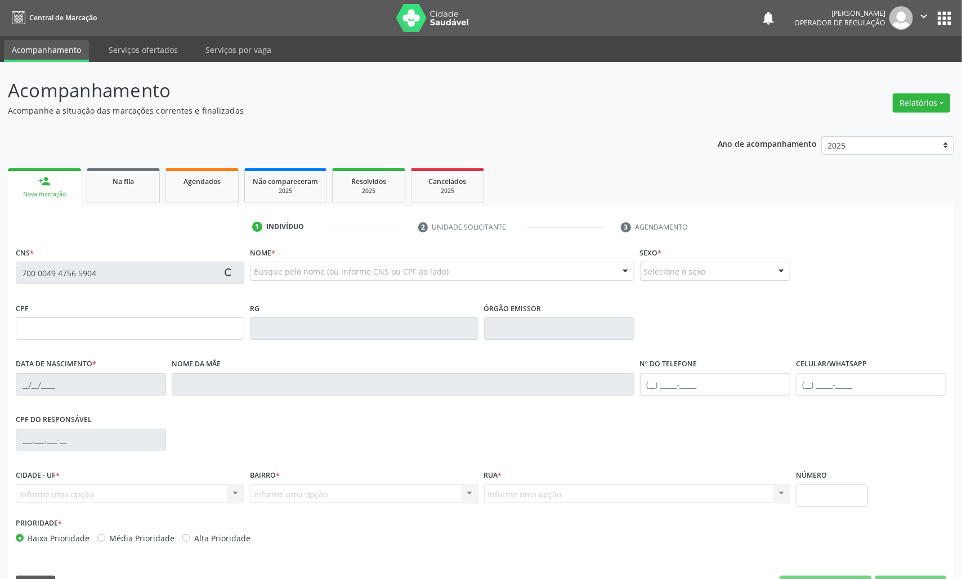
type input "[PHONE_NUMBER]"
type input "86"
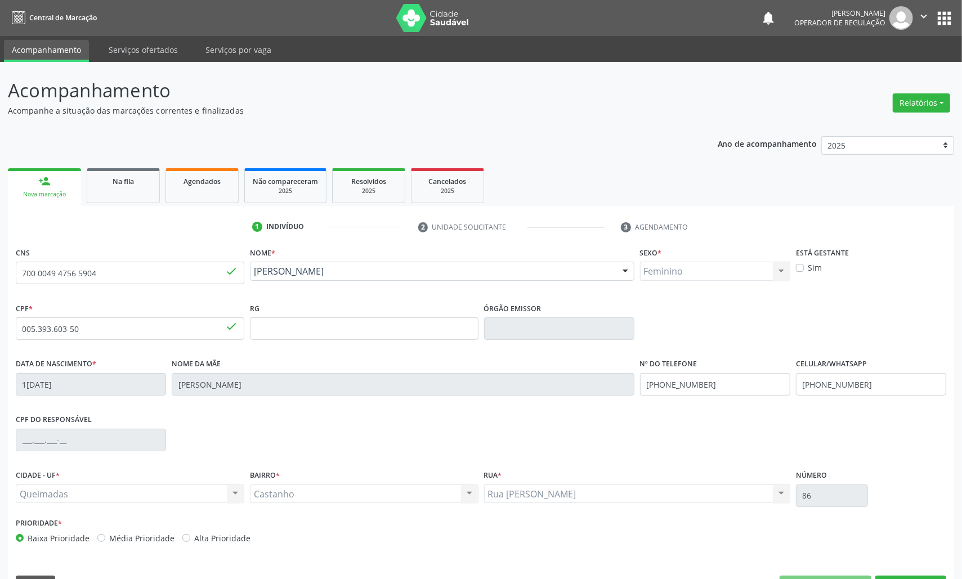
scroll to position [32, 0]
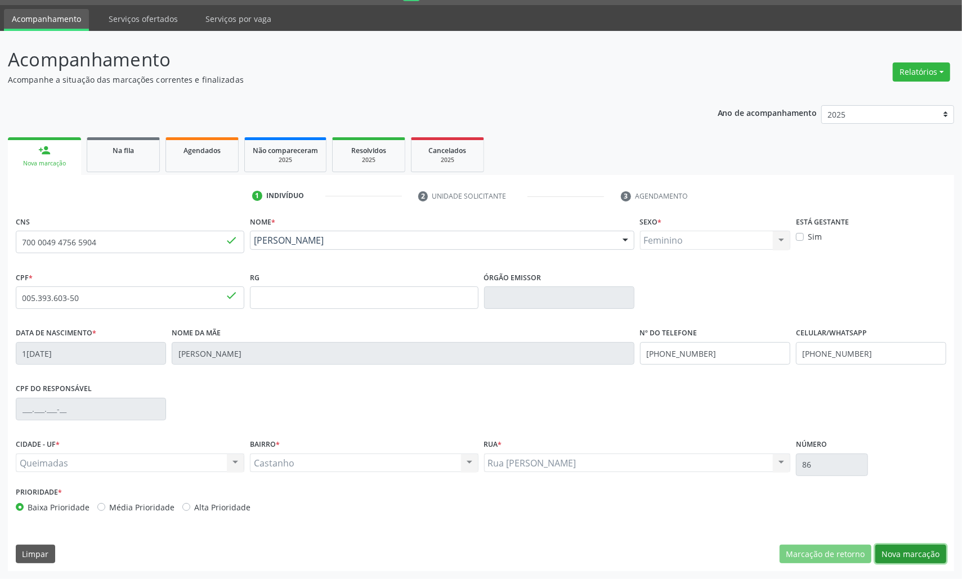
click at [915, 554] on button "Nova marcação" at bounding box center [910, 554] width 71 height 19
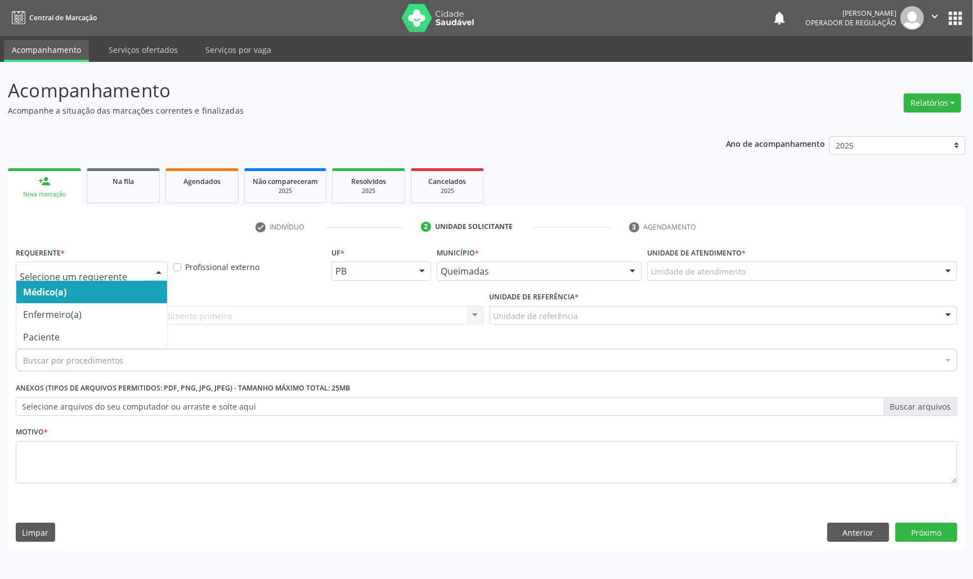
drag, startPoint x: 145, startPoint y: 275, endPoint x: 104, endPoint y: 320, distance: 61.4
click at [144, 275] on div at bounding box center [92, 271] width 152 height 19
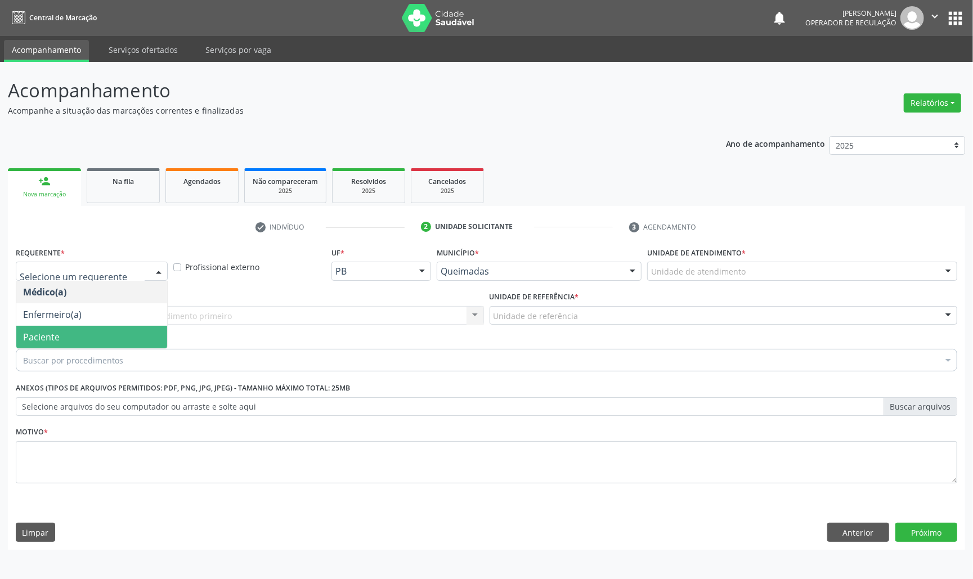
click at [102, 328] on span "Paciente" at bounding box center [91, 337] width 151 height 23
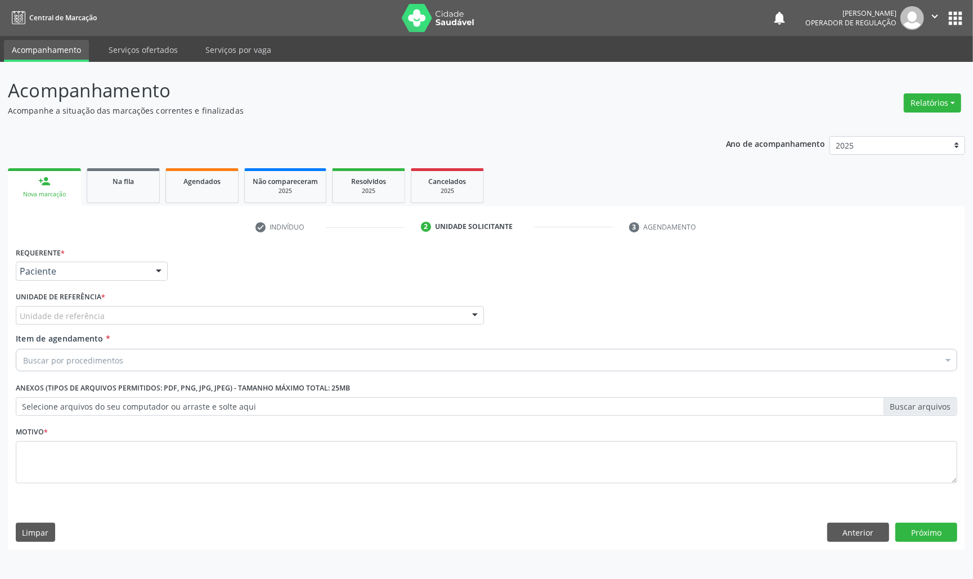
click at [145, 318] on div "C Unidade de referência" at bounding box center [250, 315] width 468 height 19
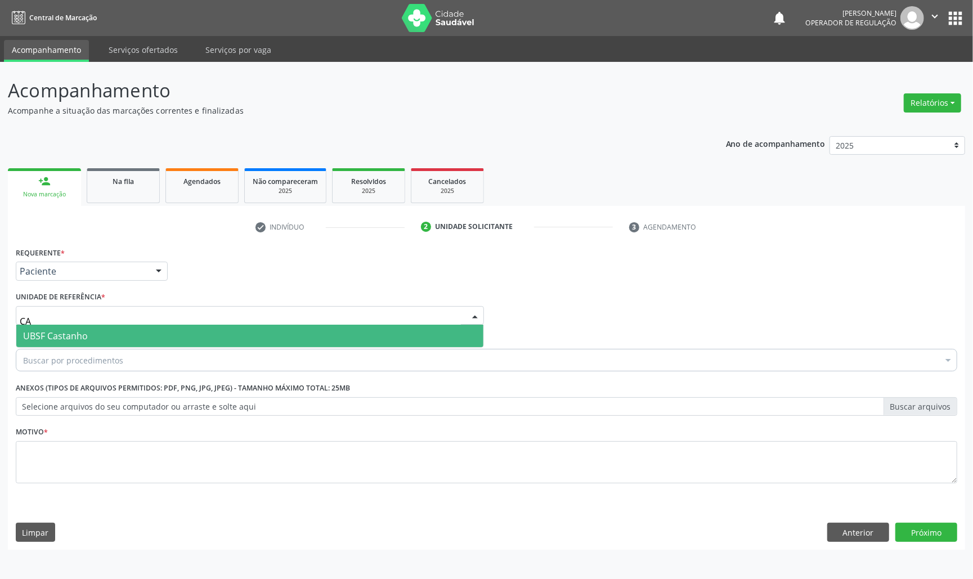
type input "CAS"
click at [131, 339] on span "UBSF Castanho" at bounding box center [249, 336] width 467 height 23
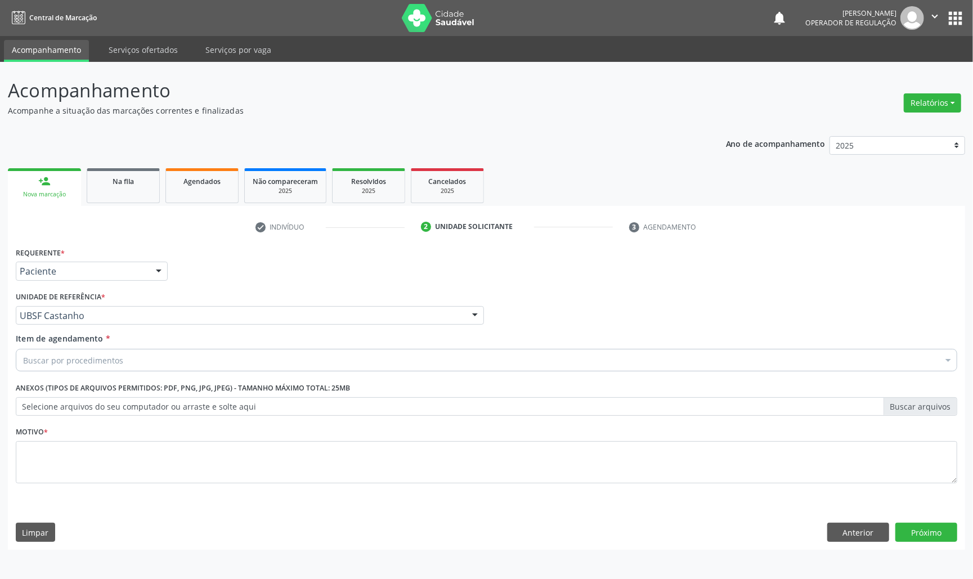
paste input "AVALIAÇÃO DE ROTINA 07/2025"
click at [135, 367] on div "Buscar por procedimentos" at bounding box center [487, 360] width 942 height 23
type input "AVALIAÇÃO DE ROTINA 07/2025"
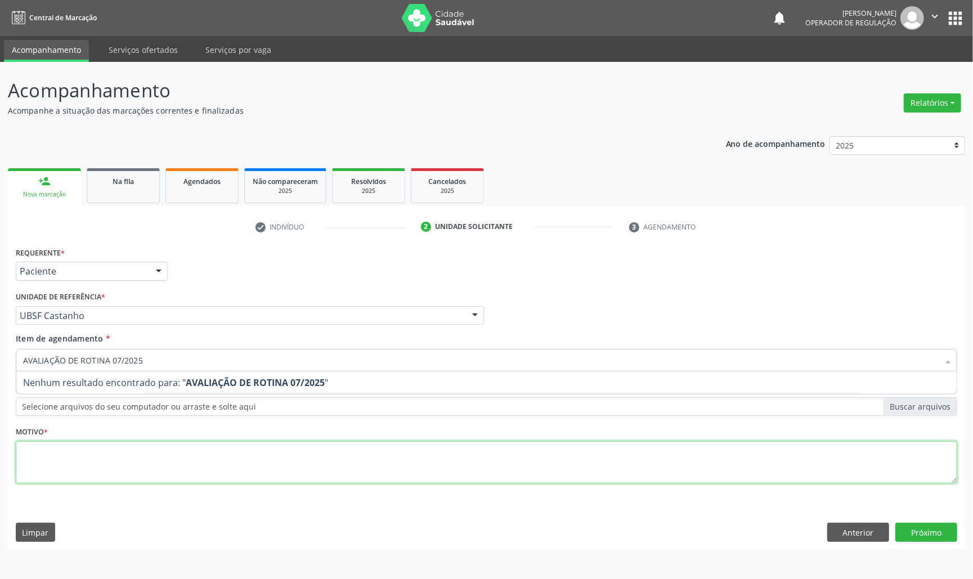
click at [125, 460] on div "Requerente * Paciente Médico(a) Enfermeiro(a) Paciente Nenhum resultado encontr…" at bounding box center [487, 371] width 942 height 255
paste textarea "AVALIAÇÃO DE ROTINA 07/2025"
type textarea "AVALIAÇÃO DE ROTINA 07/2025"
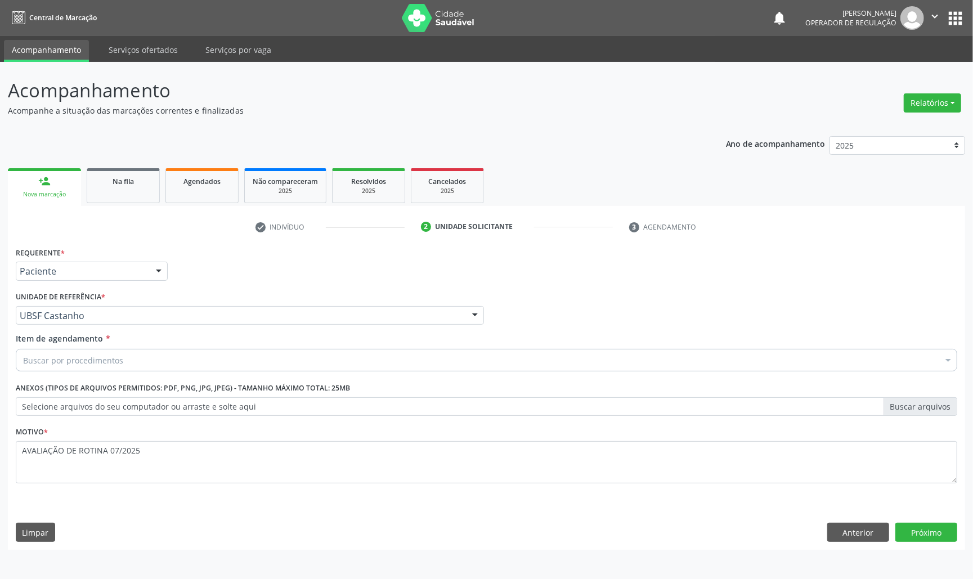
paste input "TRANSVAGINAL"
click at [135, 359] on div "Buscar por procedimentos" at bounding box center [487, 360] width 942 height 23
type input "TRANSVAGINAL"
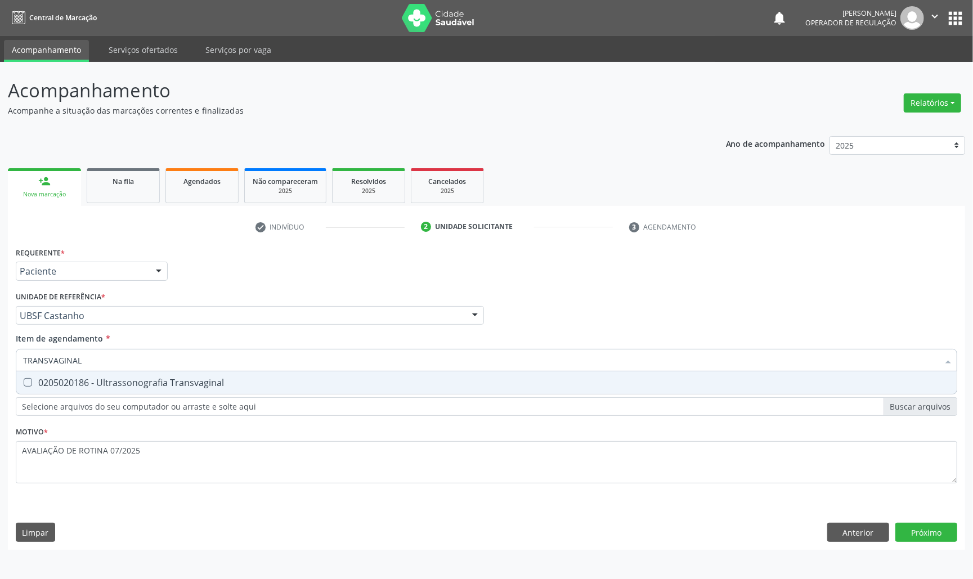
click at [92, 387] on div "0205020186 - Ultrassonografia Transvaginal" at bounding box center [486, 382] width 927 height 9
checkbox Transvaginal "true"
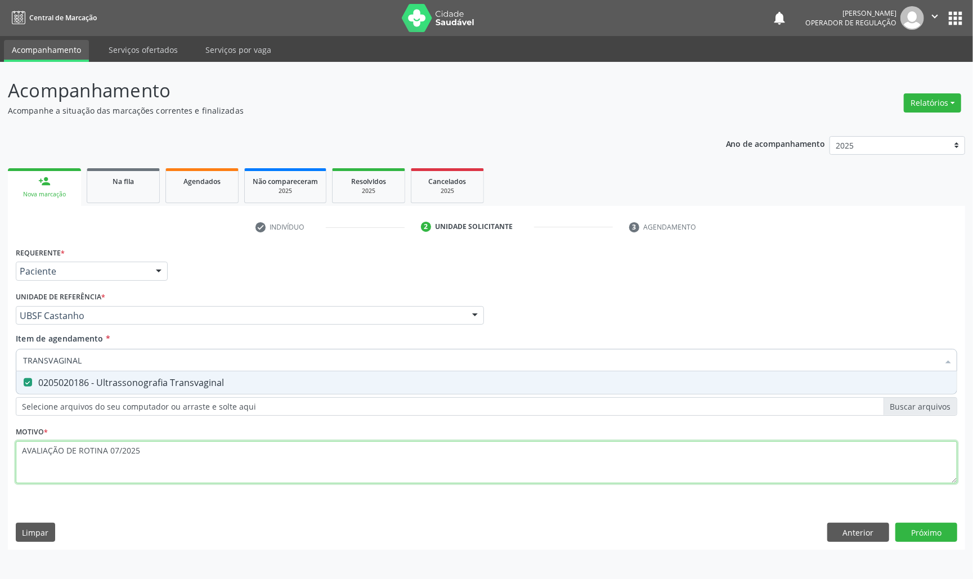
click at [178, 448] on div "Requerente * Paciente Médico(a) Enfermeiro(a) Paciente Nenhum resultado encontr…" at bounding box center [487, 371] width 942 height 255
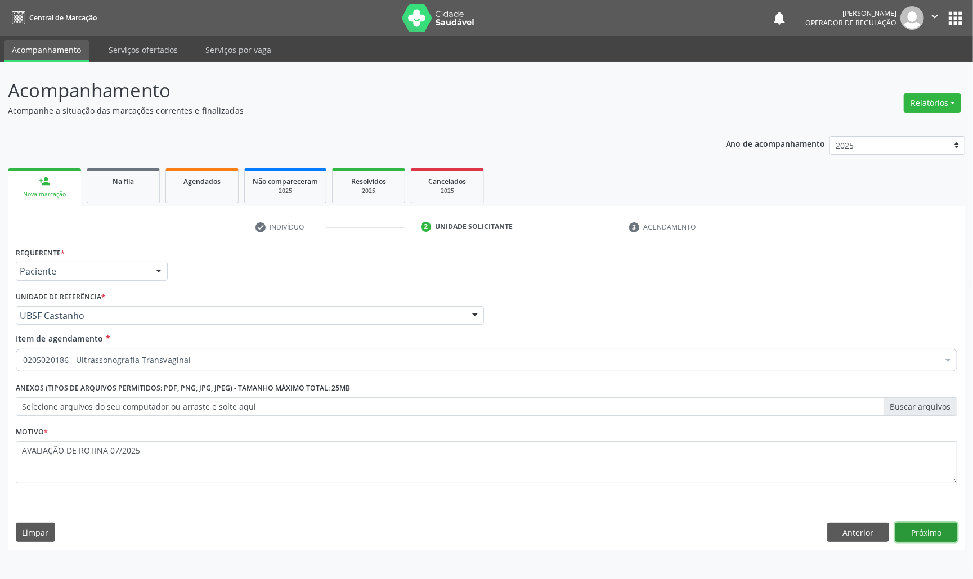
click at [953, 535] on button "Próximo" at bounding box center [927, 532] width 62 height 19
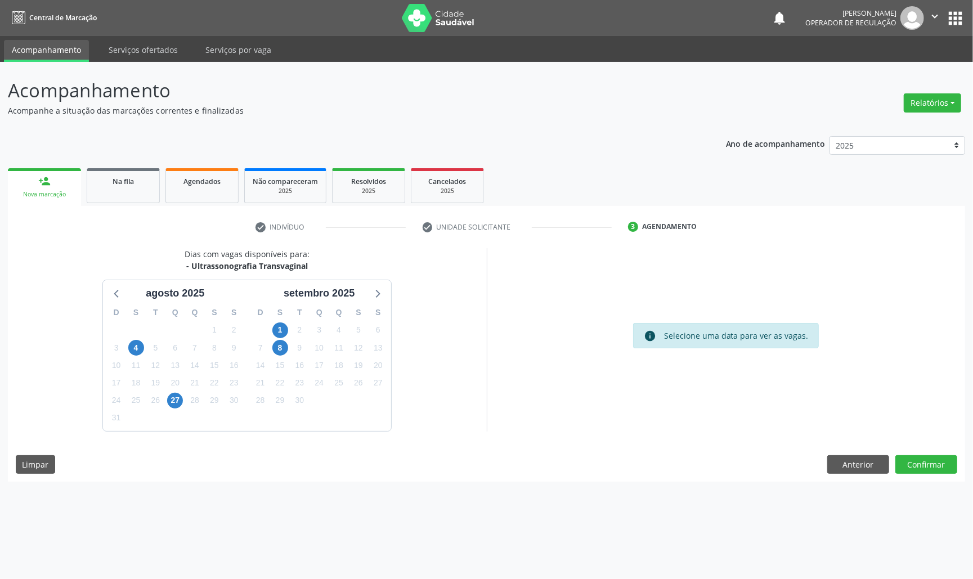
click at [327, 365] on div "17" at bounding box center [320, 365] width 20 height 17
click at [336, 365] on span "18" at bounding box center [339, 365] width 16 height 16
click at [940, 467] on button "Confirmar" at bounding box center [927, 464] width 62 height 19
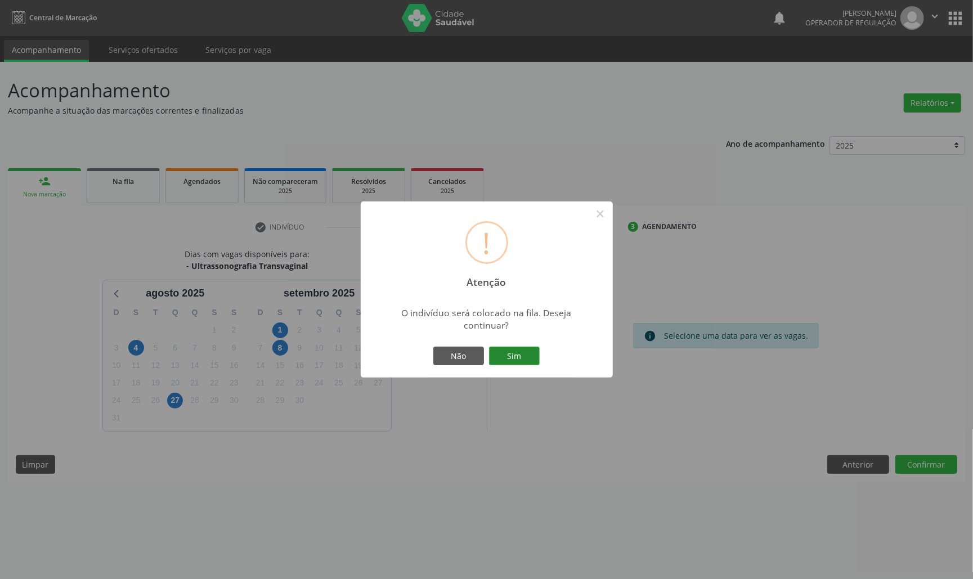
click at [513, 354] on button "Sim" at bounding box center [514, 356] width 51 height 19
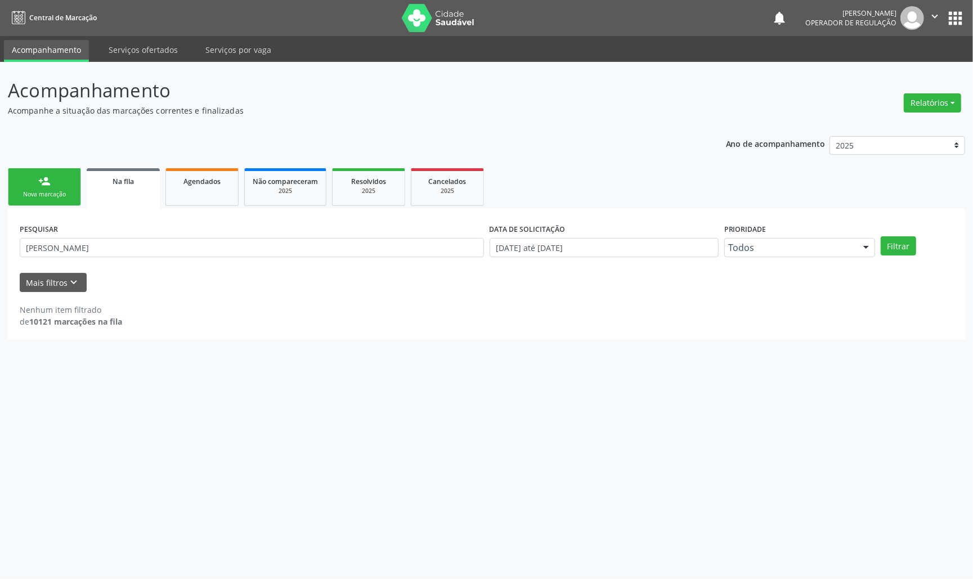
click at [74, 186] on link "person_add Nova marcação" at bounding box center [44, 187] width 73 height 38
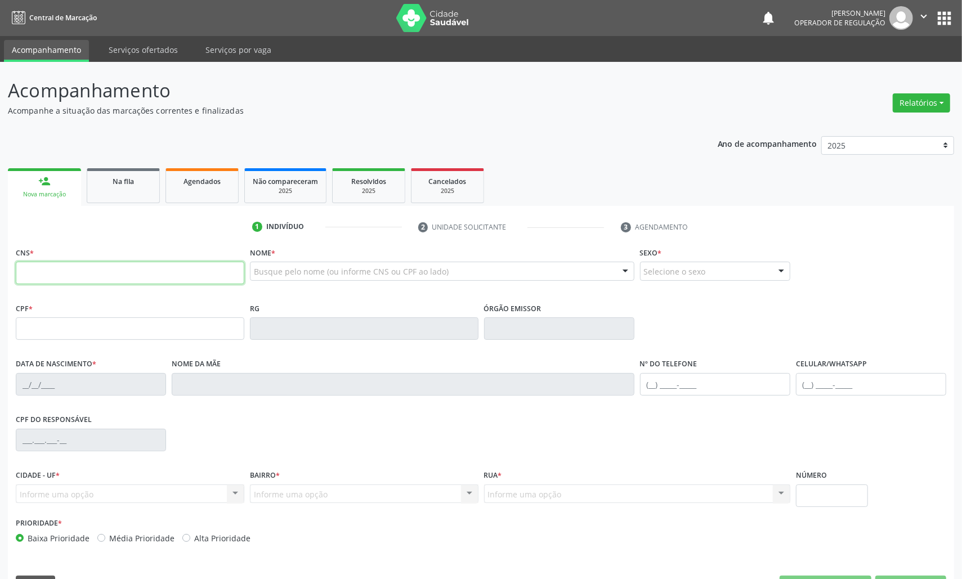
click at [78, 270] on input "text" at bounding box center [130, 273] width 229 height 23
type input "706 8097 7439 7025"
type input "084.158.264-51"
type input "[DATE]"
type input "[PERSON_NAME]"
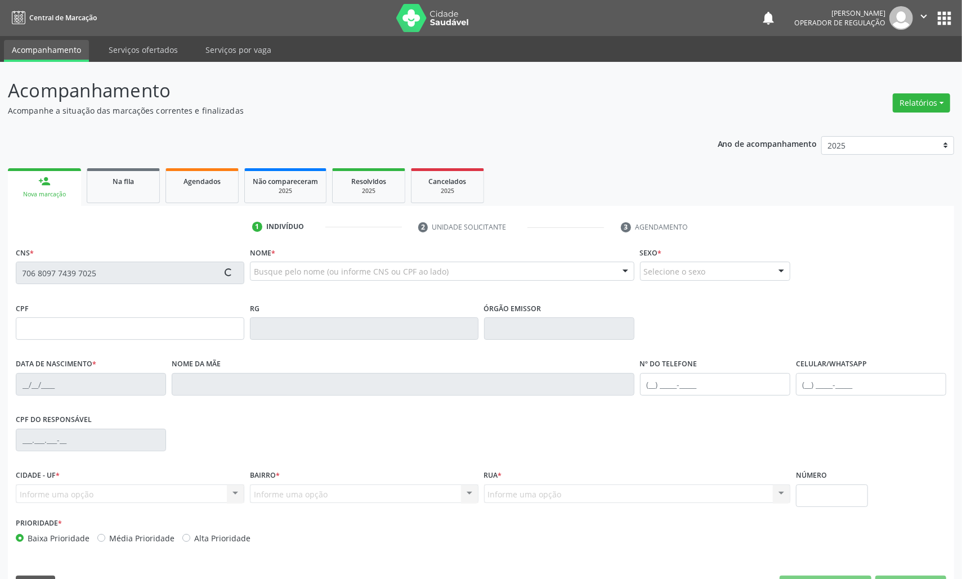
type input "[PHONE_NUMBER]"
type input "198"
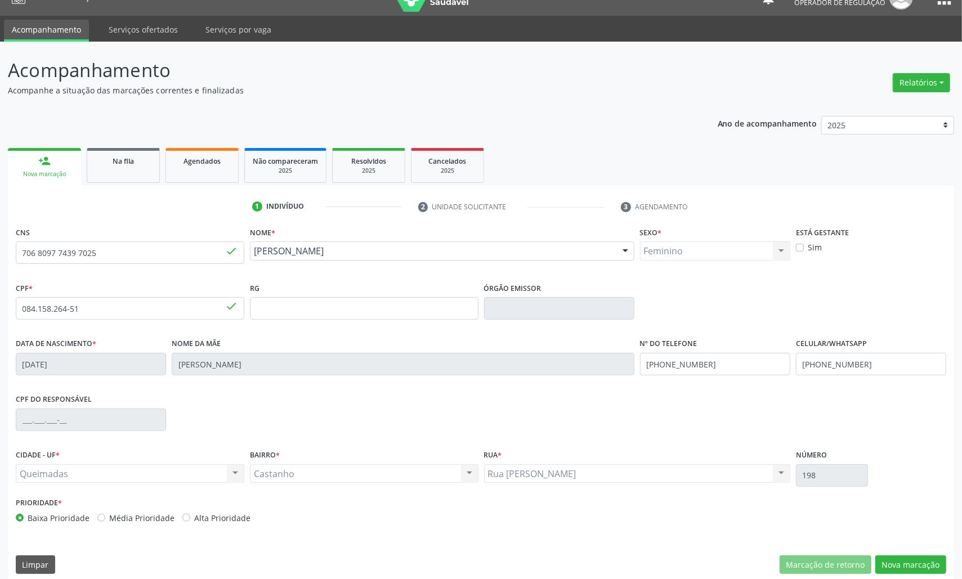
scroll to position [32, 0]
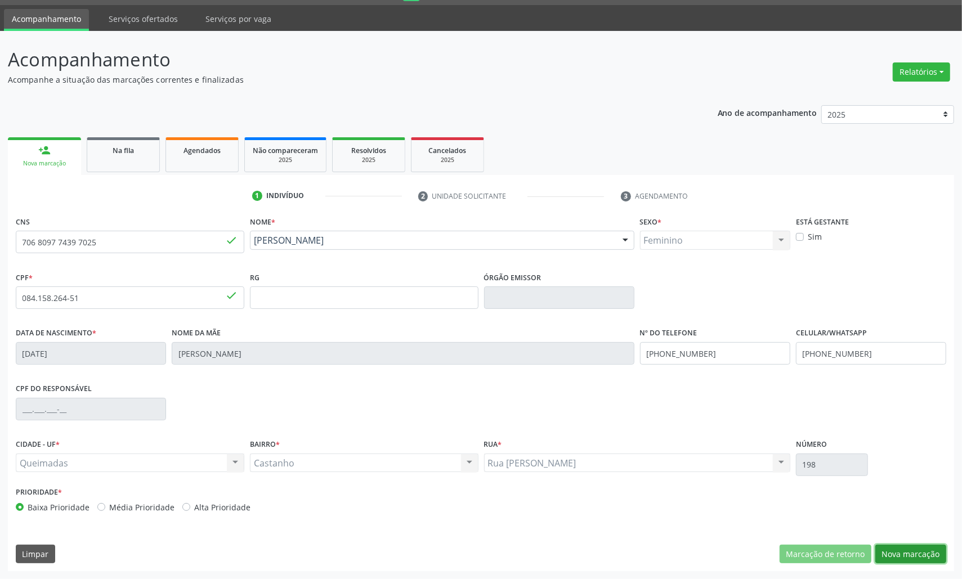
drag, startPoint x: 942, startPoint y: 547, endPoint x: 919, endPoint y: 531, distance: 28.4
click at [942, 546] on button "Nova marcação" at bounding box center [910, 554] width 71 height 19
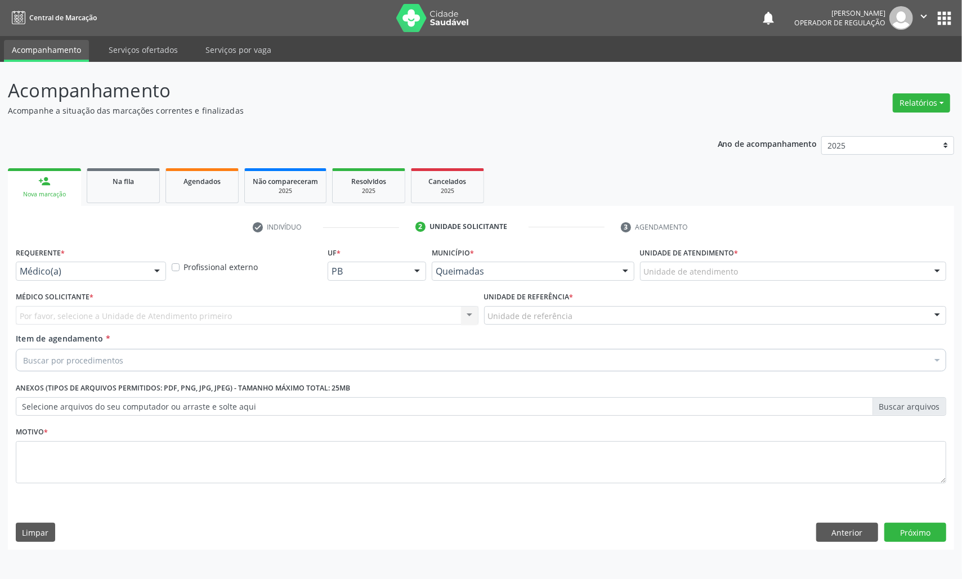
scroll to position [0, 0]
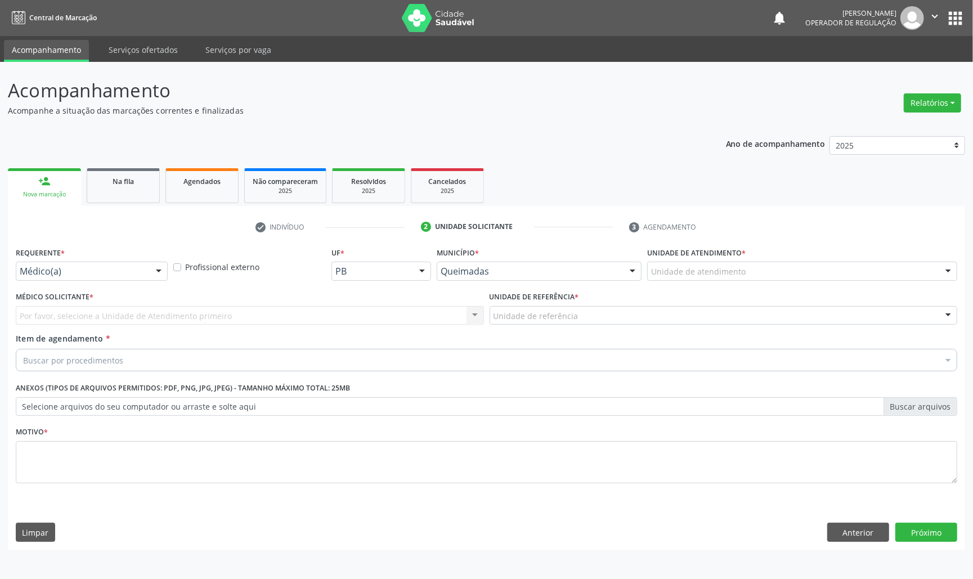
drag, startPoint x: 91, startPoint y: 265, endPoint x: 86, endPoint y: 320, distance: 55.9
click at [91, 267] on div "Médico(a)" at bounding box center [92, 271] width 152 height 19
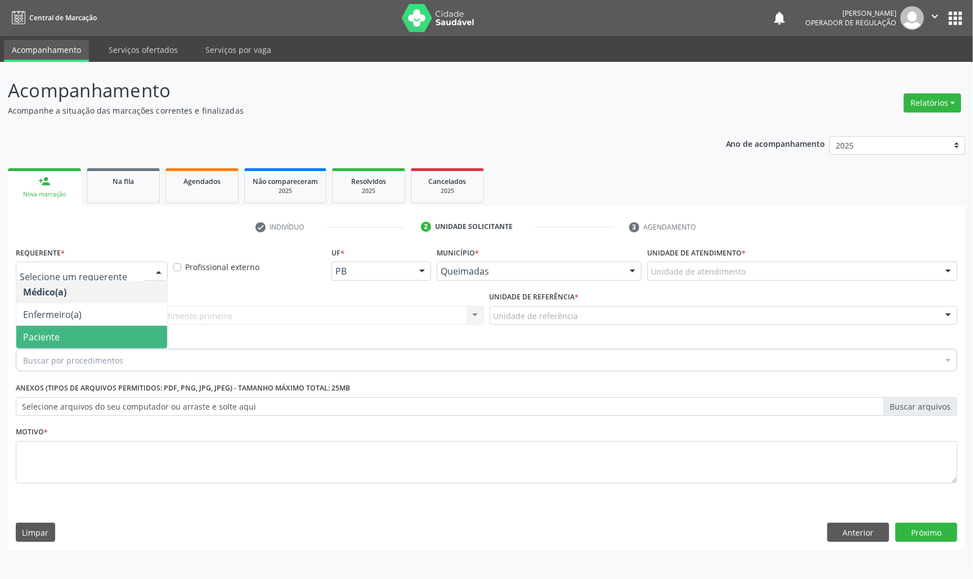
click at [91, 332] on span "Paciente" at bounding box center [91, 337] width 151 height 23
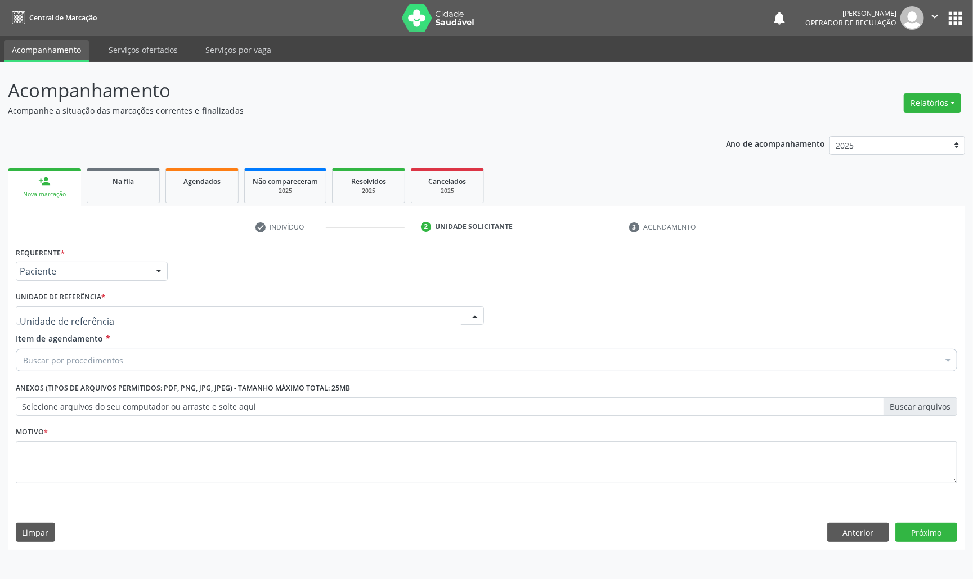
click at [169, 307] on div at bounding box center [250, 315] width 468 height 19
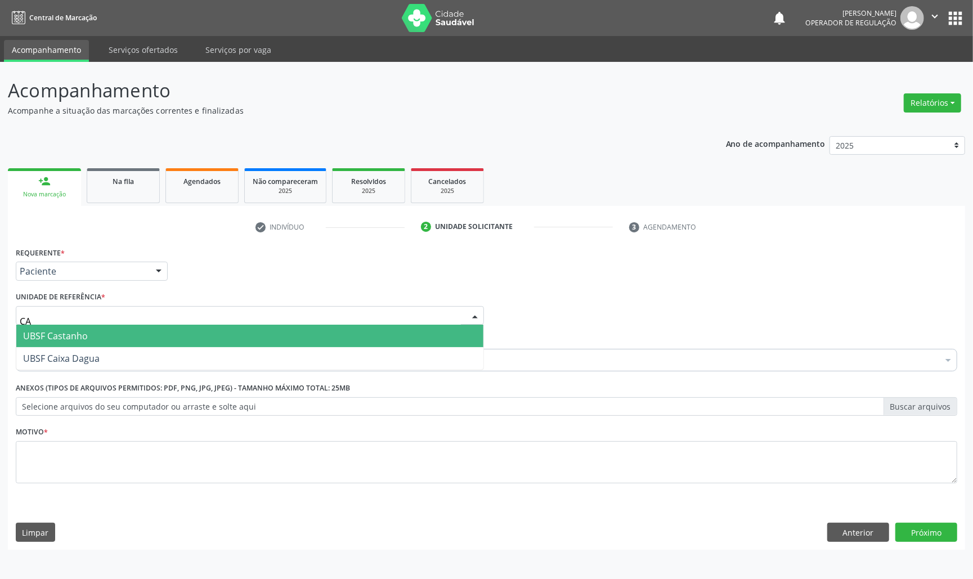
type input "CAS"
click at [160, 330] on span "UBSF Castanho" at bounding box center [249, 336] width 467 height 23
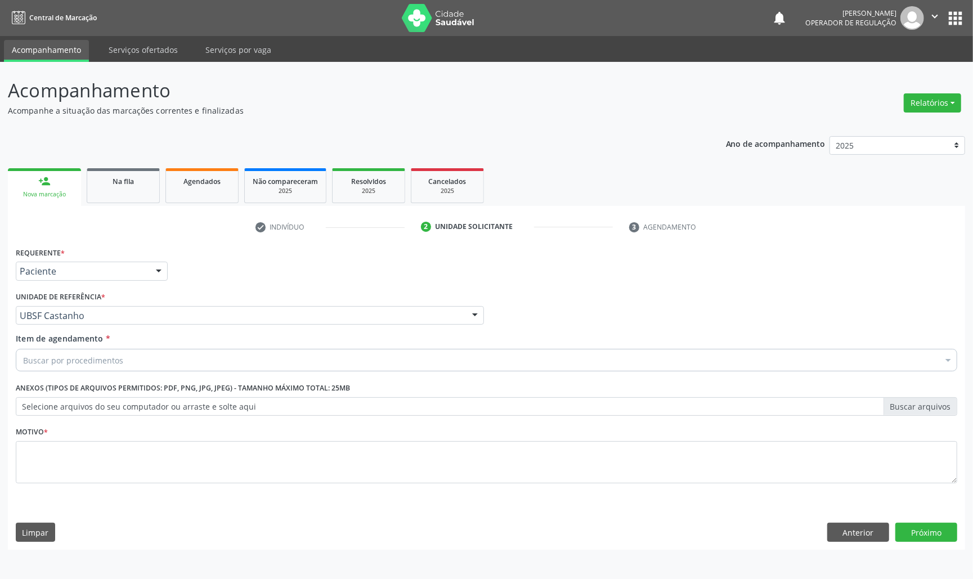
paste input "TRANSVAGINAL"
click at [159, 350] on div "Buscar por procedimentos" at bounding box center [487, 360] width 942 height 23
type input "TRANSVAGINAL"
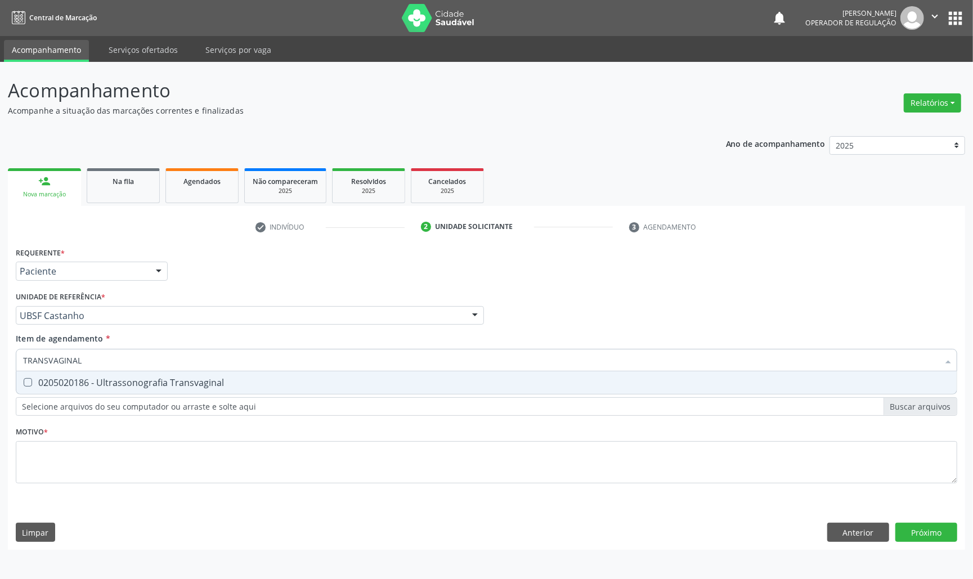
click at [148, 374] on span "0205020186 - Ultrassonografia Transvaginal" at bounding box center [486, 383] width 941 height 23
checkbox Transvaginal "true"
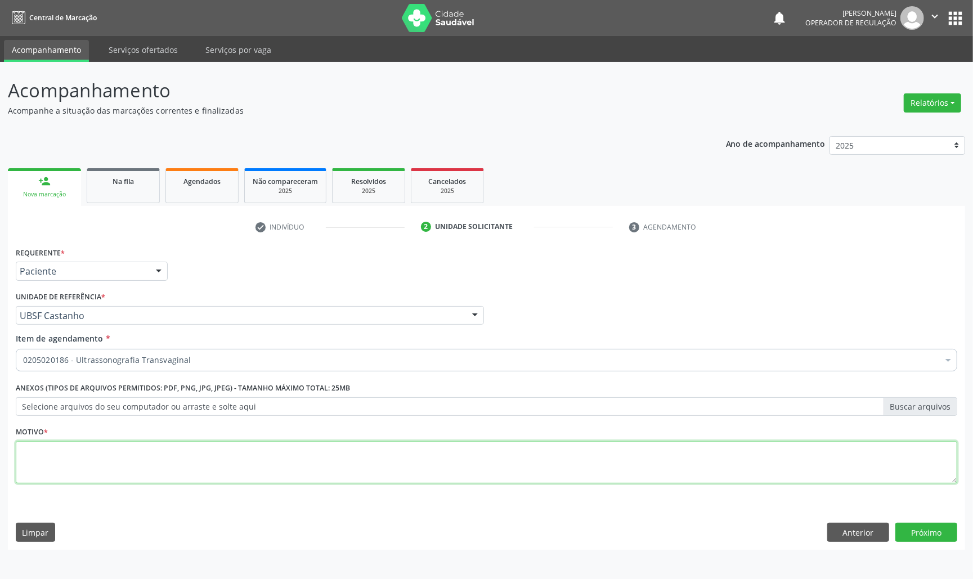
click at [260, 479] on textarea at bounding box center [487, 462] width 942 height 43
paste textarea "AVALIAÇÃO DE ROTINA 07/2025"
type textarea "AVALIAÇÃO DE ROTINA 07/2025"
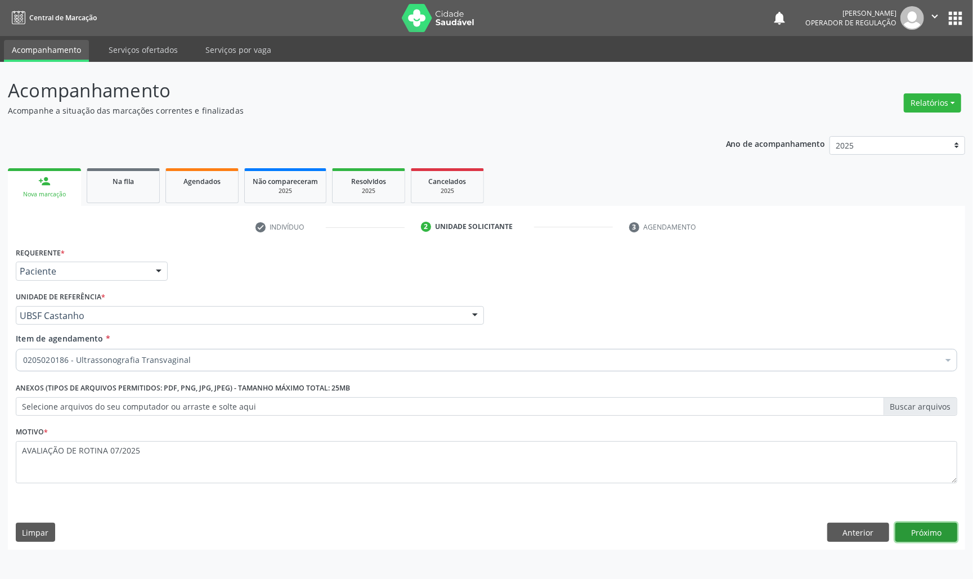
click at [930, 528] on button "Próximo" at bounding box center [927, 532] width 62 height 19
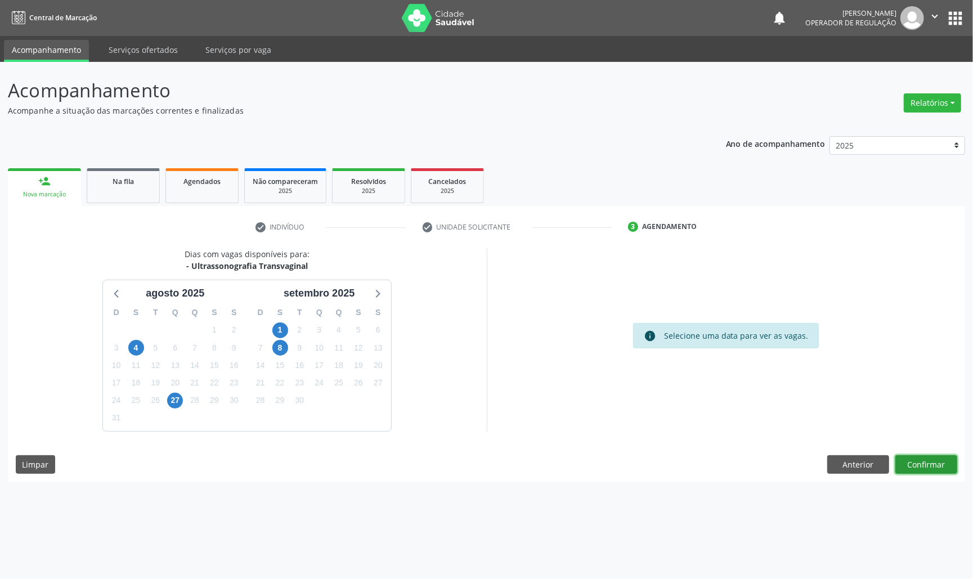
click at [918, 462] on button "Confirmar" at bounding box center [927, 464] width 62 height 19
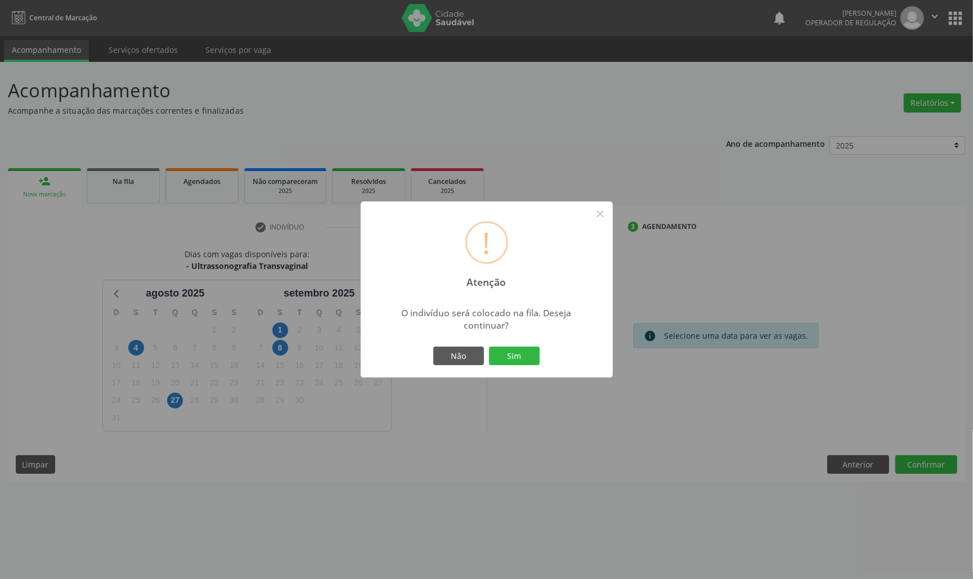
click at [489, 347] on button "Sim" at bounding box center [514, 356] width 51 height 19
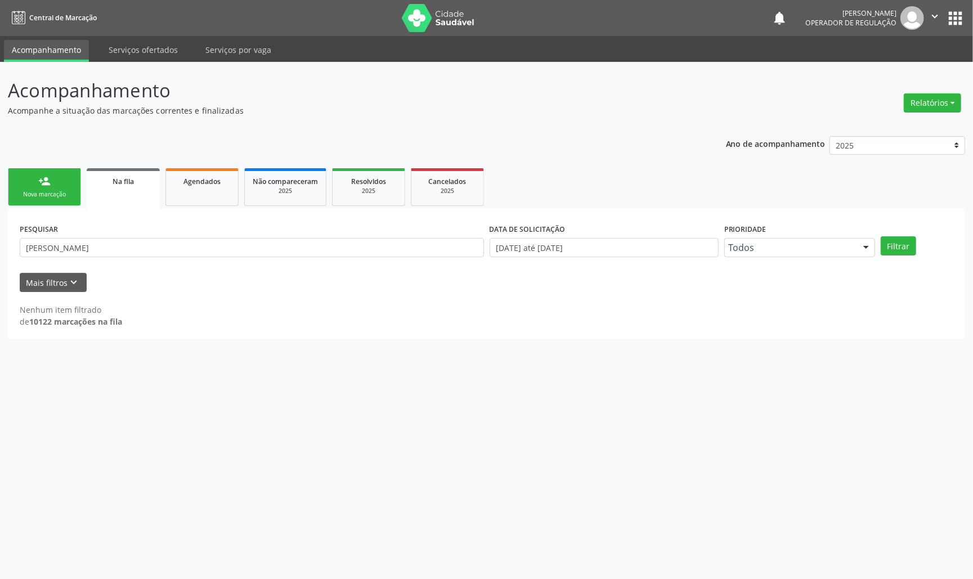
click at [42, 198] on div "Nova marcação" at bounding box center [44, 194] width 56 height 8
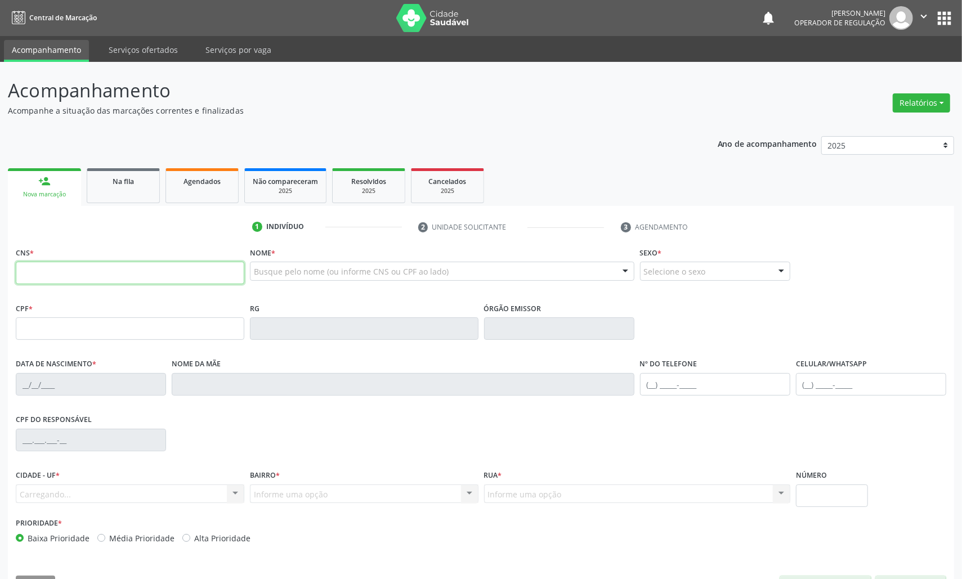
click at [82, 272] on input "text" at bounding box center [130, 273] width 229 height 23
type input "705 0092 6584 3158"
type input "131.566.384-80"
type input "0[DATE]"
type input "[PERSON_NAME]"
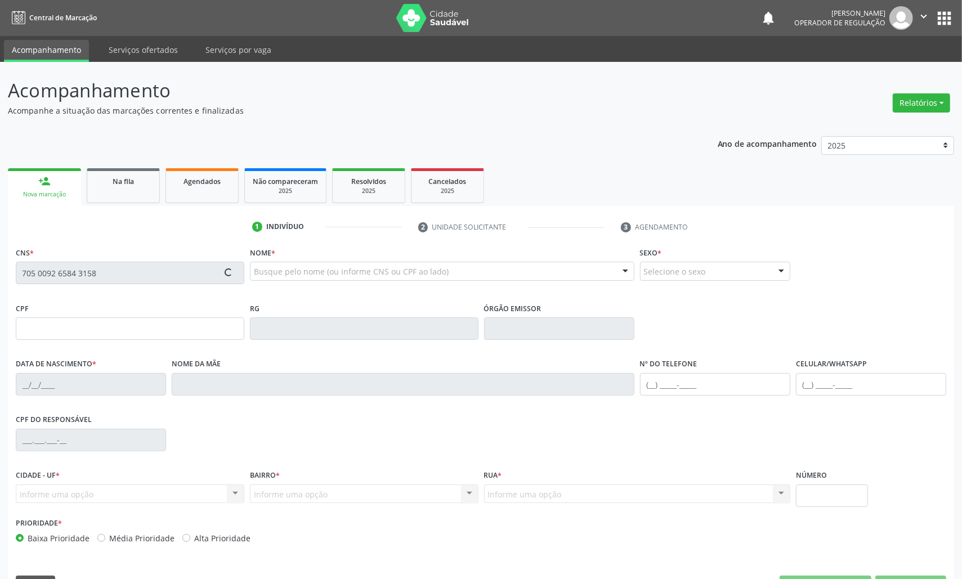
type input "[PHONE_NUMBER]"
type input "048.205.434-40"
type input "23"
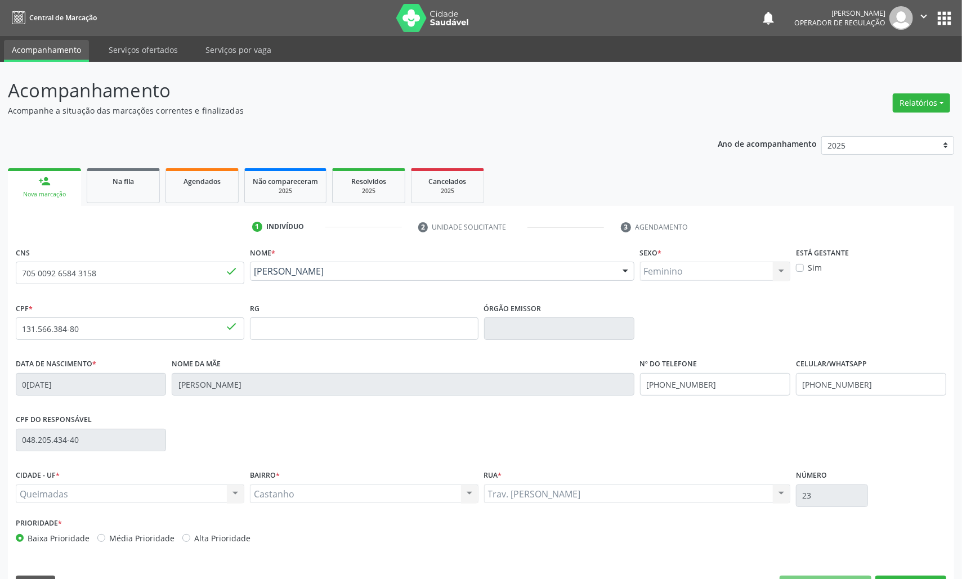
scroll to position [32, 0]
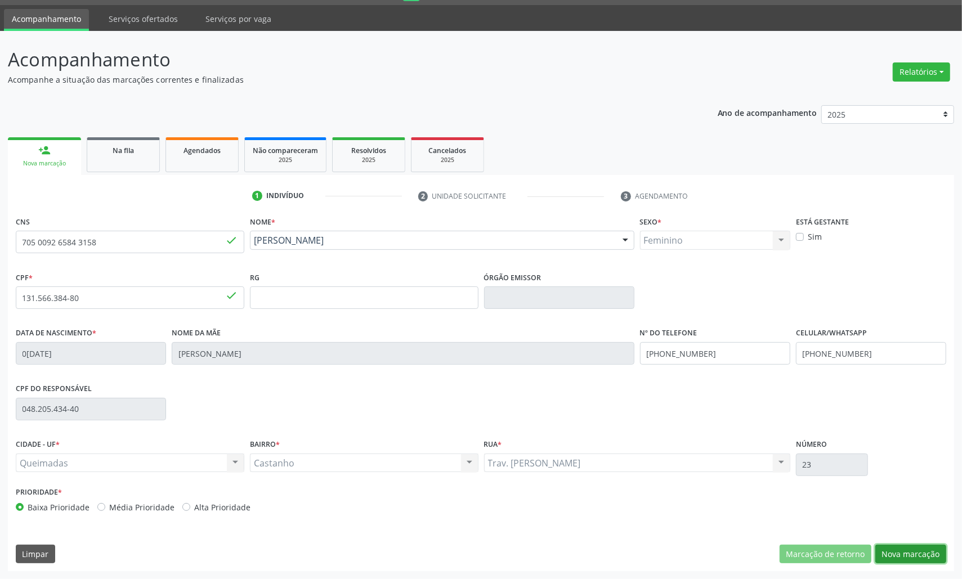
click at [910, 546] on button "Nova marcação" at bounding box center [910, 554] width 71 height 19
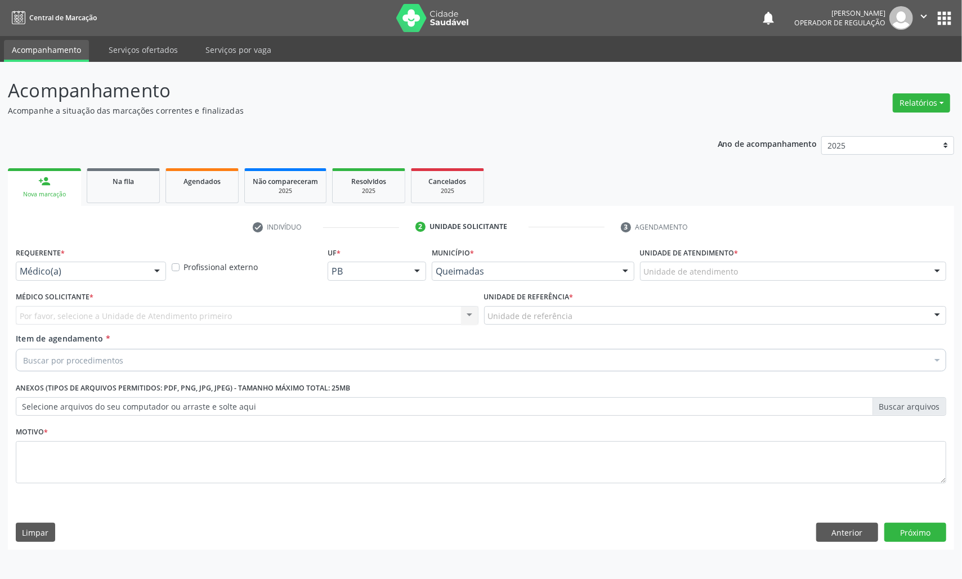
scroll to position [0, 0]
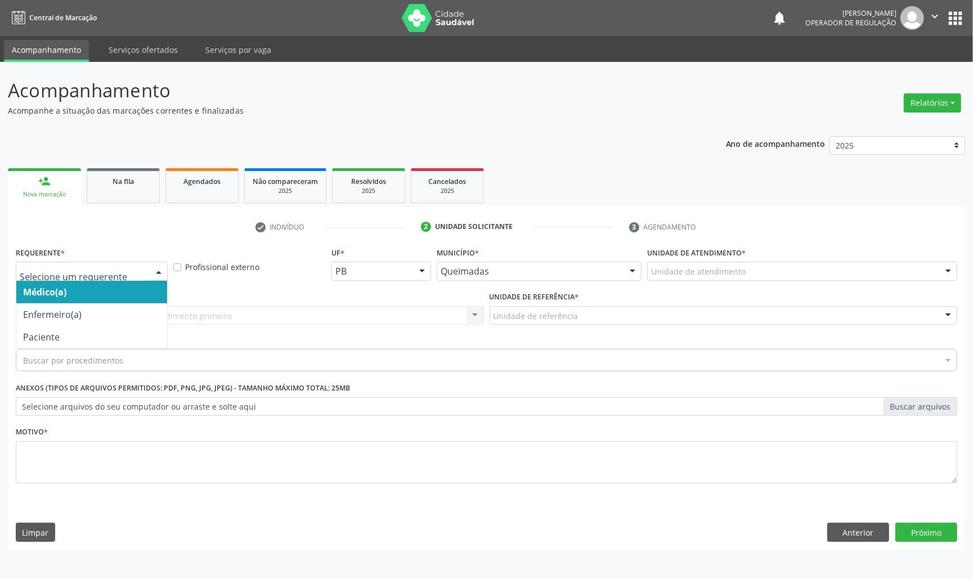
drag, startPoint x: 68, startPoint y: 267, endPoint x: 57, endPoint y: 323, distance: 56.9
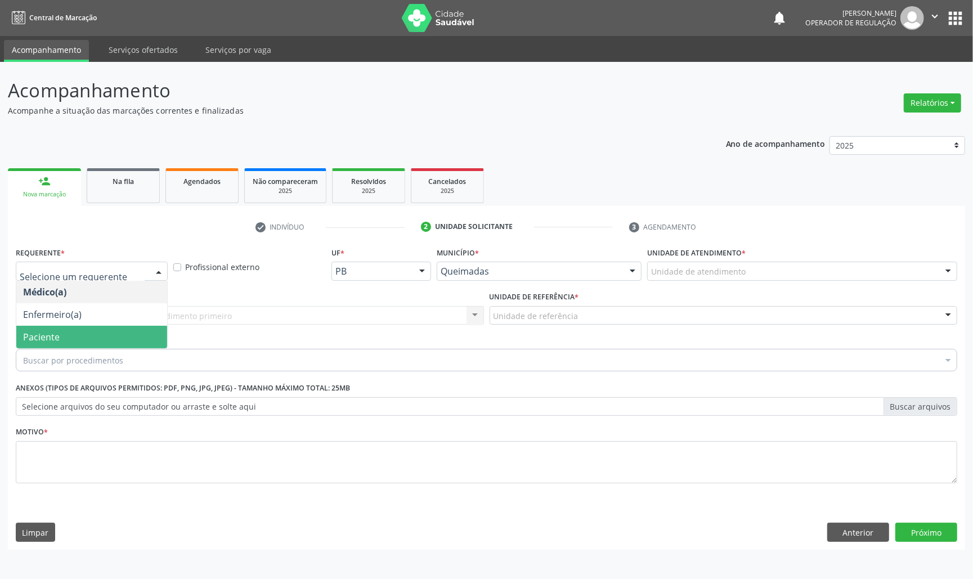
click at [56, 329] on span "Paciente" at bounding box center [91, 337] width 151 height 23
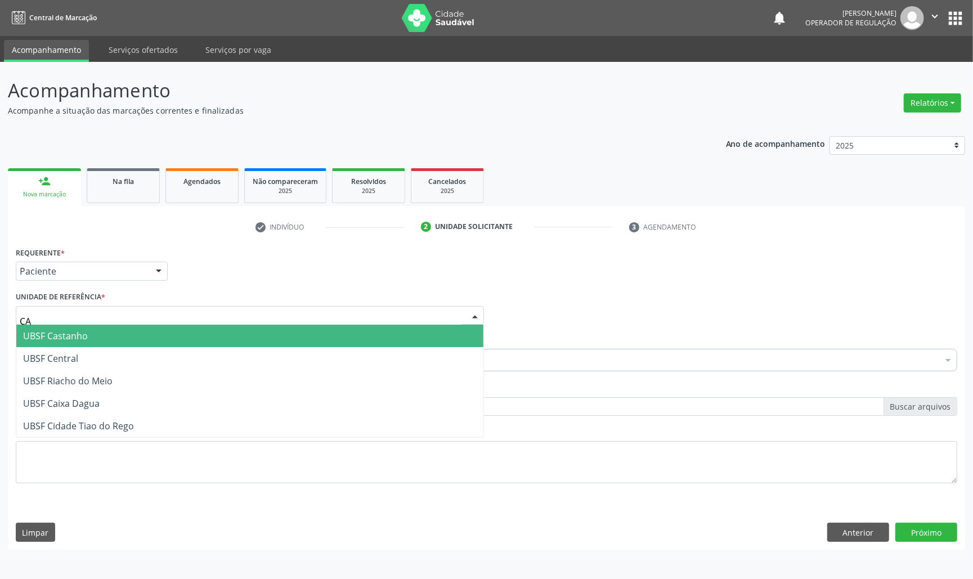
click at [100, 309] on div "CA" at bounding box center [250, 315] width 468 height 19
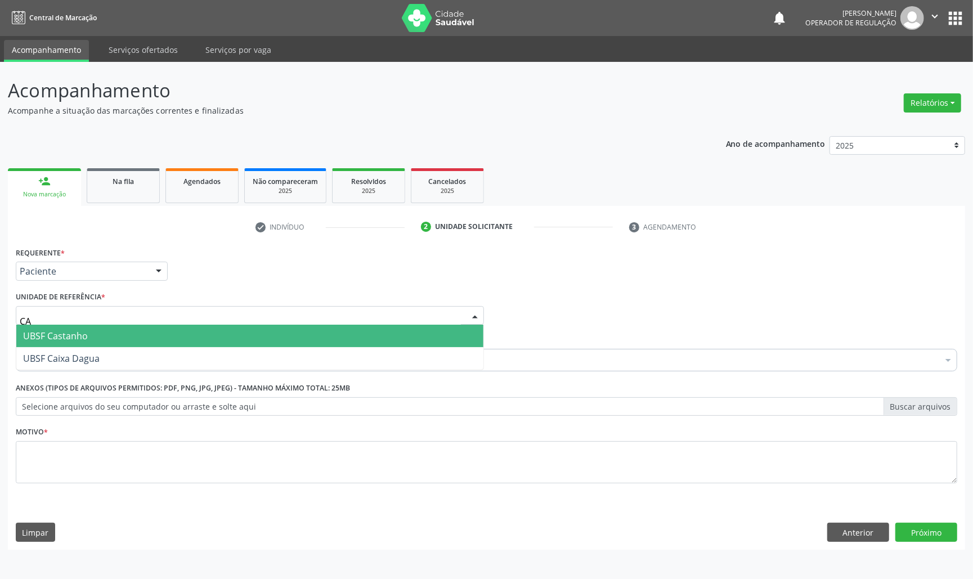
type input "CAS"
click at [97, 328] on span "UBSF Castanho" at bounding box center [249, 336] width 467 height 23
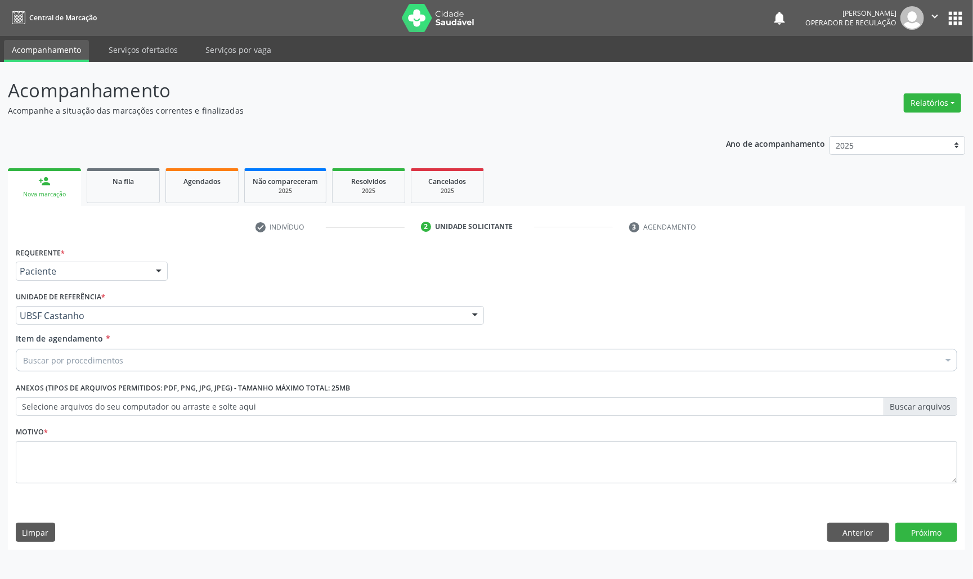
paste input "AVALIAÇÃO DE ROTINA 07/2025"
type input "AVALIAÇÃO DE ROTINA 07/2025"
click at [102, 439] on div "Requerente * Paciente Médico(a) Enfermeiro(a) Paciente Nenhum resultado encontr…" at bounding box center [487, 371] width 942 height 255
drag, startPoint x: 102, startPoint y: 439, endPoint x: 102, endPoint y: 455, distance: 15.8
click at [102, 455] on div "0604320124 - Abatacepte 250 Mg Injetável (Por Frasco Ampola)." at bounding box center [486, 452] width 927 height 9
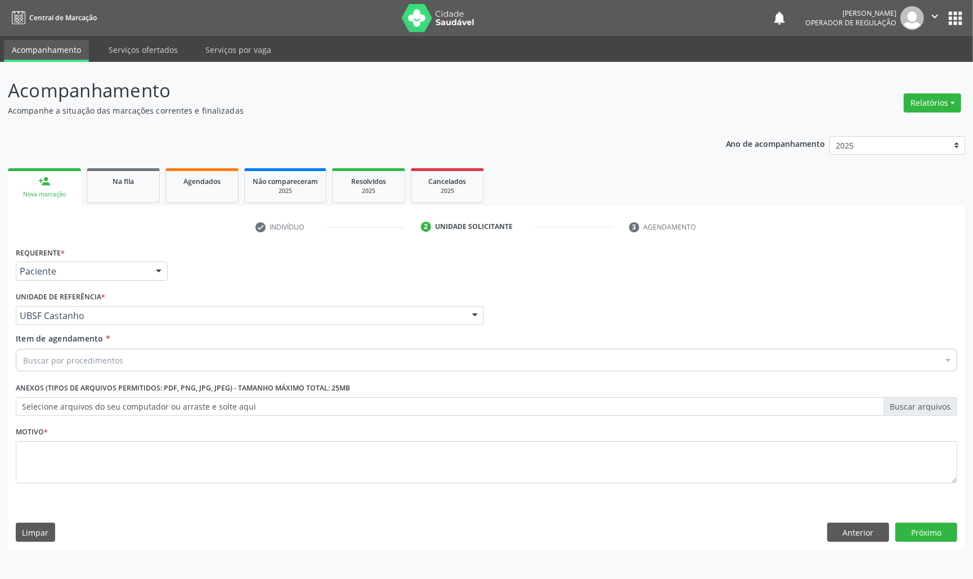
checkbox Ampola\)\ "true"
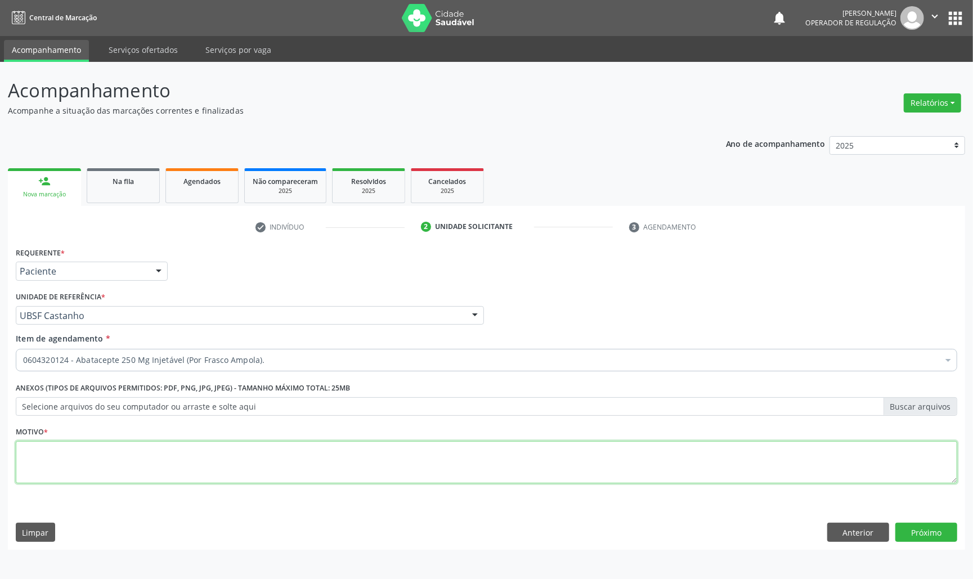
click at [102, 455] on textarea at bounding box center [487, 462] width 942 height 43
paste textarea "AVALIAÇÃO DE ROTINA 07/2025"
type textarea "AVALIAÇÃO DE ROTINA 07/2025 INSERÇÃO DE DIU"
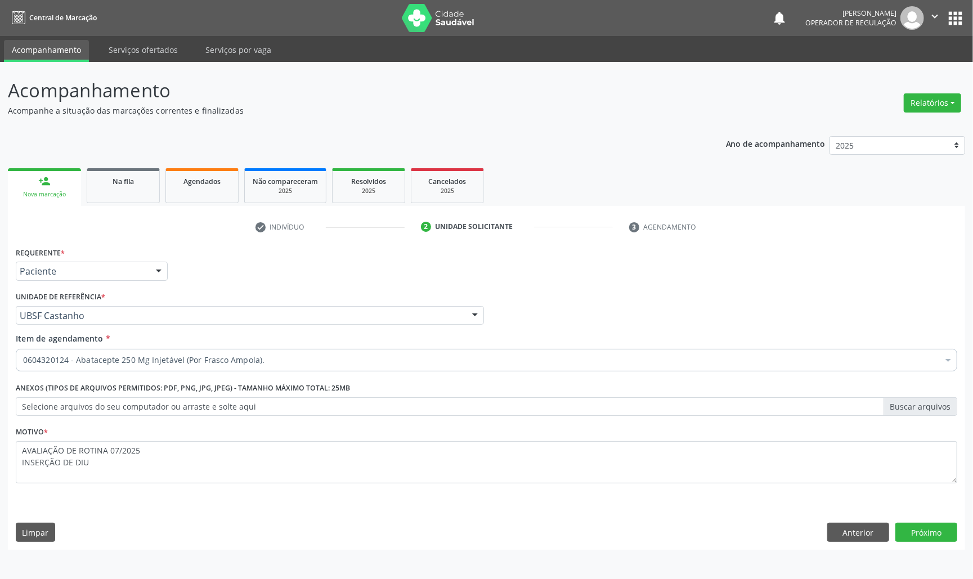
click at [260, 369] on div "0604320124 - Abatacepte 250 Mg Injetável (Por Frasco Ampola)." at bounding box center [487, 360] width 942 height 23
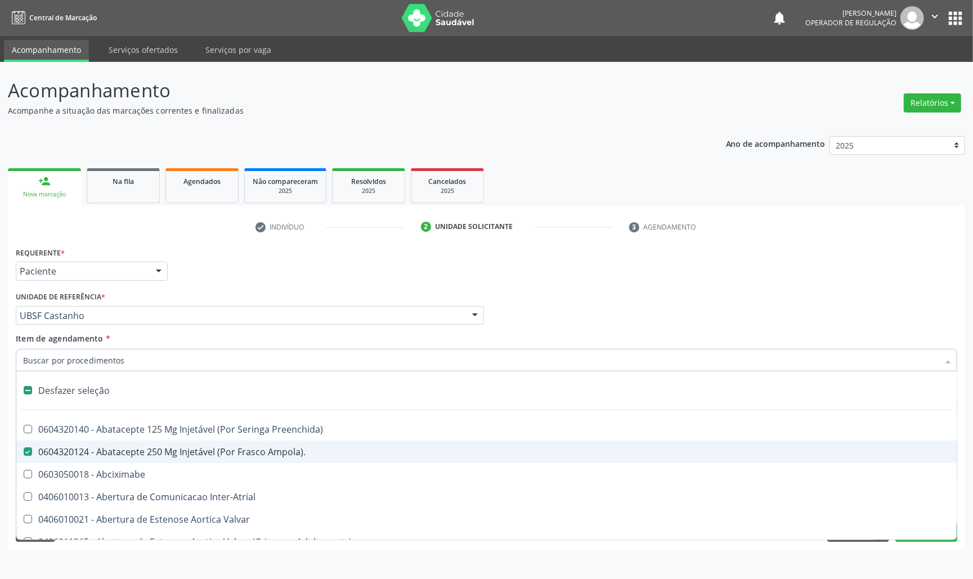
click at [199, 395] on div "Desfazer seleção" at bounding box center [486, 390] width 941 height 23
checkbox Ampola\)\ "false"
paste input "TRANSVAGINAL"
type input "TRANSVAGINAL"
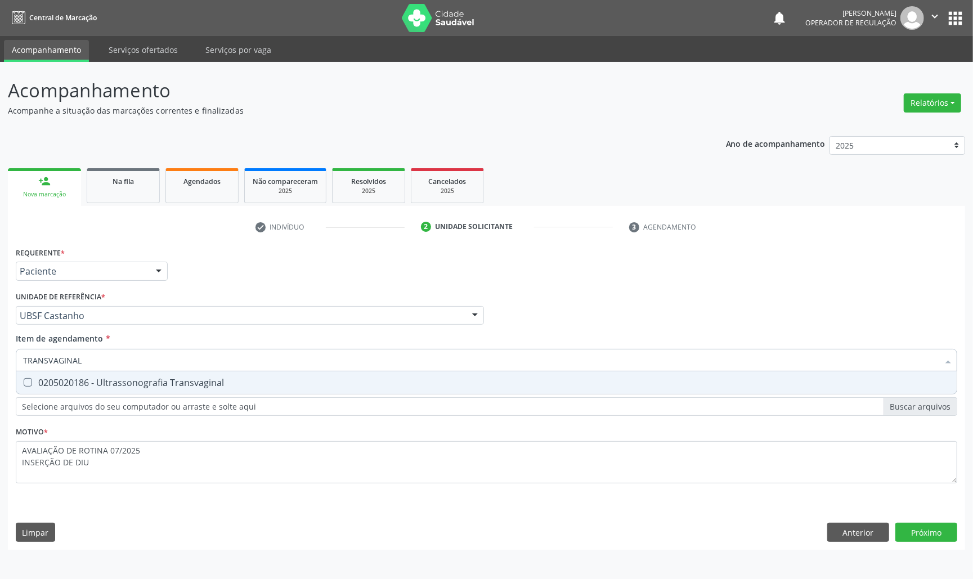
click at [201, 391] on span "0205020186 - Ultrassonografia Transvaginal" at bounding box center [486, 383] width 941 height 23
checkbox Transvaginal "true"
click at [929, 538] on div "Requerente * Paciente Médico(a) Enfermeiro(a) Paciente Nenhum resultado encontr…" at bounding box center [487, 397] width 958 height 306
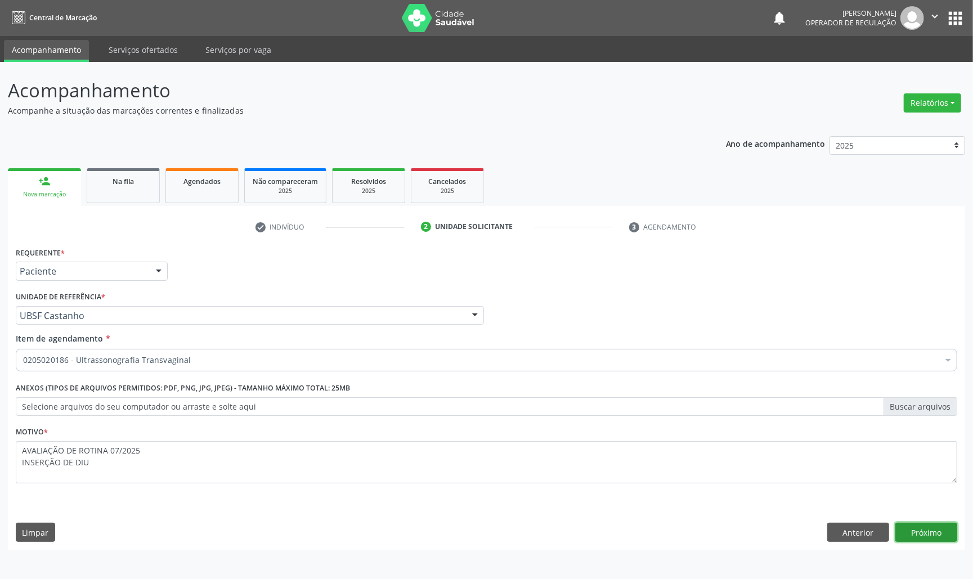
click at [929, 538] on button "Próximo" at bounding box center [927, 532] width 62 height 19
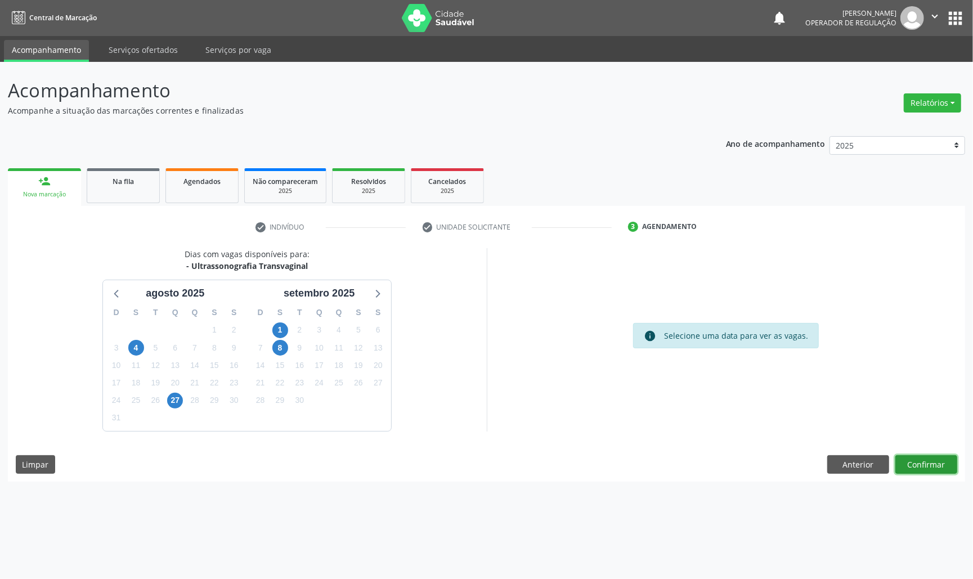
click at [926, 471] on button "Confirmar" at bounding box center [927, 464] width 62 height 19
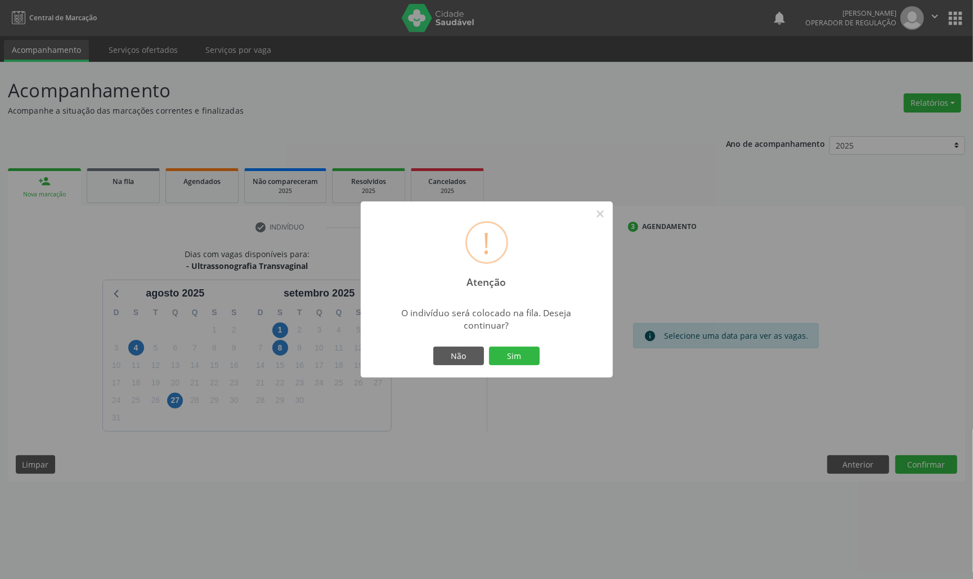
click at [489, 347] on button "Sim" at bounding box center [514, 356] width 51 height 19
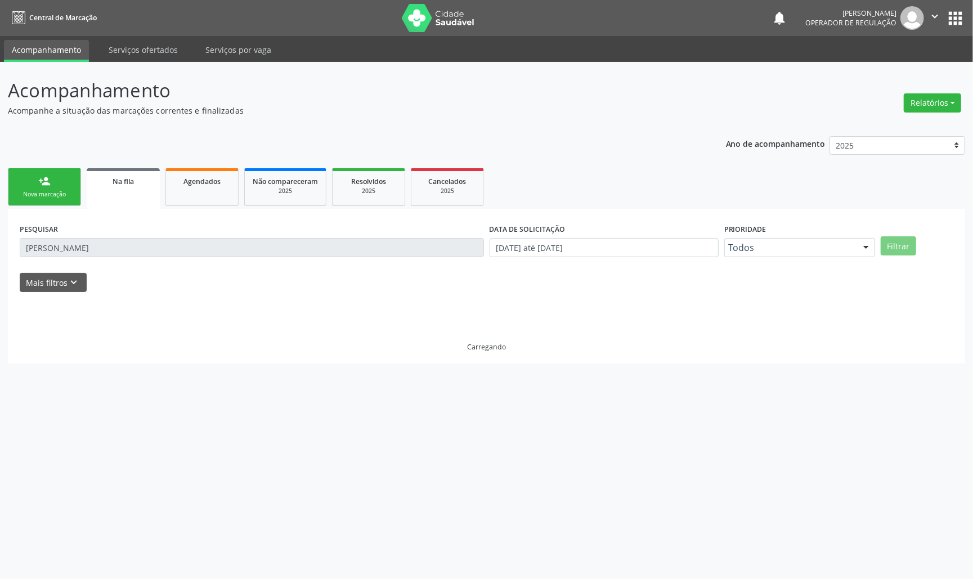
click at [39, 196] on div "Nova marcação" at bounding box center [44, 194] width 56 height 8
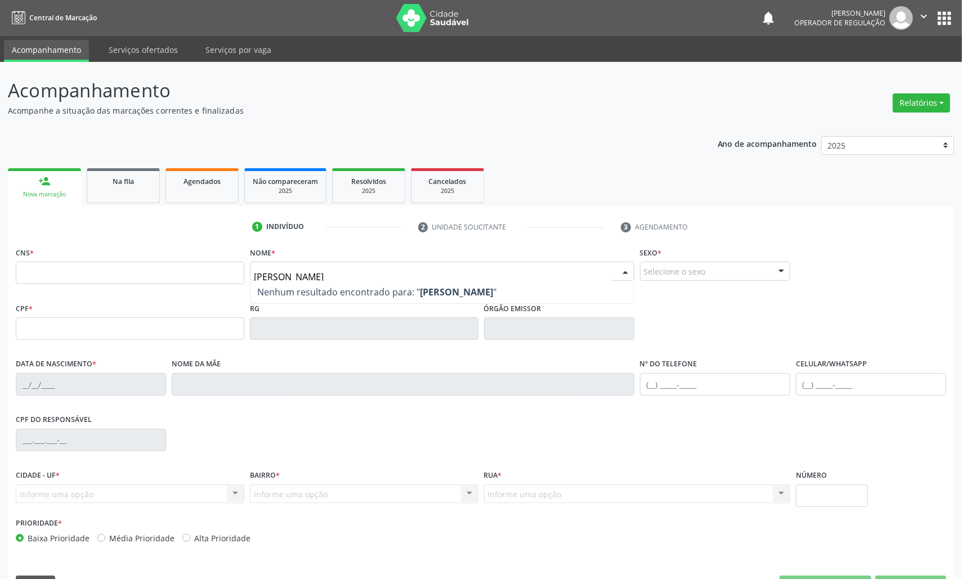
click at [269, 272] on input "[PERSON_NAME]" at bounding box center [432, 277] width 357 height 23
type input "[PERSON_NAME]"
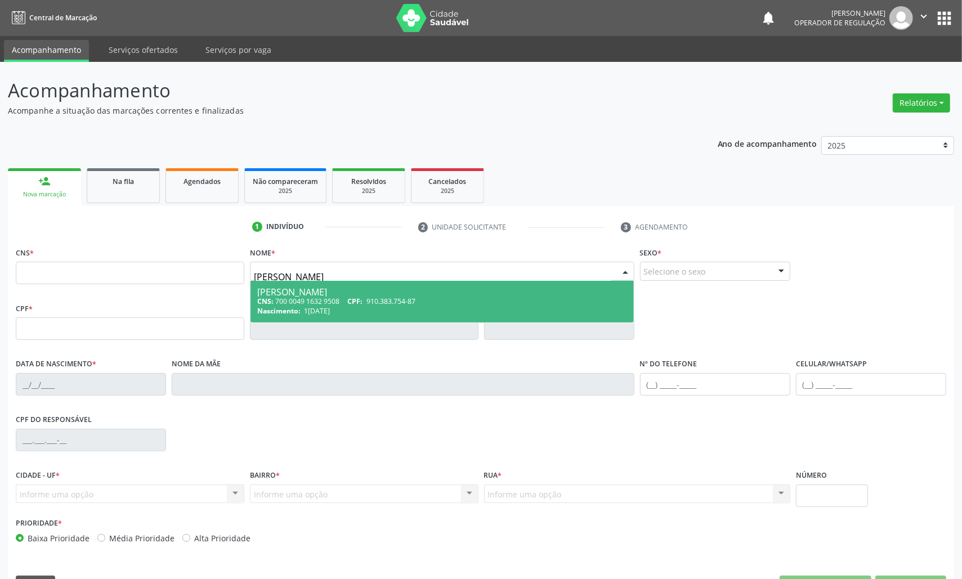
click at [392, 306] on div "CNS: 700 0049 1632 9508 CPF: 910.383.754-87" at bounding box center [442, 302] width 370 height 10
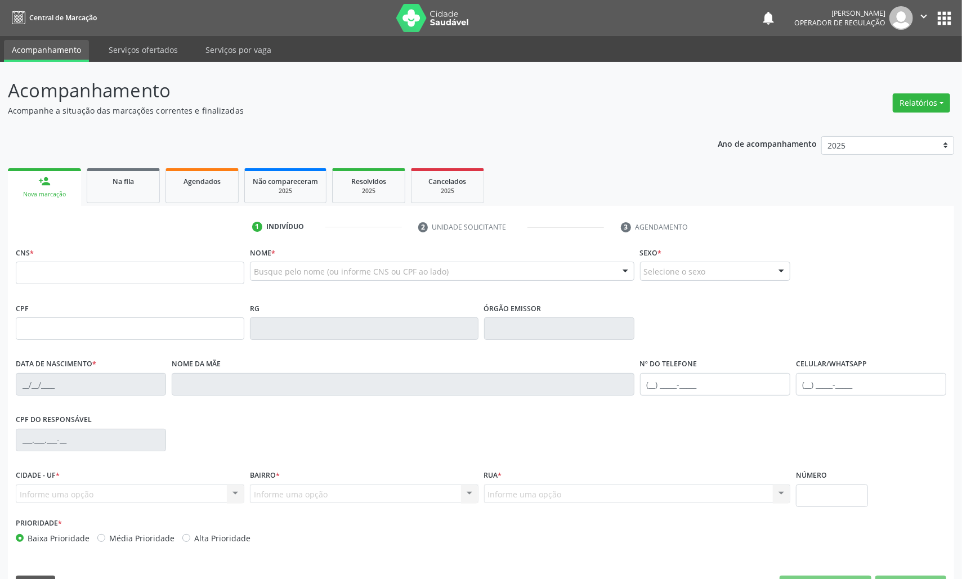
type input "700 0049 1632 9508"
type input "910.383.754-87"
type input "1[DATE]"
type input "[PERSON_NAME]"
type input "[PHONE_NUMBER]"
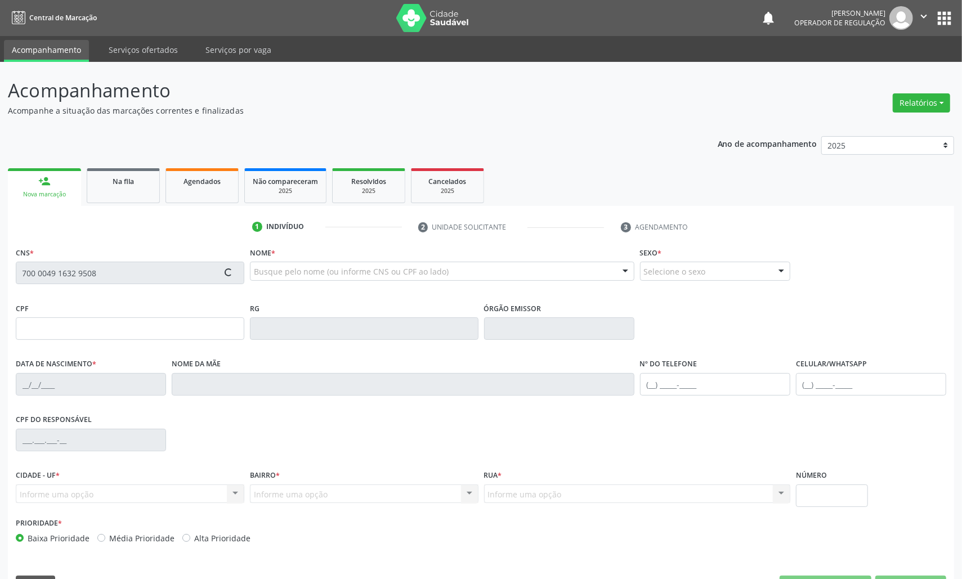
type input "S/N"
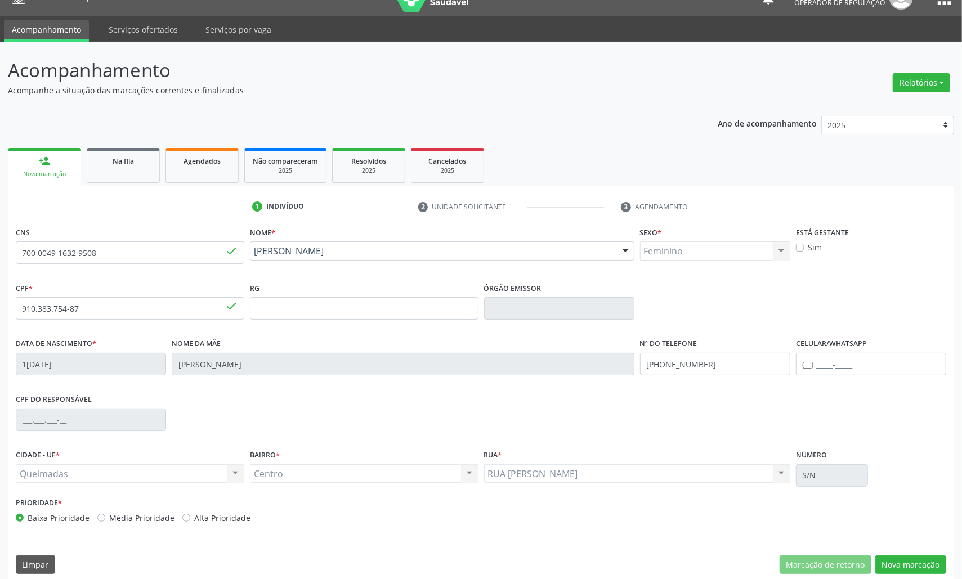
scroll to position [32, 0]
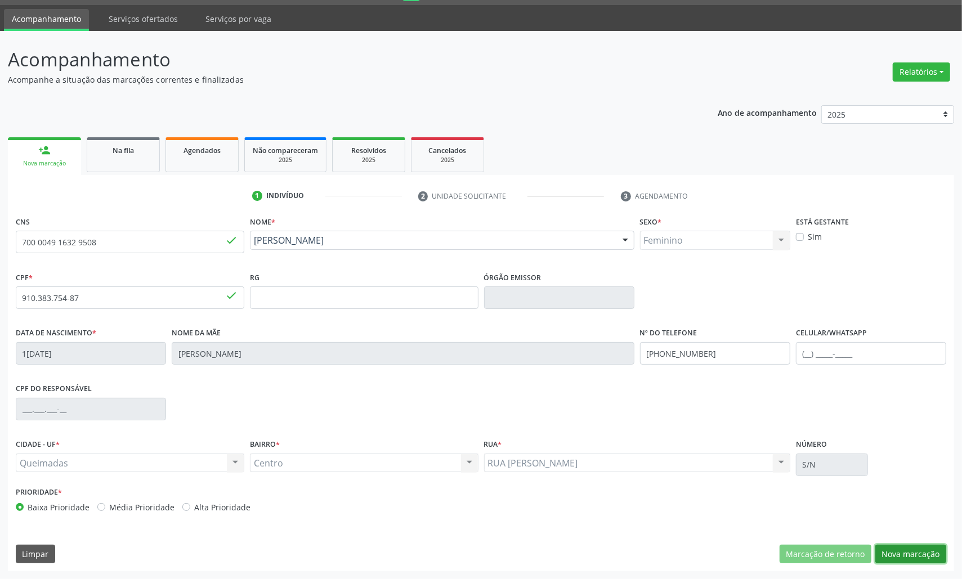
drag, startPoint x: 905, startPoint y: 552, endPoint x: 890, endPoint y: 521, distance: 34.2
click at [897, 538] on div "CNS 700 0049 1632 9508 done Nome * [PERSON_NAME] [PERSON_NAME] CNS: 700 0049 16…" at bounding box center [481, 392] width 946 height 358
click at [922, 561] on button "Nova marcação" at bounding box center [910, 554] width 71 height 19
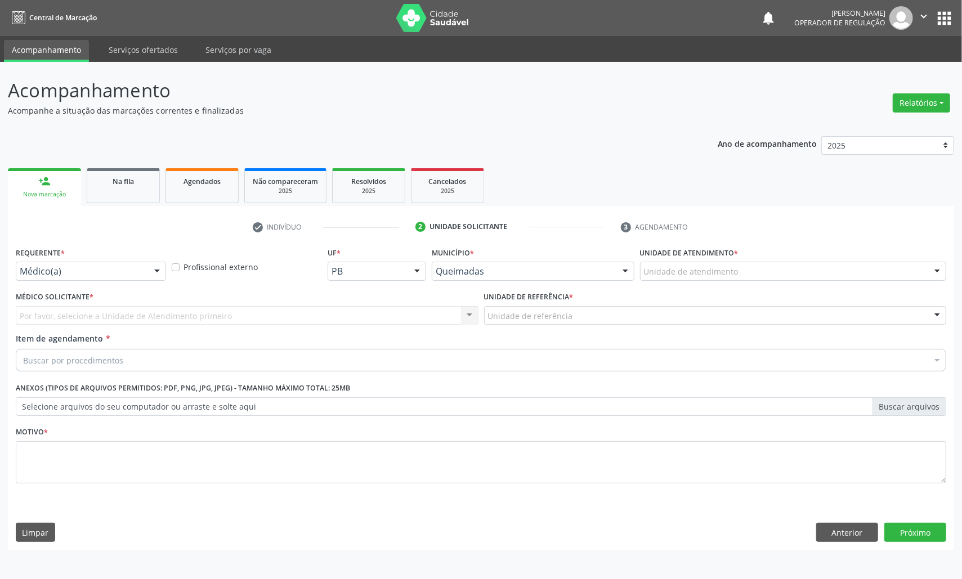
scroll to position [0, 0]
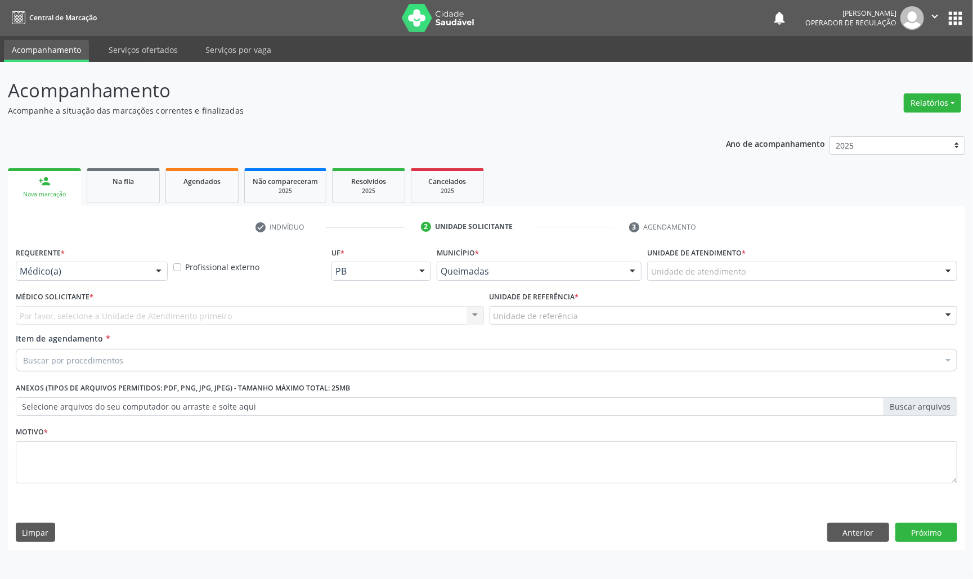
drag, startPoint x: 82, startPoint y: 260, endPoint x: 74, endPoint y: 304, distance: 44.5
click at [78, 259] on div "Requerente * Médico(a) Médico(a) Enfermeiro(a) Paciente Nenhum resultado encont…" at bounding box center [92, 262] width 152 height 36
drag, startPoint x: 87, startPoint y: 265, endPoint x: 88, endPoint y: 270, distance: 5.7
click at [88, 266] on div "Médico(a)" at bounding box center [92, 271] width 152 height 19
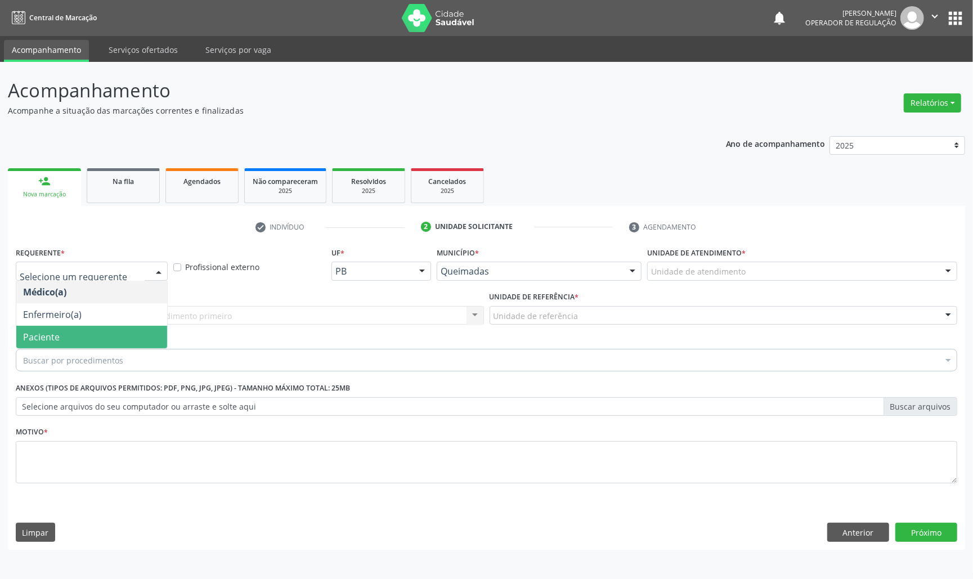
click at [90, 336] on span "Paciente" at bounding box center [91, 337] width 151 height 23
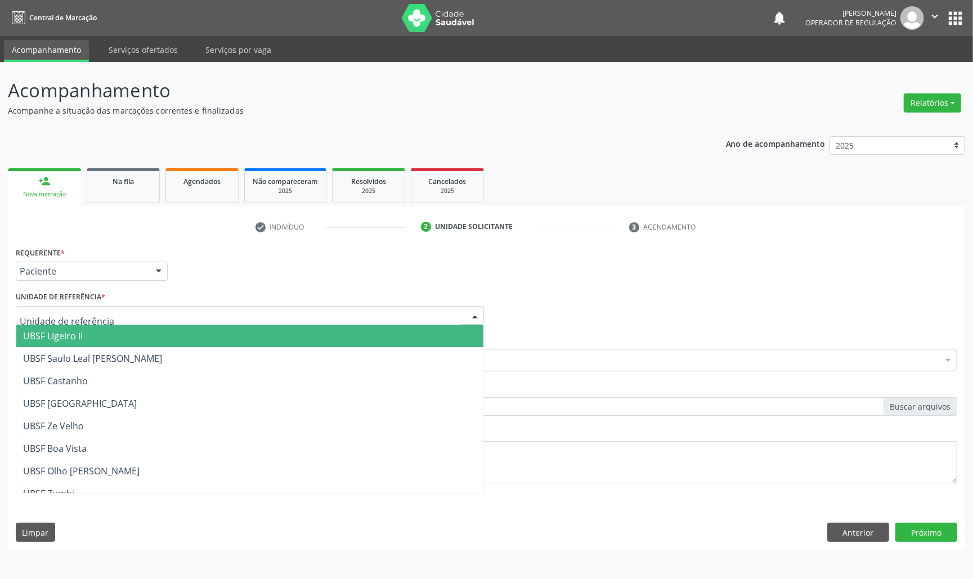
click at [244, 318] on div at bounding box center [250, 315] width 468 height 19
type input "CE"
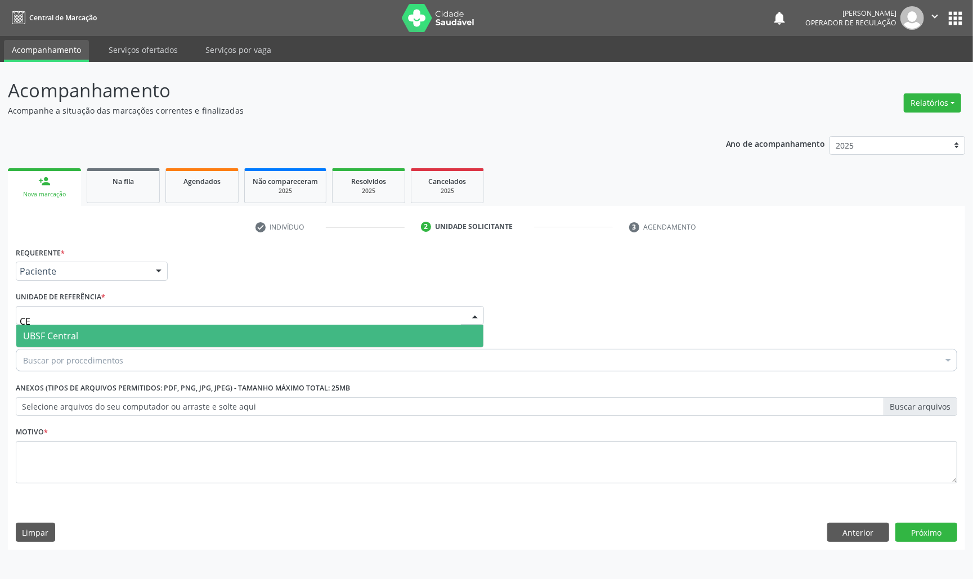
click at [215, 336] on span "UBSF Central" at bounding box center [249, 336] width 467 height 23
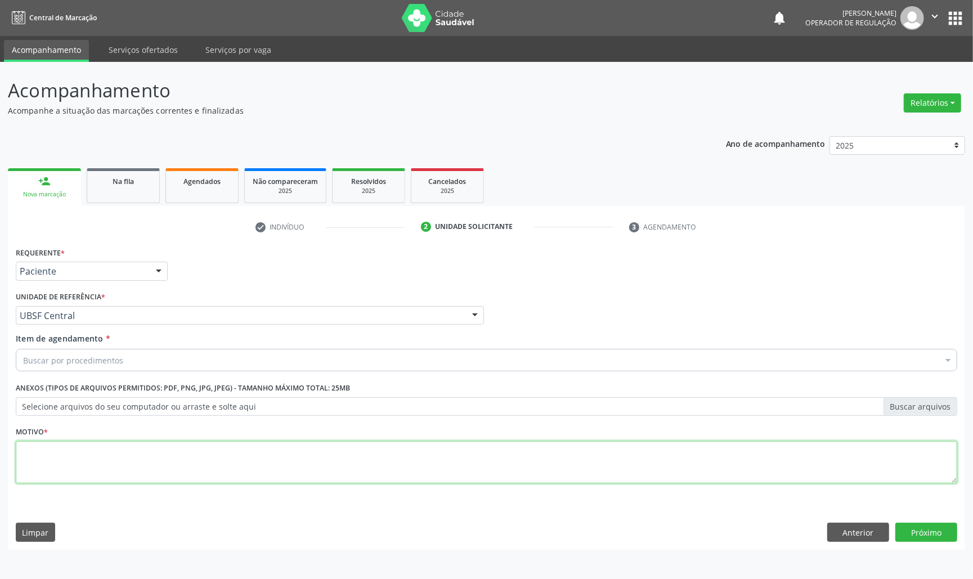
paste textarea "TRANSVAGINAL"
click at [193, 464] on textarea at bounding box center [487, 462] width 942 height 43
type textarea "TRANSVAGINAL"
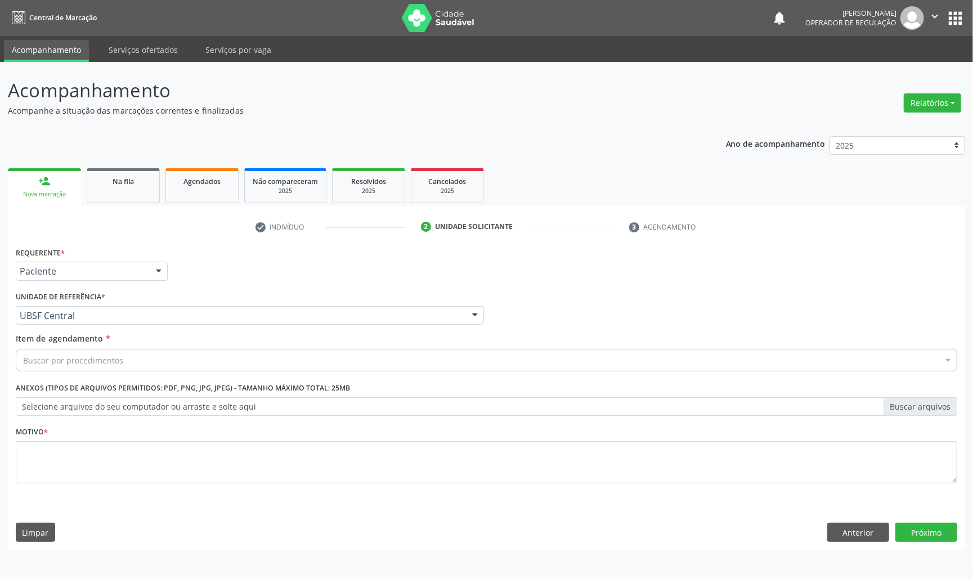
click at [136, 356] on div "Buscar por procedimentos" at bounding box center [487, 360] width 942 height 23
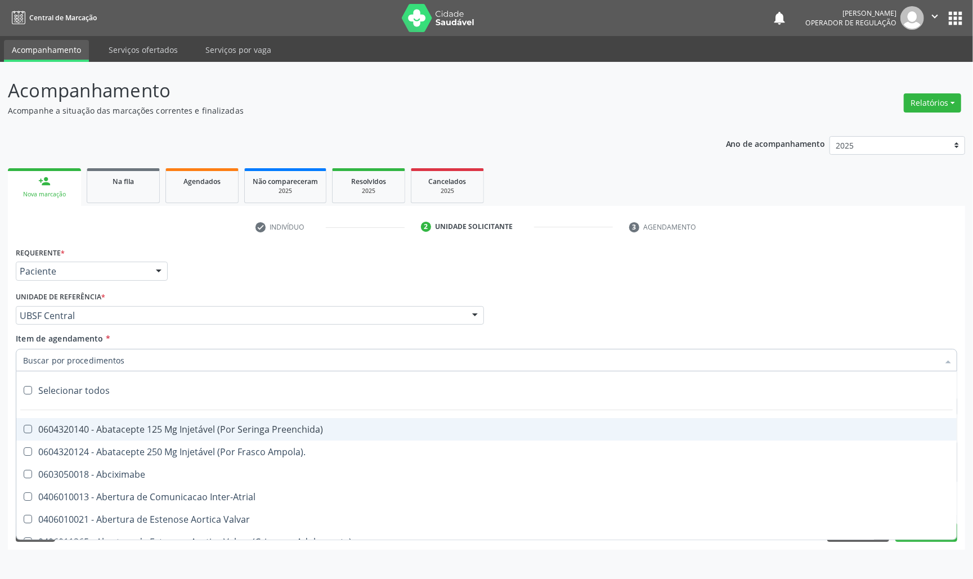
paste input "TRANSVAGINAL"
type input "TRANSVAGINAL"
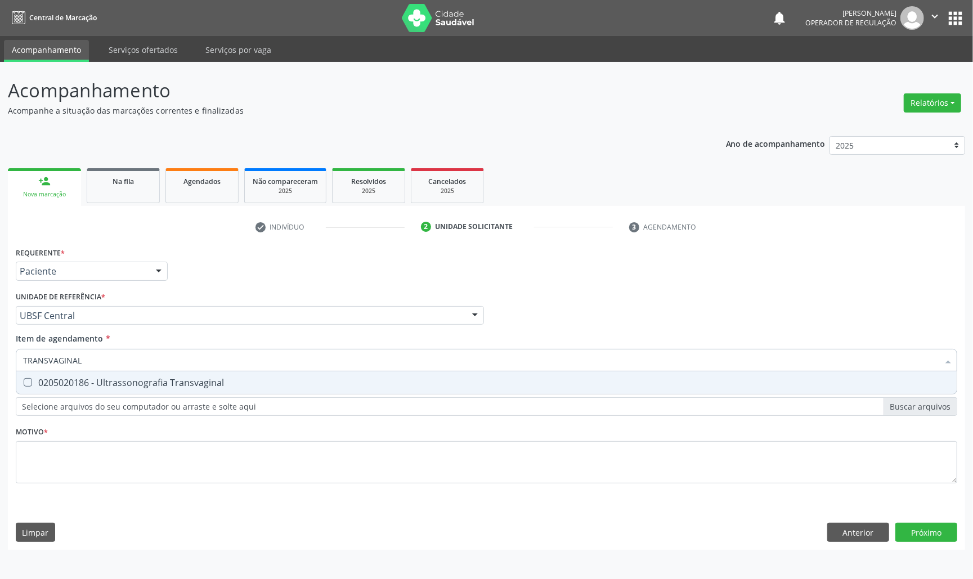
click at [773, 393] on span "0205020186 - Ultrassonografia Transvaginal" at bounding box center [486, 383] width 941 height 23
checkbox Transvaginal "true"
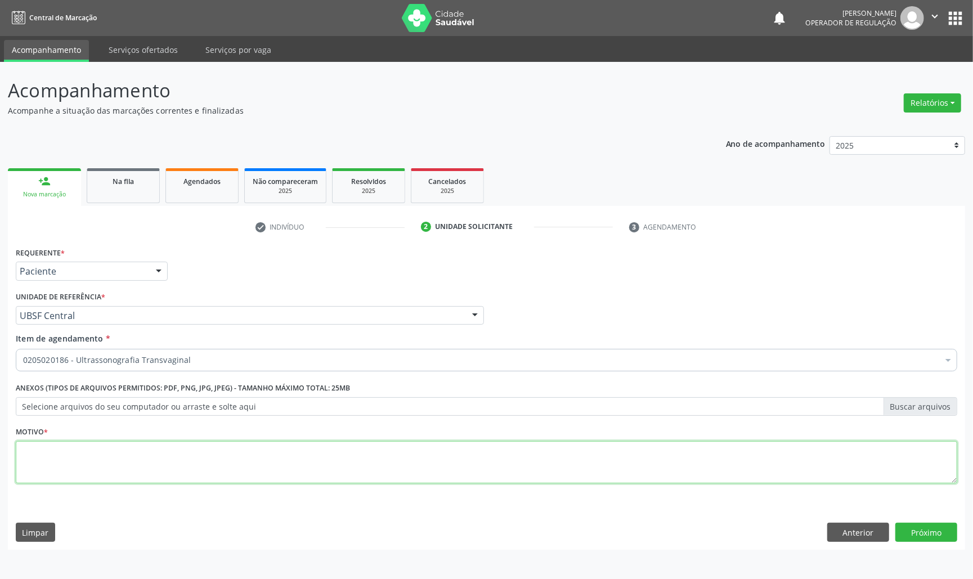
click at [190, 461] on textarea at bounding box center [487, 462] width 942 height 43
paste textarea "AVALIAÇÃO DE ROTINA 07/2025"
type textarea "AVALIAÇÃO DE ROTINA 07/2025"
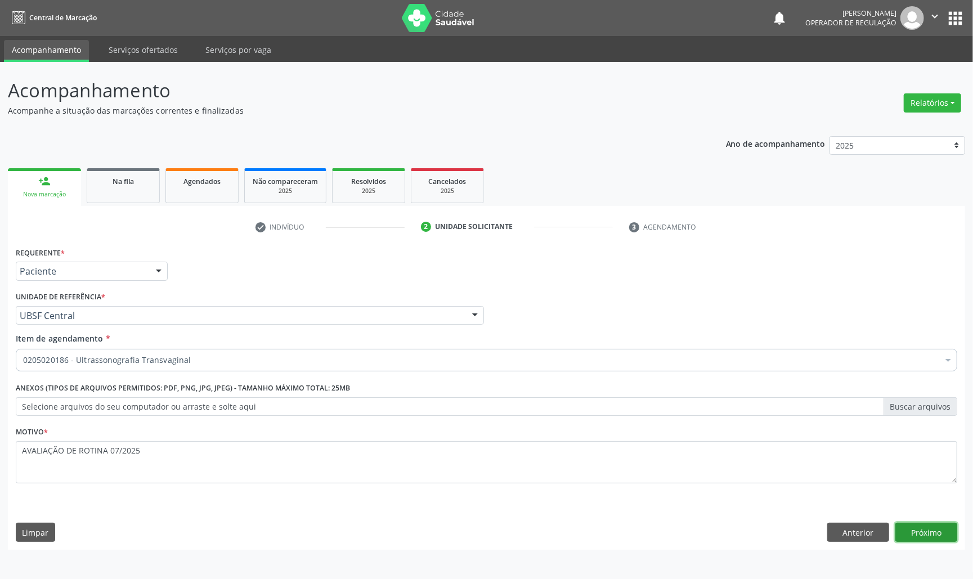
click at [939, 539] on button "Próximo" at bounding box center [927, 532] width 62 height 19
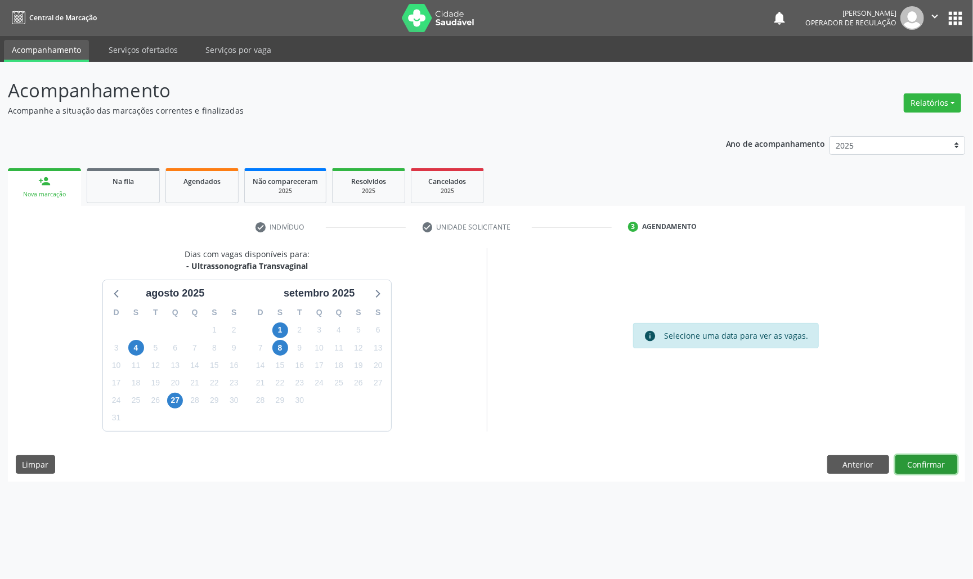
click at [923, 462] on button "Confirmar" at bounding box center [927, 464] width 62 height 19
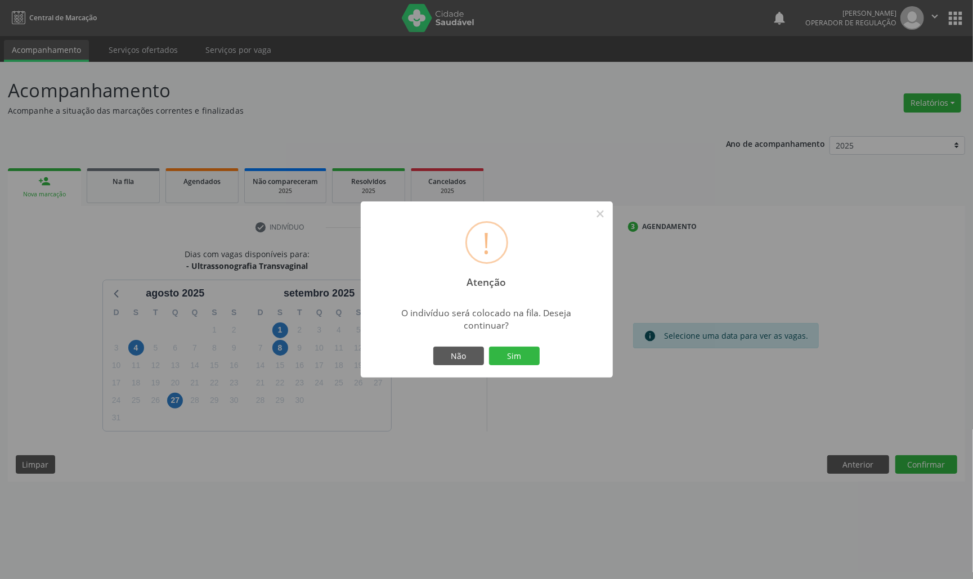
click at [489, 347] on button "Sim" at bounding box center [514, 356] width 51 height 19
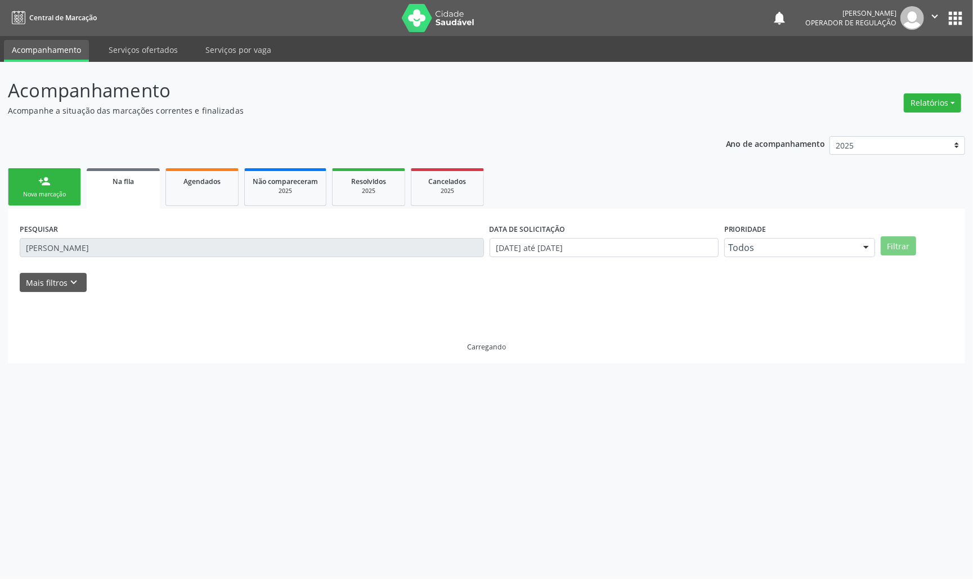
click at [55, 191] on div "Nova marcação" at bounding box center [44, 194] width 56 height 8
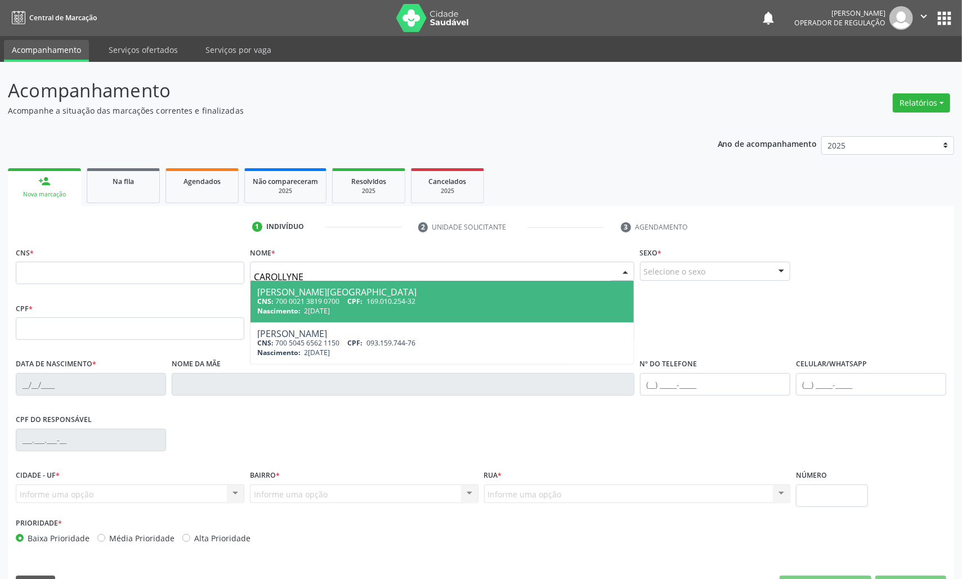
click at [287, 273] on input "CAROLLYNE" at bounding box center [432, 277] width 357 height 23
type input "CAROLLAYNE"
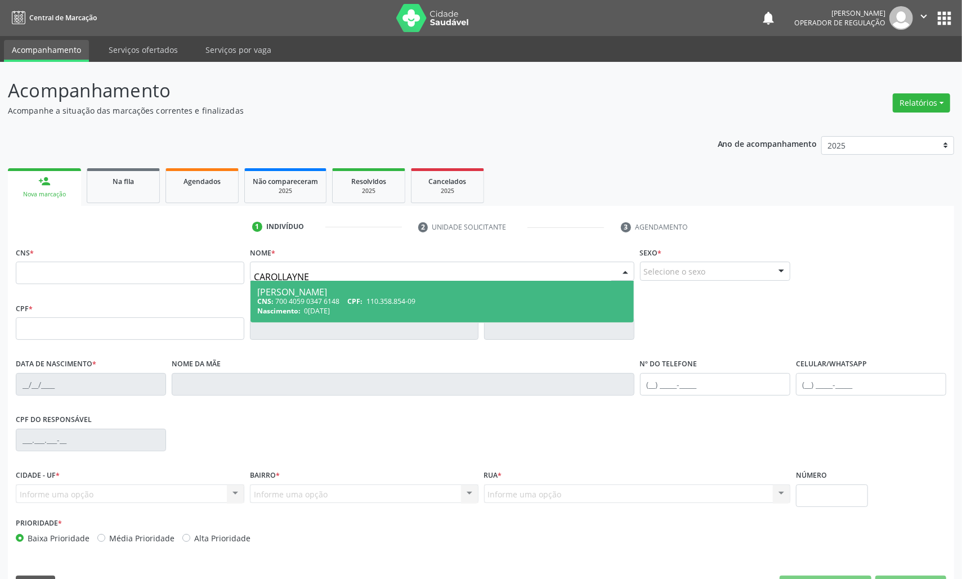
click at [330, 309] on span "0[DATE]" at bounding box center [317, 311] width 26 height 10
type input "700 4059 0347 6148"
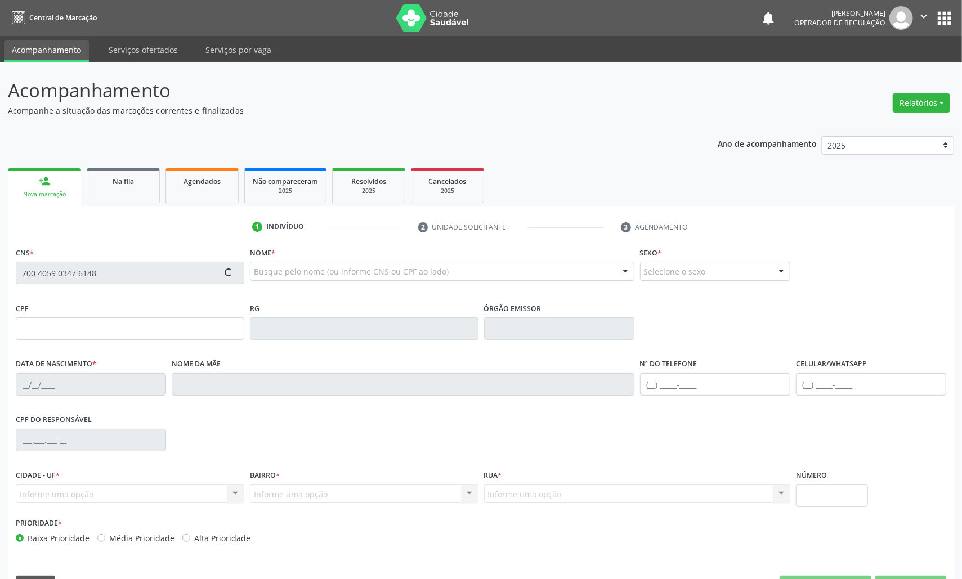
type input "110.358.854-09"
type input "0[DATE]"
type input "[PERSON_NAME]"
type input "[PHONE_NUMBER]"
type input "700.312.324-00"
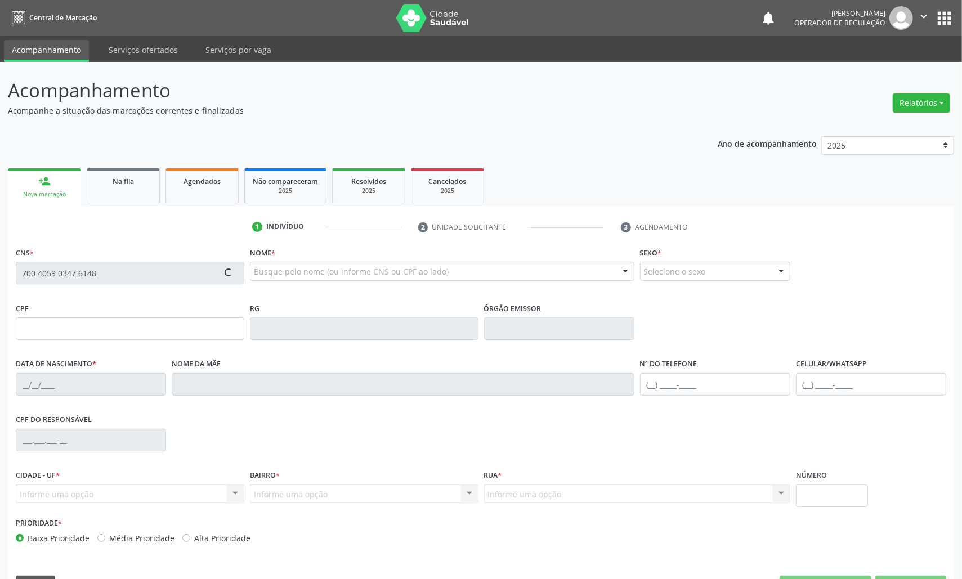
type input "35"
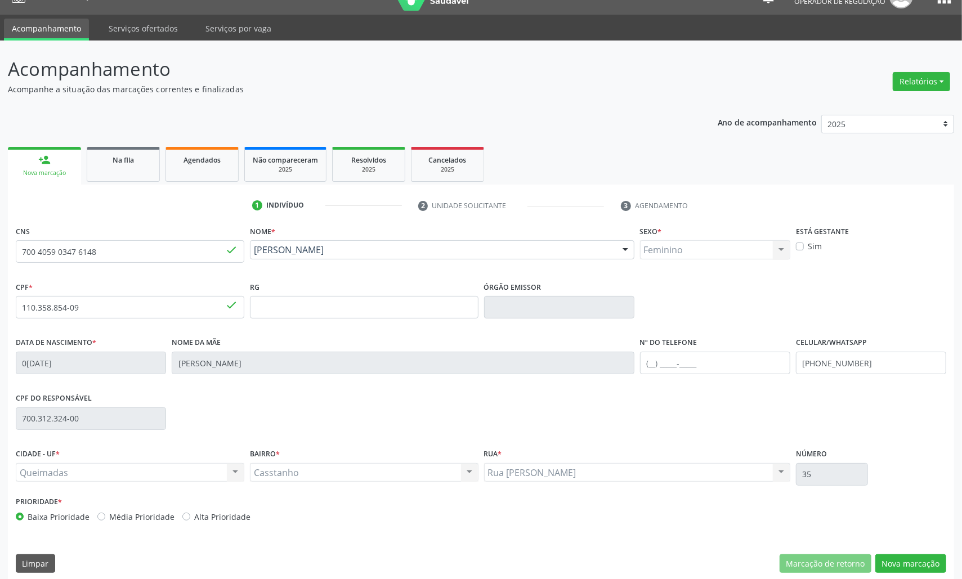
scroll to position [32, 0]
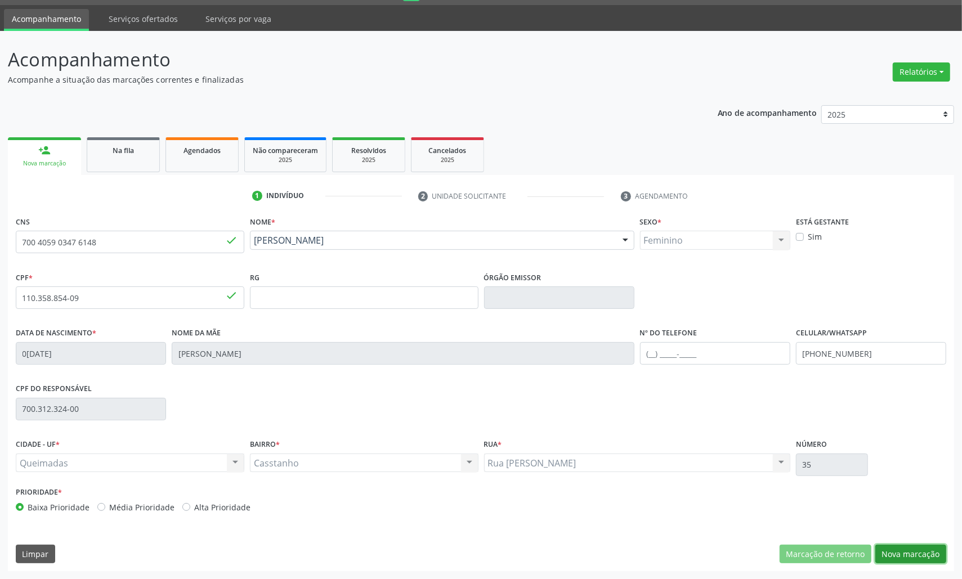
click at [904, 554] on button "Nova marcação" at bounding box center [910, 554] width 71 height 19
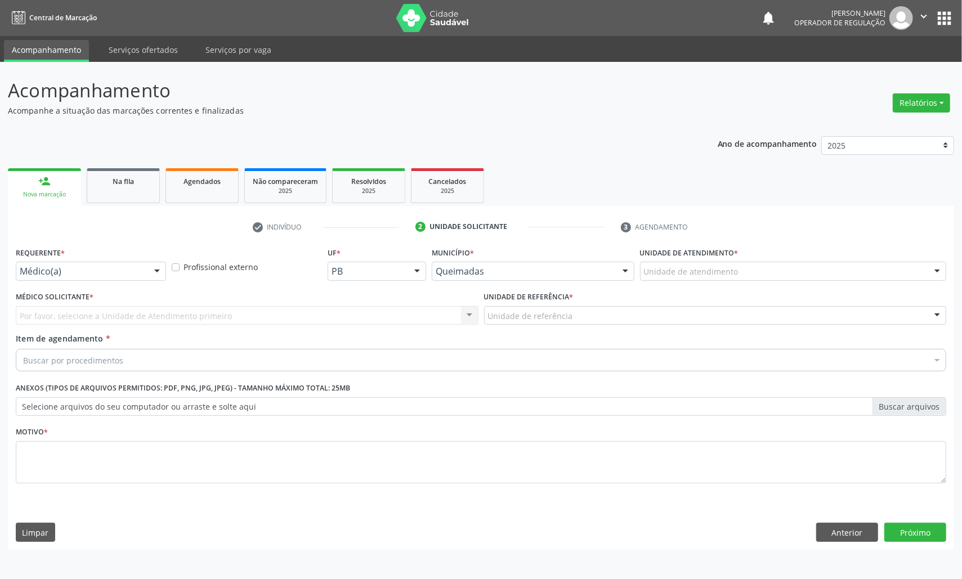
scroll to position [0, 0]
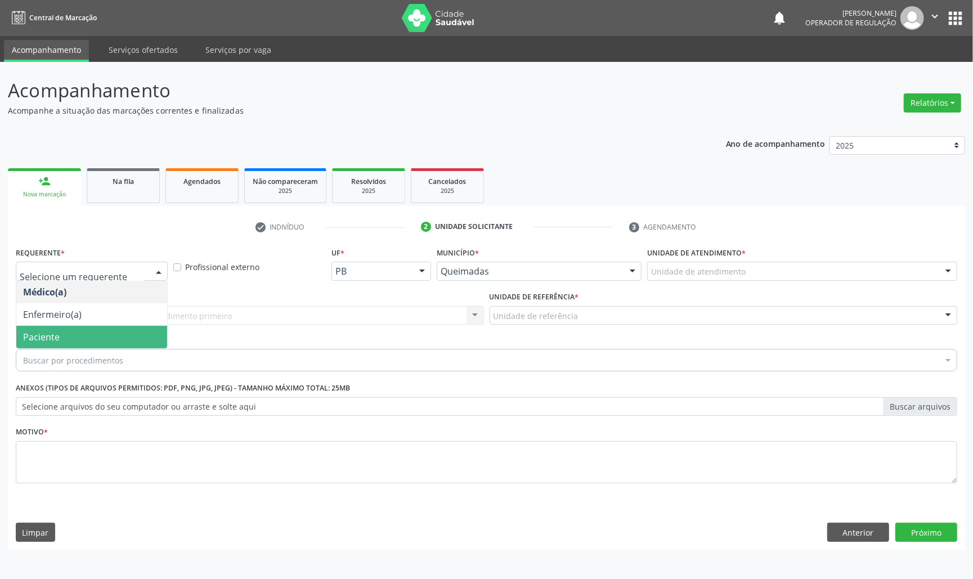
click at [64, 328] on span "Paciente" at bounding box center [91, 337] width 151 height 23
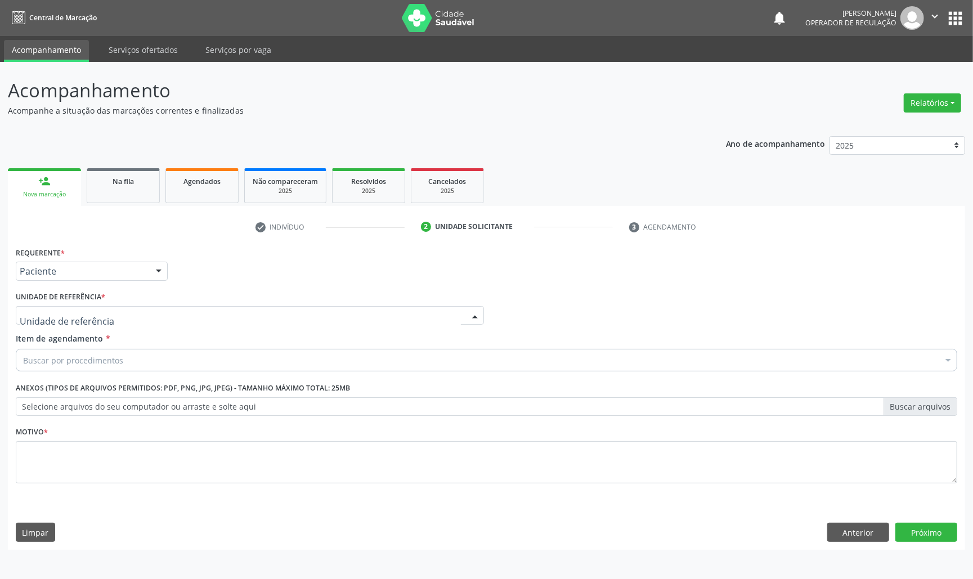
click at [114, 314] on div at bounding box center [250, 315] width 468 height 19
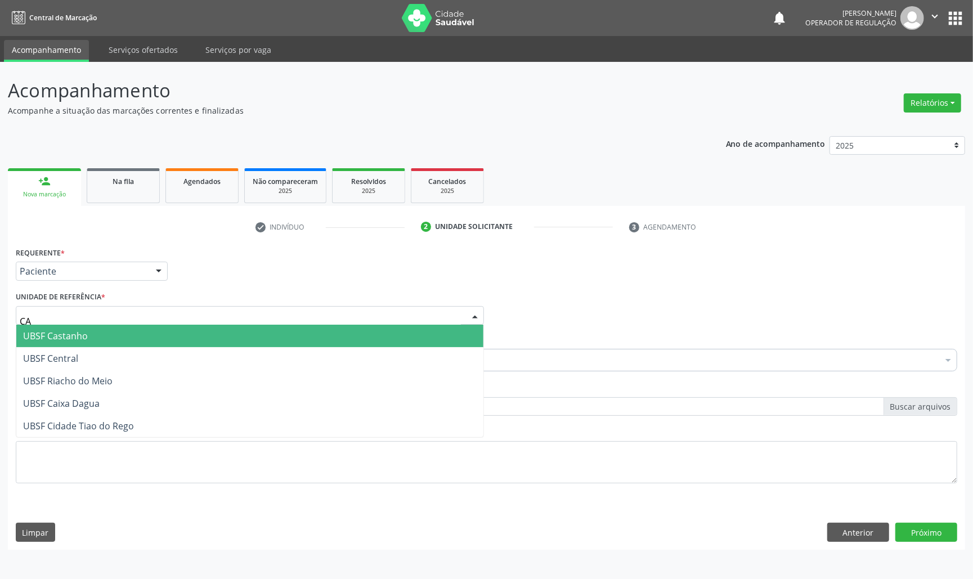
type input "CAS"
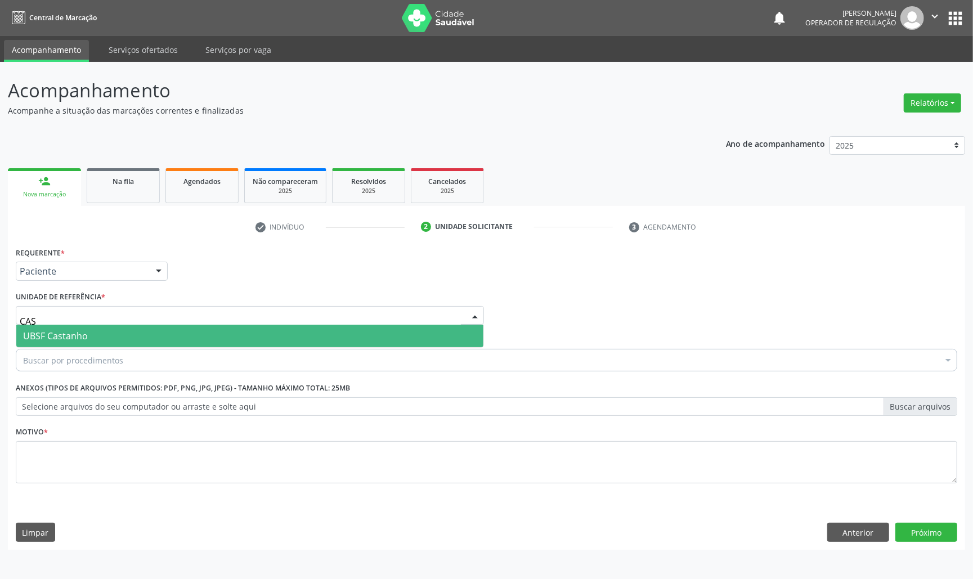
click at [101, 334] on span "UBSF Castanho" at bounding box center [249, 336] width 467 height 23
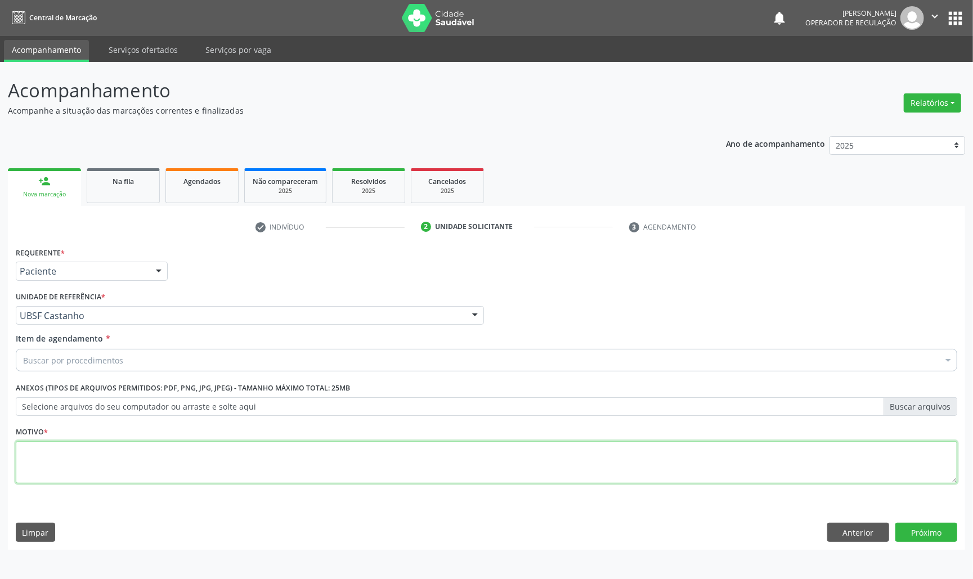
click at [77, 464] on textarea at bounding box center [487, 462] width 942 height 43
paste textarea "AVALIAÇÃO DE ROTINA 07/2025"
type textarea "AVALIAÇÃO DE ROTINA 07/2025"
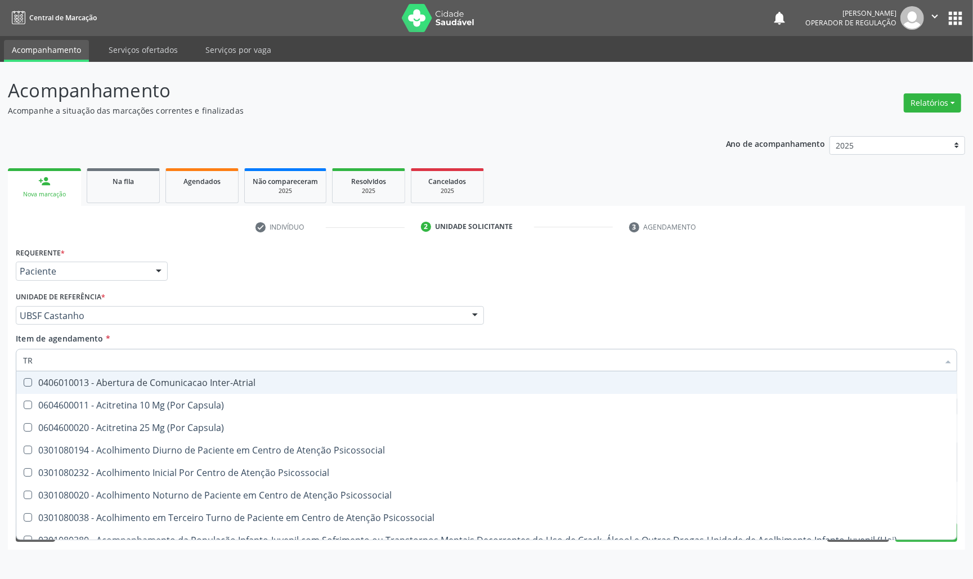
type input "TRANSVAGINAL"
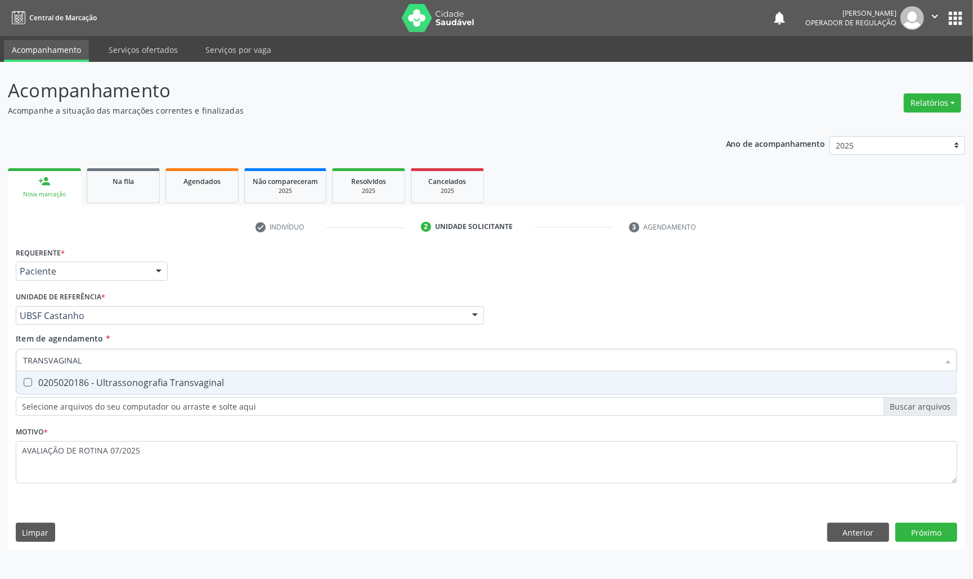
click at [118, 390] on span "0205020186 - Ultrassonografia Transvaginal" at bounding box center [486, 383] width 941 height 23
checkbox Transvaginal "true"
click at [915, 552] on div "Acompanhamento Acompanhe a situação das marcações correntes e finalizadas Relat…" at bounding box center [486, 320] width 973 height 517
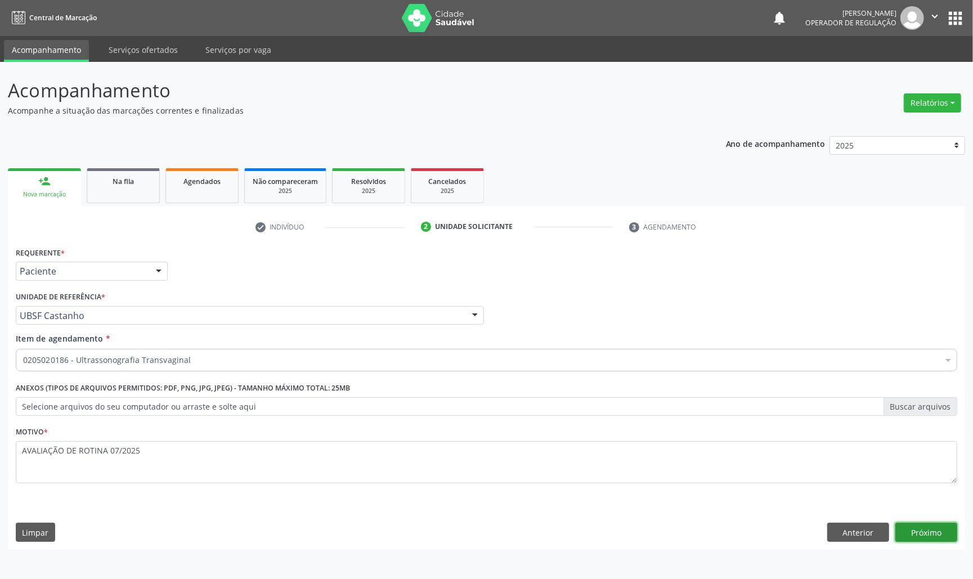
click at [919, 541] on button "Próximo" at bounding box center [927, 532] width 62 height 19
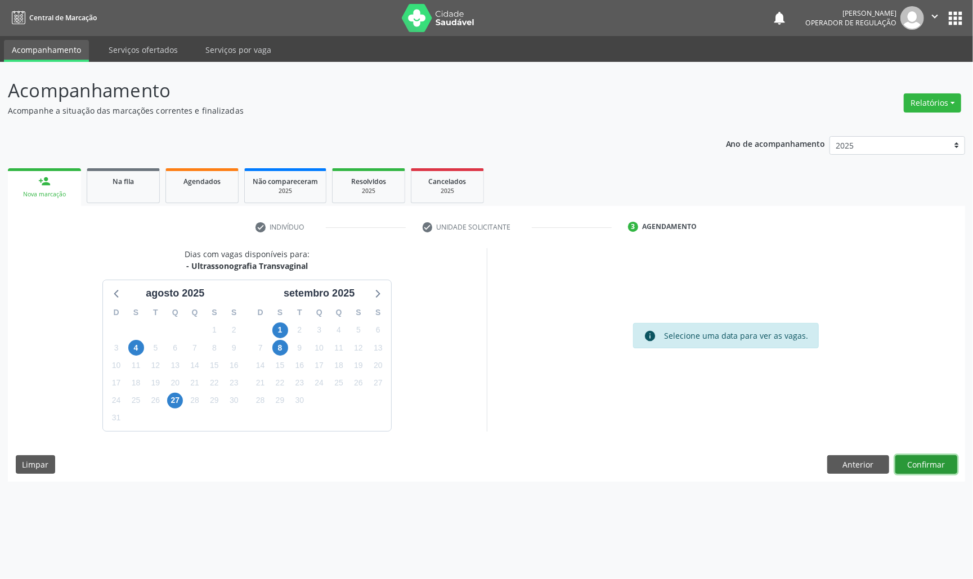
click at [946, 468] on button "Confirmar" at bounding box center [927, 464] width 62 height 19
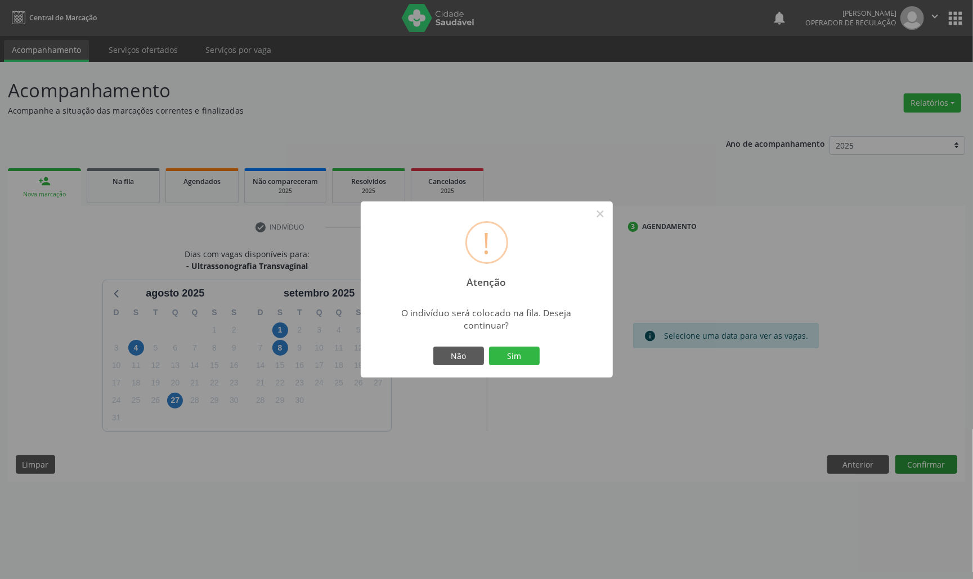
click at [489, 347] on button "Sim" at bounding box center [514, 356] width 51 height 19
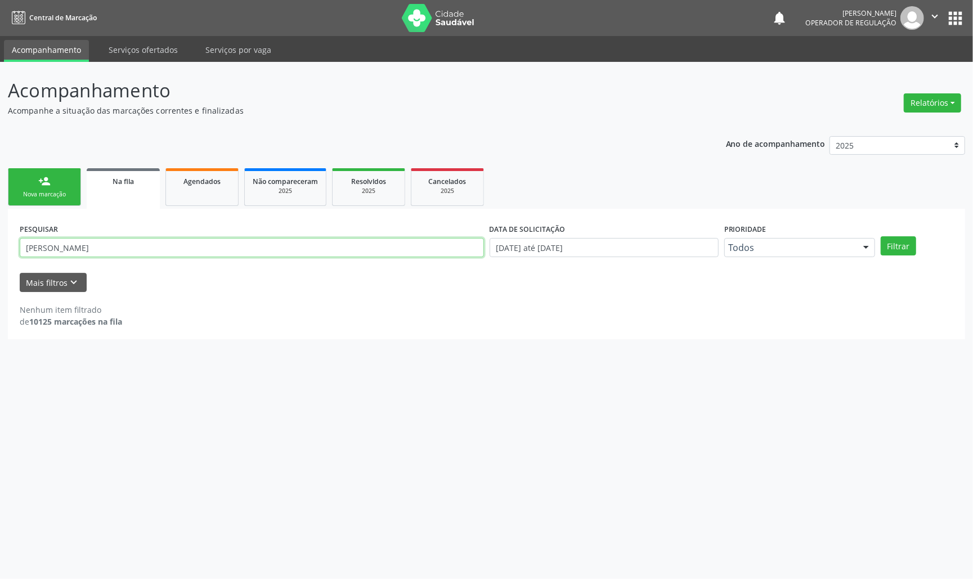
click at [318, 254] on input "[PERSON_NAME]" at bounding box center [252, 247] width 464 height 19
type input "707803678616210"
click at [881, 236] on button "Filtrar" at bounding box center [898, 245] width 35 height 19
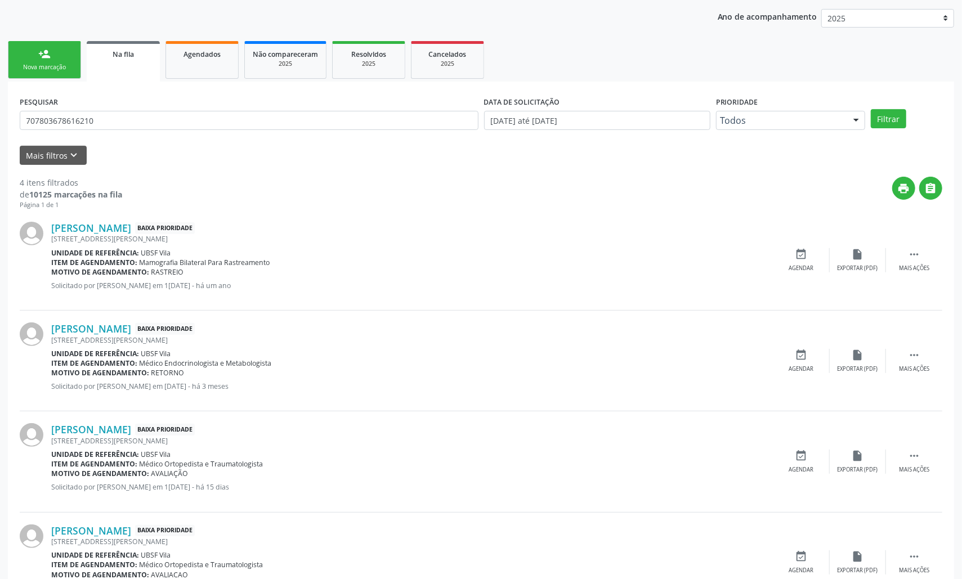
scroll to position [106, 0]
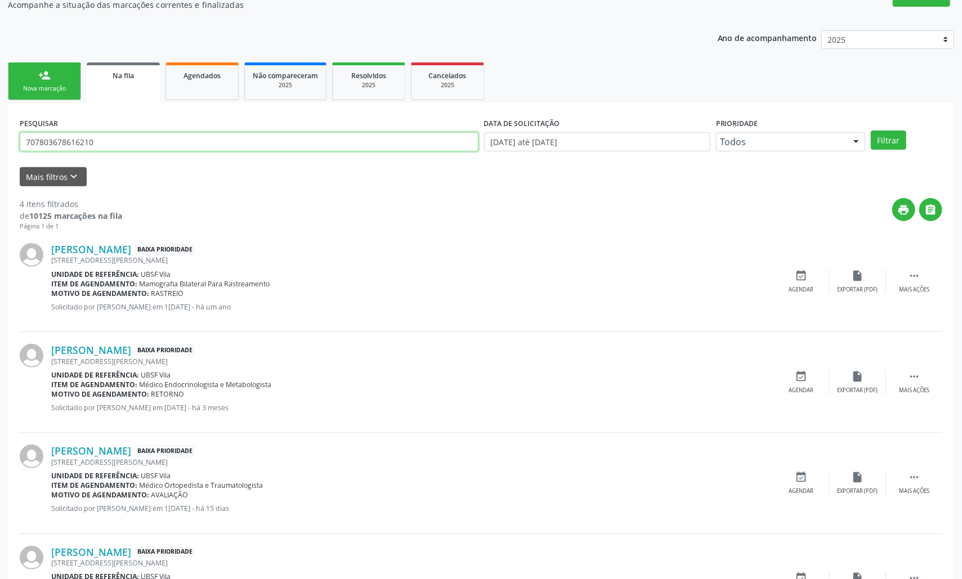
click at [71, 145] on input "707803678616210" at bounding box center [249, 141] width 459 height 19
click at [192, 73] on span "Agendados" at bounding box center [202, 76] width 37 height 10
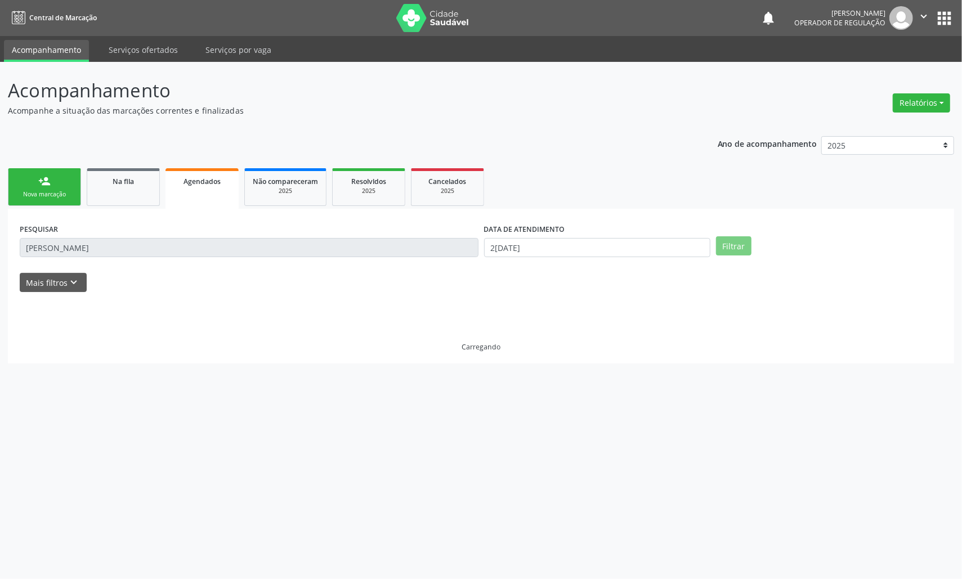
scroll to position [0, 0]
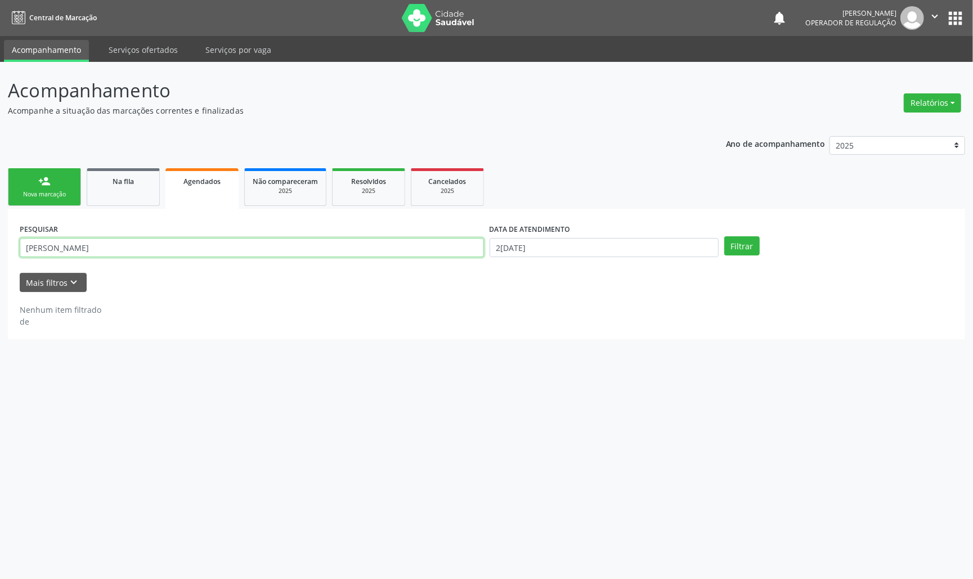
click at [368, 244] on input "[PERSON_NAME]" at bounding box center [252, 247] width 464 height 19
paste input "707803678616210"
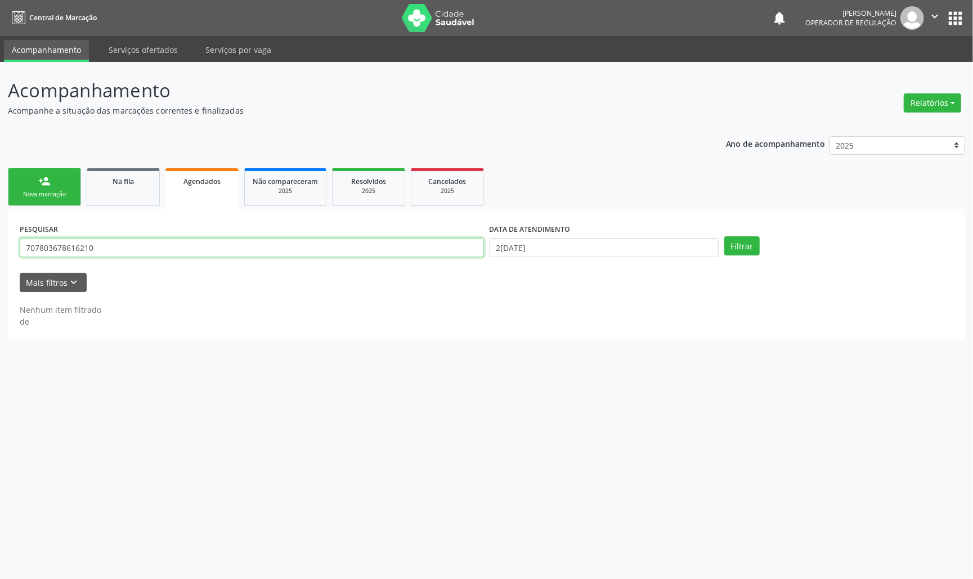
type input "707803678616210"
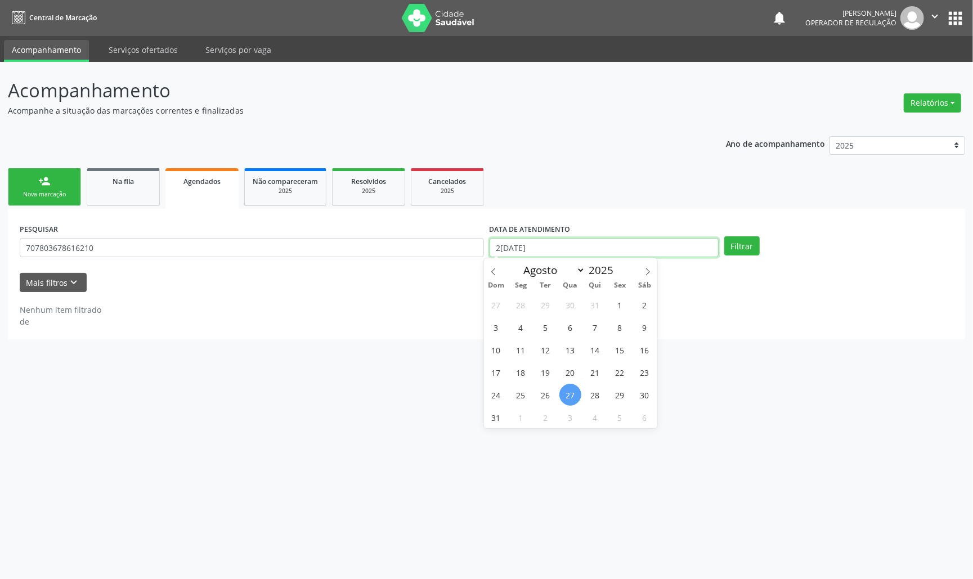
click at [528, 239] on input "2[DATE]" at bounding box center [604, 247] width 229 height 19
click at [561, 393] on span "27" at bounding box center [571, 395] width 22 height 22
type input "2[DATE]"
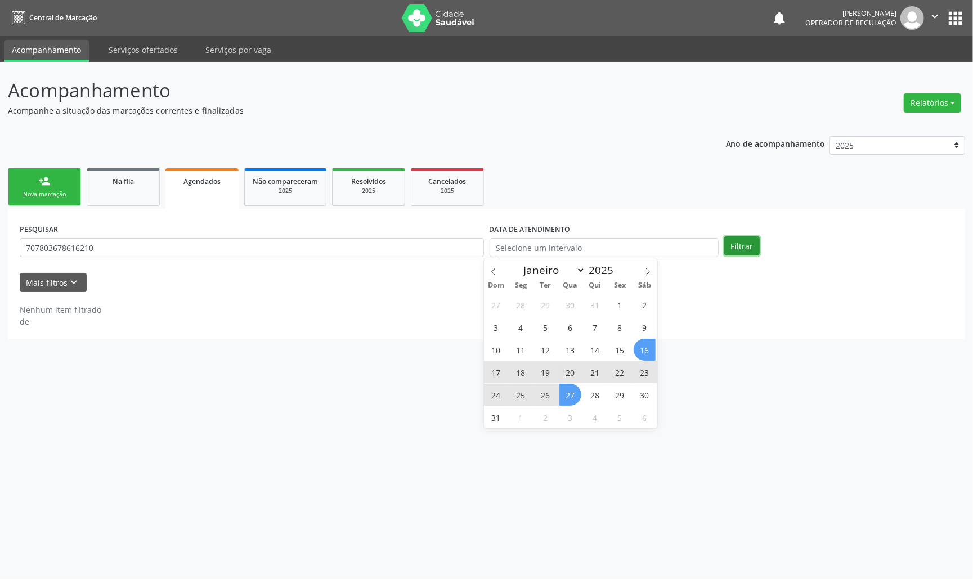
click at [730, 250] on button "Filtrar" at bounding box center [742, 245] width 35 height 19
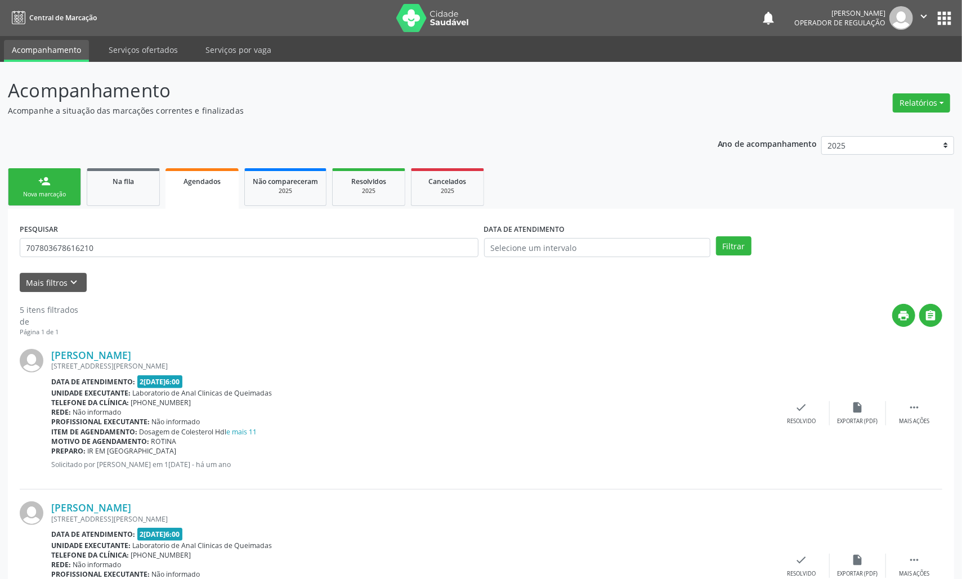
click at [45, 193] on div "Nova marcação" at bounding box center [44, 194] width 56 height 8
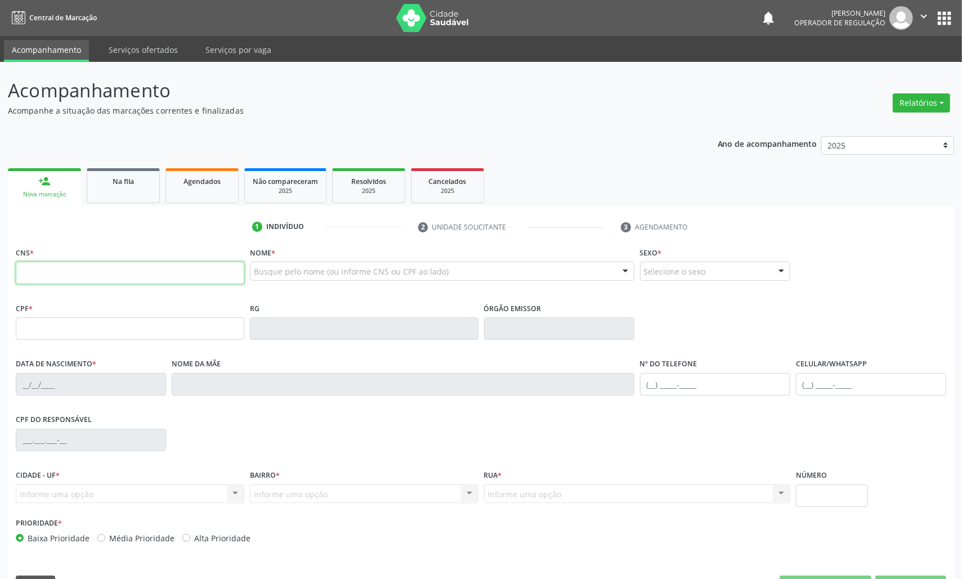
click at [75, 283] on input "text" at bounding box center [130, 273] width 229 height 23
type input "704 0093 4296 6966"
type input "159.158.187-73"
type input "[DATE]"
type input "[PERSON_NAME]"
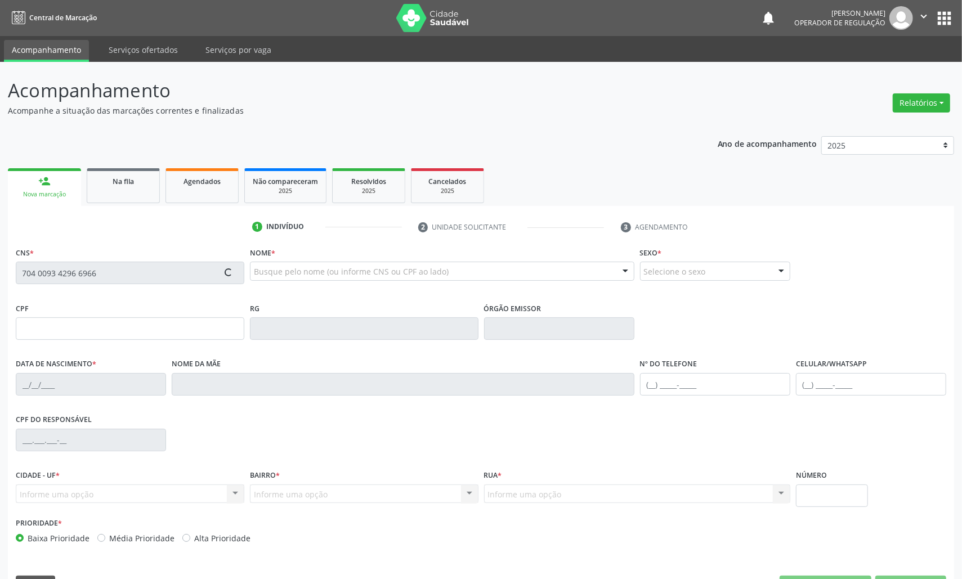
type input "[PHONE_NUMBER]"
type input "714.026.911-49"
type input "125"
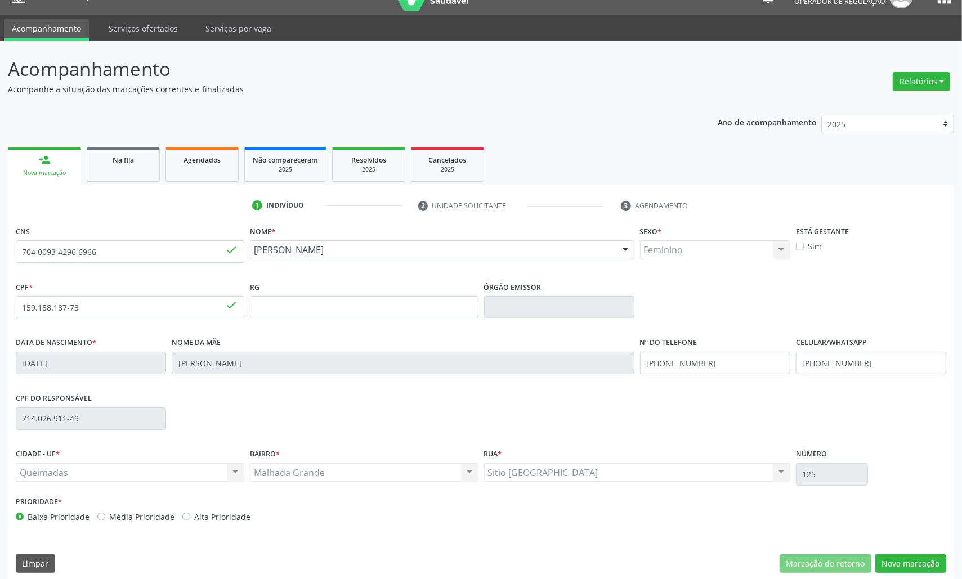
scroll to position [32, 0]
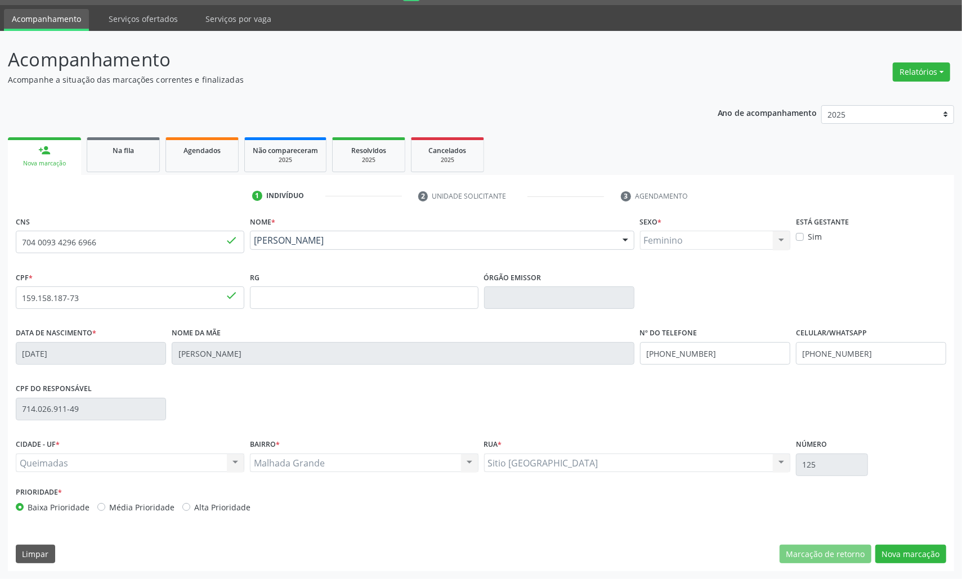
click at [140, 156] on link "Na fila" at bounding box center [123, 154] width 73 height 35
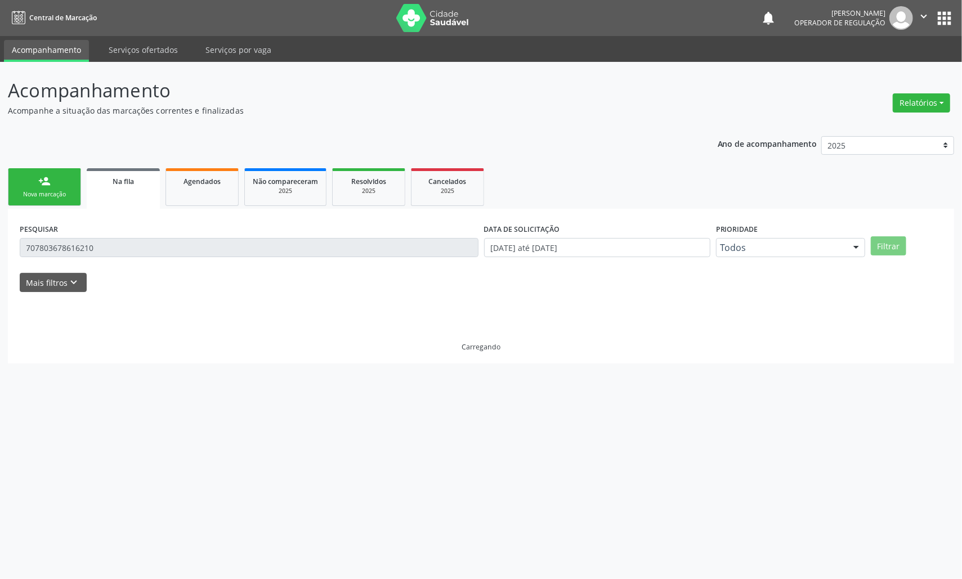
scroll to position [0, 0]
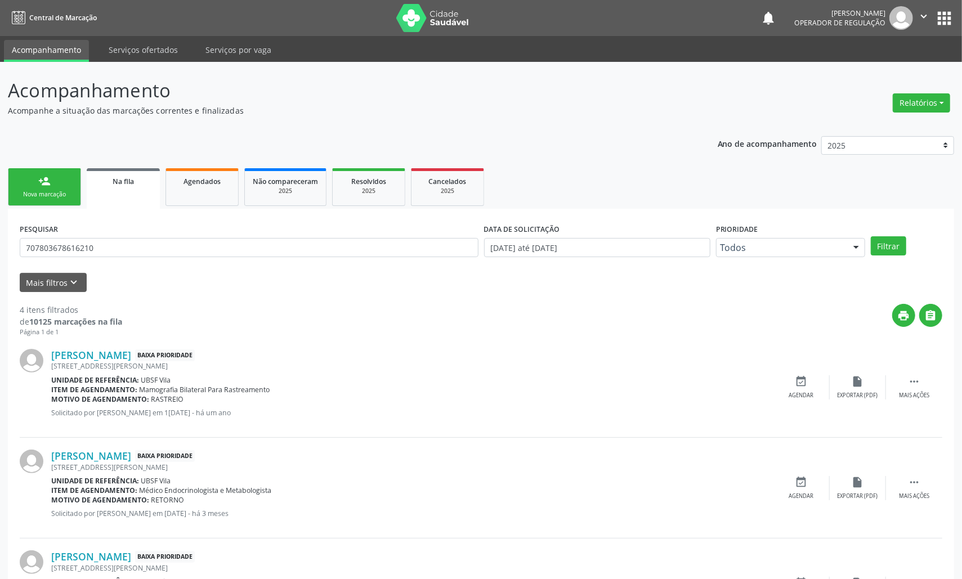
click at [144, 232] on div "PESQUISAR 707803678616210" at bounding box center [249, 243] width 464 height 44
click at [136, 247] on input "707803678616210" at bounding box center [249, 247] width 459 height 19
click at [871, 236] on button "Filtrar" at bounding box center [888, 245] width 35 height 19
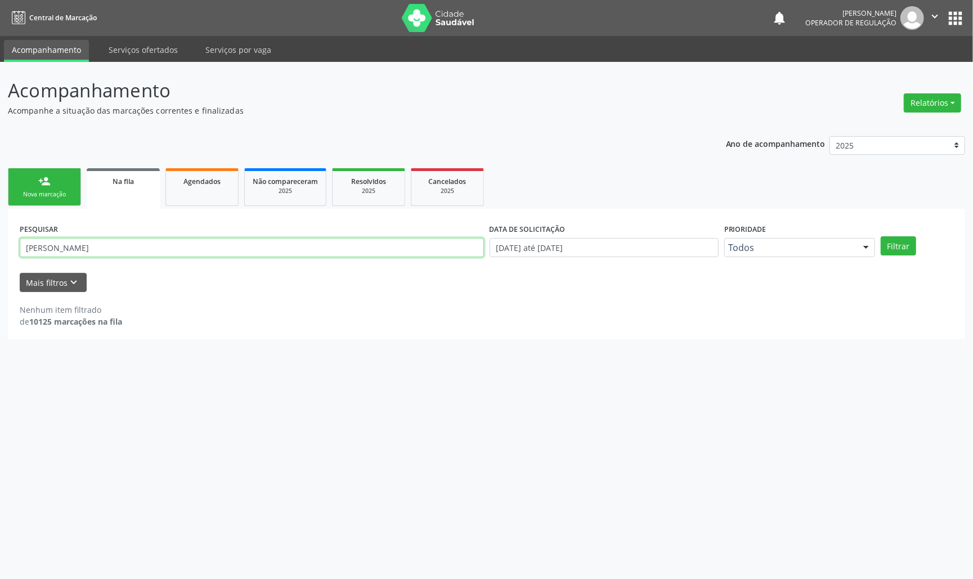
click at [134, 252] on input "[PERSON_NAME]" at bounding box center [252, 247] width 464 height 19
drag, startPoint x: 59, startPoint y: 248, endPoint x: 23, endPoint y: 247, distance: 36.0
click at [23, 247] on input "[PERSON_NAME]" at bounding box center [252, 247] width 464 height 19
click at [110, 251] on input "[PERSON_NAME]" at bounding box center [252, 247] width 464 height 19
type input "[PERSON_NAME]"
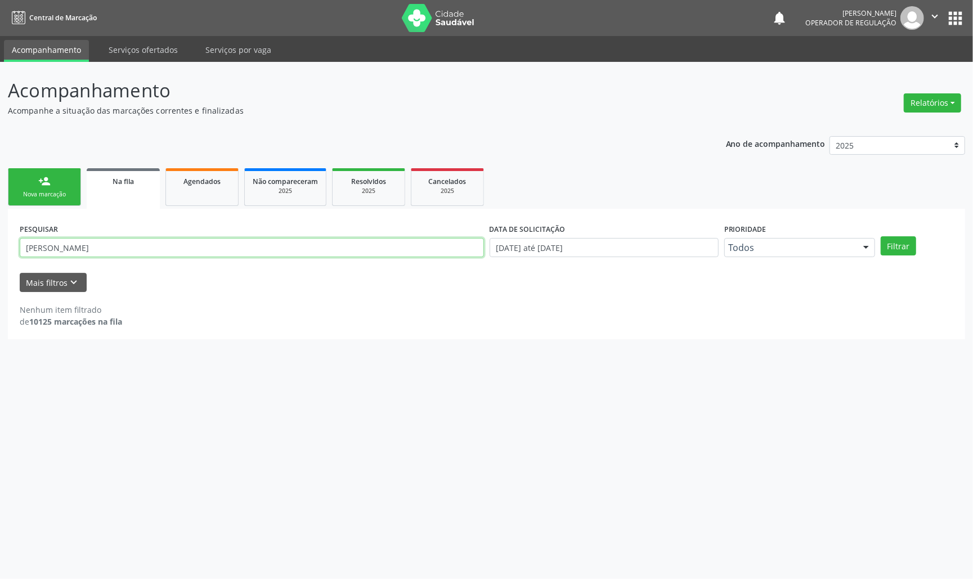
click at [881, 236] on button "Filtrar" at bounding box center [898, 245] width 35 height 19
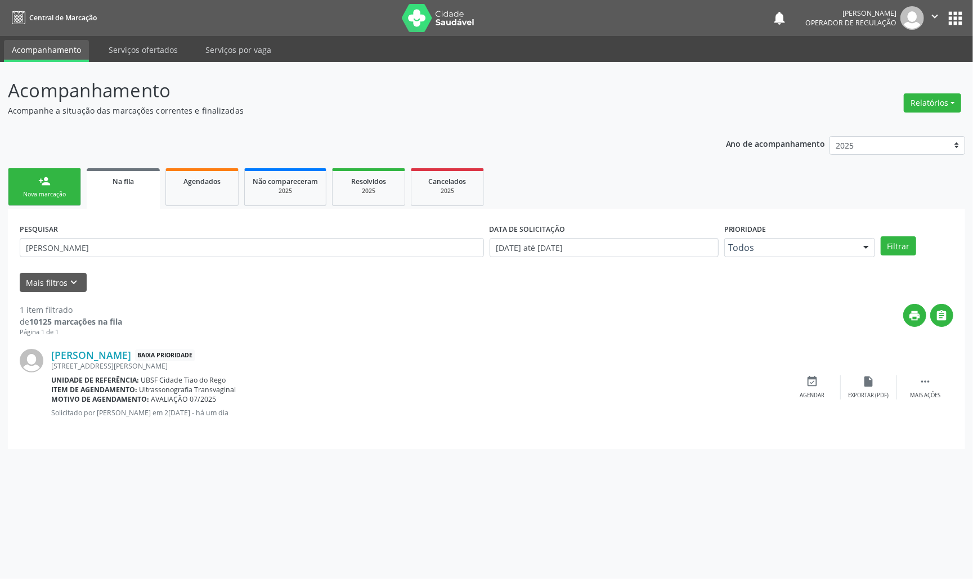
click at [50, 178] on div "person_add" at bounding box center [44, 181] width 12 height 12
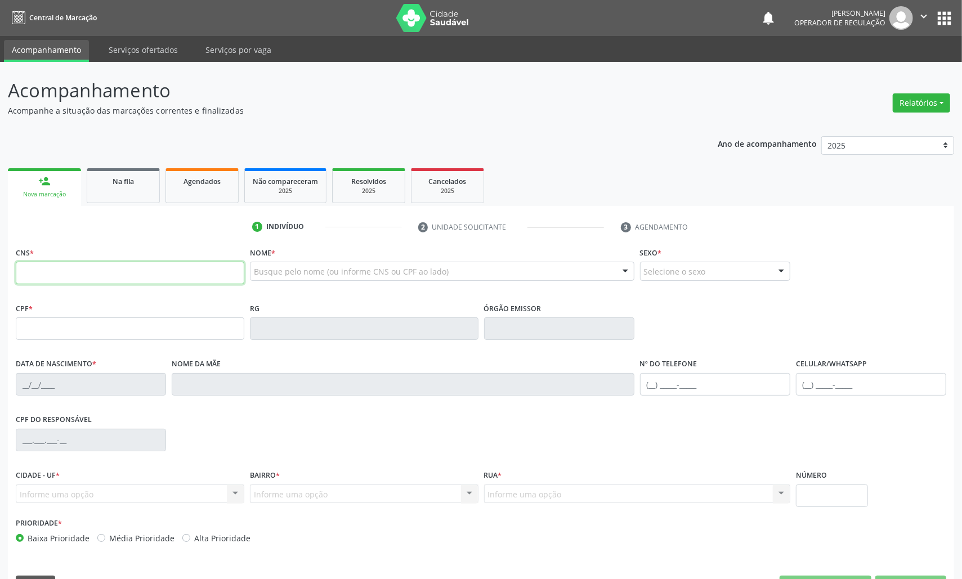
click at [106, 272] on input "text" at bounding box center [130, 273] width 229 height 23
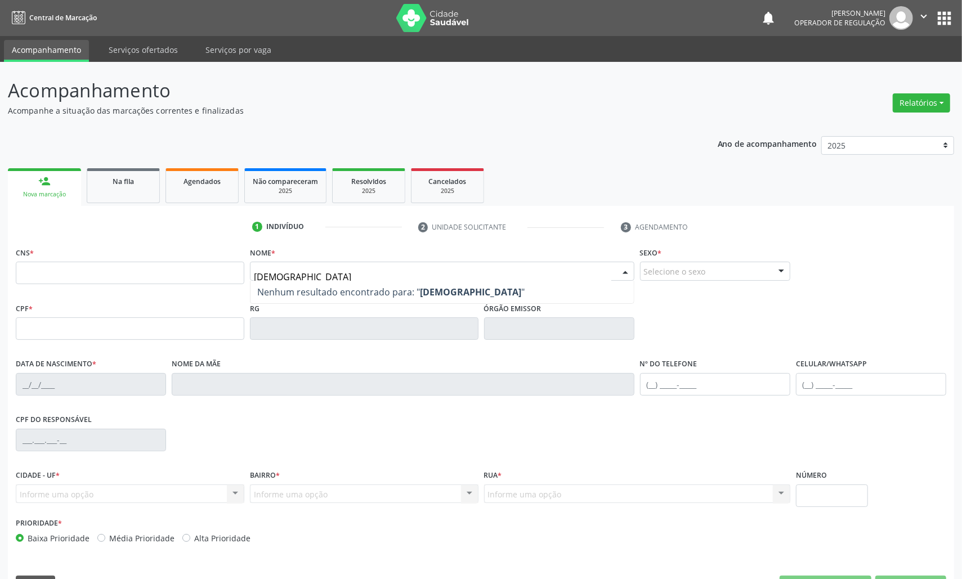
type input "[PERSON_NAME]"
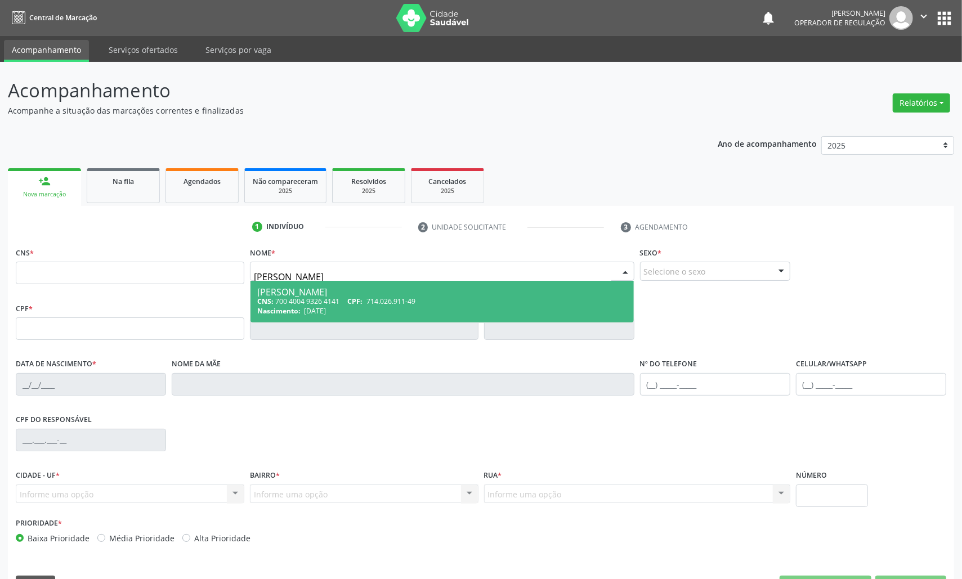
click at [296, 297] on div "CNS: 700 4004 9326 4141 CPF: 714.026.911-49" at bounding box center [442, 302] width 370 height 10
type input "700 4004 9326 4141"
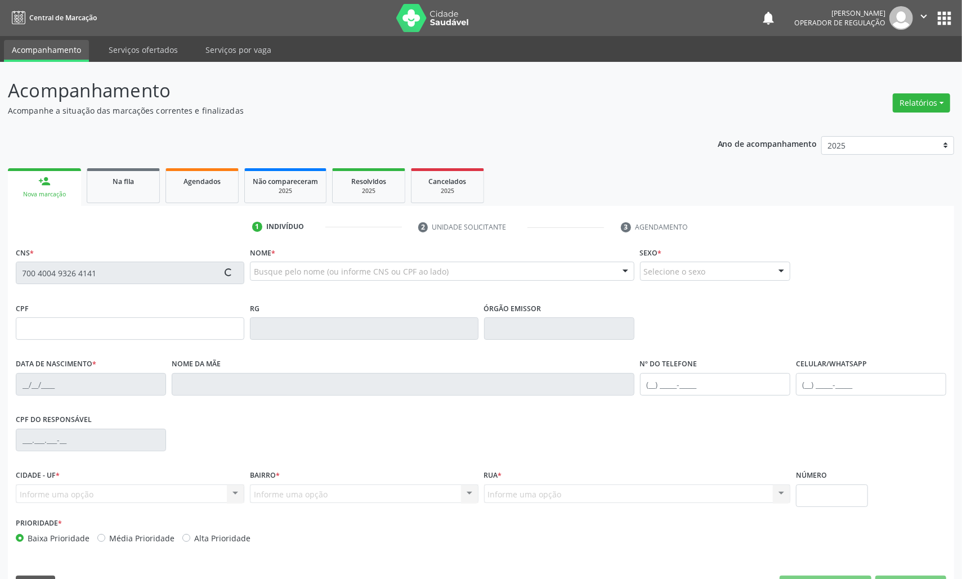
type input "714.026.911-49"
type input "[DATE]"
type input "[PERSON_NAME]"
type input "[PHONE_NUMBER]"
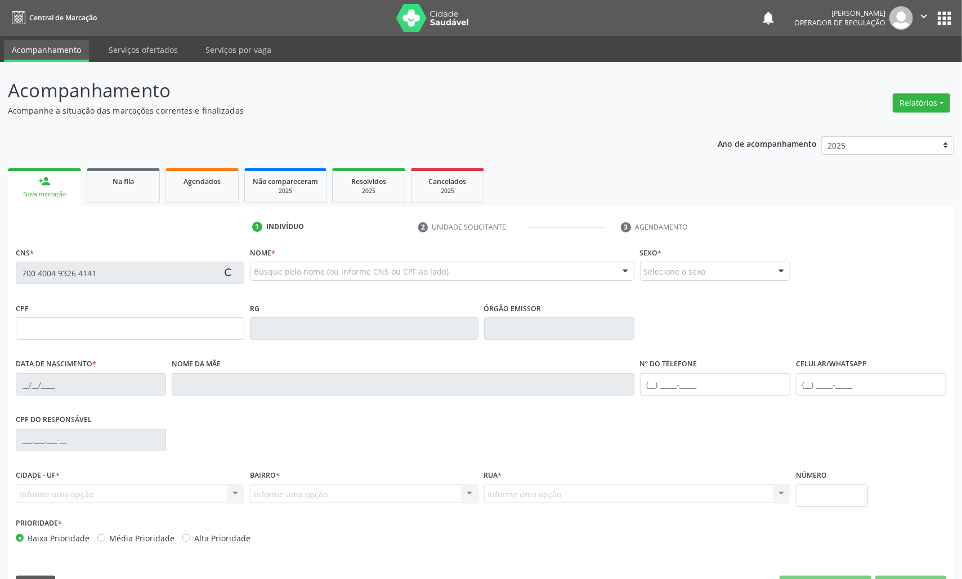
type input "125"
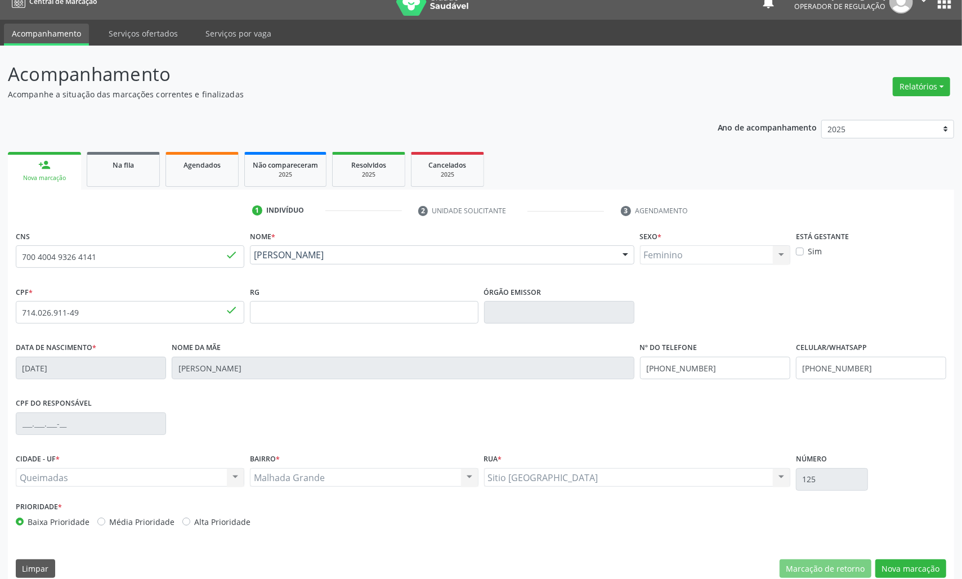
scroll to position [32, 0]
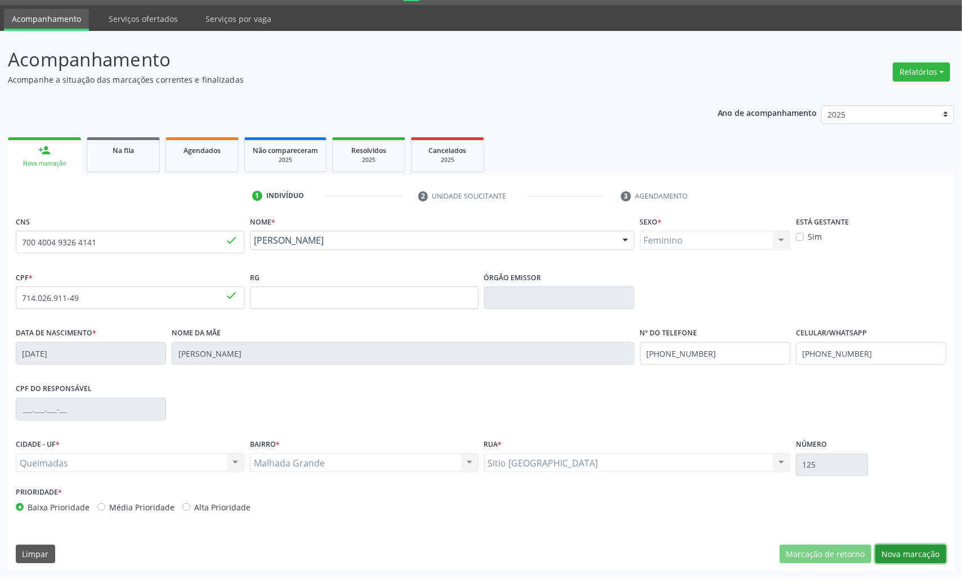
click at [933, 559] on button "Nova marcação" at bounding box center [910, 554] width 71 height 19
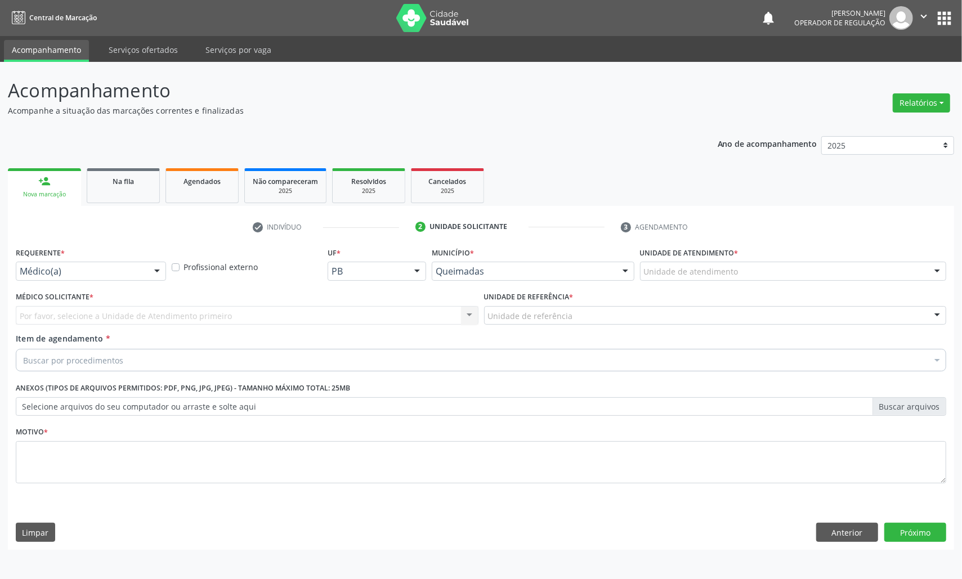
scroll to position [0, 0]
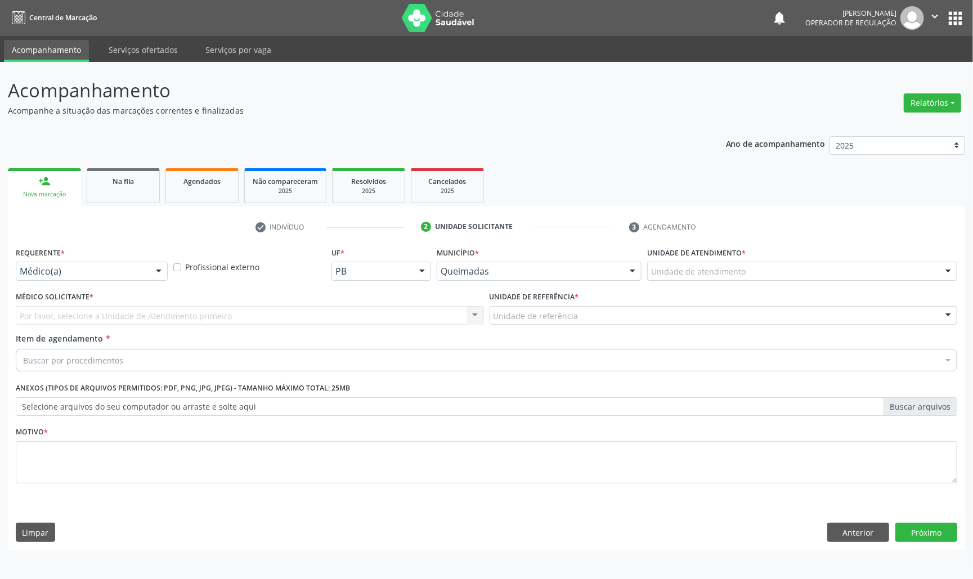
click at [83, 278] on div "Médico(a)" at bounding box center [92, 271] width 152 height 19
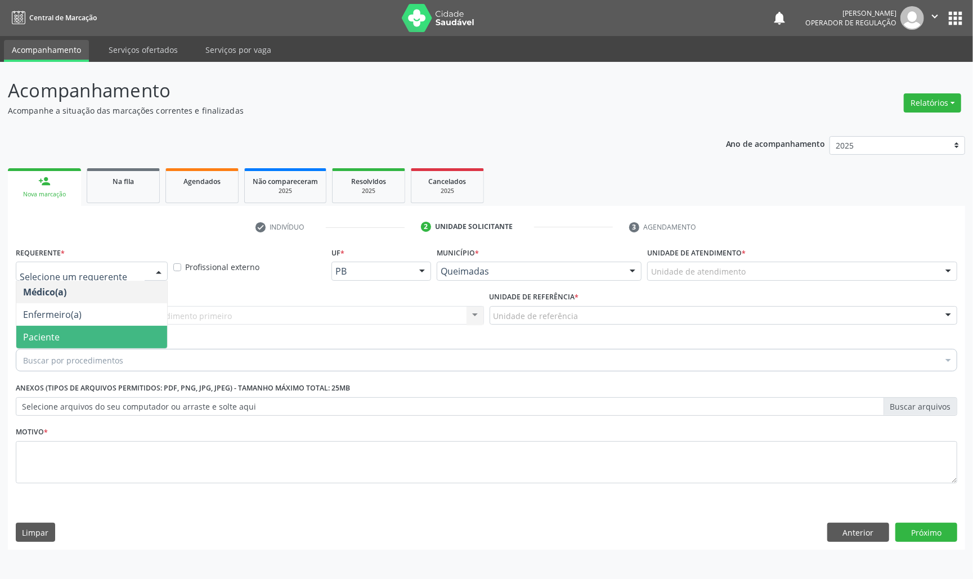
click at [90, 341] on span "Paciente" at bounding box center [91, 337] width 151 height 23
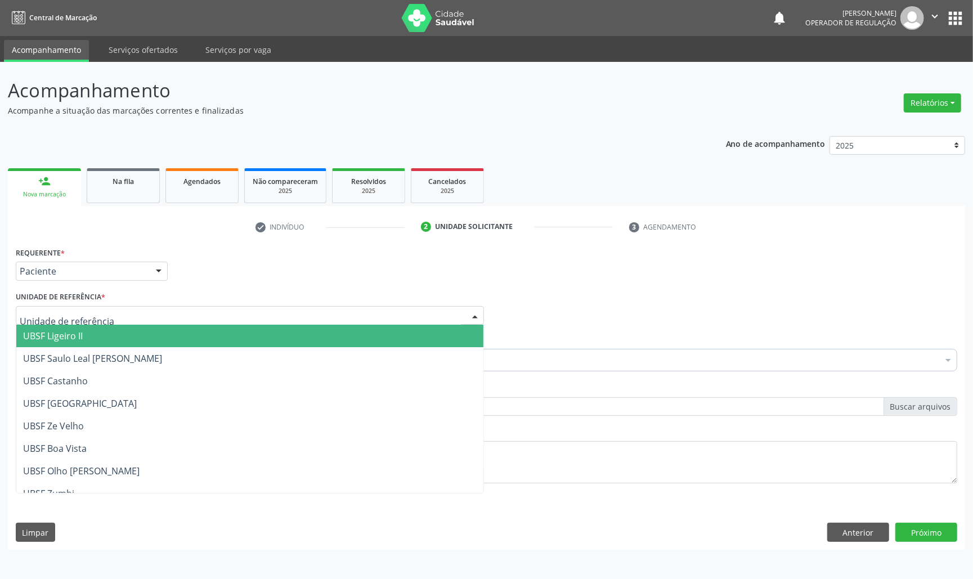
click at [116, 313] on div at bounding box center [250, 315] width 468 height 19
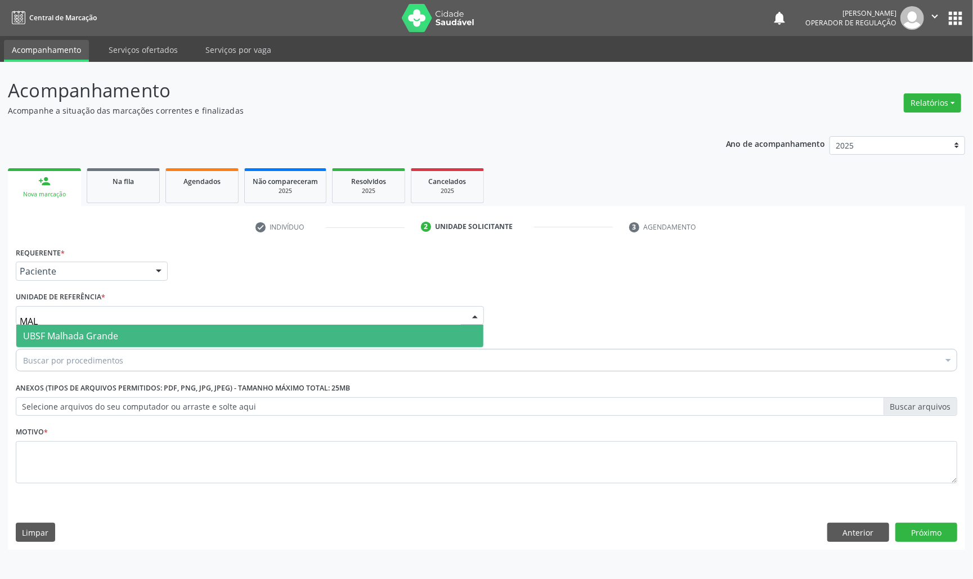
type input "MALH"
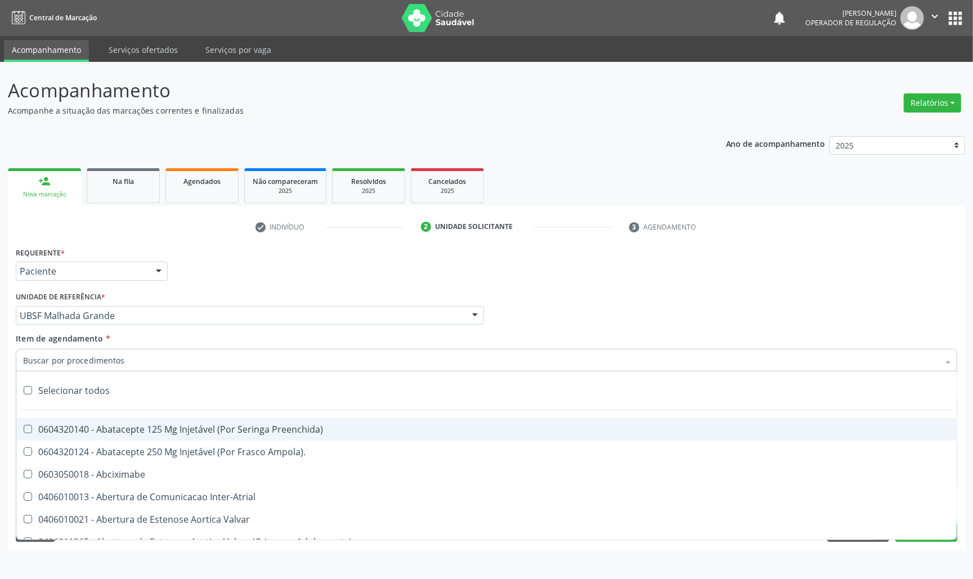
click at [960, 235] on ul "check Indivíduo 2 Unidade solicitante 3 Agendamento" at bounding box center [487, 227] width 958 height 19
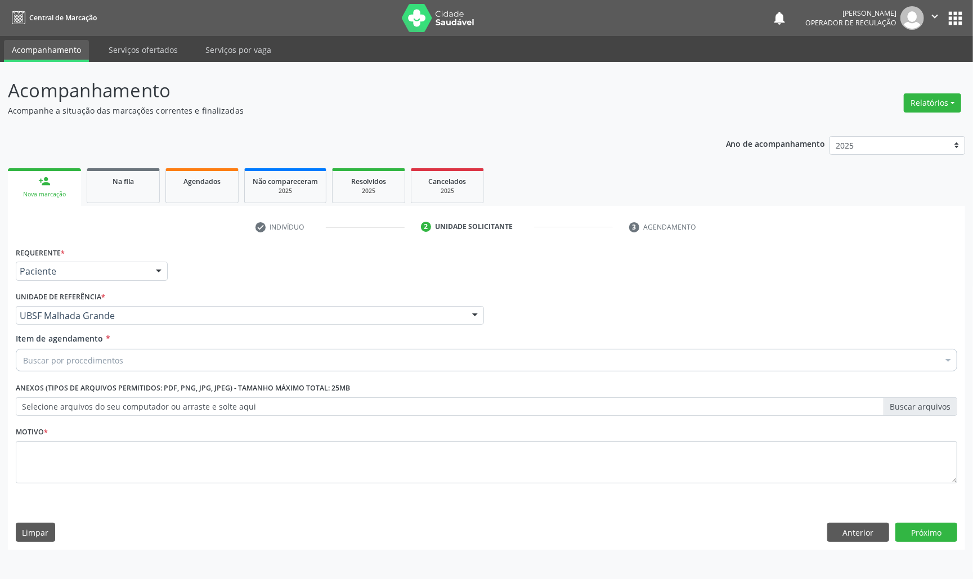
click at [132, 359] on div "Buscar por procedimentos" at bounding box center [487, 360] width 942 height 23
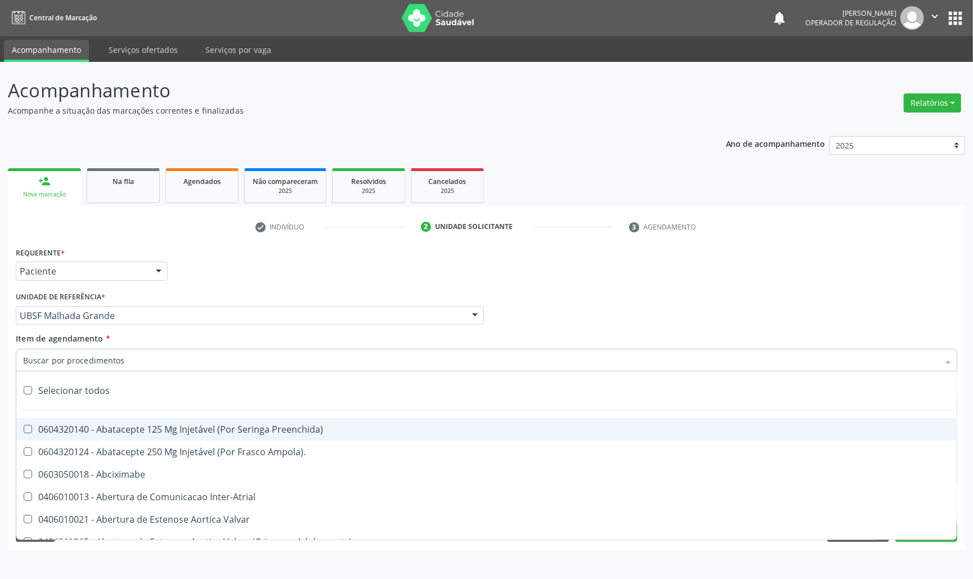
paste input "TRANSVAGINAL"
type input "TRANSVAGINAL"
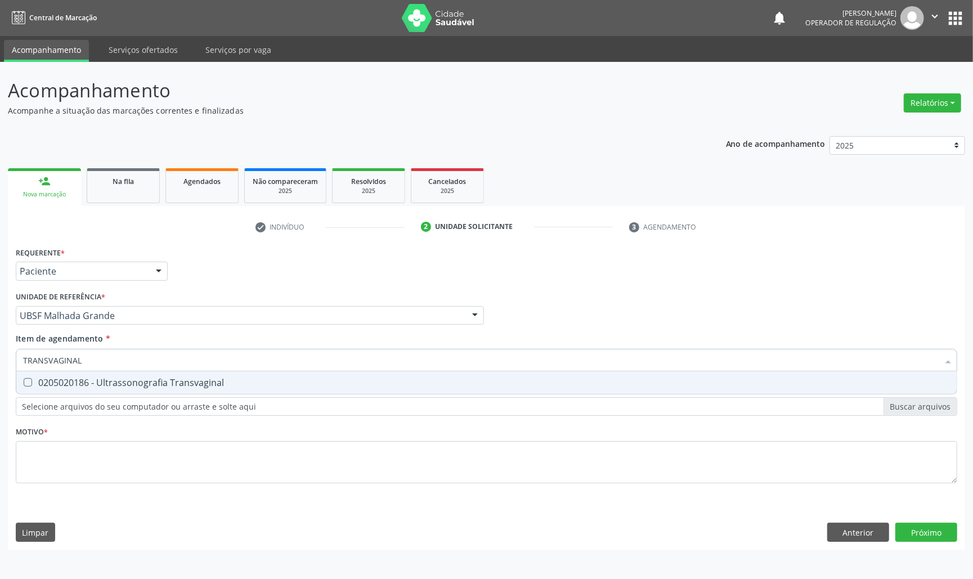
drag, startPoint x: 140, startPoint y: 381, endPoint x: 125, endPoint y: 378, distance: 14.8
click at [138, 381] on div "0205020186 - Ultrassonografia Transvaginal" at bounding box center [486, 382] width 927 height 9
checkbox Transvaginal "true"
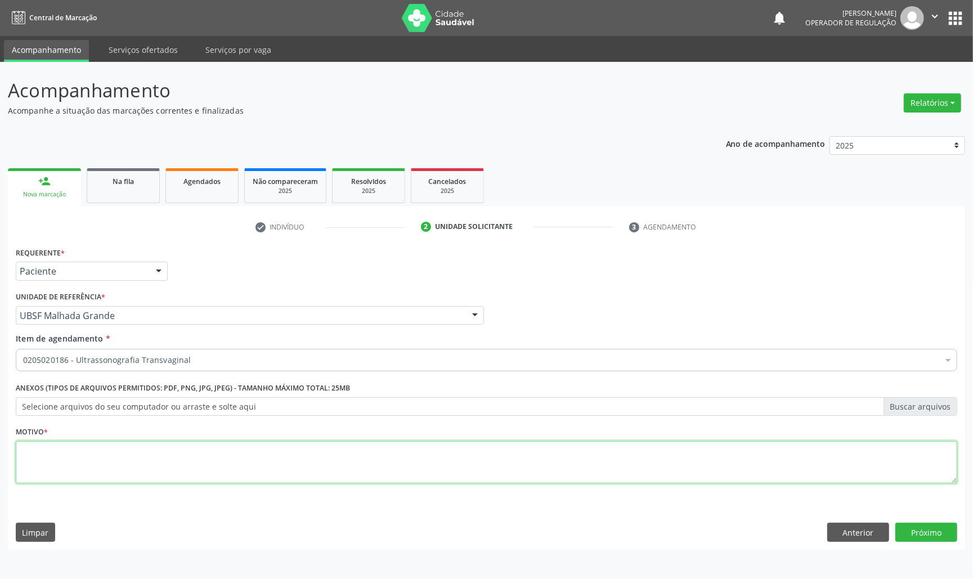
click at [177, 479] on textarea at bounding box center [487, 462] width 942 height 43
paste textarea "AVALIAÇÃO DE ROTINA 07/2025"
type textarea "AVALIAÇÃO DE ROTINA 07/2025"
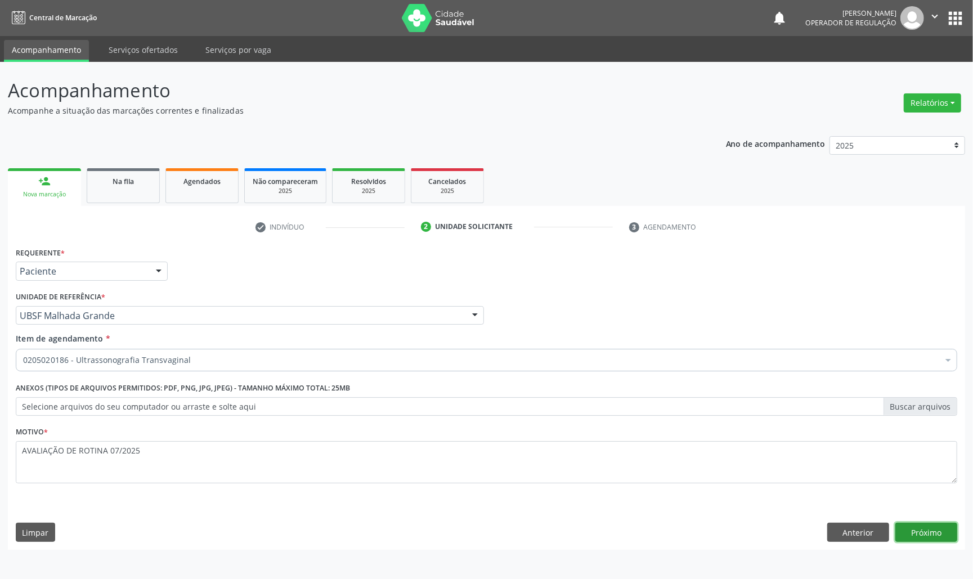
click at [911, 536] on button "Próximo" at bounding box center [927, 532] width 62 height 19
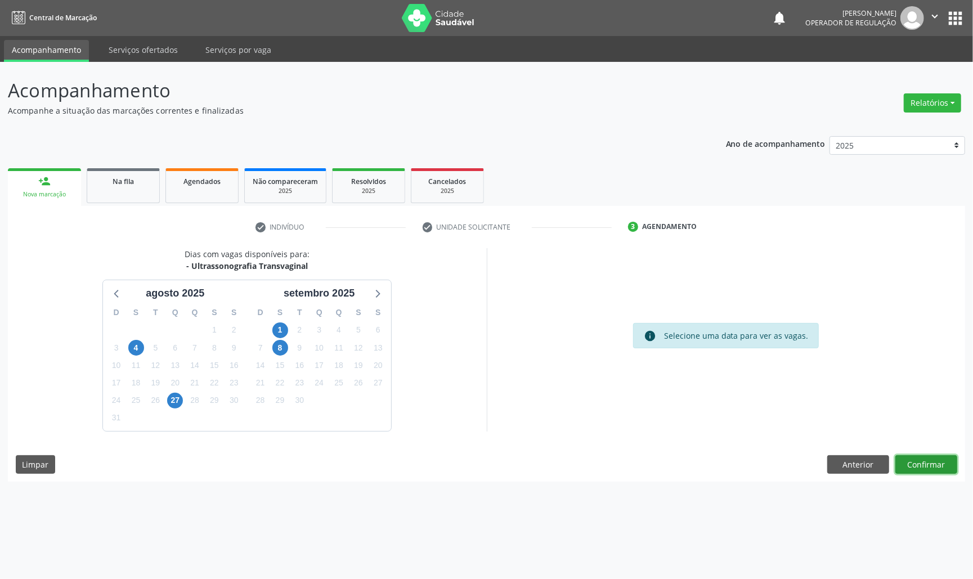
click at [931, 469] on button "Confirmar" at bounding box center [927, 464] width 62 height 19
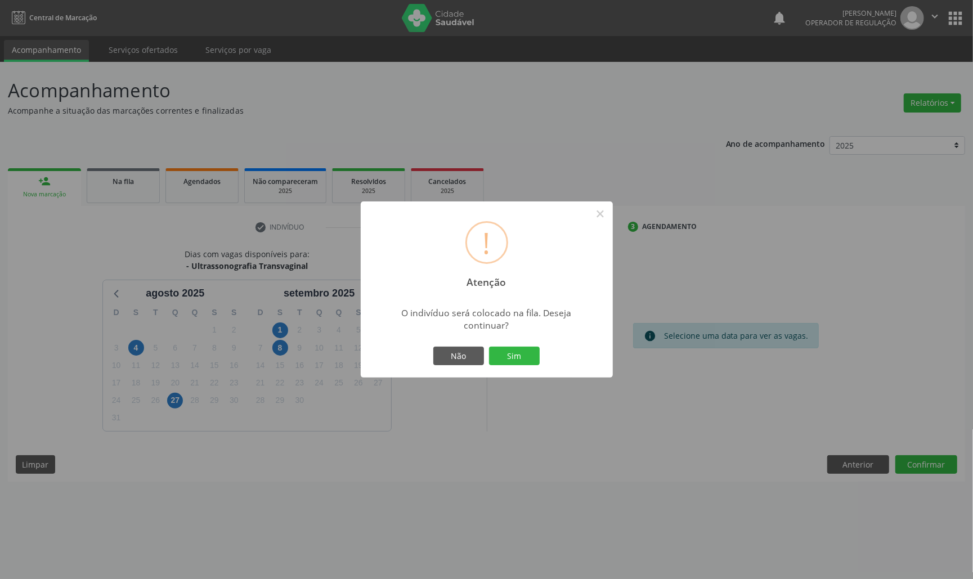
click at [489, 347] on button "Sim" at bounding box center [514, 356] width 51 height 19
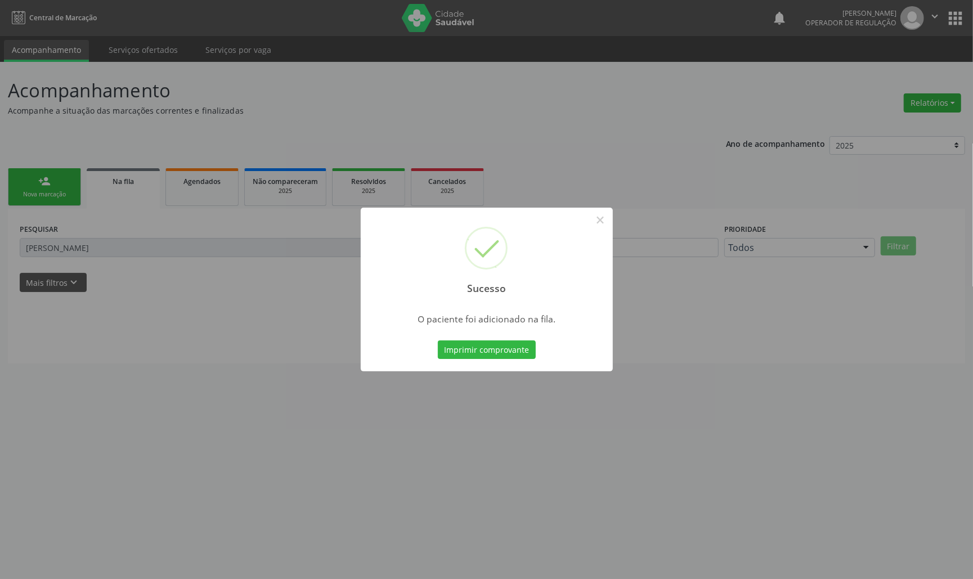
click at [610, 221] on div "Sucesso ×" at bounding box center [487, 256] width 252 height 97
drag, startPoint x: 605, startPoint y: 221, endPoint x: 590, endPoint y: 221, distance: 14.6
click at [604, 221] on button "×" at bounding box center [600, 220] width 19 height 19
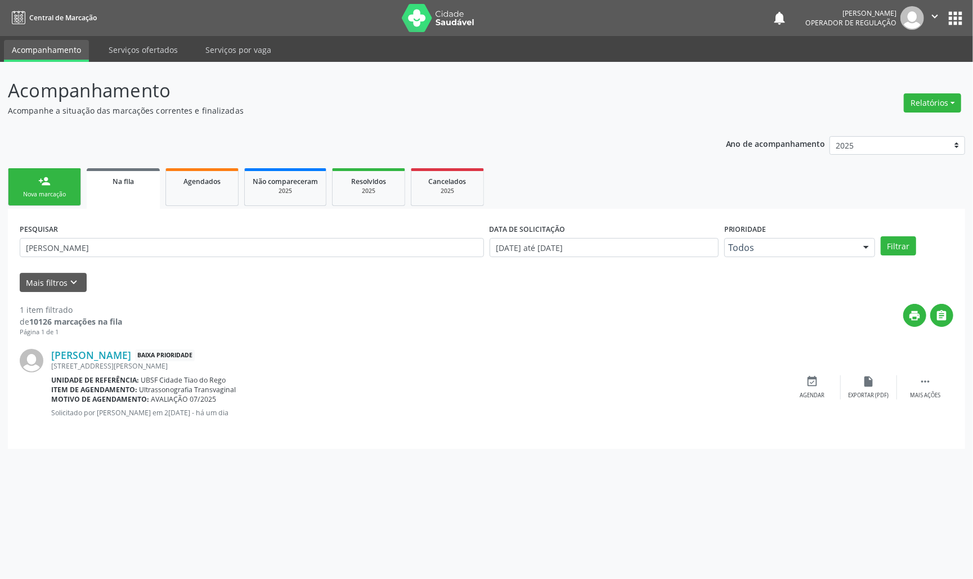
click at [61, 198] on div "Nova marcação" at bounding box center [44, 194] width 56 height 8
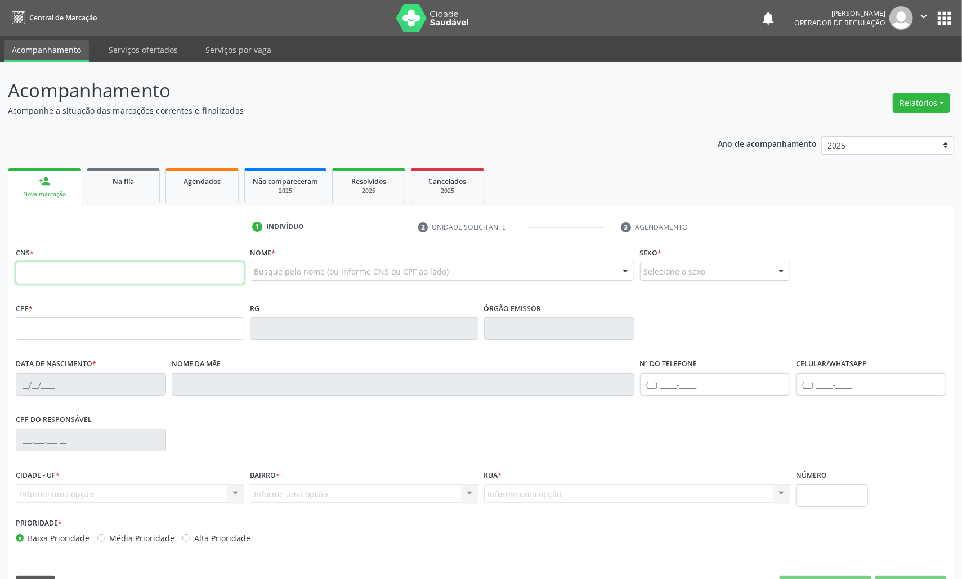
click at [52, 279] on input "text" at bounding box center [130, 273] width 229 height 23
type input "704 0073 0991 4667"
type input "2[DATE]"
type input "[PERSON_NAME]"
type input "[PHONE_NUMBER]"
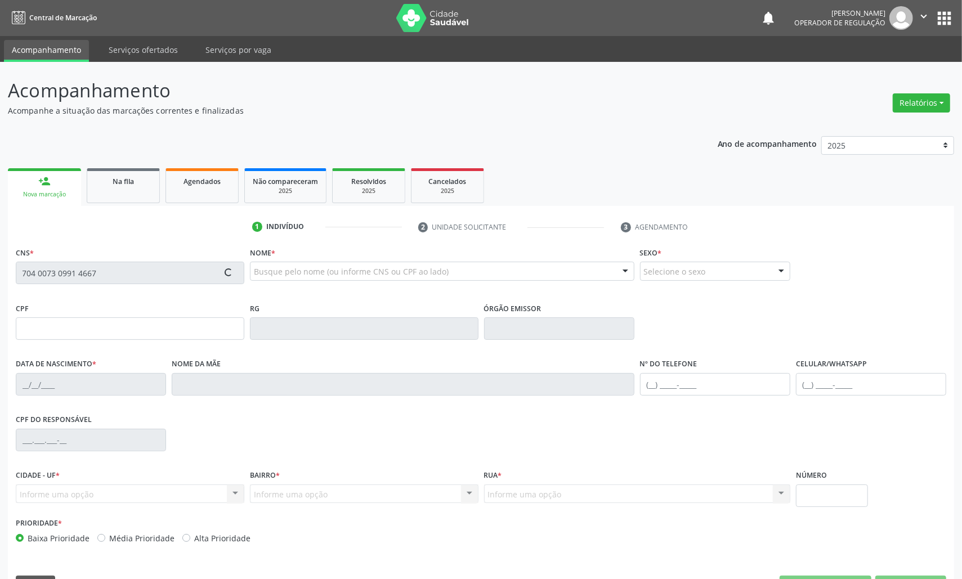
type input "33"
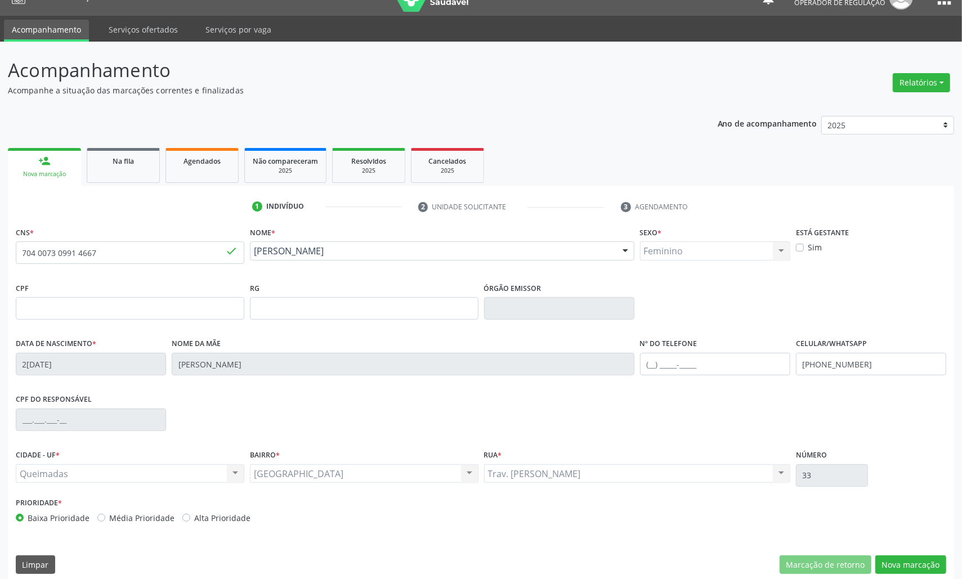
scroll to position [32, 0]
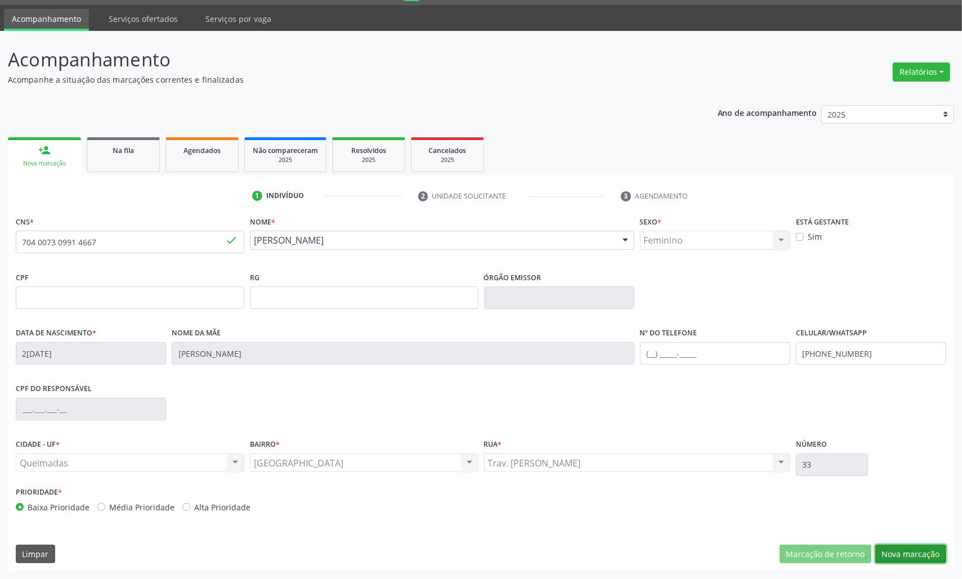
click at [919, 548] on button "Nova marcação" at bounding box center [910, 554] width 71 height 19
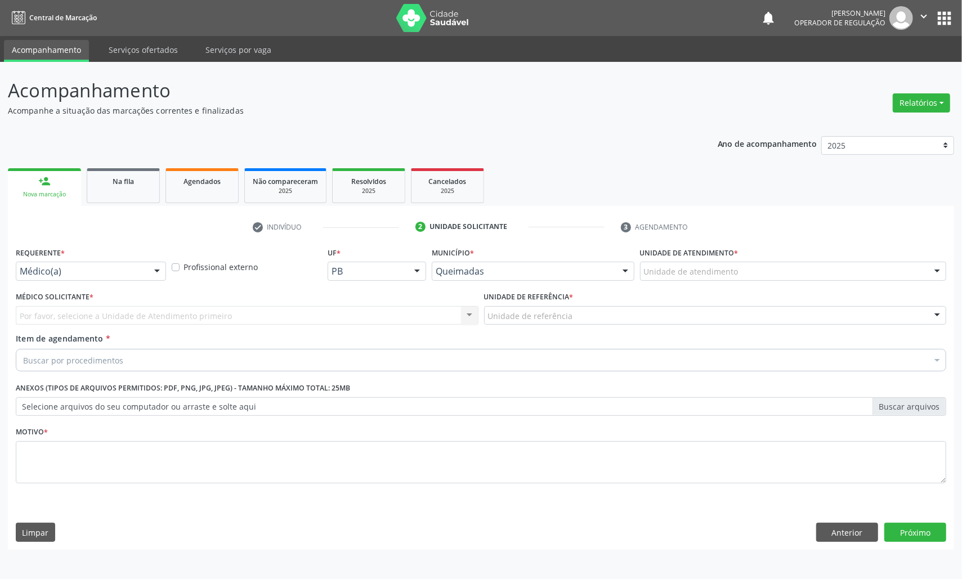
scroll to position [0, 0]
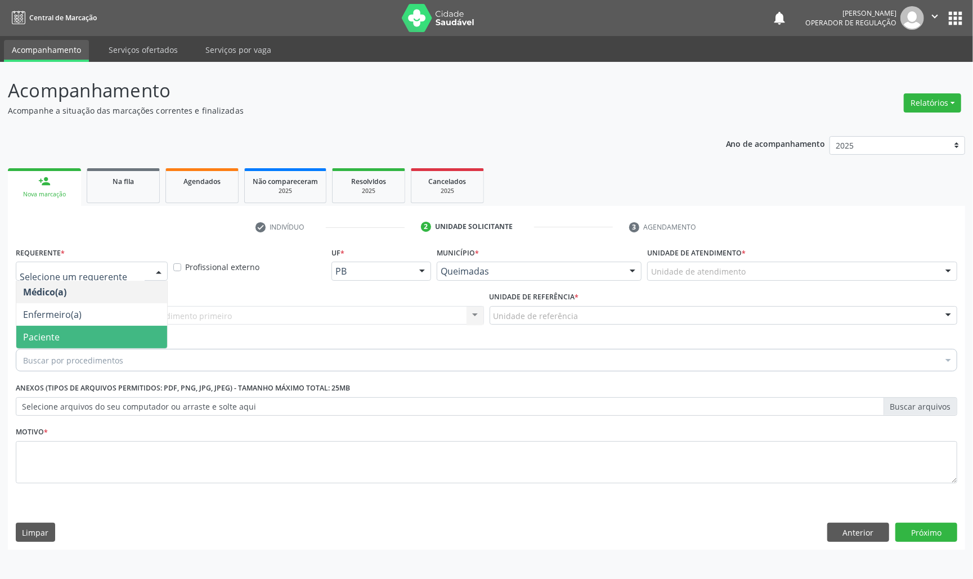
click at [92, 347] on span "Paciente" at bounding box center [91, 337] width 151 height 23
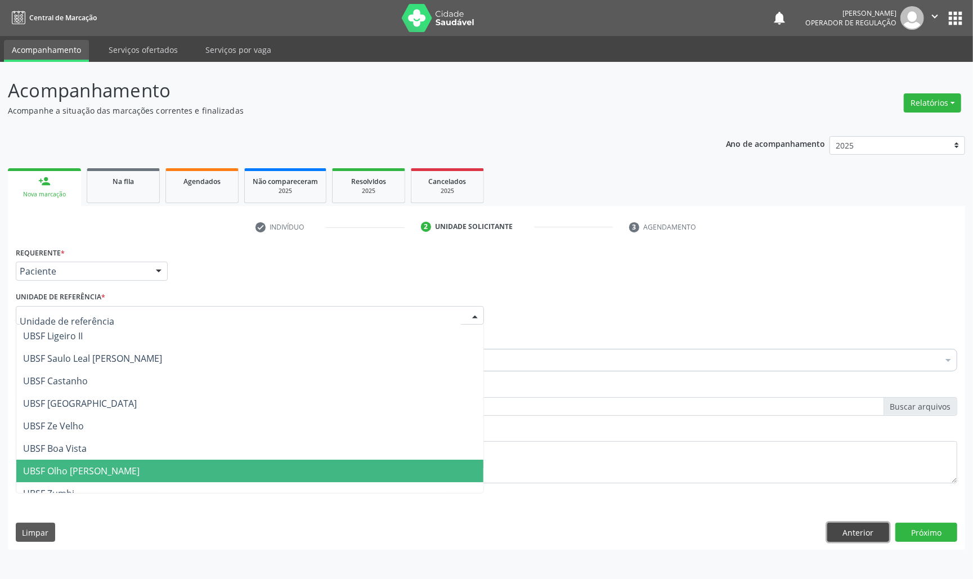
click at [858, 530] on button "Anterior" at bounding box center [859, 532] width 62 height 19
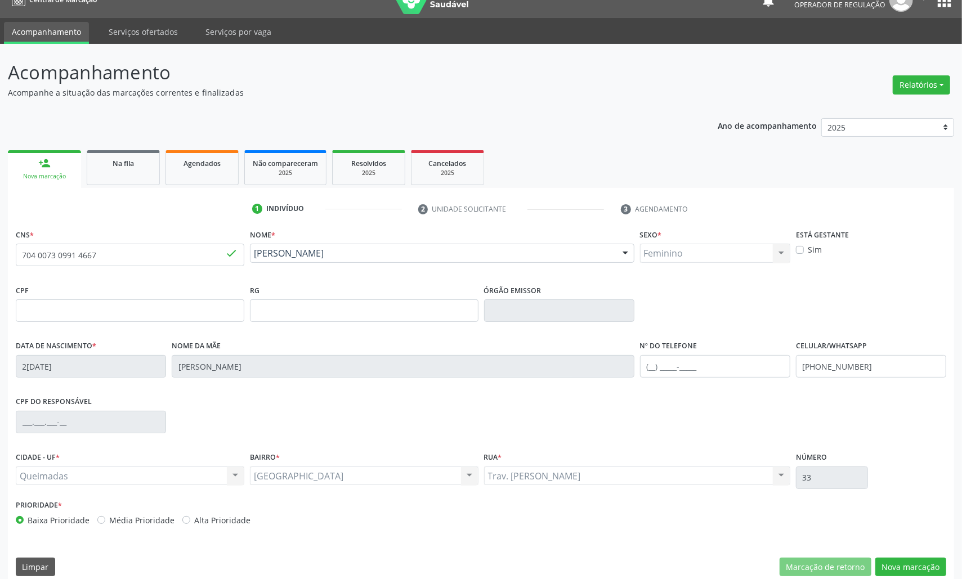
scroll to position [32, 0]
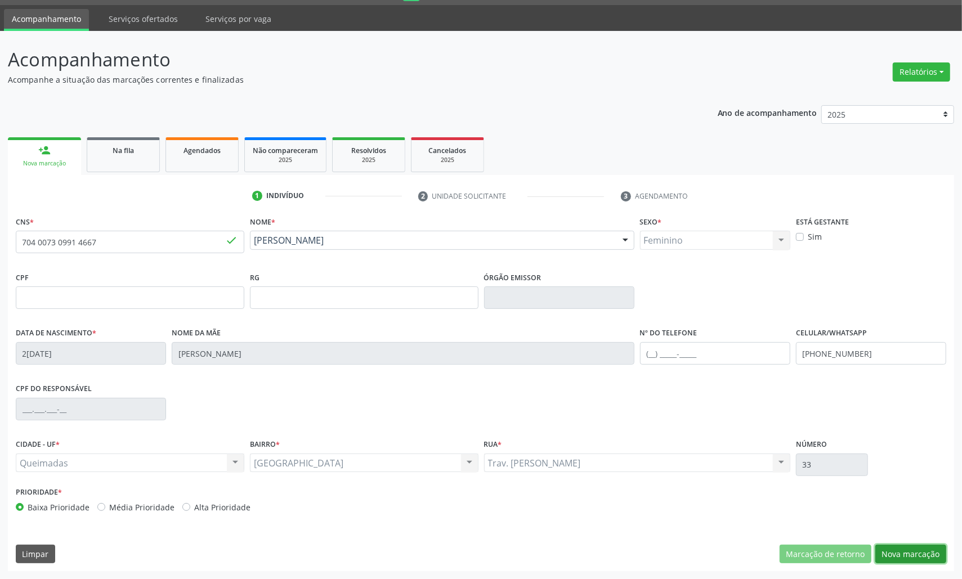
click at [909, 552] on button "Nova marcação" at bounding box center [910, 554] width 71 height 19
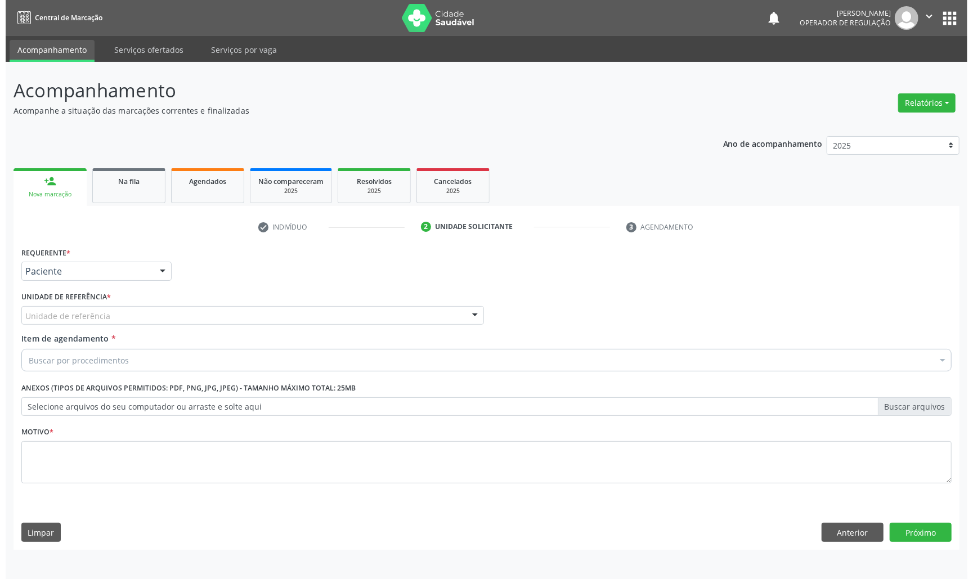
scroll to position [0, 0]
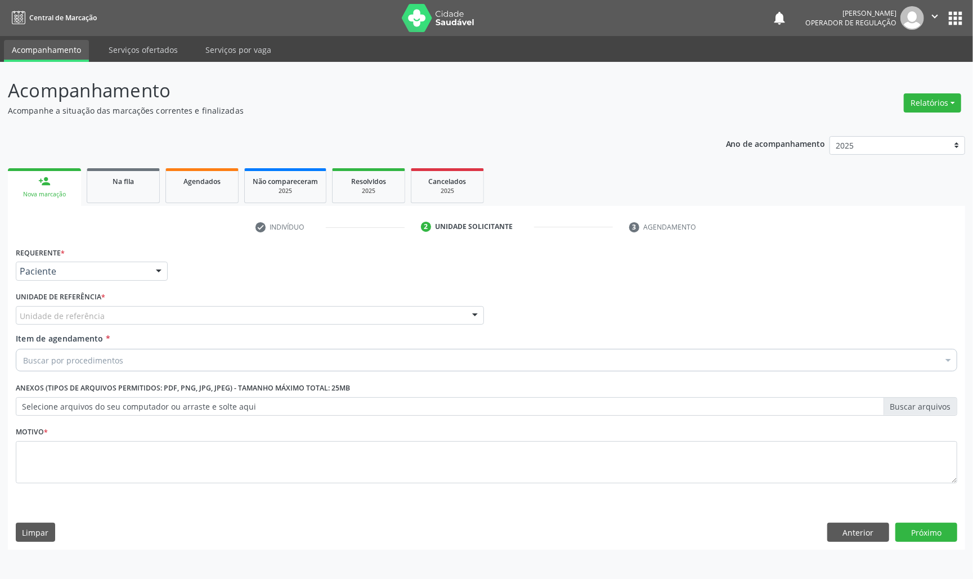
drag, startPoint x: 48, startPoint y: 302, endPoint x: 55, endPoint y: 314, distance: 13.6
click at [50, 304] on label "Unidade de referência *" at bounding box center [61, 297] width 90 height 17
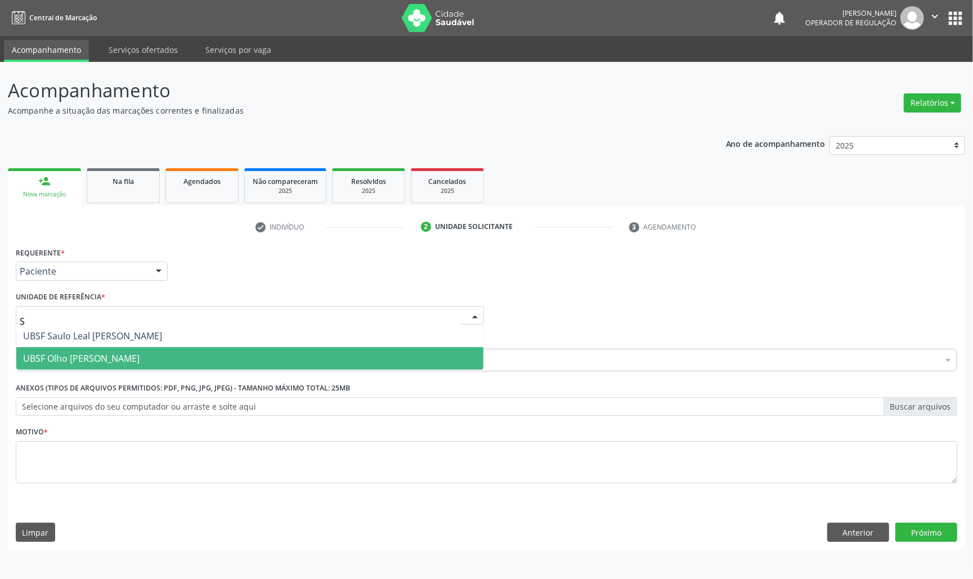
type input "SA"
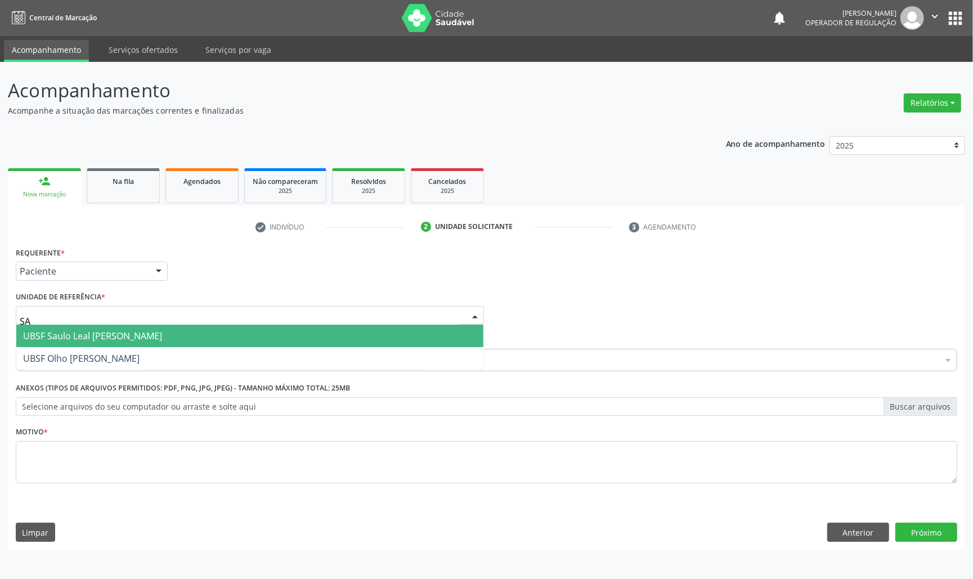
click at [70, 342] on span "UBSF Saulo Leal [PERSON_NAME]" at bounding box center [92, 336] width 139 height 12
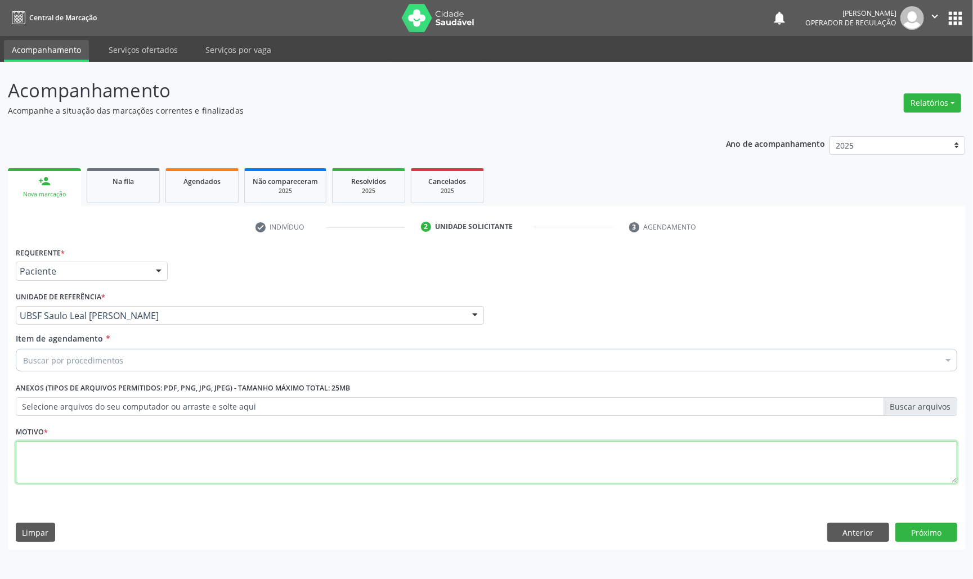
click at [75, 457] on textarea at bounding box center [487, 462] width 942 height 43
paste textarea "AVALIAÇÃO DE ROTINA 07/2025"
type textarea "AVALIAÇÃO DE ROTINA 07/2025"
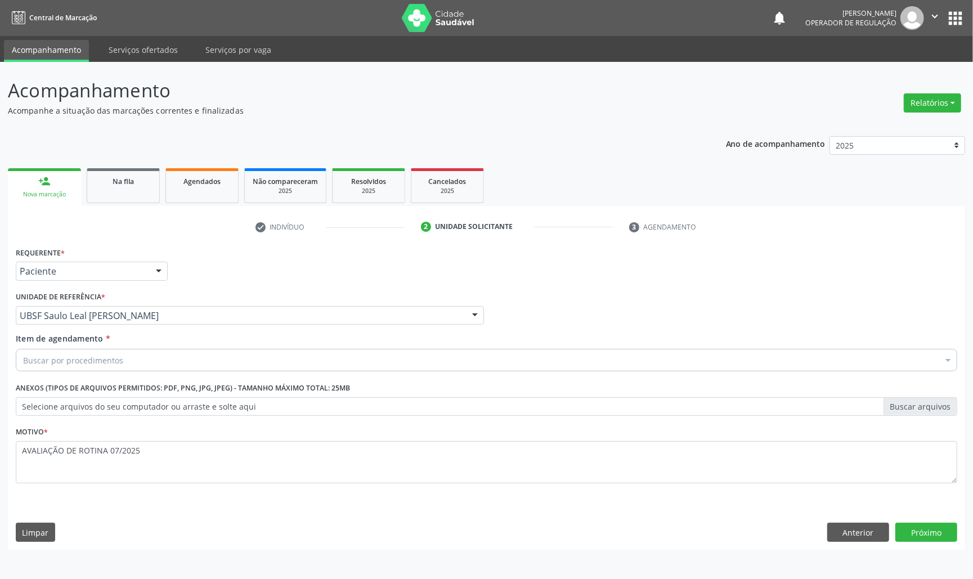
paste input "TRANSVAGINAL"
click at [263, 357] on div "Buscar por procedimentos" at bounding box center [487, 360] width 942 height 23
type input "TRANSVAGINAL"
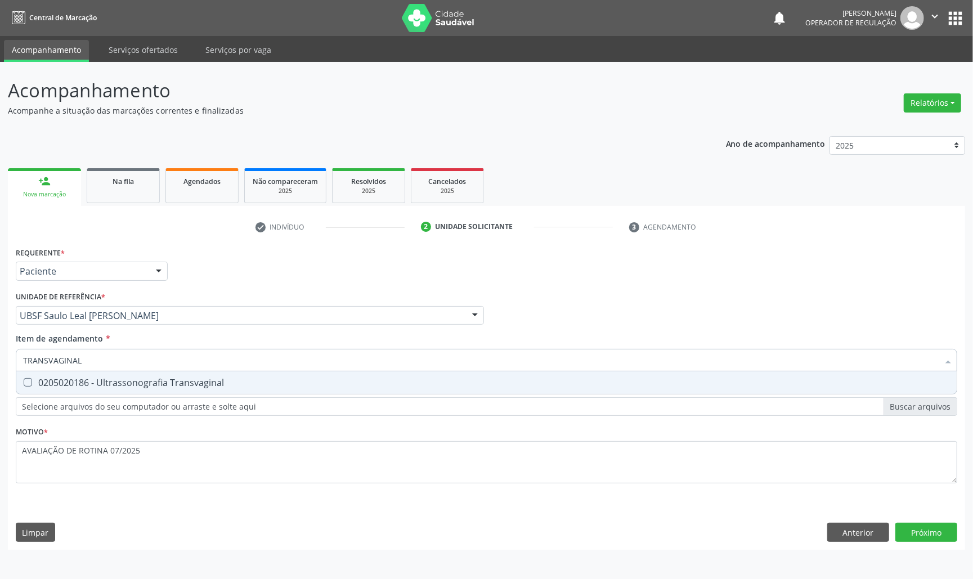
click at [271, 379] on div "0205020186 - Ultrassonografia Transvaginal" at bounding box center [486, 382] width 927 height 9
checkbox Transvaginal "true"
click at [937, 542] on button "Próximo" at bounding box center [927, 532] width 62 height 19
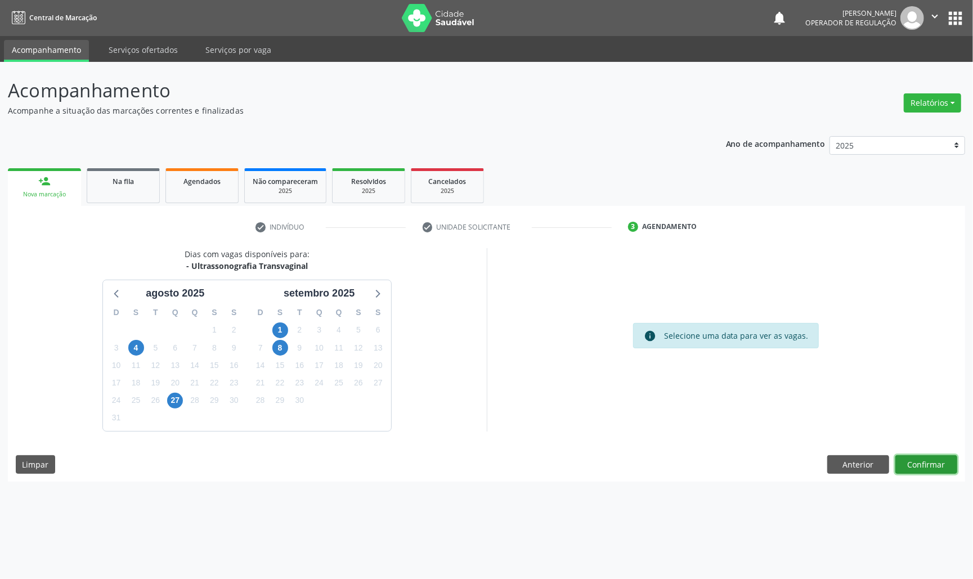
click at [937, 463] on button "Confirmar" at bounding box center [927, 464] width 62 height 19
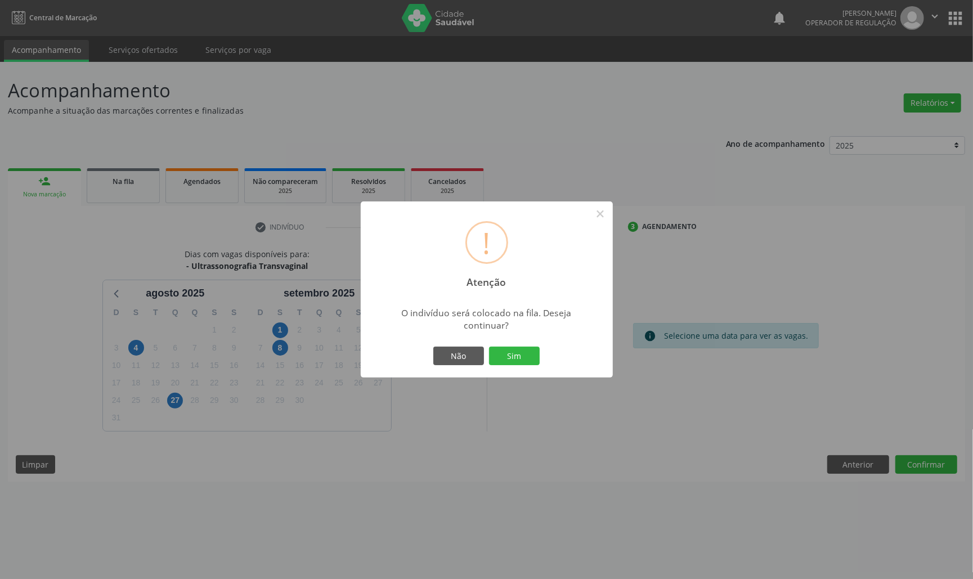
click at [489, 347] on button "Sim" at bounding box center [514, 356] width 51 height 19
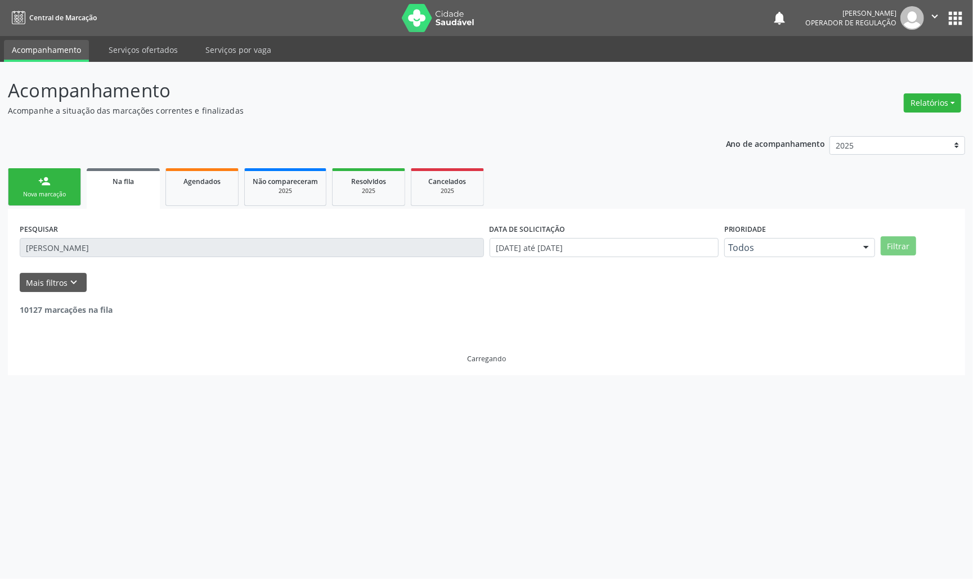
click at [20, 179] on link "person_add Nova marcação" at bounding box center [44, 187] width 73 height 38
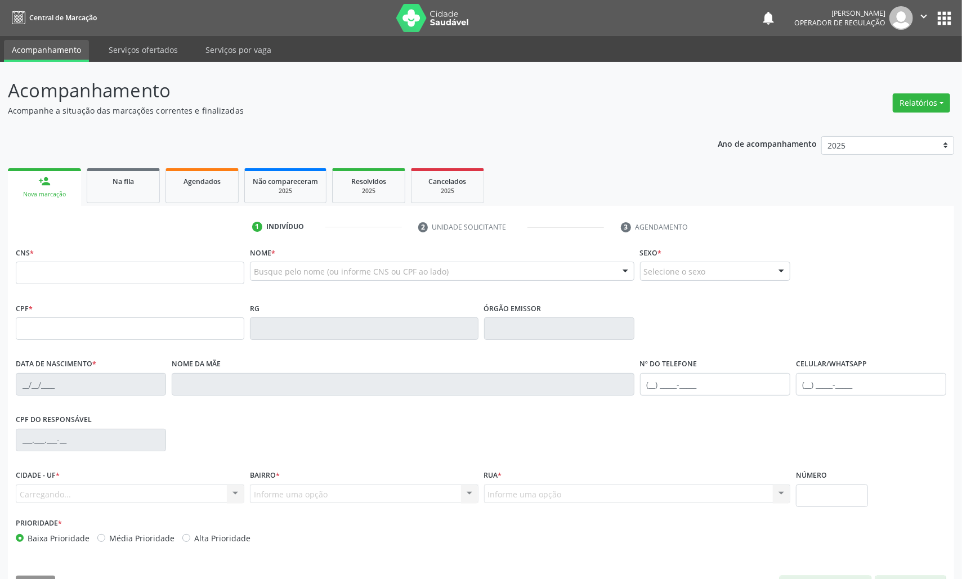
click at [65, 288] on fieldset "CNS *" at bounding box center [130, 268] width 229 height 48
click at [61, 275] on input "text" at bounding box center [130, 273] width 229 height 23
click at [44, 269] on input "text" at bounding box center [130, 273] width 229 height 23
click at [113, 170] on link "Na fila" at bounding box center [123, 185] width 73 height 35
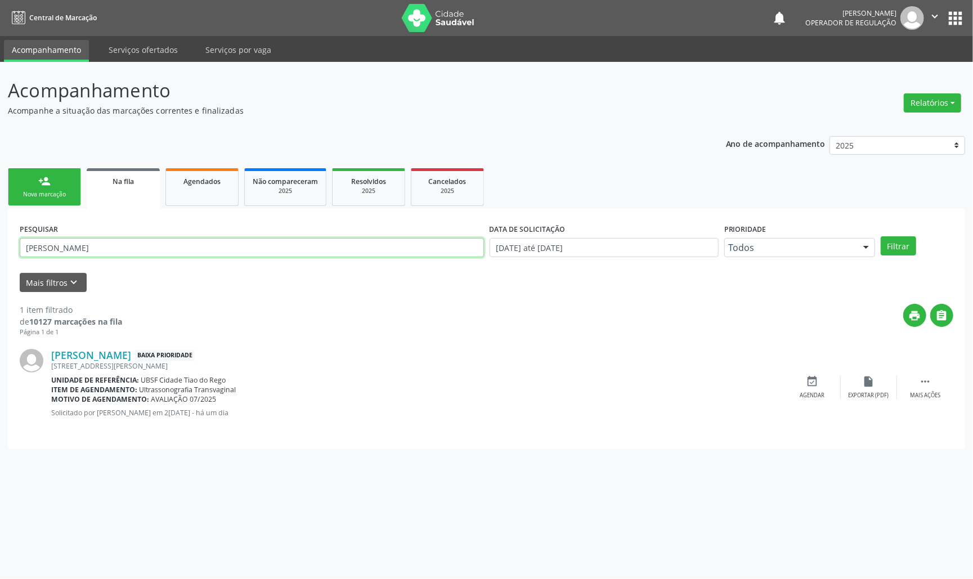
click at [105, 245] on input "[PERSON_NAME]" at bounding box center [252, 247] width 464 height 19
type input "[PERSON_NAME]"
click at [881, 236] on button "Filtrar" at bounding box center [898, 245] width 35 height 19
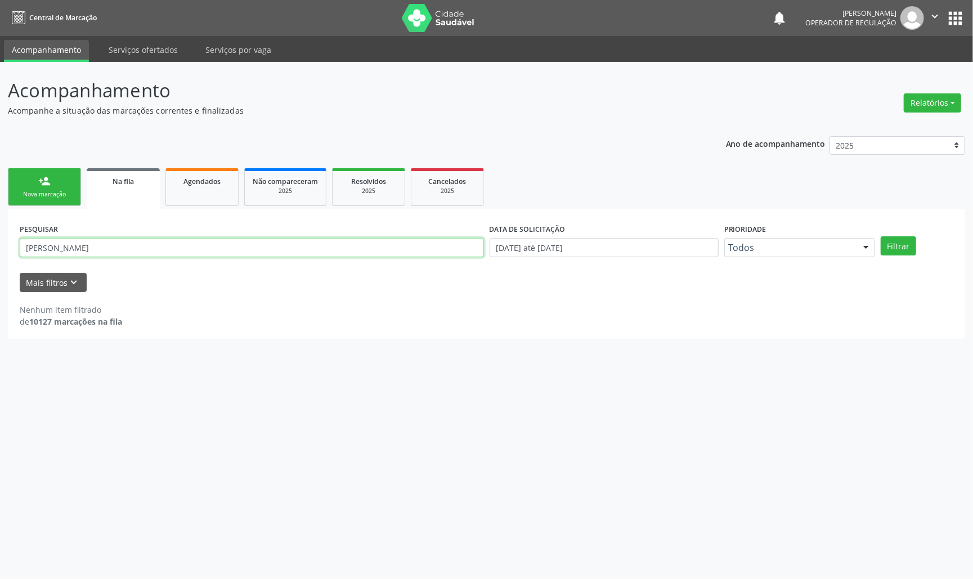
click at [106, 243] on input "[PERSON_NAME]" at bounding box center [252, 247] width 464 height 19
click at [962, 25] on nav "Central de Marcação notifications [PERSON_NAME] Operador de regulação  Configu…" at bounding box center [486, 18] width 973 height 36
click at [953, 18] on button "apps" at bounding box center [956, 18] width 20 height 20
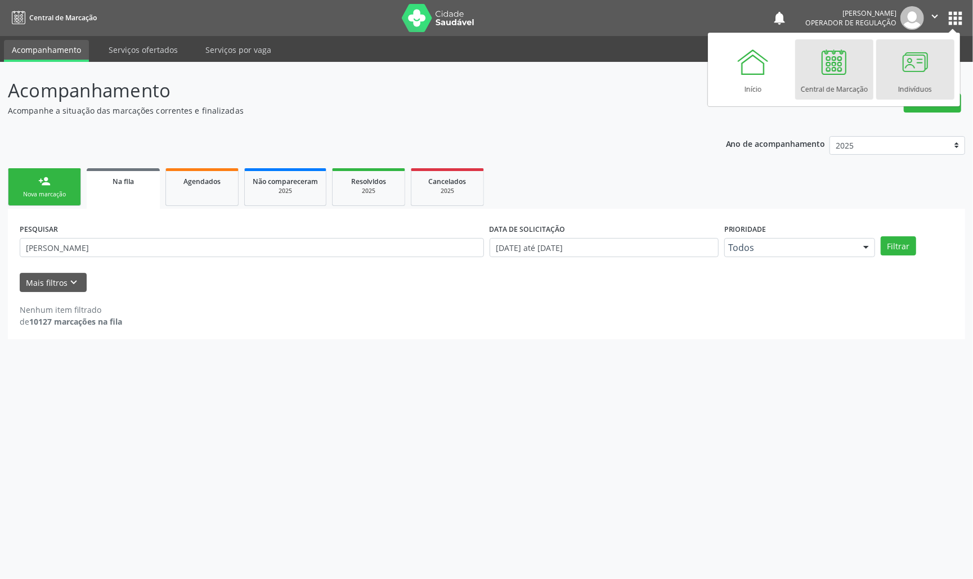
click at [912, 72] on div at bounding box center [916, 62] width 34 height 34
